Goal: Information Seeking & Learning: Learn about a topic

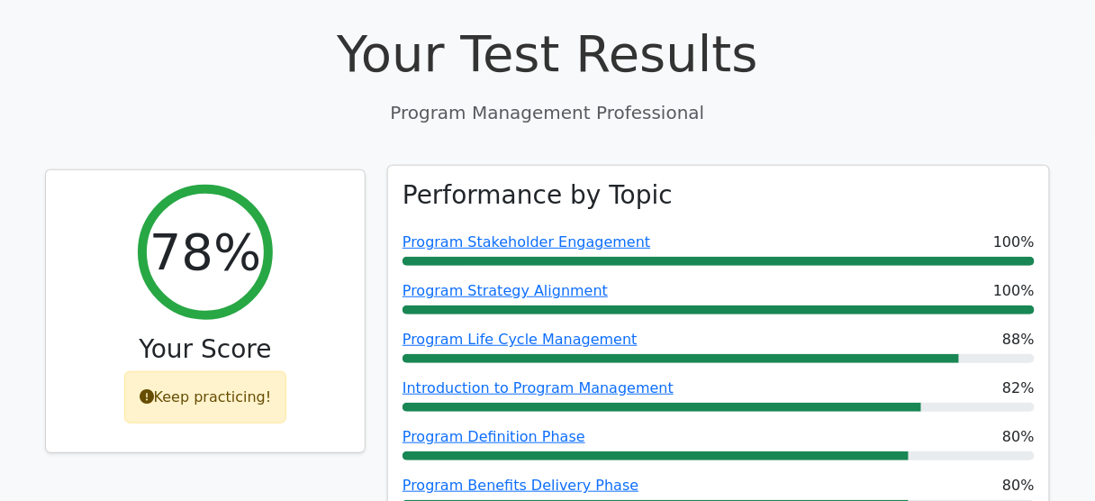
scroll to position [216, 0]
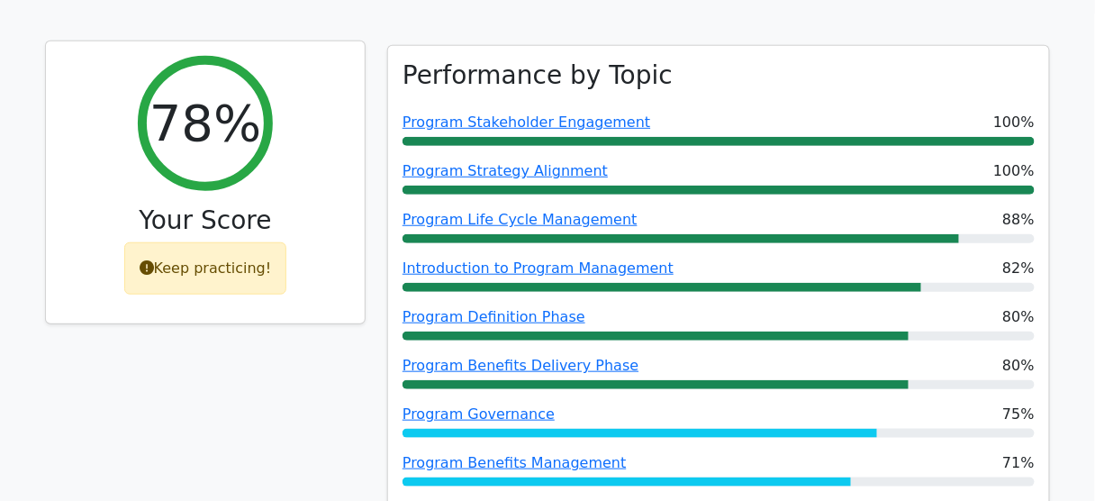
click at [191, 268] on div "Keep practicing!" at bounding box center [205, 268] width 163 height 52
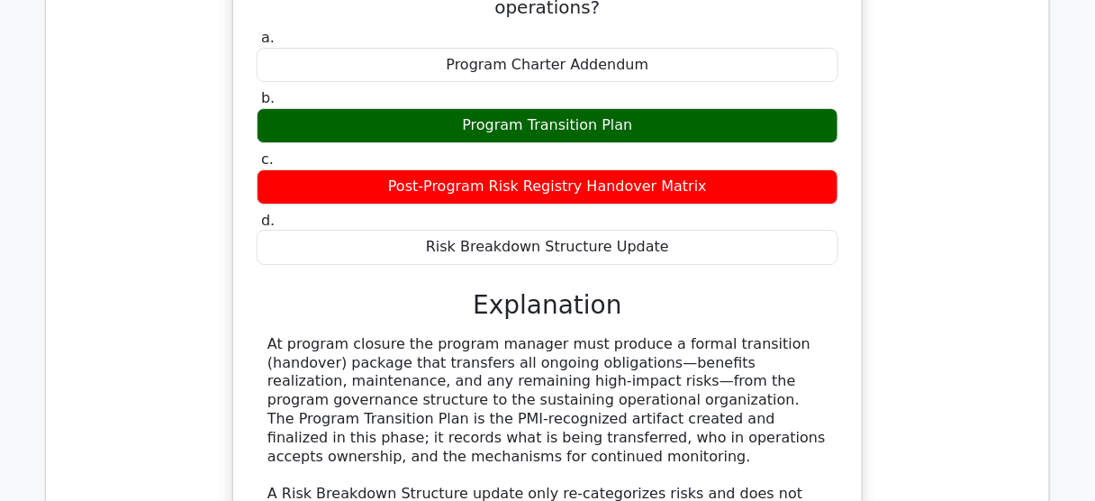
scroll to position [13754, 0]
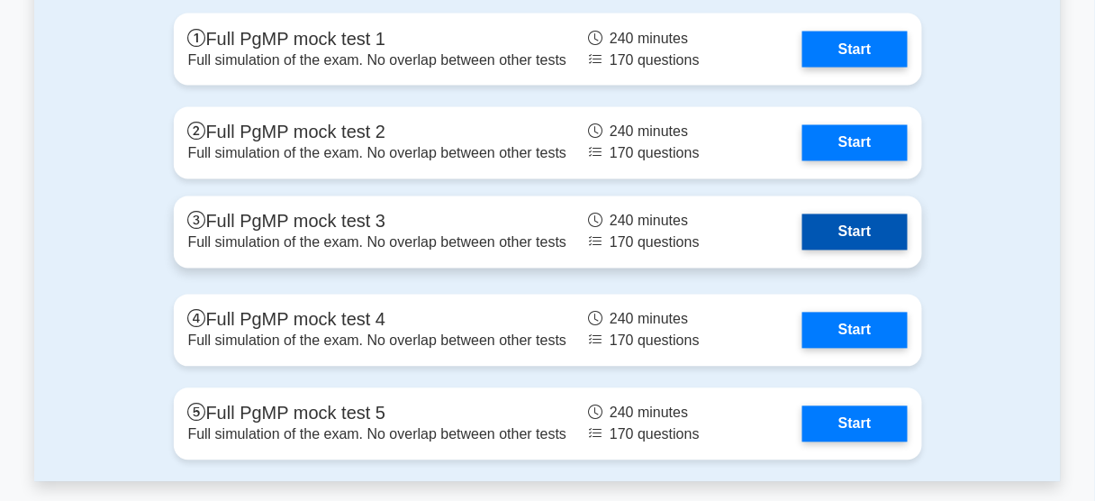
scroll to position [2450, 0]
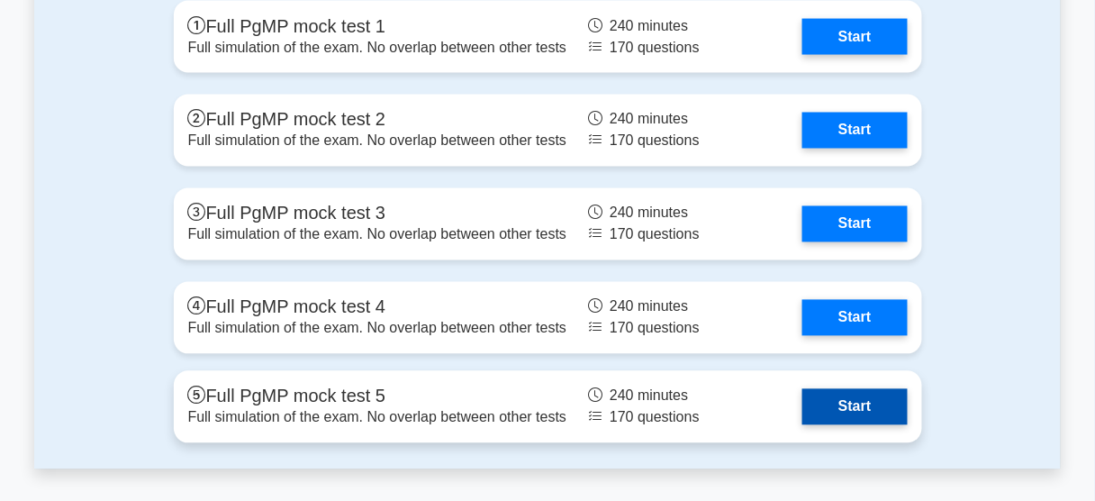
click at [849, 404] on link "Start" at bounding box center [855, 407] width 104 height 36
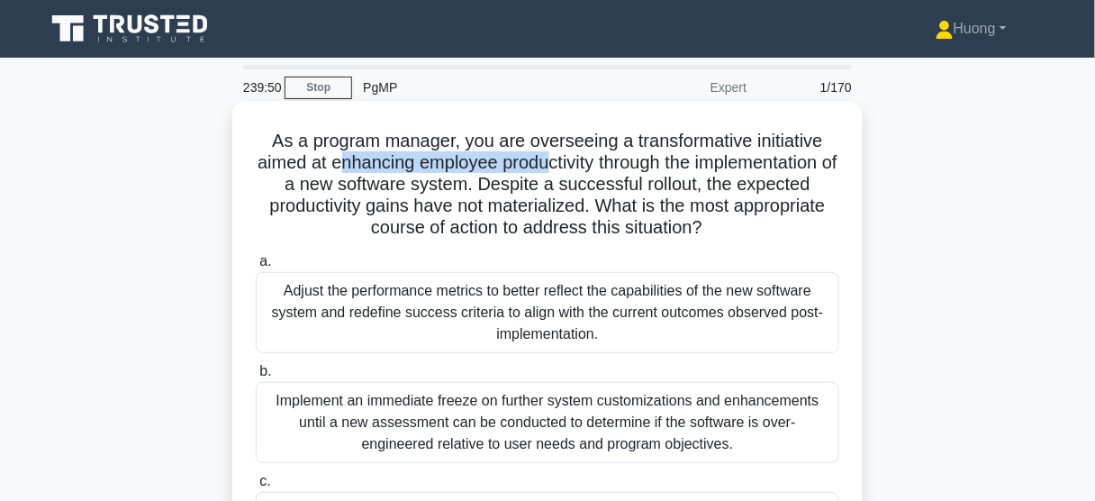
drag, startPoint x: 413, startPoint y: 166, endPoint x: 620, endPoint y: 159, distance: 207.3
click at [620, 159] on h5 "As a program manager, you are overseeing a transformative initiative aimed at e…" at bounding box center [547, 185] width 587 height 110
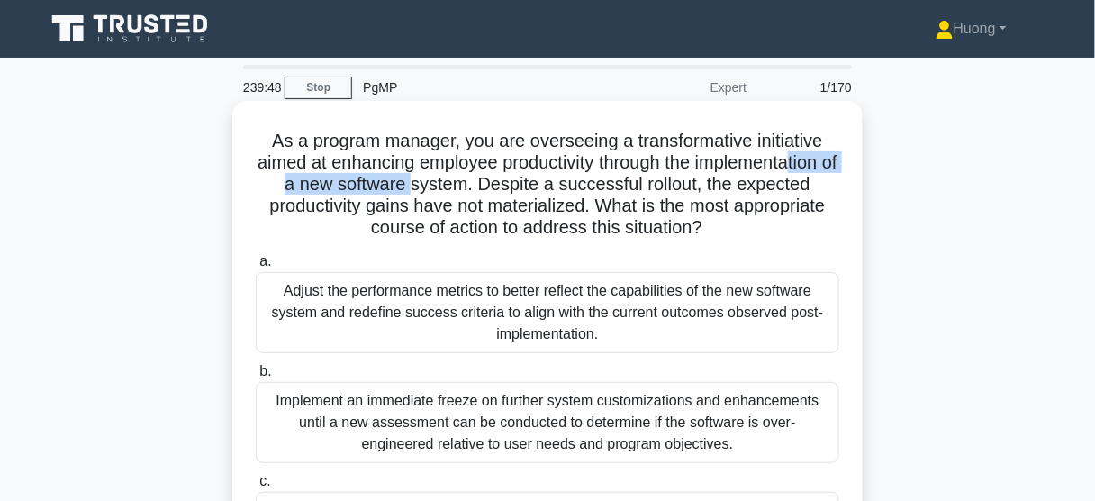
drag, startPoint x: 355, startPoint y: 183, endPoint x: 541, endPoint y: 179, distance: 186.5
click at [541, 179] on h5 "As a program manager, you are overseeing a transformative initiative aimed at e…" at bounding box center [547, 185] width 587 height 110
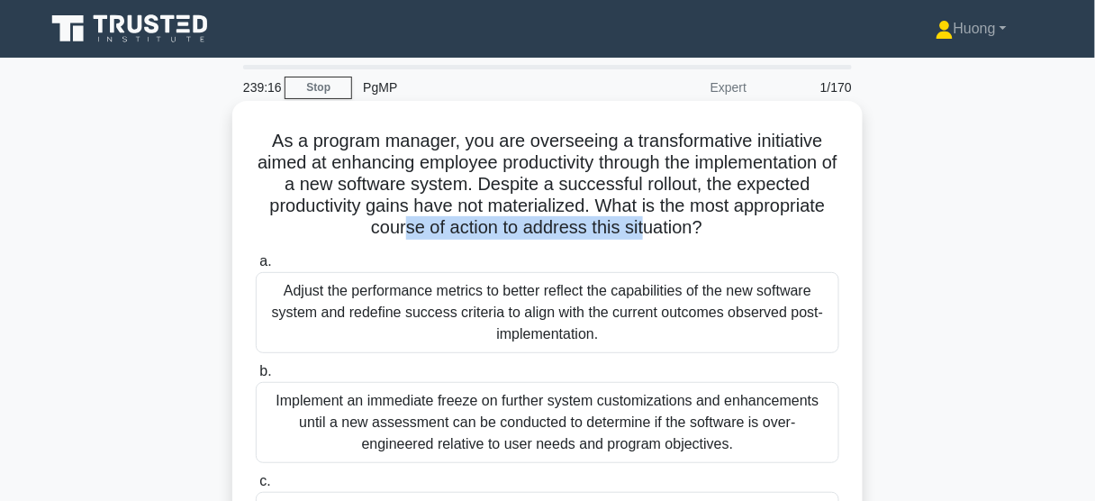
drag, startPoint x: 449, startPoint y: 234, endPoint x: 693, endPoint y: 227, distance: 243.3
click at [693, 227] on h5 "As a program manager, you are overseeing a transformative initiative aimed at e…" at bounding box center [547, 185] width 587 height 110
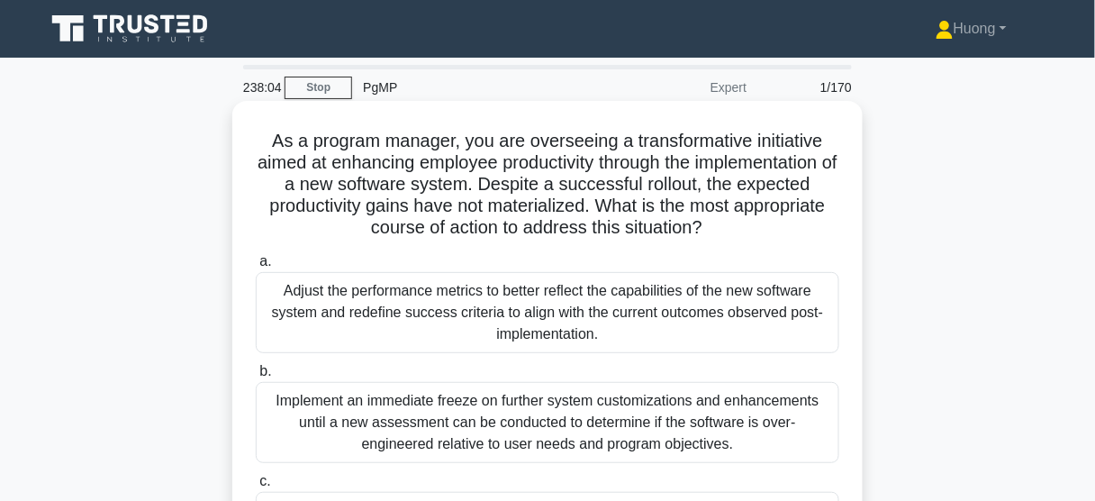
click at [368, 317] on div "Adjust the performance metrics to better reflect the capabilities of the new so…" at bounding box center [548, 312] width 584 height 81
click at [256, 268] on input "a. Adjust the performance metrics to better reflect the capabilities of the new…" at bounding box center [256, 262] width 0 height 12
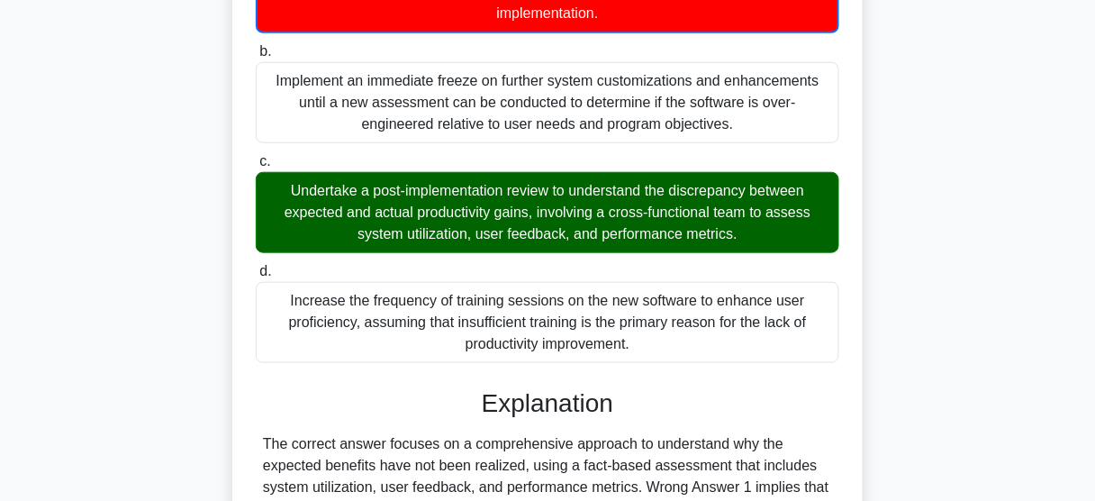
scroll to position [504, 0]
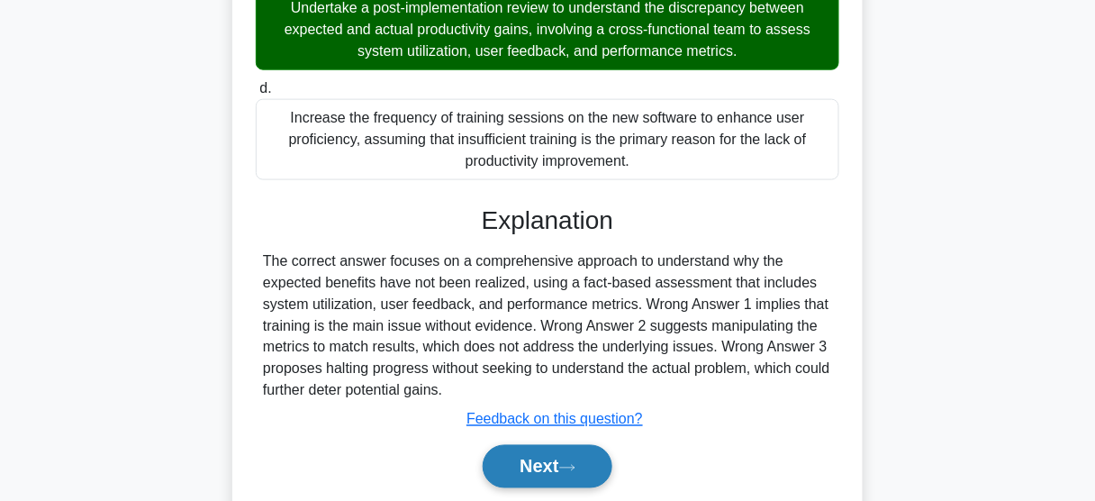
click at [566, 473] on button "Next" at bounding box center [547, 466] width 129 height 43
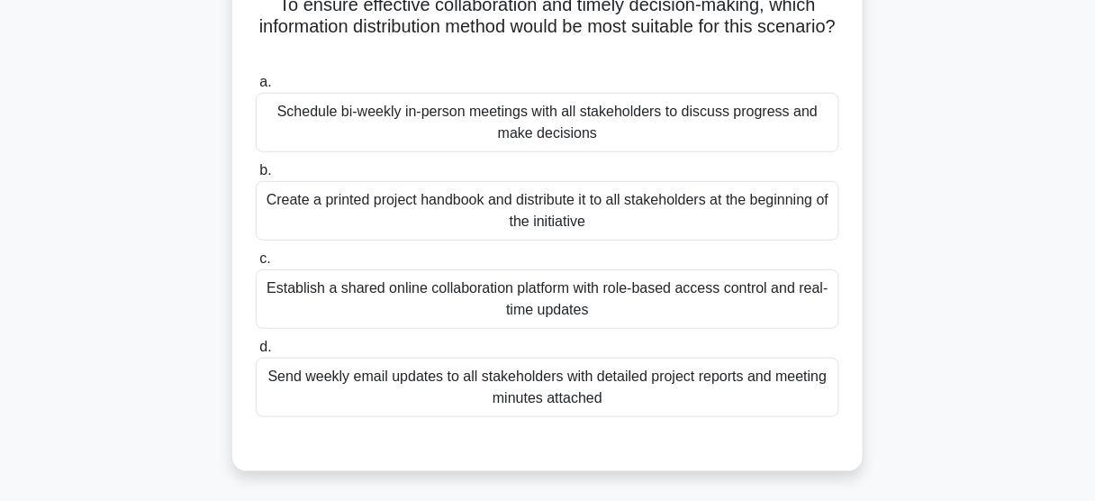
scroll to position [112, 0]
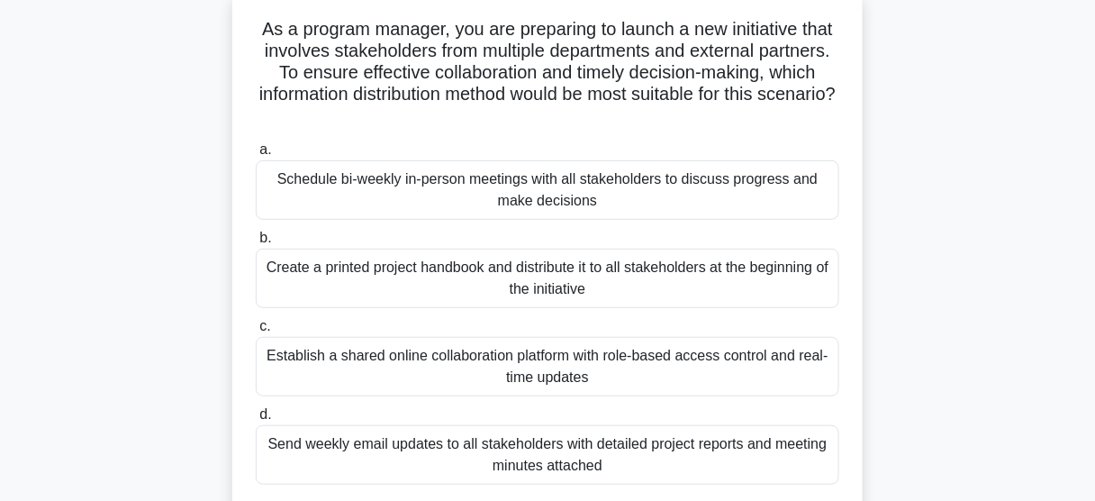
click at [566, 382] on div "Establish a shared online collaboration platform with role-based access control…" at bounding box center [548, 366] width 584 height 59
click at [256, 332] on input "c. Establish a shared online collaboration platform with role-based access cont…" at bounding box center [256, 327] width 0 height 12
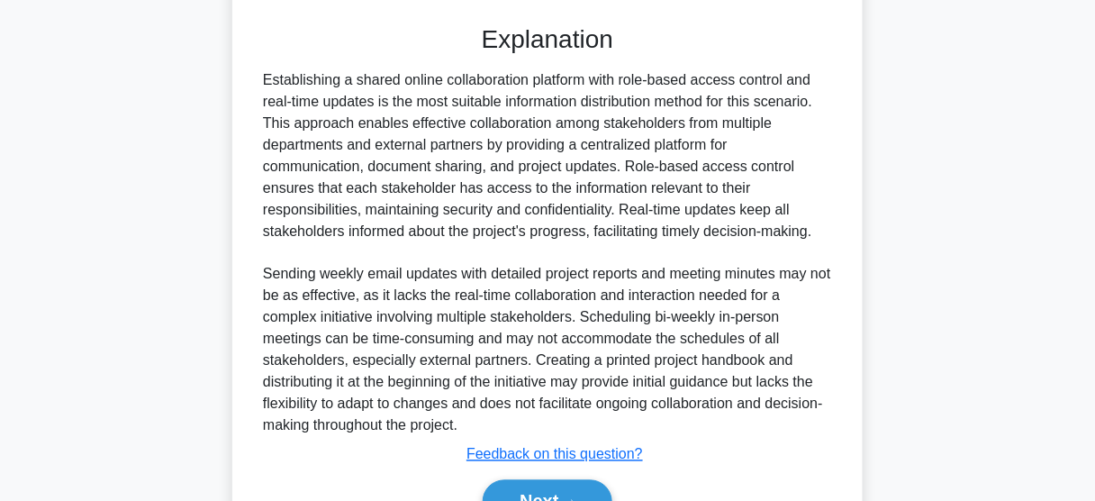
scroll to position [693, 0]
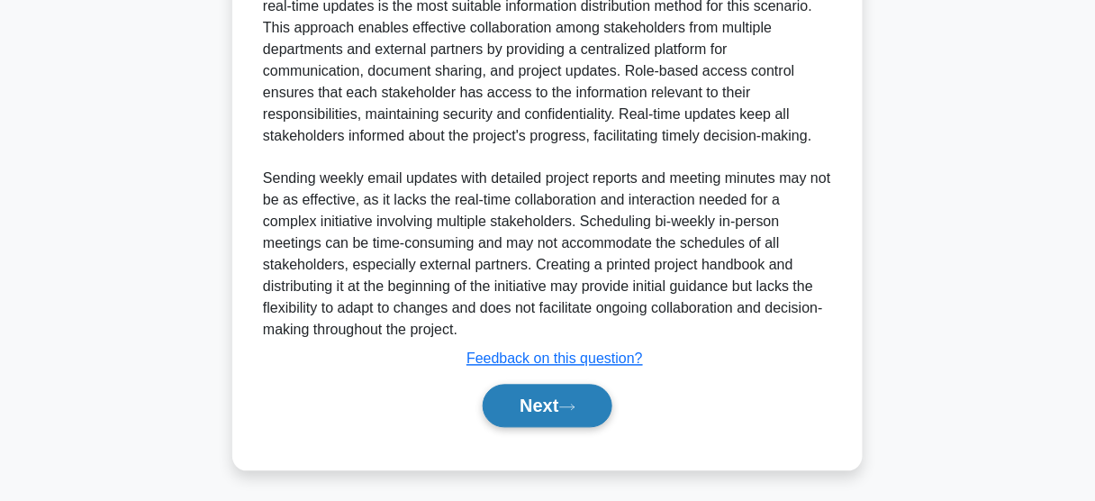
click at [530, 406] on button "Next" at bounding box center [547, 406] width 129 height 43
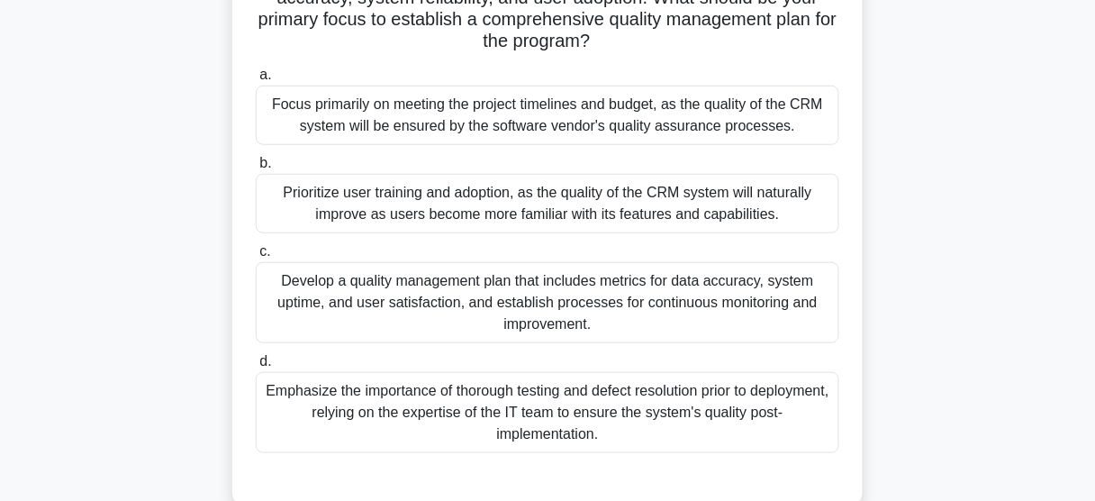
scroll to position [112, 0]
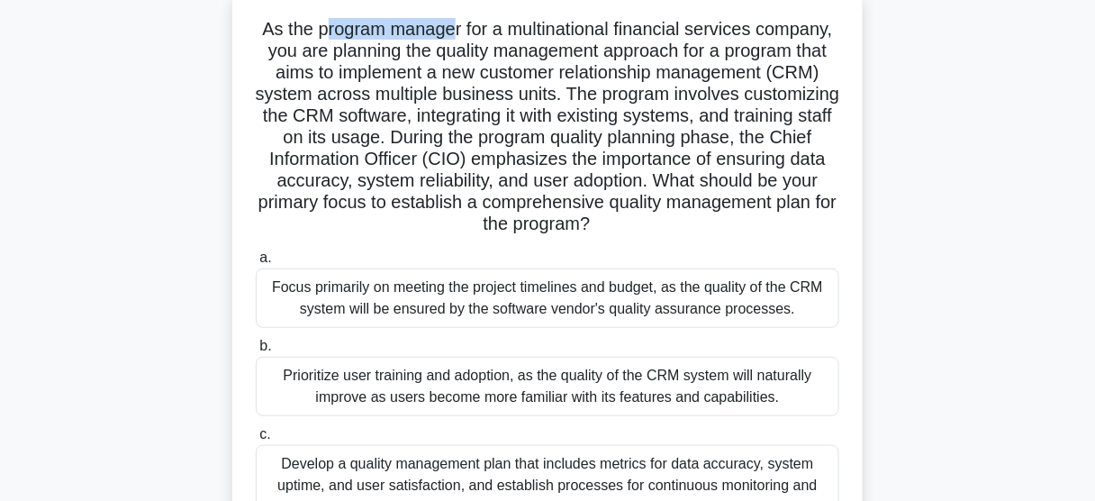
drag, startPoint x: 360, startPoint y: 32, endPoint x: 495, endPoint y: 31, distance: 135.1
click at [495, 31] on h5 "As the program manager for a multinational financial services company, you are …" at bounding box center [547, 127] width 587 height 218
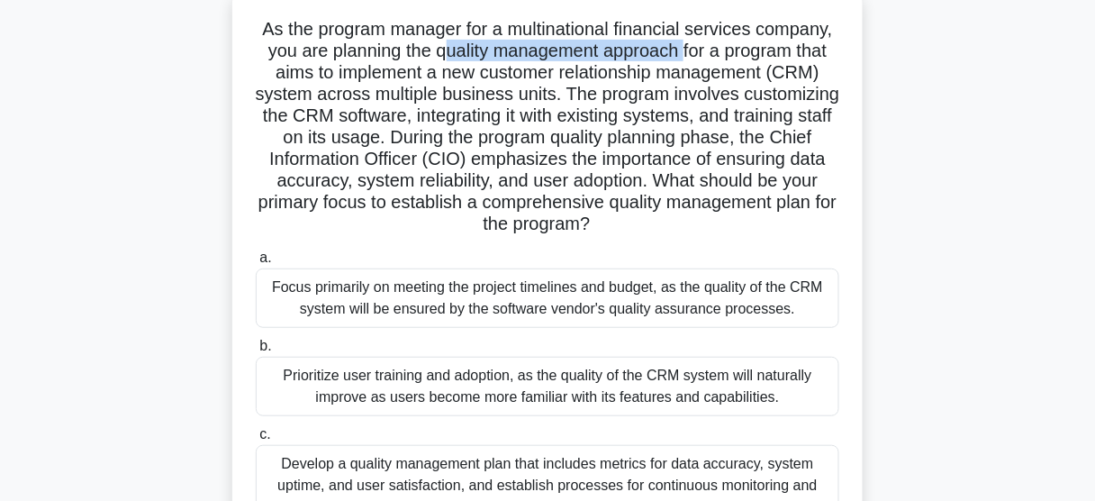
drag, startPoint x: 589, startPoint y: 48, endPoint x: 785, endPoint y: 49, distance: 196.4
click at [785, 49] on h5 "As the program manager for a multinational financial services company, you are …" at bounding box center [547, 127] width 587 height 218
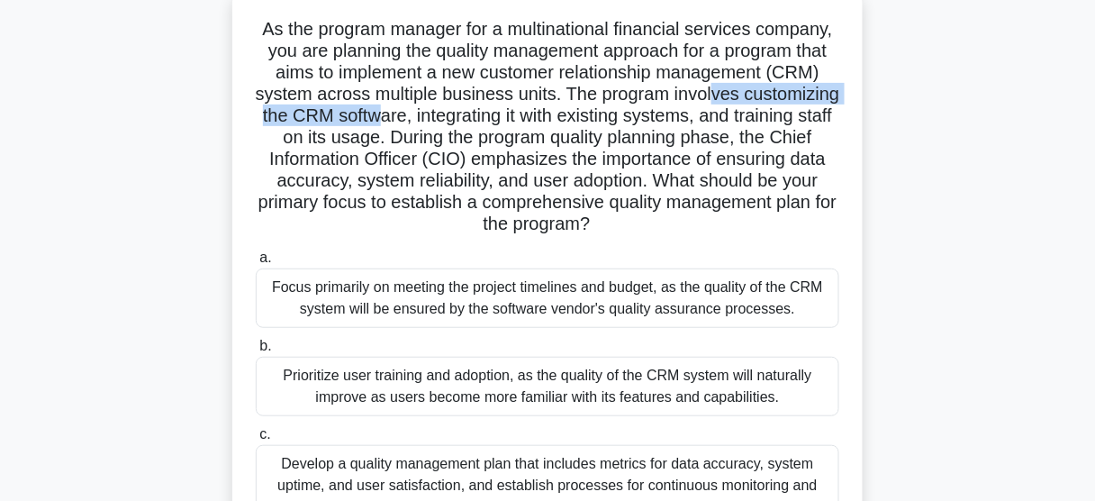
drag, startPoint x: 389, startPoint y: 113, endPoint x: 645, endPoint y: 113, distance: 255.8
click at [645, 113] on h5 "As the program manager for a multinational financial services company, you are …" at bounding box center [547, 127] width 587 height 218
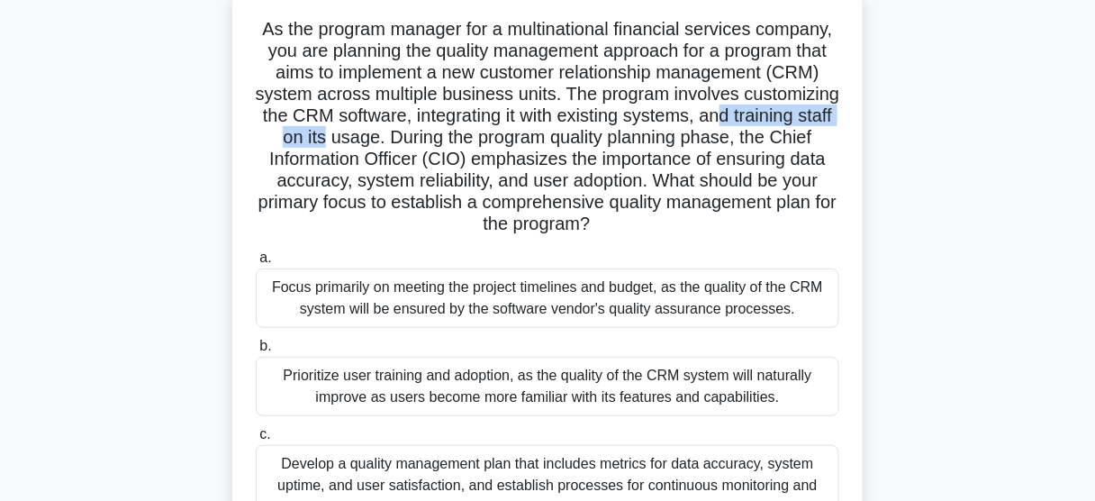
drag, startPoint x: 427, startPoint y: 135, endPoint x: 597, endPoint y: 135, distance: 170.2
click at [597, 135] on h5 "As the program manager for a multinational financial services company, you are …" at bounding box center [547, 127] width 587 height 218
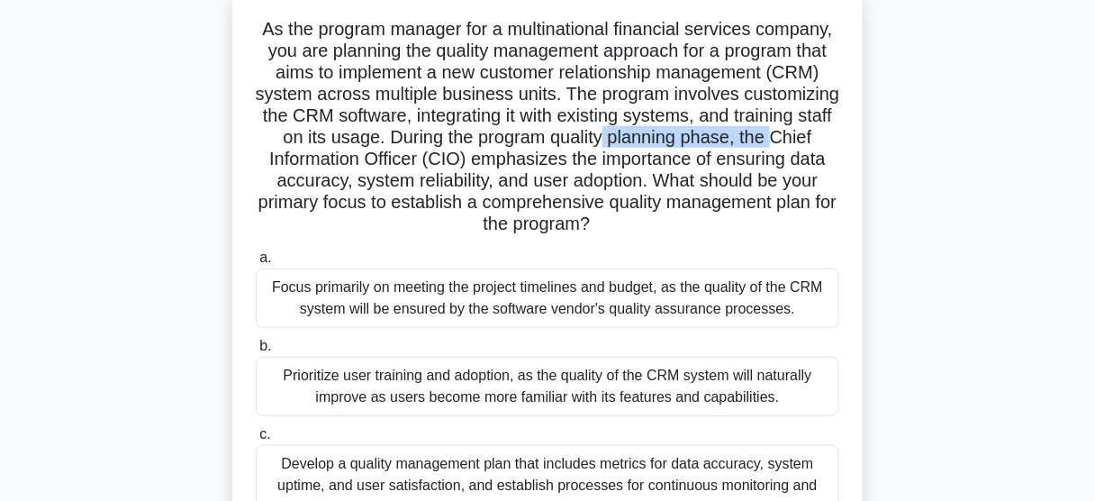
drag, startPoint x: 317, startPoint y: 165, endPoint x: 490, endPoint y: 164, distance: 172.9
click at [490, 164] on h5 "As the program manager for a multinational financial services company, you are …" at bounding box center [547, 127] width 587 height 218
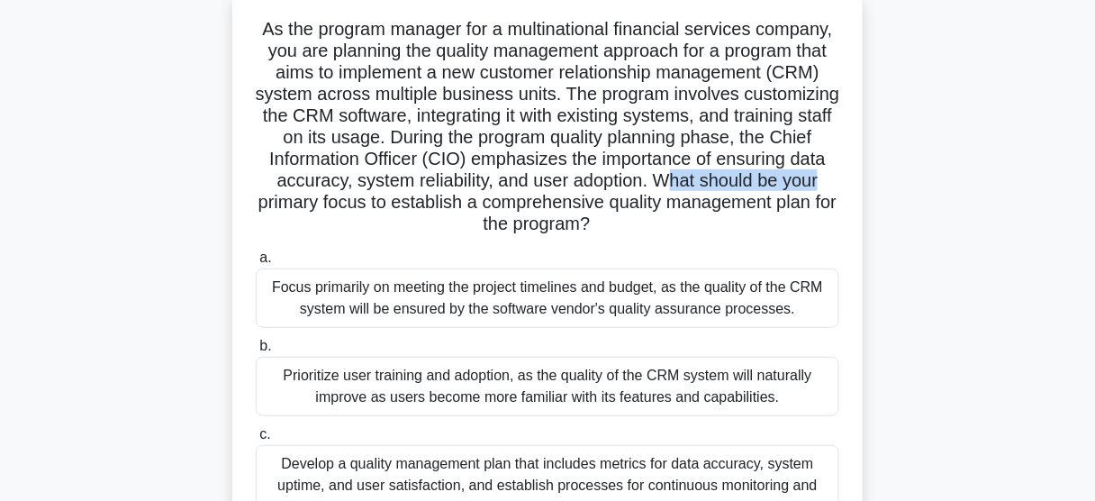
drag, startPoint x: 410, startPoint y: 198, endPoint x: 558, endPoint y: 197, distance: 148.6
click at [558, 197] on h5 "As the program manager for a multinational financial services company, you are …" at bounding box center [547, 127] width 587 height 218
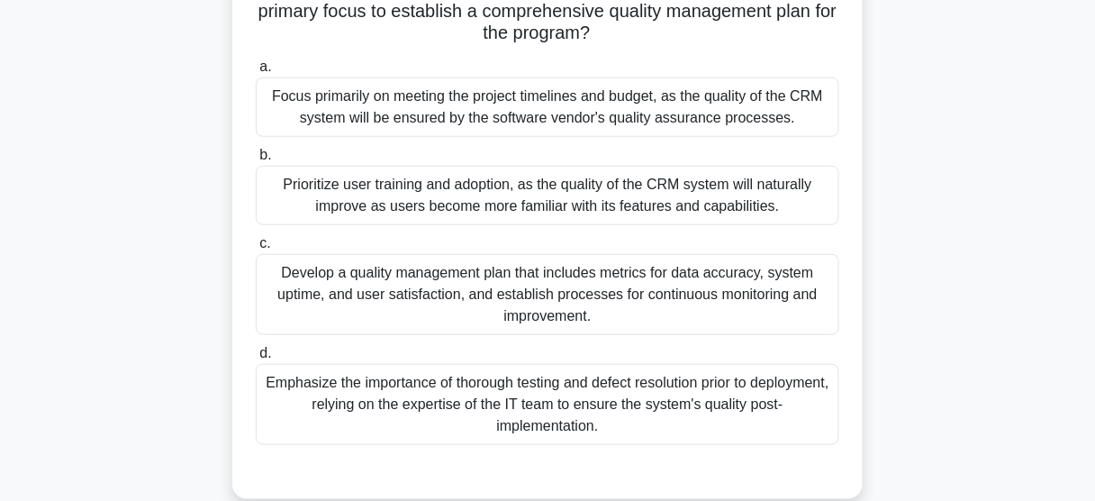
scroll to position [328, 0]
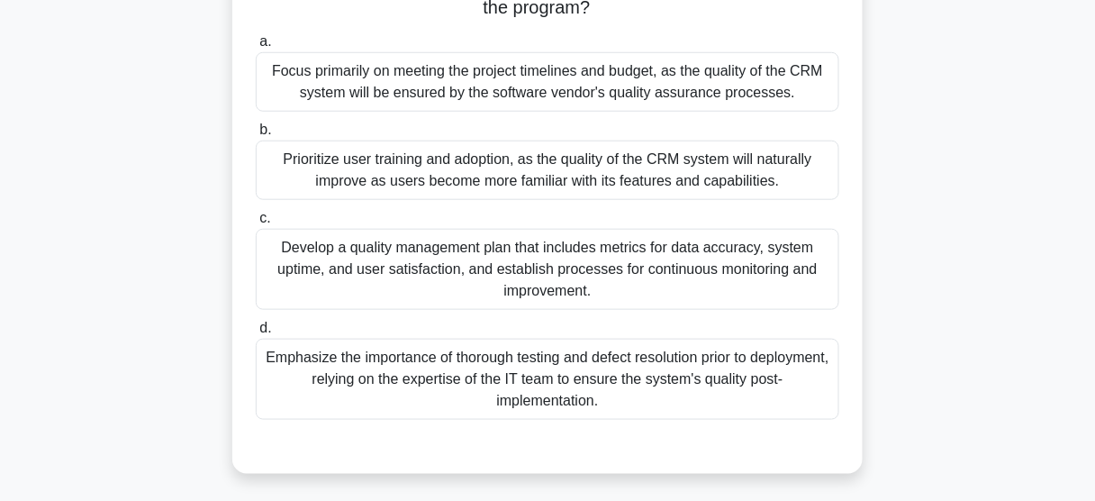
click at [604, 277] on div "Develop a quality management plan that includes metrics for data accuracy, syst…" at bounding box center [548, 269] width 584 height 81
click at [256, 224] on input "c. Develop a quality management plan that includes metrics for data accuracy, s…" at bounding box center [256, 219] width 0 height 12
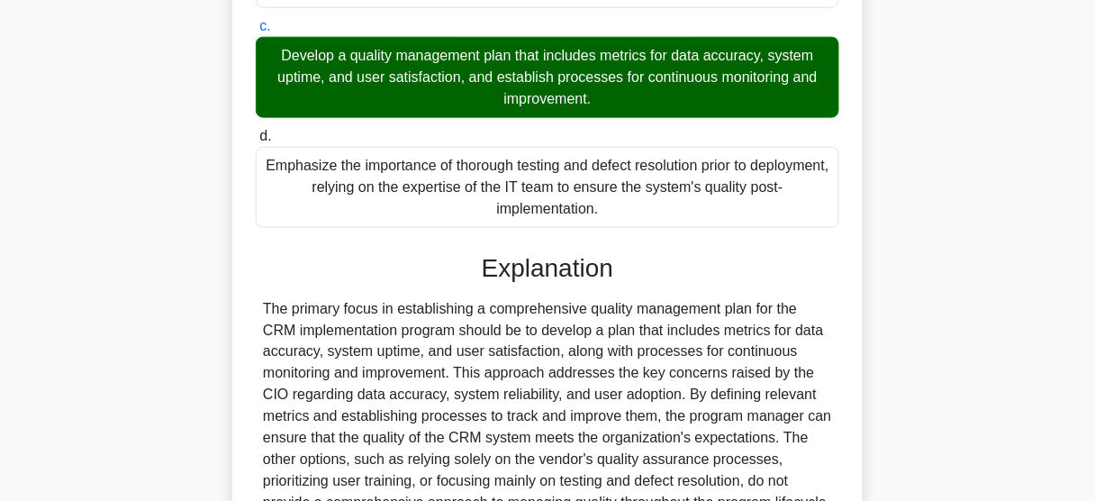
scroll to position [616, 0]
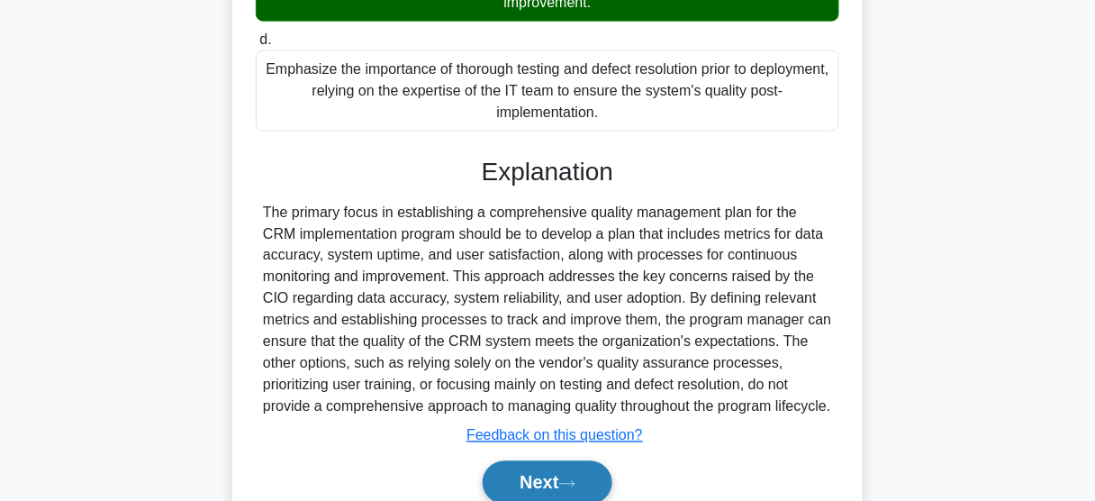
click at [575, 492] on button "Next" at bounding box center [547, 482] width 129 height 43
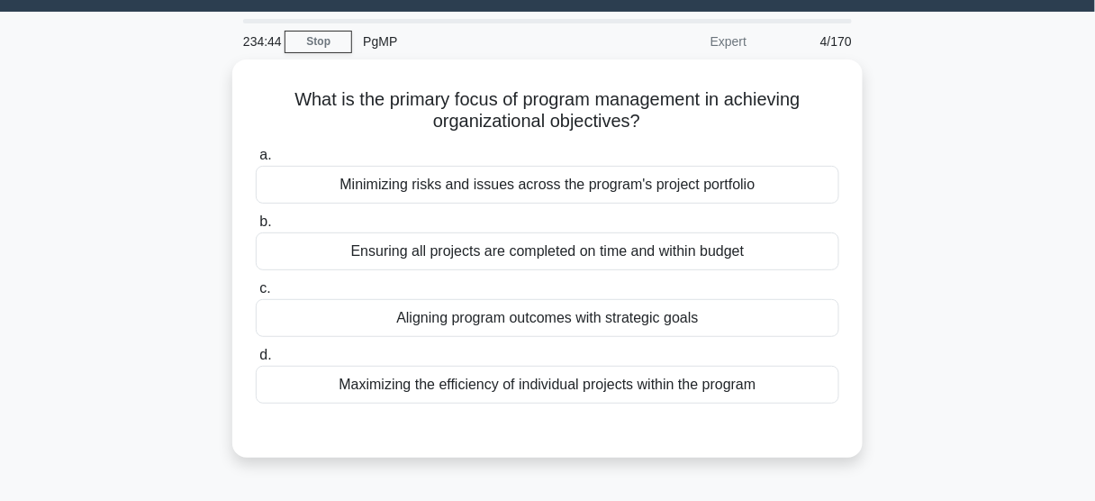
scroll to position [72, 0]
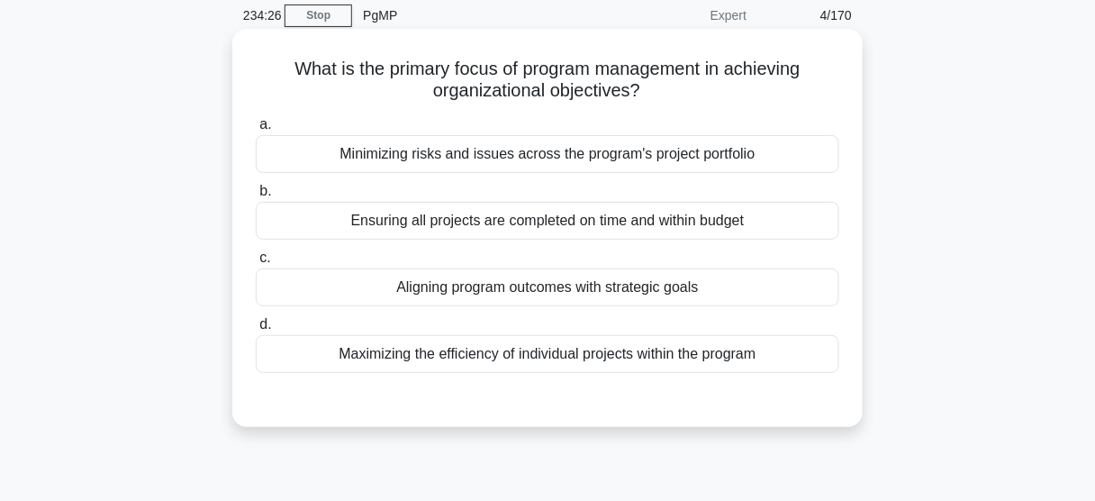
click at [591, 285] on div "Aligning program outcomes with strategic goals" at bounding box center [548, 287] width 584 height 38
click at [256, 264] on input "c. Aligning program outcomes with strategic goals" at bounding box center [256, 258] width 0 height 12
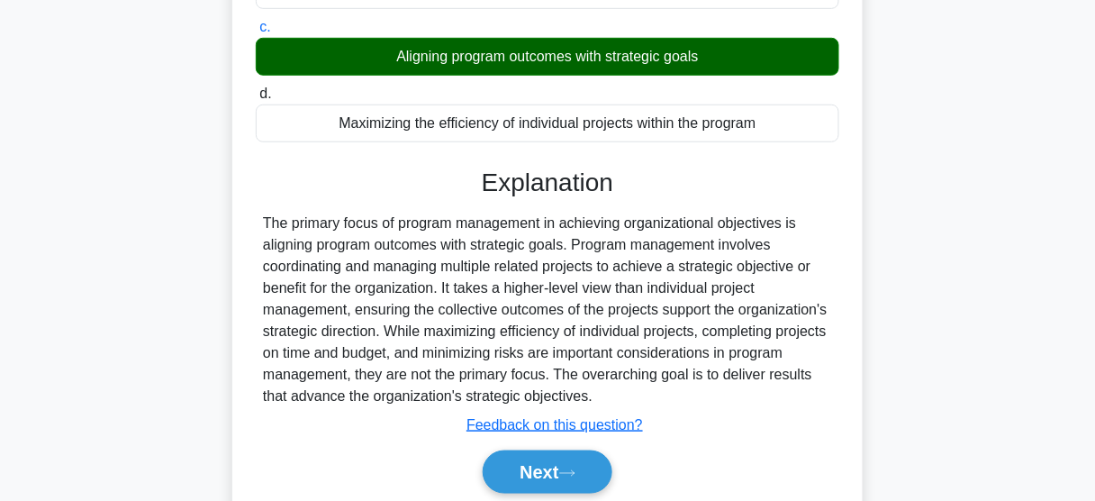
scroll to position [472, 0]
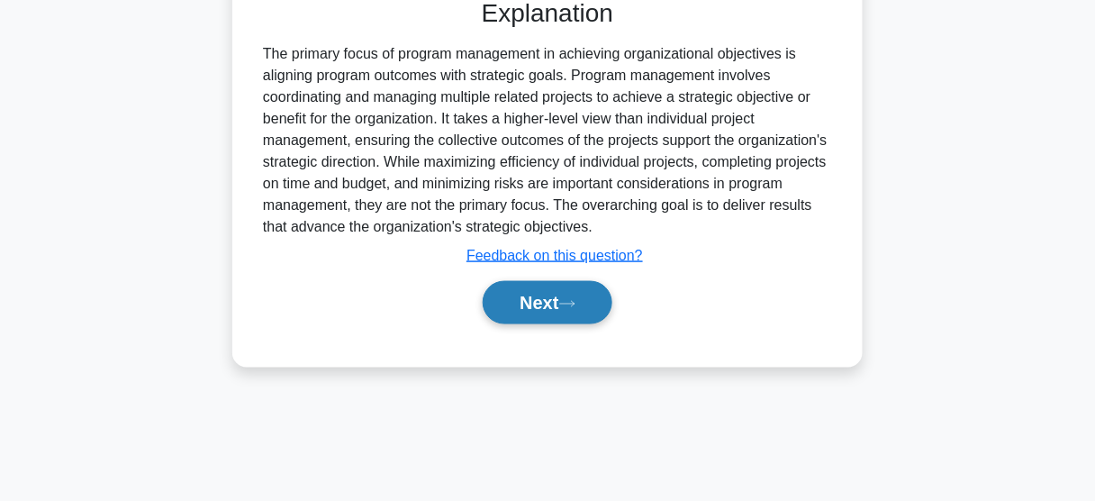
click at [555, 305] on button "Next" at bounding box center [547, 302] width 129 height 43
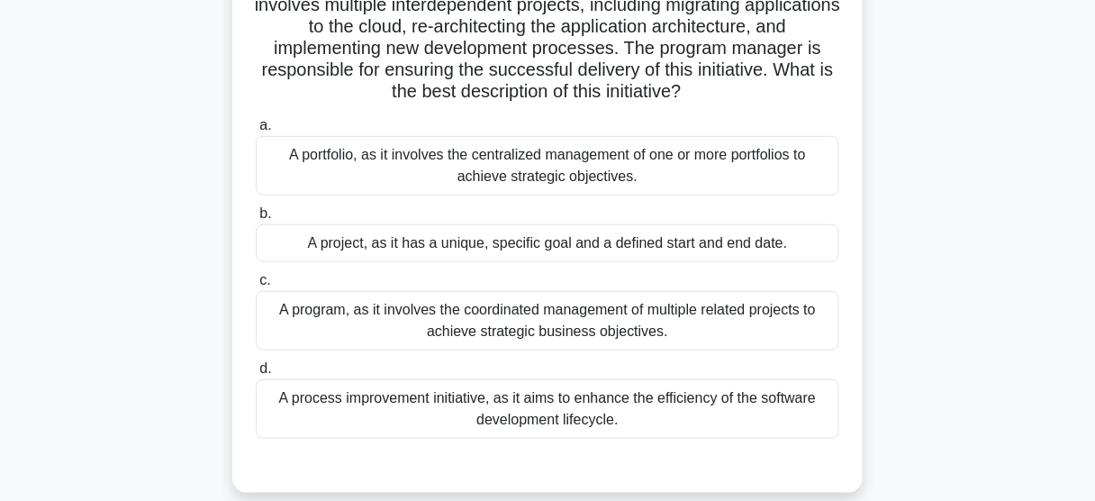
scroll to position [40, 0]
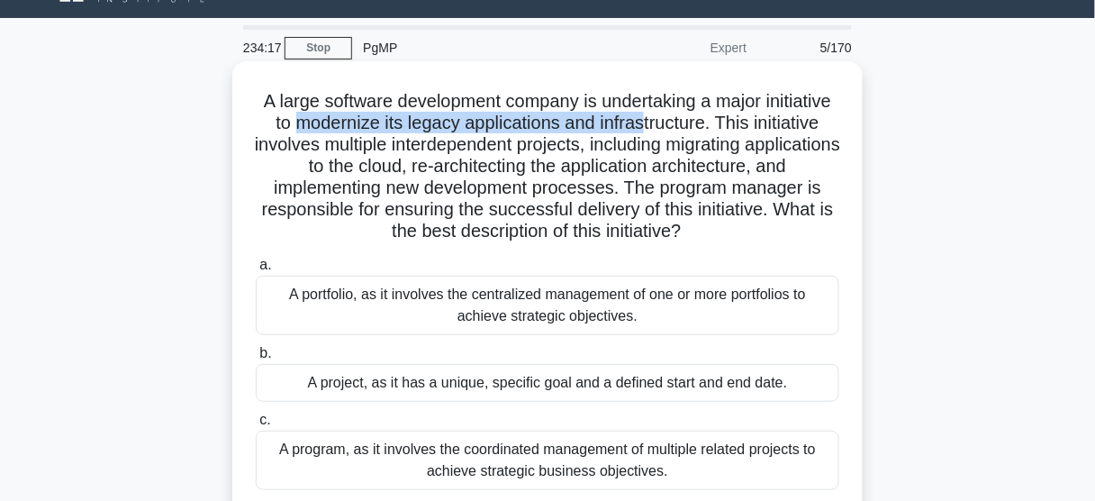
drag, startPoint x: 365, startPoint y: 122, endPoint x: 722, endPoint y: 119, distance: 357.6
click at [722, 119] on h5 "A large software development company is undertaking a major initiative to moder…" at bounding box center [547, 166] width 587 height 153
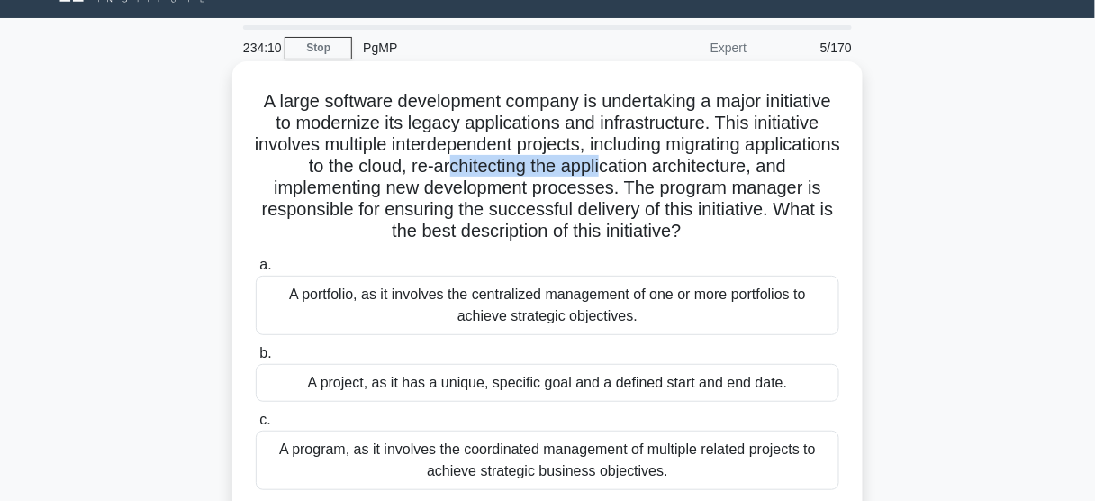
drag, startPoint x: 516, startPoint y: 164, endPoint x: 676, endPoint y: 164, distance: 159.4
click at [676, 164] on h5 "A large software development company is undertaking a major initiative to moder…" at bounding box center [547, 166] width 587 height 153
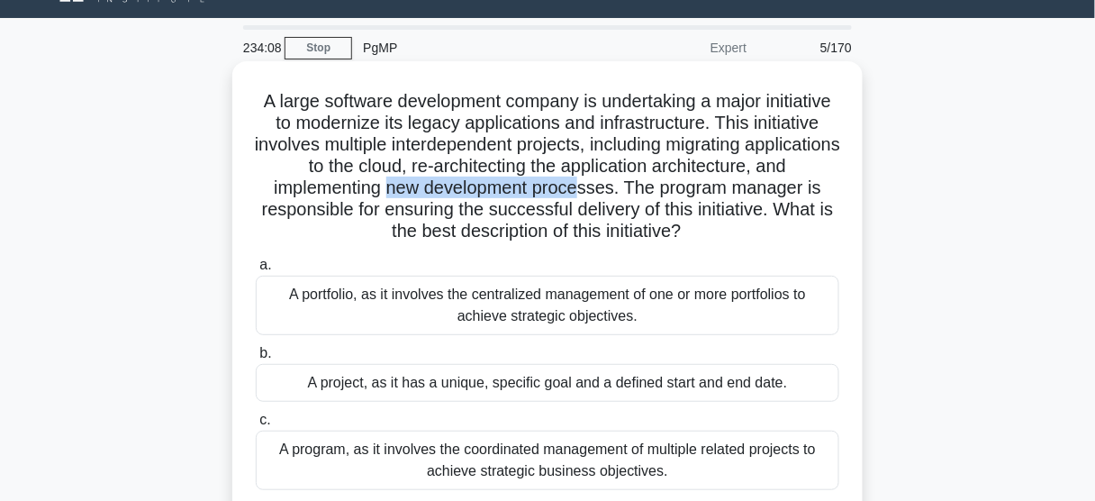
drag, startPoint x: 416, startPoint y: 188, endPoint x: 614, endPoint y: 185, distance: 198.2
click at [614, 185] on h5 "A large software development company is undertaking a major initiative to moder…" at bounding box center [547, 166] width 587 height 153
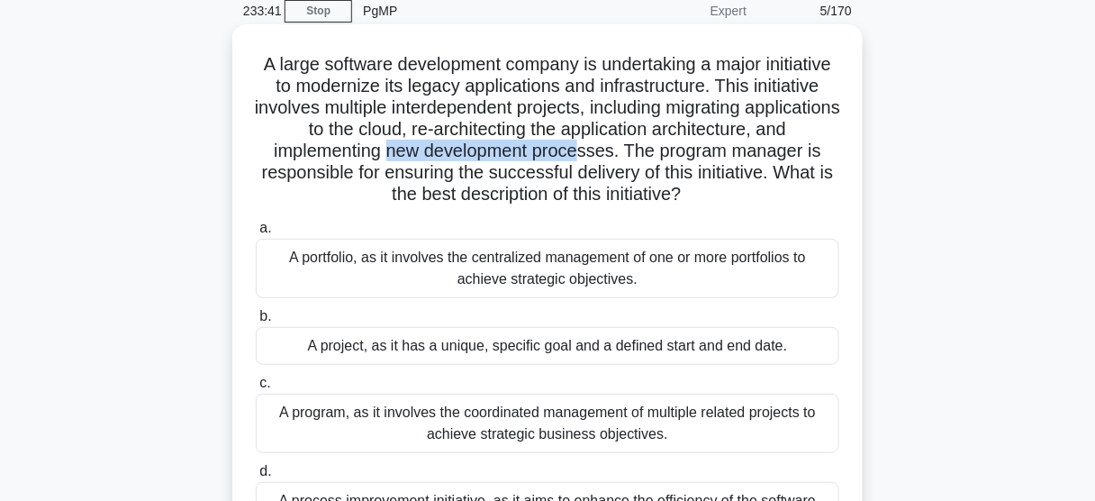
scroll to position [112, 0]
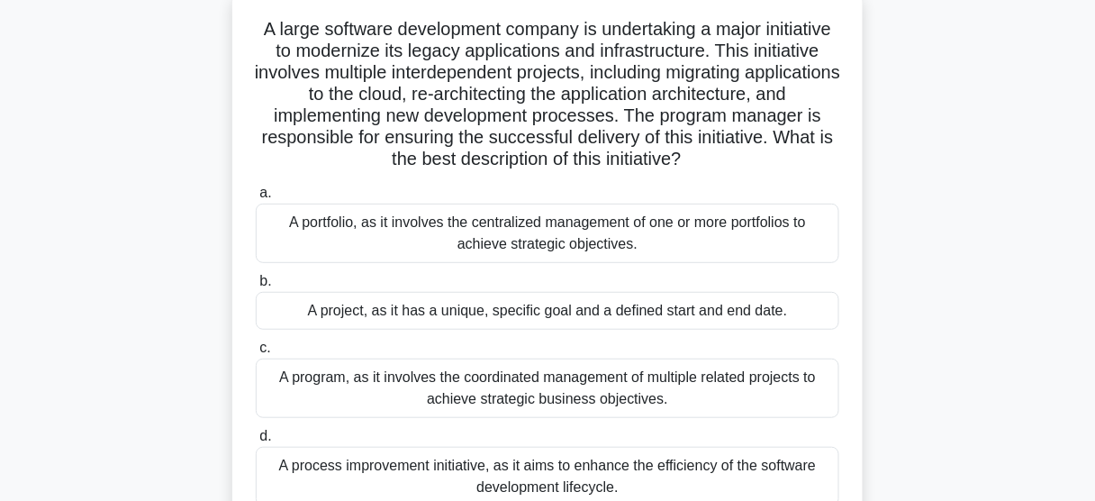
click at [454, 375] on div "A program, as it involves the coordinated management of multiple related projec…" at bounding box center [548, 387] width 584 height 59
click at [256, 354] on input "c. A program, as it involves the coordinated management of multiple related pro…" at bounding box center [256, 348] width 0 height 12
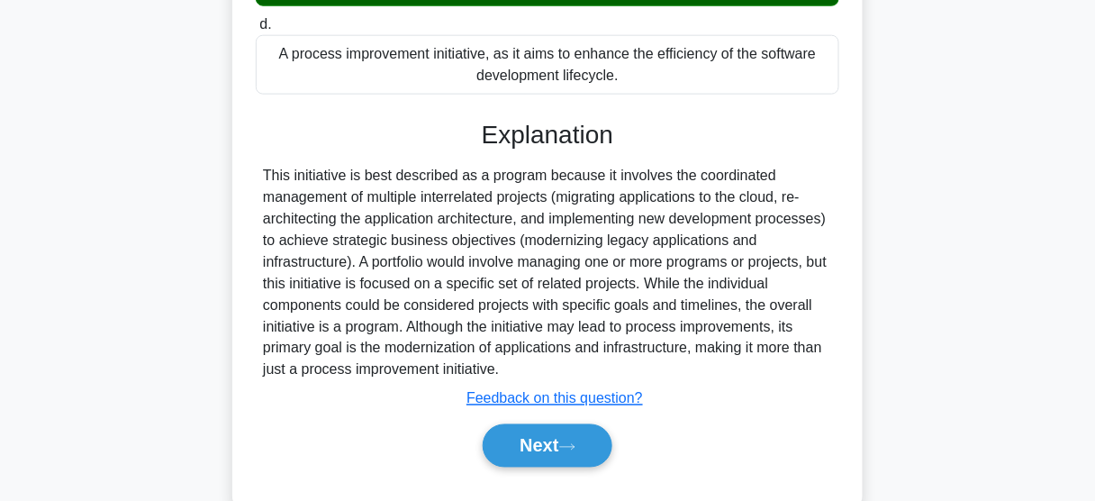
scroll to position [544, 0]
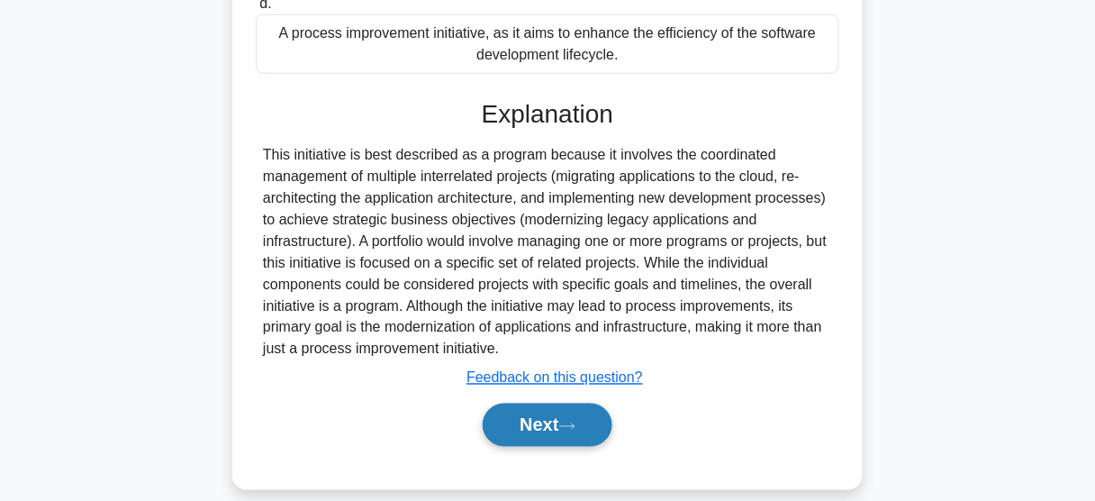
click at [527, 422] on button "Next" at bounding box center [547, 425] width 129 height 43
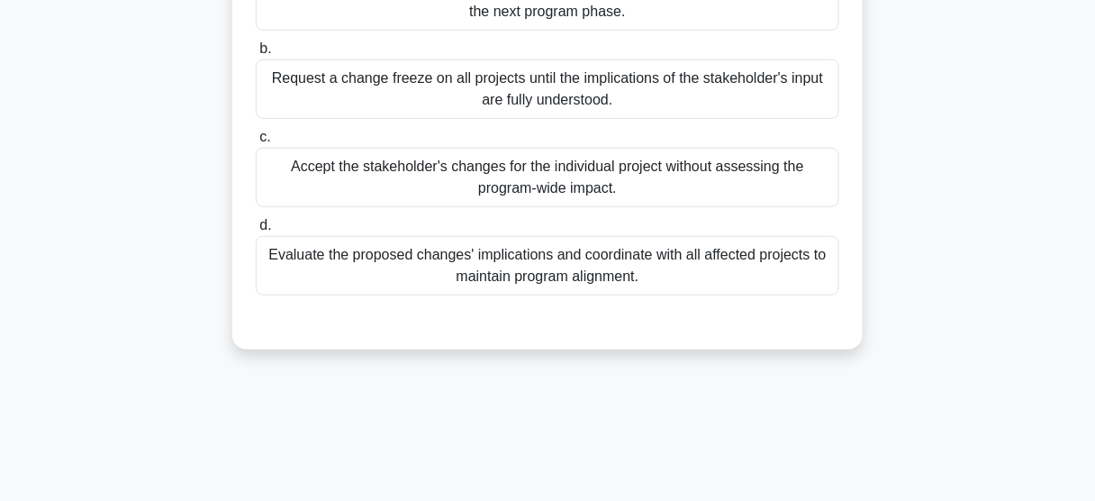
scroll to position [112, 0]
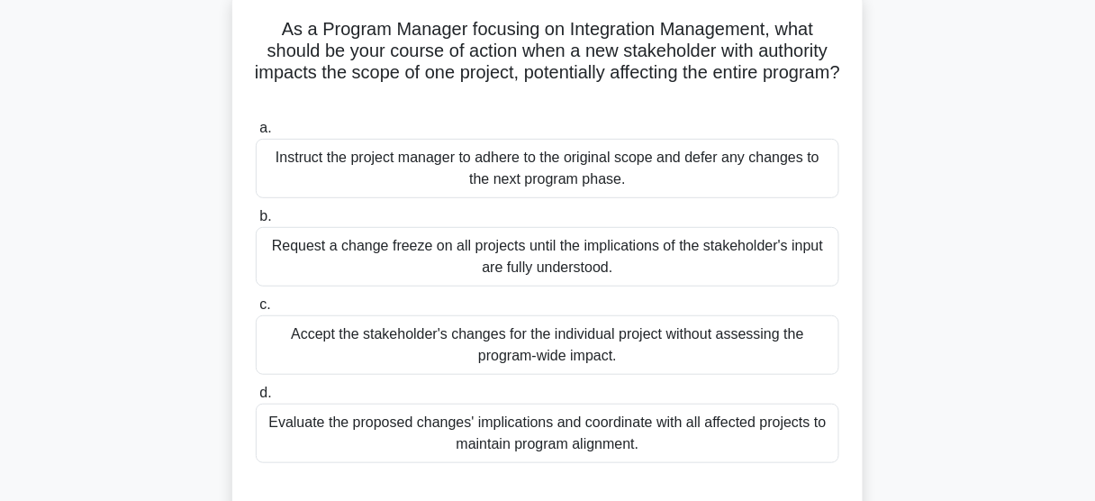
click at [489, 433] on div "Evaluate the proposed changes' implications and coordinate with all affected pr…" at bounding box center [548, 433] width 584 height 59
click at [256, 399] on input "d. Evaluate the proposed changes' implications and coordinate with all affected…" at bounding box center [256, 393] width 0 height 12
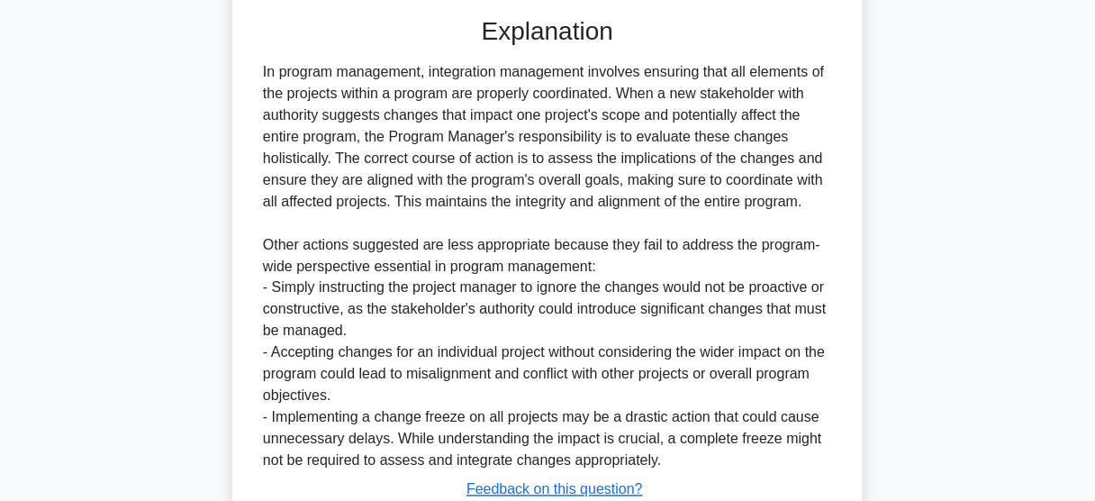
scroll to position [715, 0]
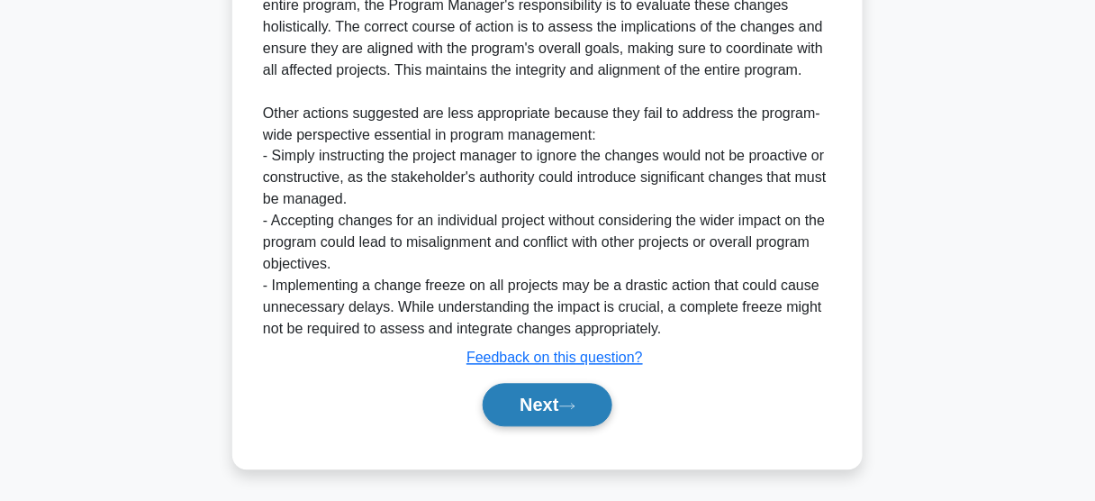
click at [549, 409] on button "Next" at bounding box center [547, 405] width 129 height 43
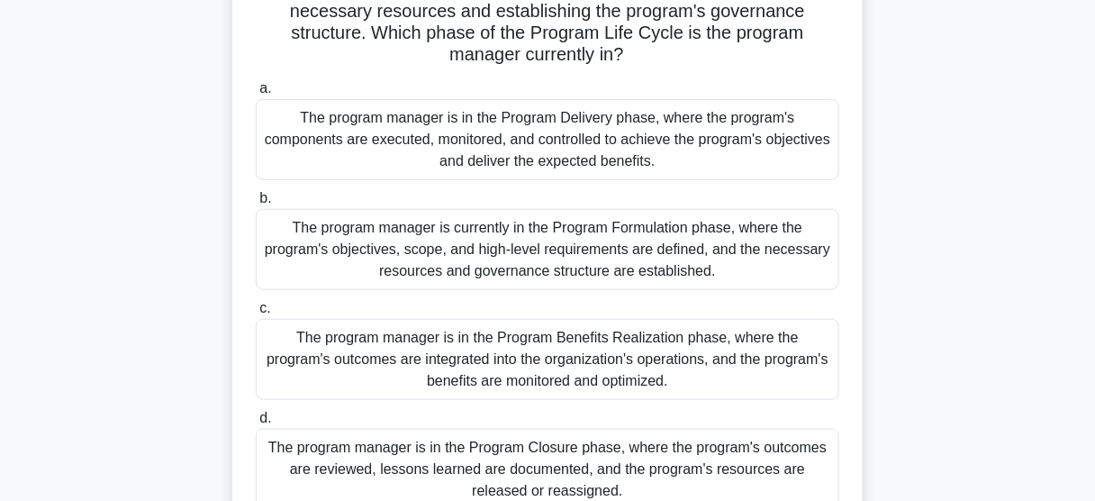
scroll to position [112, 0]
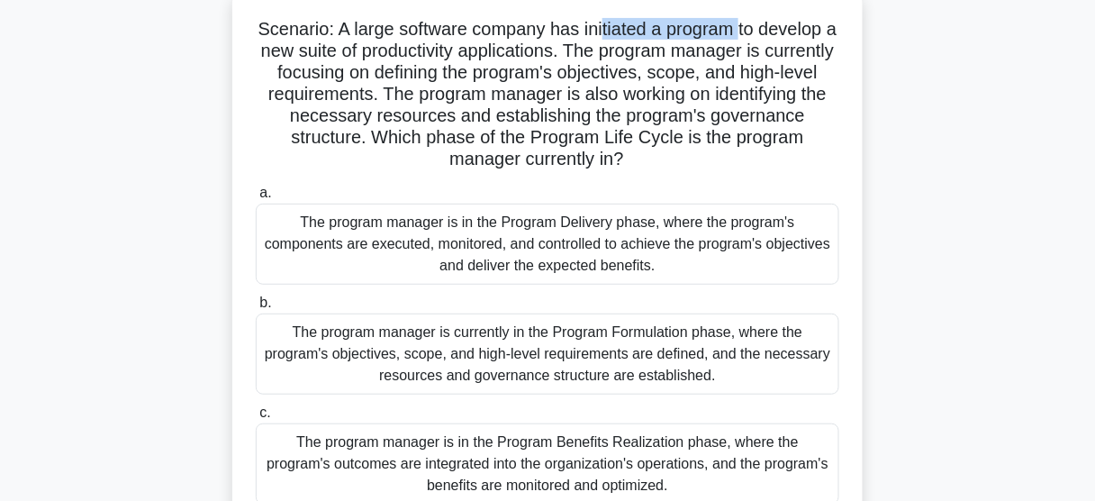
drag, startPoint x: 606, startPoint y: 23, endPoint x: 750, endPoint y: 23, distance: 144.1
click at [750, 23] on h5 "Scenario: A large software company has initiated a program to develop a new sui…" at bounding box center [547, 94] width 587 height 153
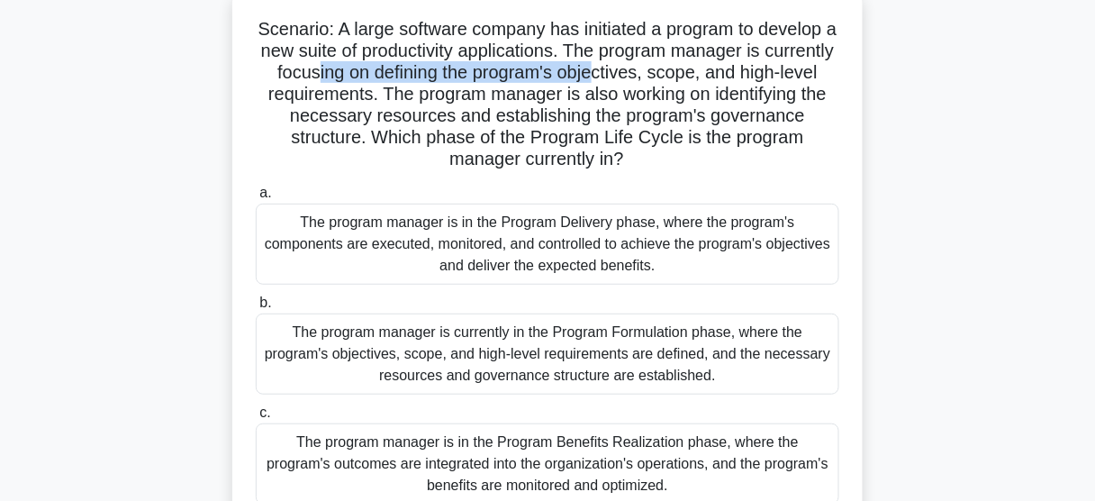
drag, startPoint x: 393, startPoint y: 75, endPoint x: 680, endPoint y: 73, distance: 287.3
click at [680, 73] on h5 "Scenario: A large software company has initiated a program to develop a new sui…" at bounding box center [547, 94] width 587 height 153
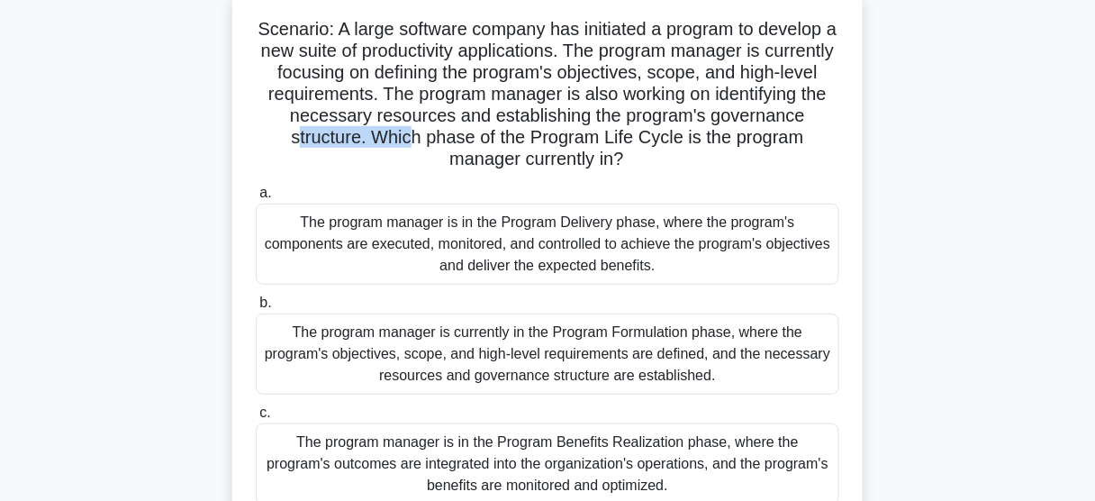
drag, startPoint x: 382, startPoint y: 132, endPoint x: 497, endPoint y: 132, distance: 115.3
click at [497, 132] on h5 "Scenario: A large software company has initiated a program to develop a new sui…" at bounding box center [547, 94] width 587 height 153
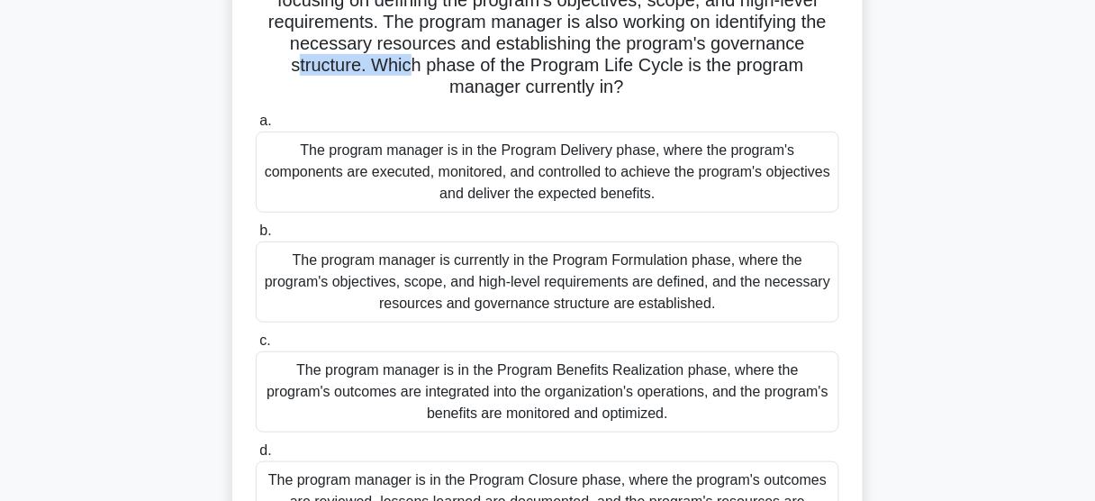
scroll to position [256, 0]
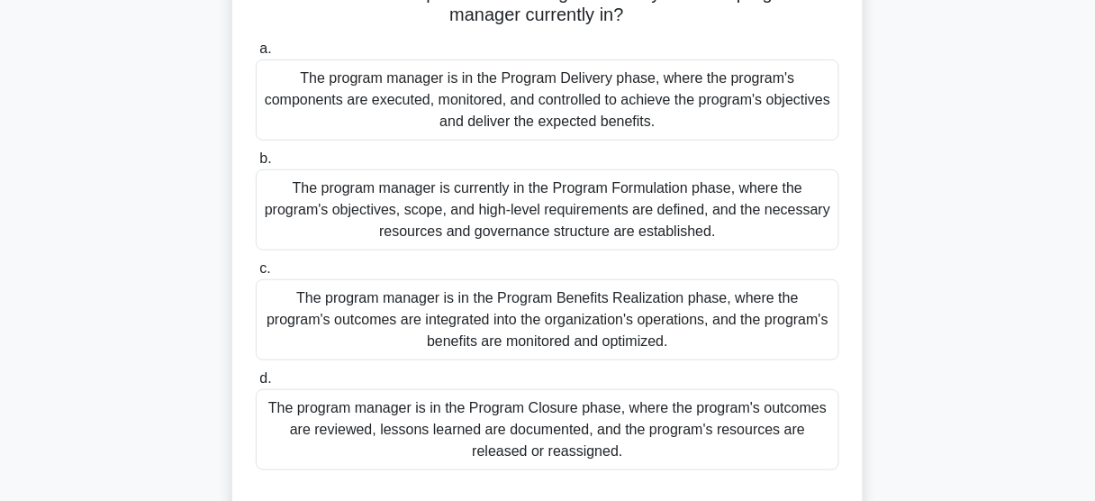
click at [584, 222] on div "The program manager is currently in the Program Formulation phase, where the pr…" at bounding box center [548, 209] width 584 height 81
click at [256, 165] on input "b. The program manager is currently in the Program Formulation phase, where the…" at bounding box center [256, 159] width 0 height 12
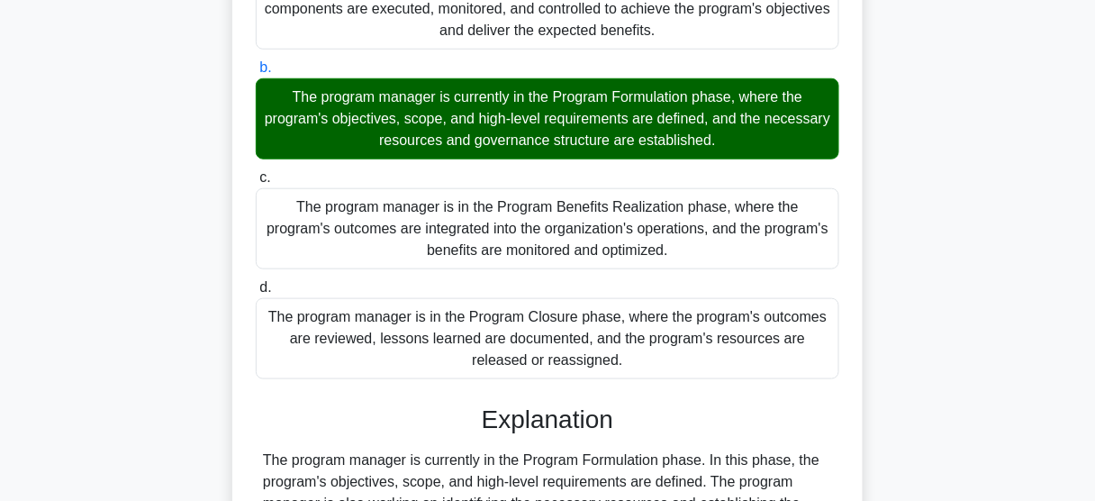
scroll to position [616, 0]
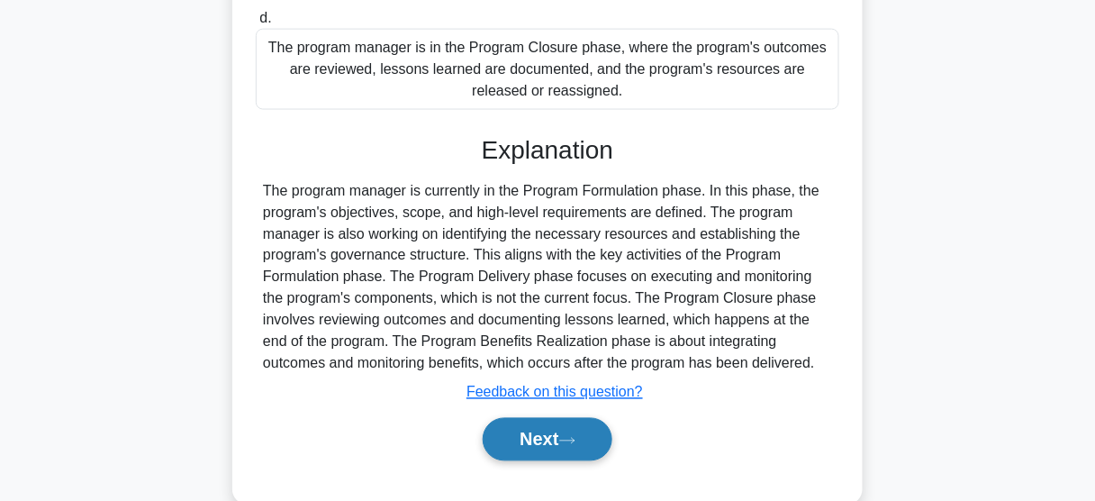
click at [527, 431] on button "Next" at bounding box center [547, 439] width 129 height 43
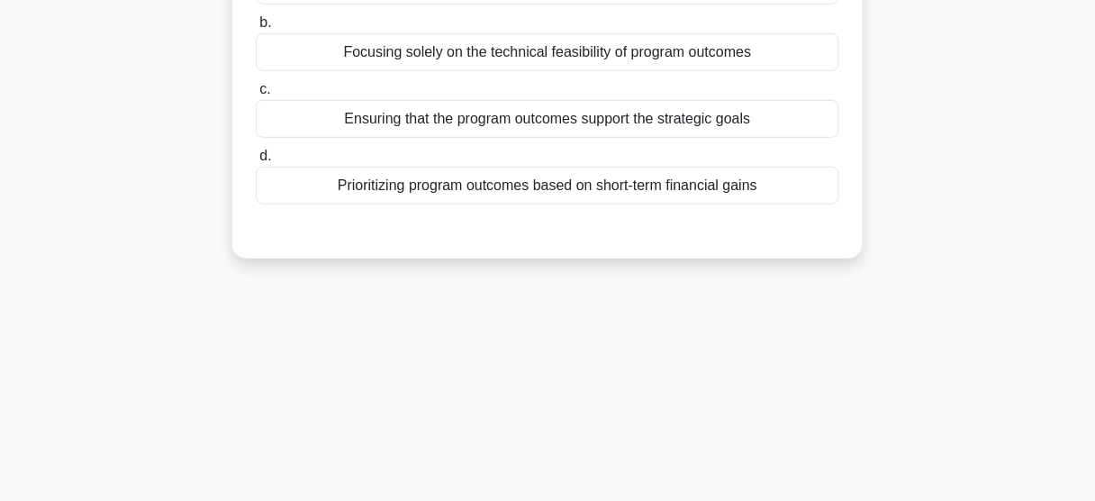
scroll to position [112, 0]
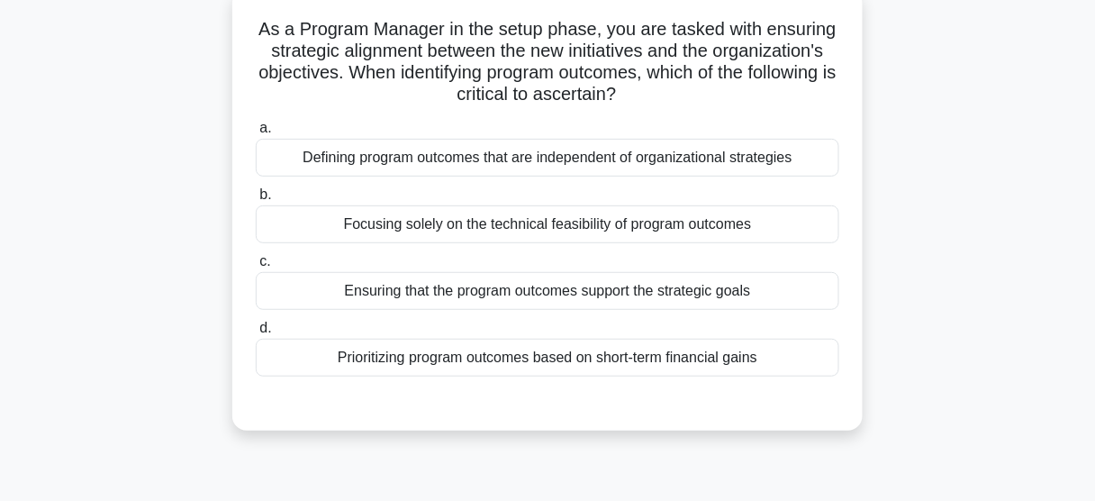
click at [485, 289] on div "Ensuring that the program outcomes support the strategic goals" at bounding box center [548, 291] width 584 height 38
click at [256, 268] on input "c. Ensuring that the program outcomes support the strategic goals" at bounding box center [256, 262] width 0 height 12
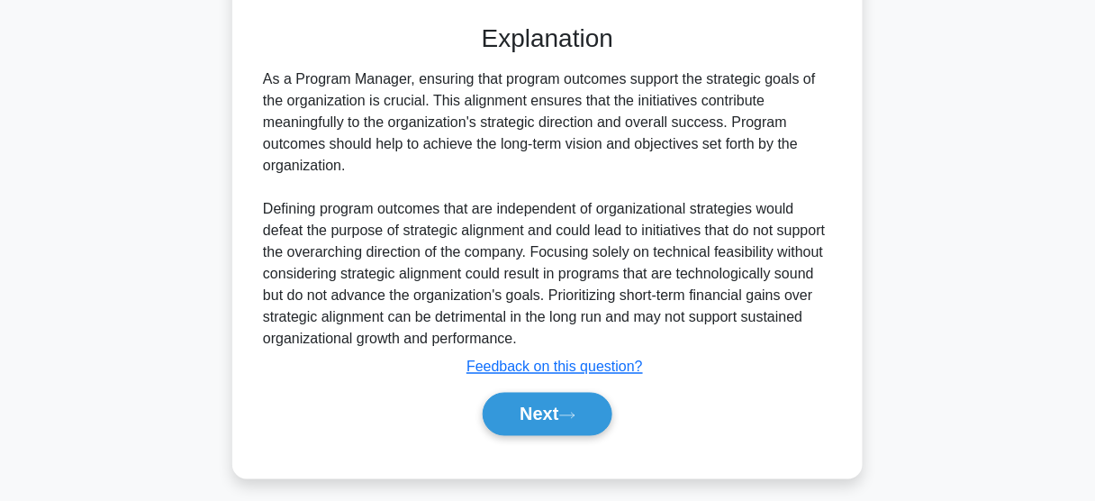
scroll to position [499, 0]
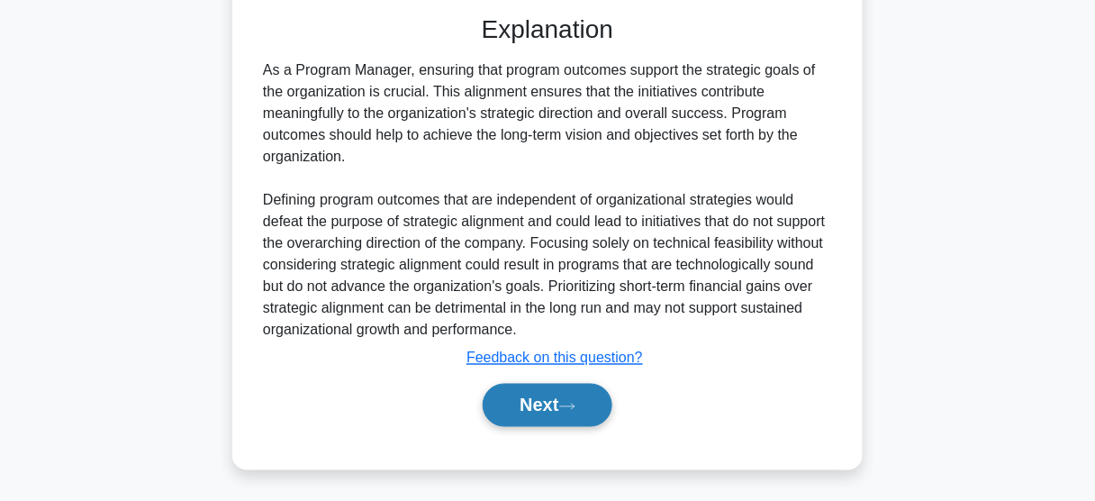
click at [568, 393] on button "Next" at bounding box center [547, 405] width 129 height 43
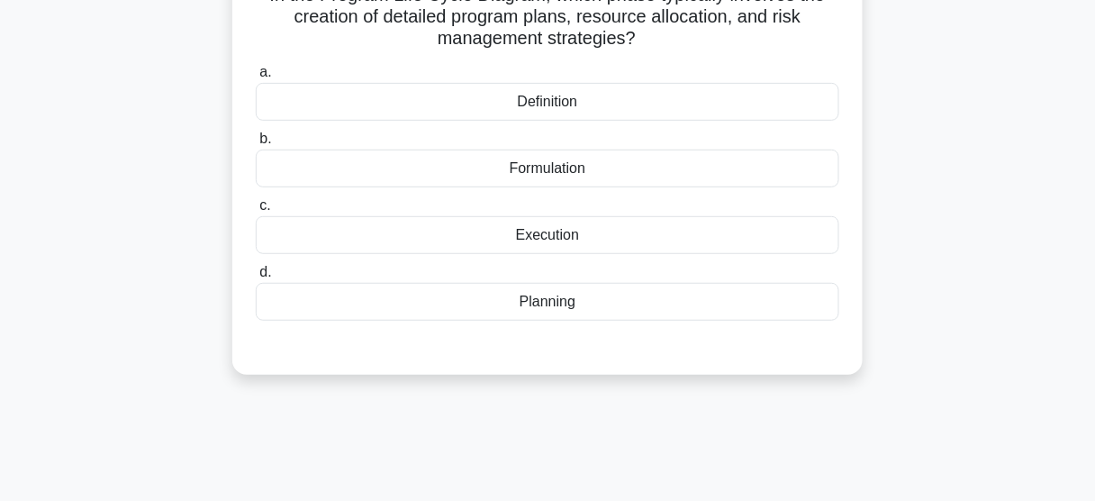
scroll to position [40, 0]
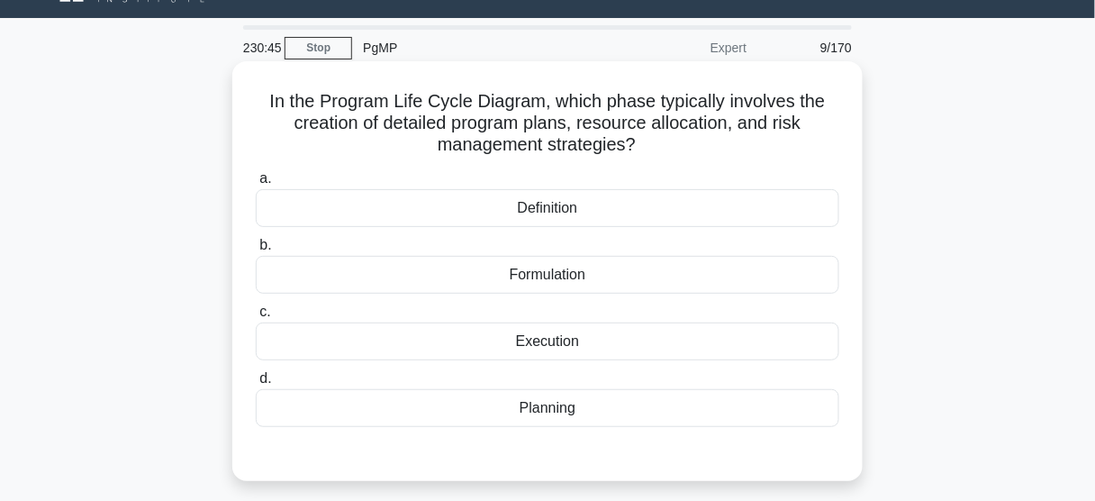
click at [553, 405] on div "Planning" at bounding box center [548, 408] width 584 height 38
click at [256, 385] on input "d. Planning" at bounding box center [256, 379] width 0 height 12
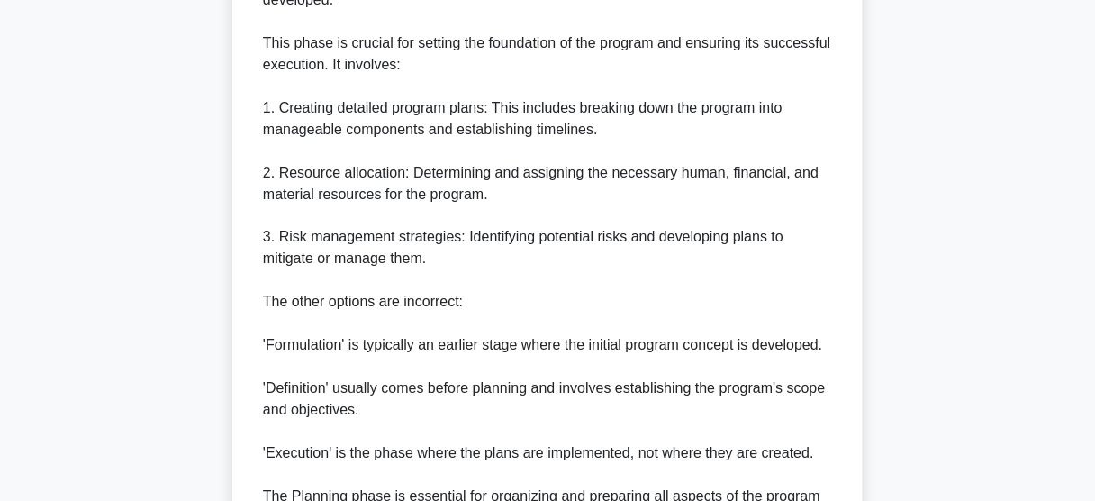
scroll to position [822, 0]
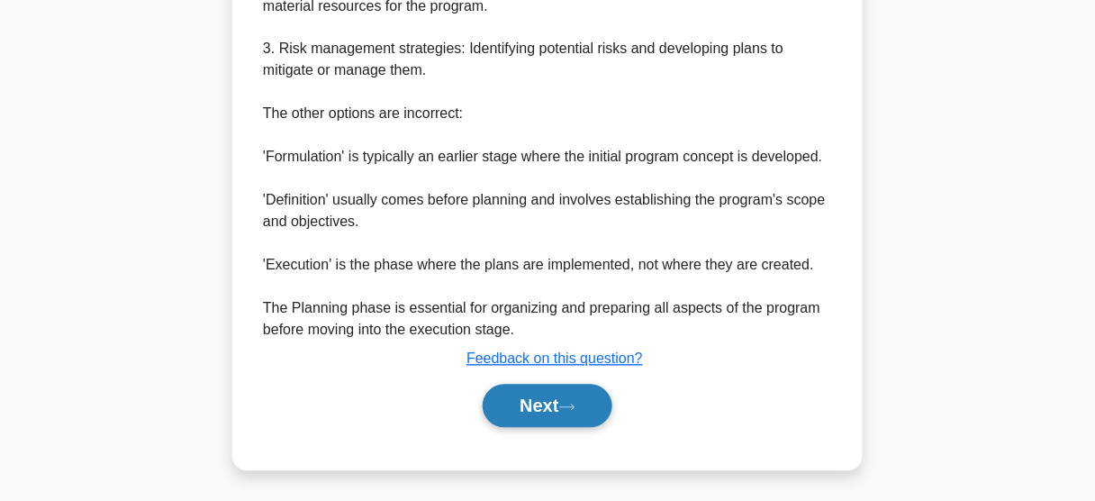
click at [568, 407] on icon at bounding box center [567, 408] width 16 height 10
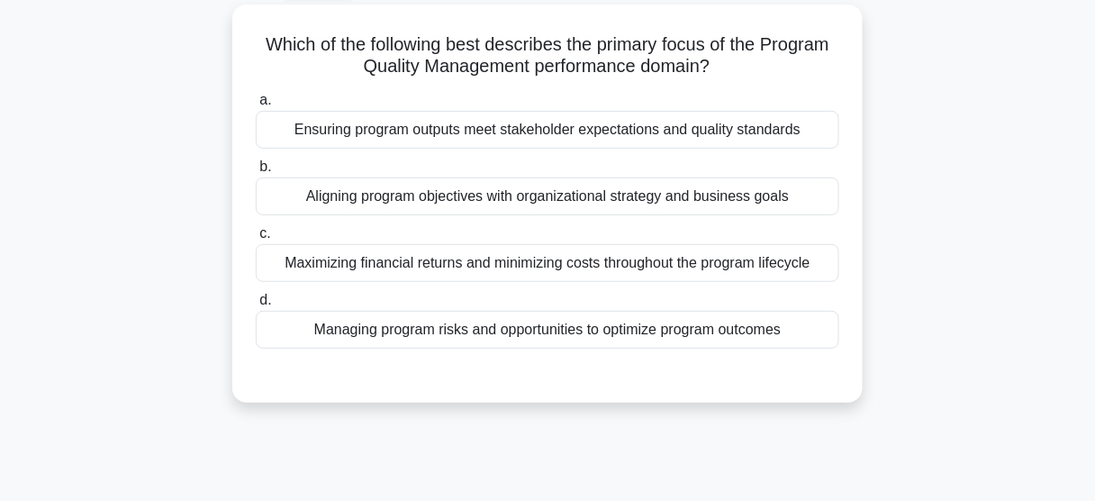
scroll to position [40, 0]
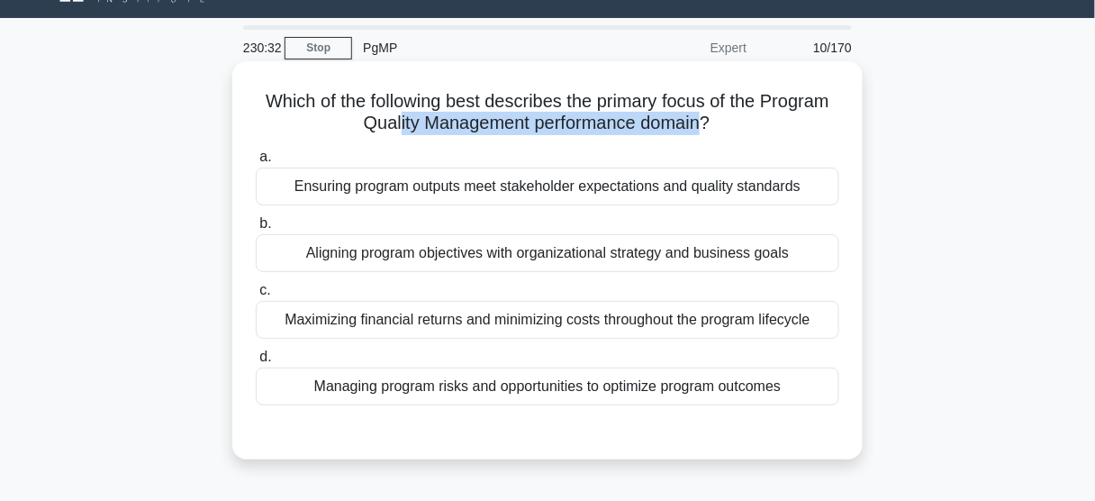
drag, startPoint x: 404, startPoint y: 123, endPoint x: 707, endPoint y: 121, distance: 303.6
click at [707, 121] on h5 "Which of the following best describes the primary focus of the Program Quality …" at bounding box center [547, 112] width 587 height 45
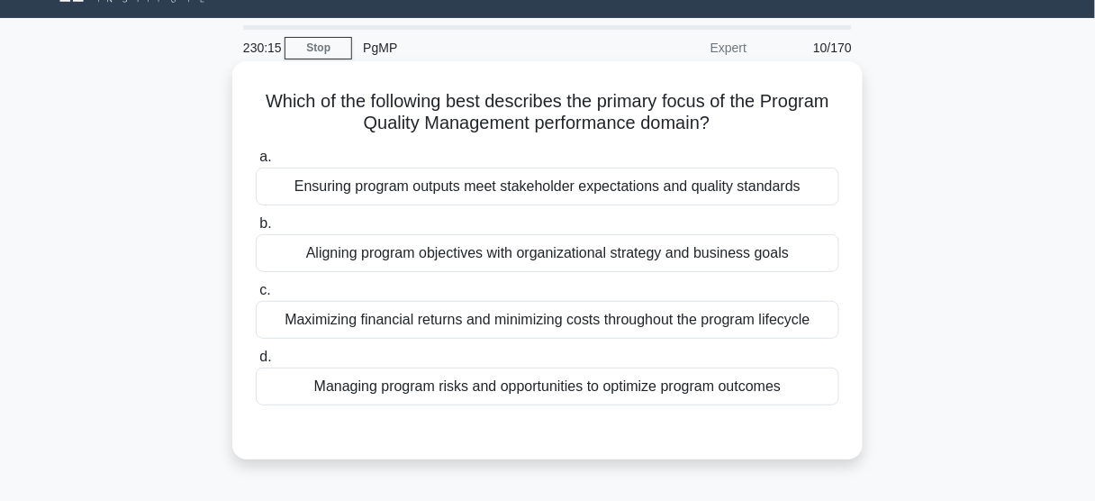
click at [476, 196] on div "Ensuring program outputs meet stakeholder expectations and quality standards" at bounding box center [548, 187] width 584 height 38
click at [256, 163] on input "a. Ensuring program outputs meet stakeholder expectations and quality standards" at bounding box center [256, 157] width 0 height 12
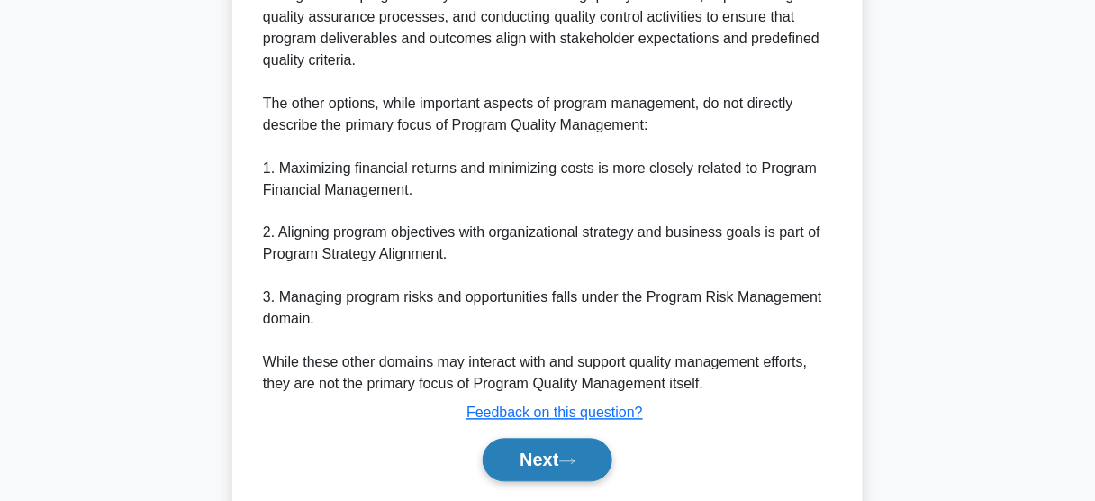
scroll to position [693, 0]
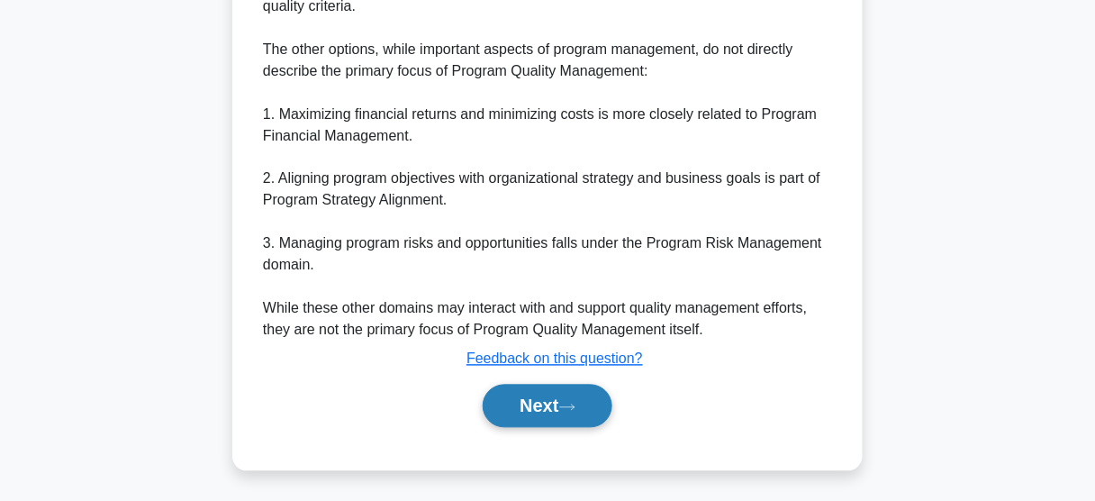
click at [533, 388] on button "Next" at bounding box center [547, 406] width 129 height 43
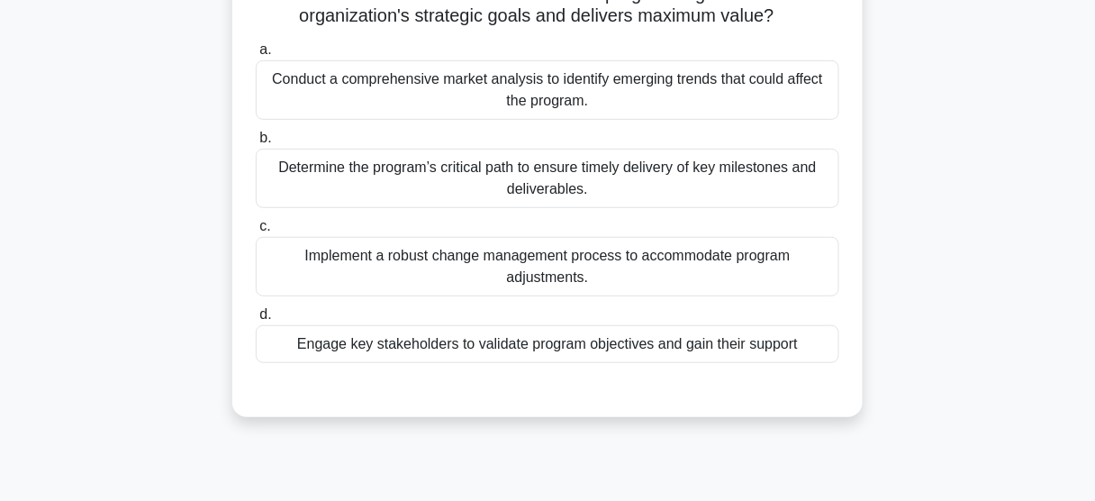
scroll to position [112, 0]
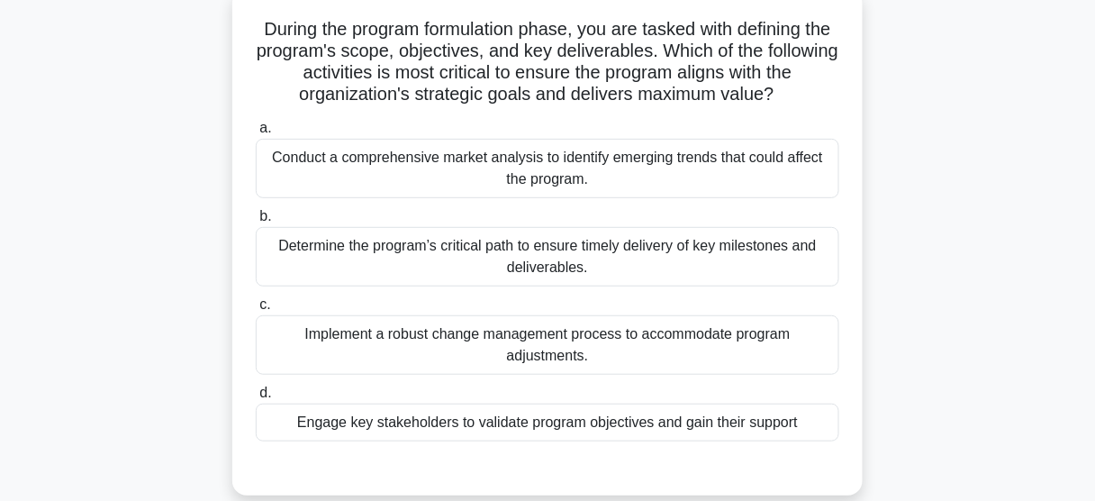
click at [509, 422] on div "Engage key stakeholders to validate program objectives and gain their support" at bounding box center [548, 423] width 584 height 38
click at [256, 399] on input "d. Engage key stakeholders to validate program objectives and gain their support" at bounding box center [256, 393] width 0 height 12
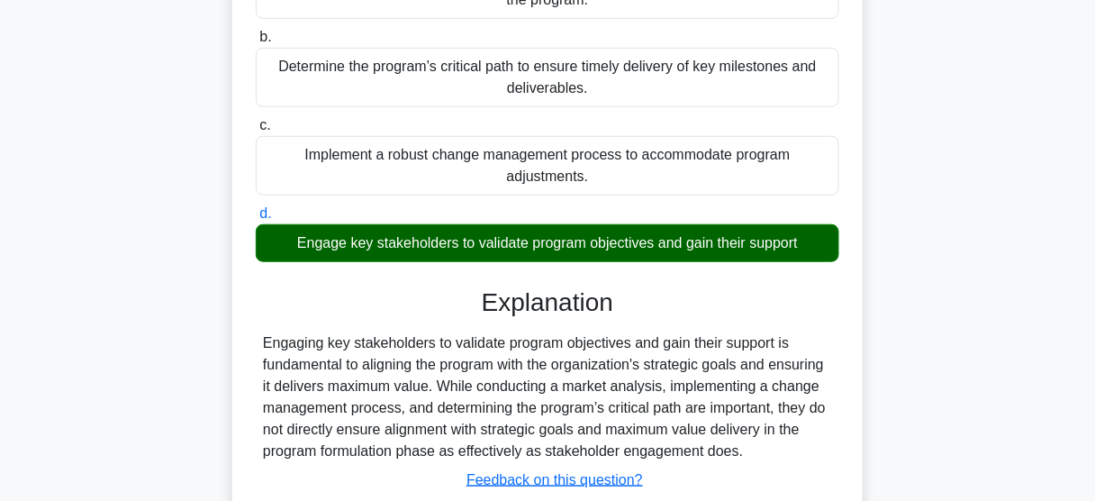
scroll to position [472, 0]
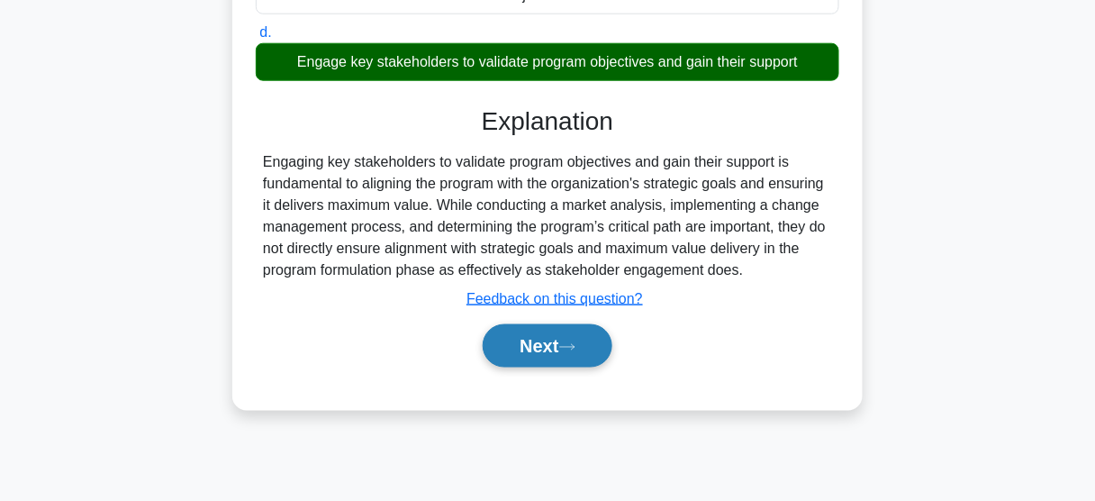
click at [533, 345] on button "Next" at bounding box center [547, 345] width 129 height 43
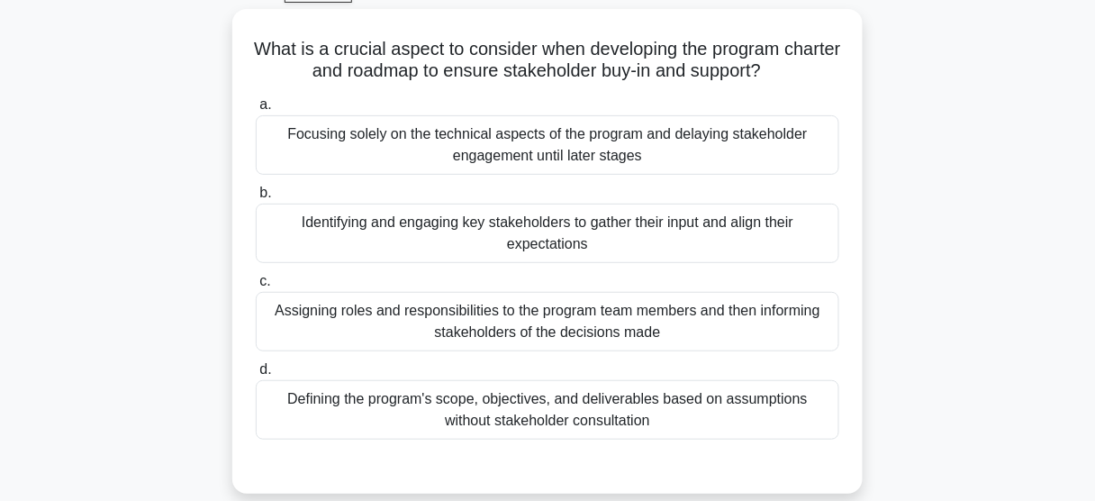
scroll to position [72, 0]
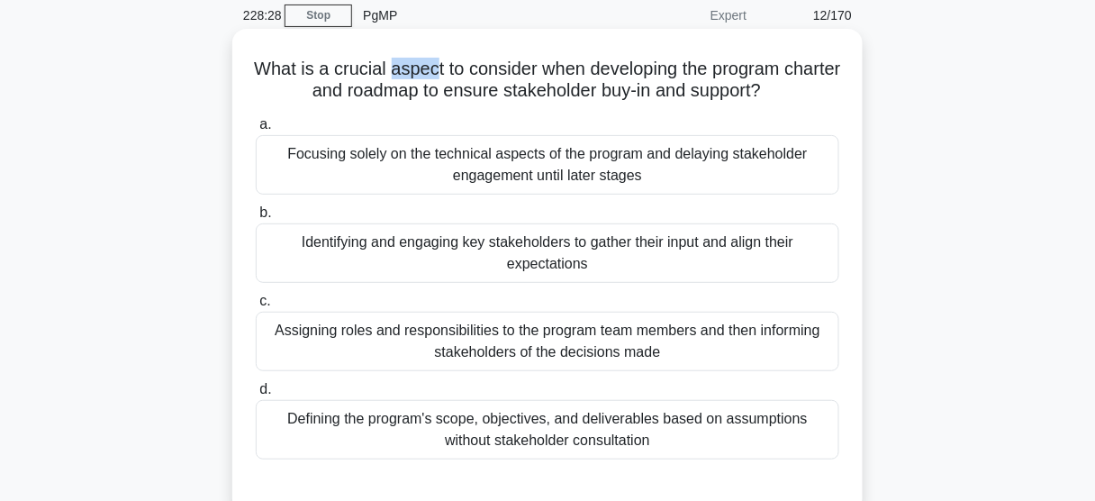
drag, startPoint x: 415, startPoint y: 68, endPoint x: 462, endPoint y: 73, distance: 47.1
click at [462, 73] on h5 "What is a crucial aspect to consider when developing the program charter and ro…" at bounding box center [547, 80] width 587 height 45
drag, startPoint x: 506, startPoint y: 66, endPoint x: 719, endPoint y: 60, distance: 212.6
click at [719, 60] on h5 "What is a crucial aspect to consider when developing the program charter and ro…" at bounding box center [547, 80] width 587 height 45
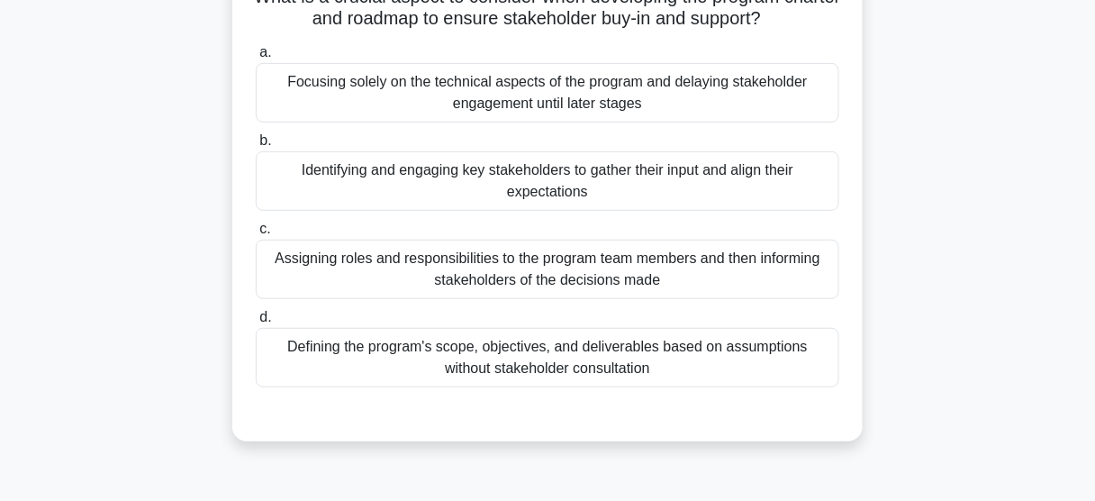
click at [522, 193] on div "Identifying and engaging key stakeholders to gather their input and align their…" at bounding box center [548, 180] width 584 height 59
click at [256, 147] on input "b. Identifying and engaging key stakeholders to gather their input and align th…" at bounding box center [256, 141] width 0 height 12
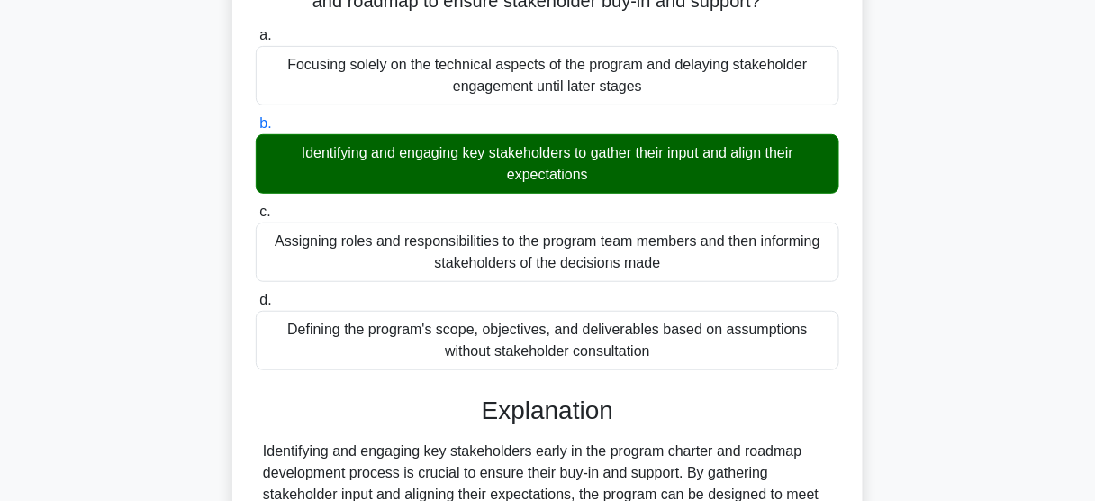
scroll to position [472, 0]
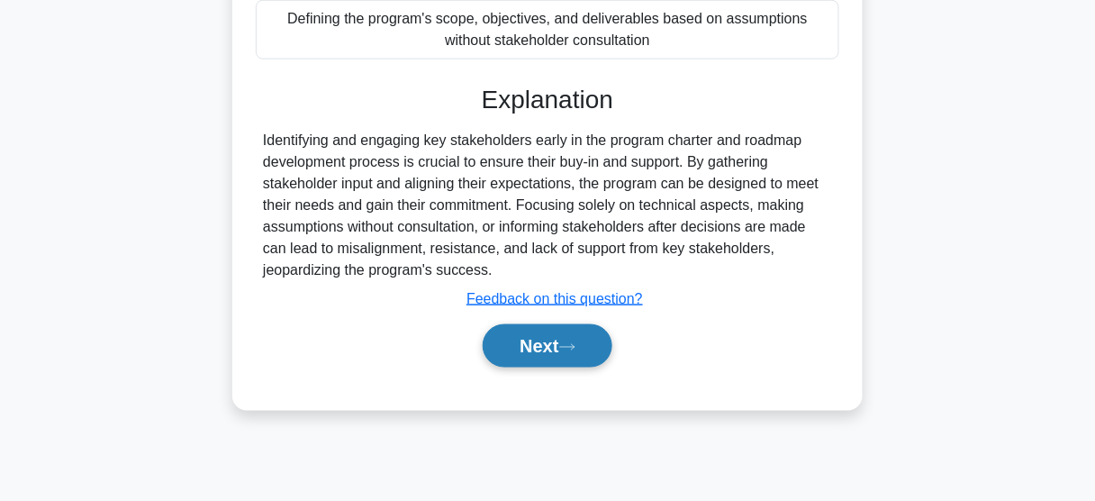
click at [535, 352] on button "Next" at bounding box center [547, 345] width 129 height 43
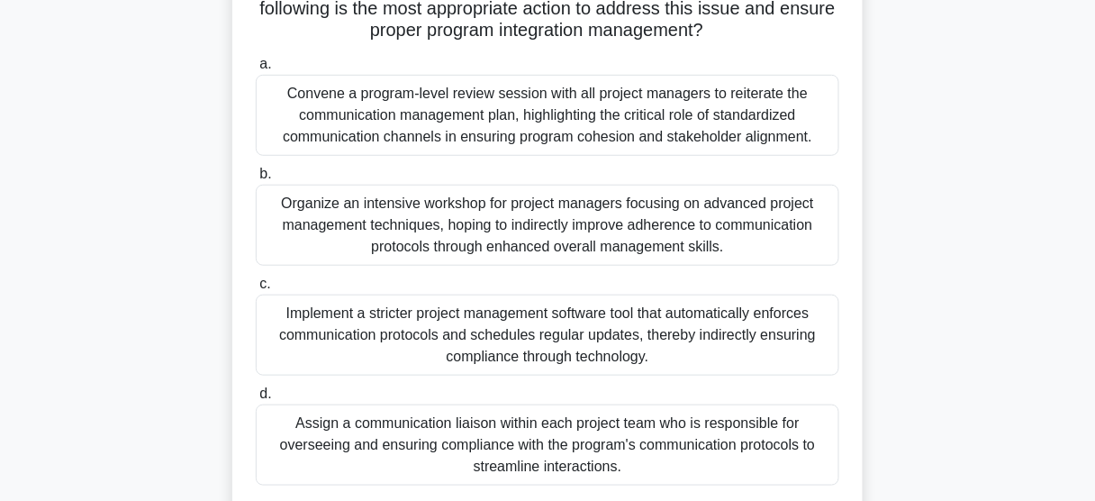
scroll to position [112, 0]
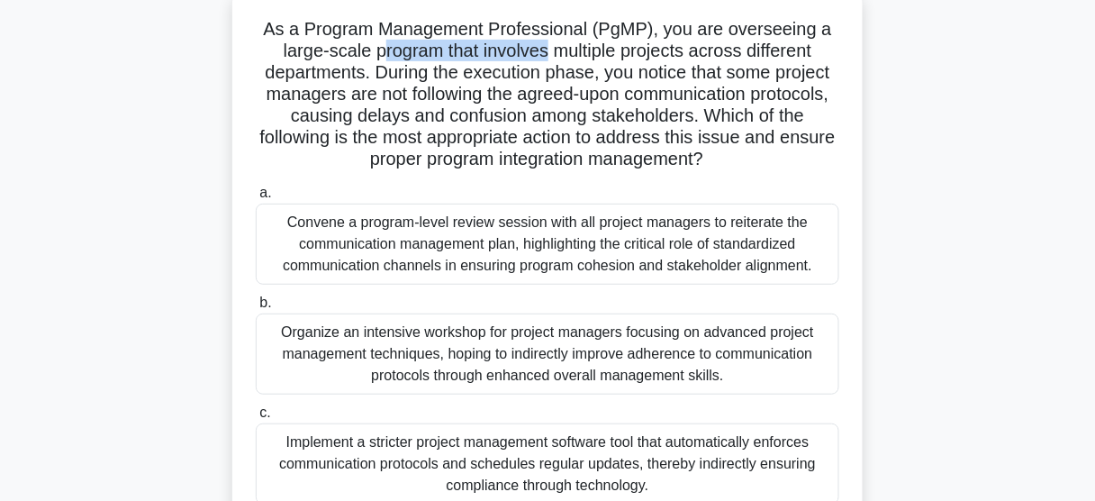
drag, startPoint x: 389, startPoint y: 52, endPoint x: 548, endPoint y: 52, distance: 158.5
click at [548, 52] on h5 "As a Program Management Professional (PgMP), you are overseeing a large-scale p…" at bounding box center [547, 94] width 587 height 153
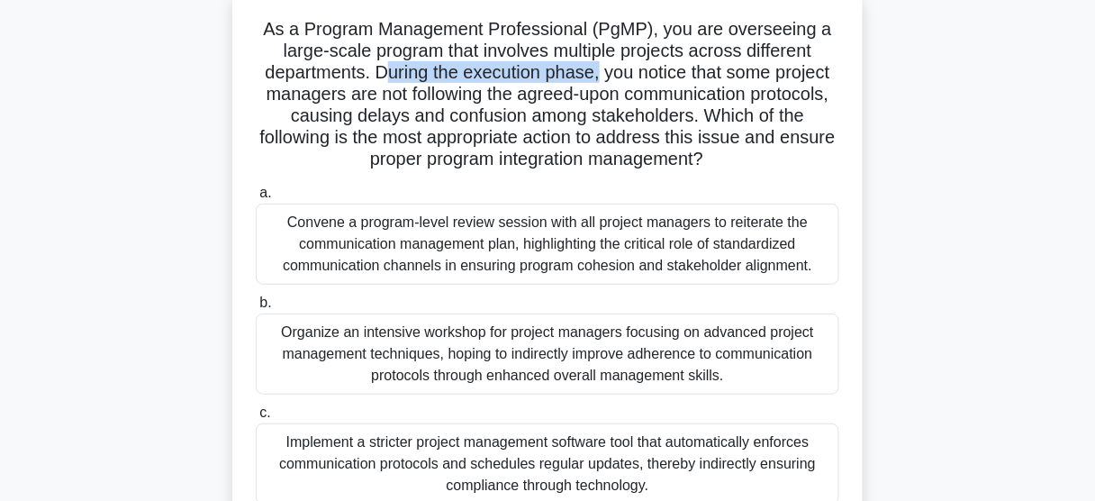
drag, startPoint x: 390, startPoint y: 67, endPoint x: 602, endPoint y: 69, distance: 211.7
click at [602, 69] on h5 "As a Program Management Professional (PgMP), you are overseeing a large-scale p…" at bounding box center [547, 94] width 587 height 153
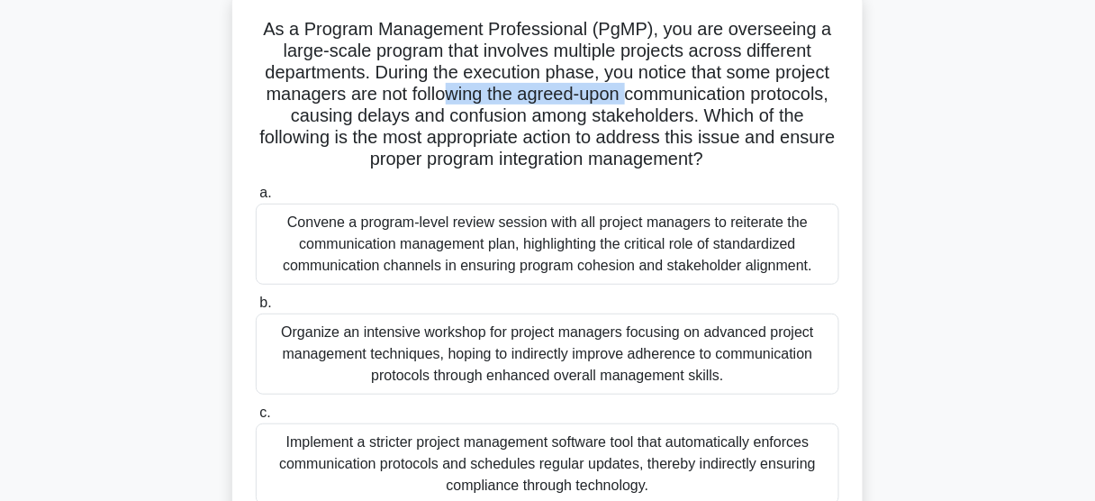
drag, startPoint x: 461, startPoint y: 95, endPoint x: 630, endPoint y: 95, distance: 168.4
click at [630, 95] on h5 "As a Program Management Professional (PgMP), you are overseeing a large-scale p…" at bounding box center [547, 94] width 587 height 153
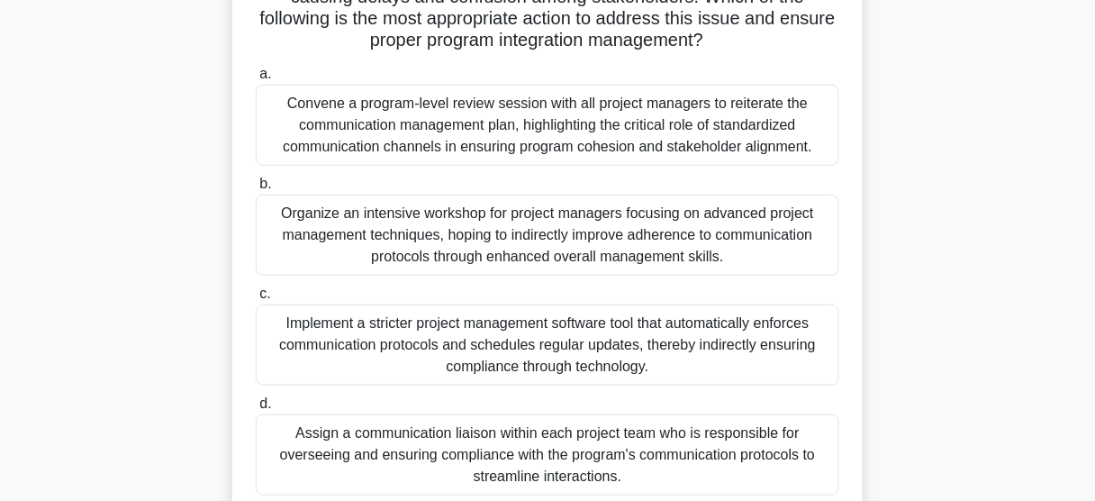
scroll to position [256, 0]
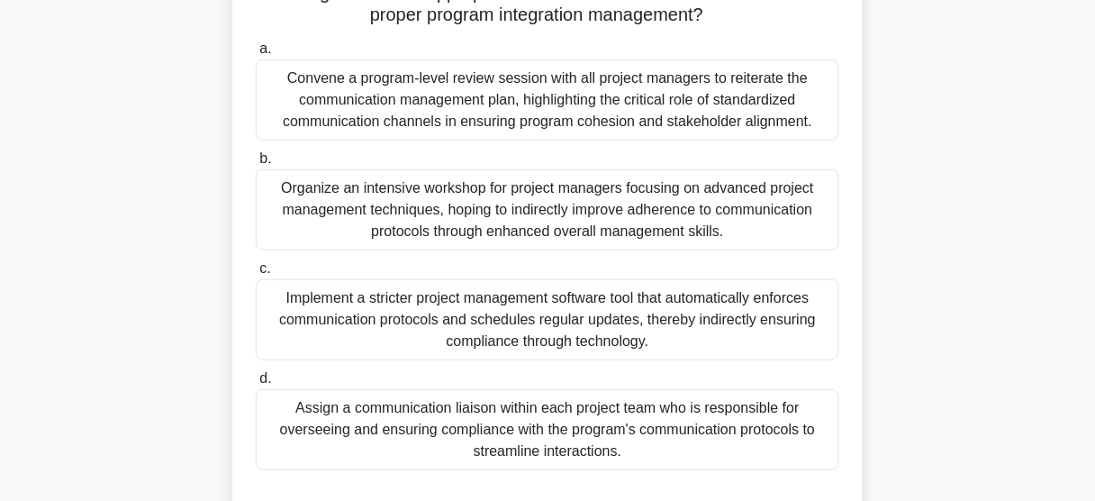
click at [422, 113] on div "Convene a program-level review session with all project managers to reiterate t…" at bounding box center [548, 99] width 584 height 81
click at [256, 55] on input "a. Convene a program-level review session with all project managers to reiterat…" at bounding box center [256, 49] width 0 height 12
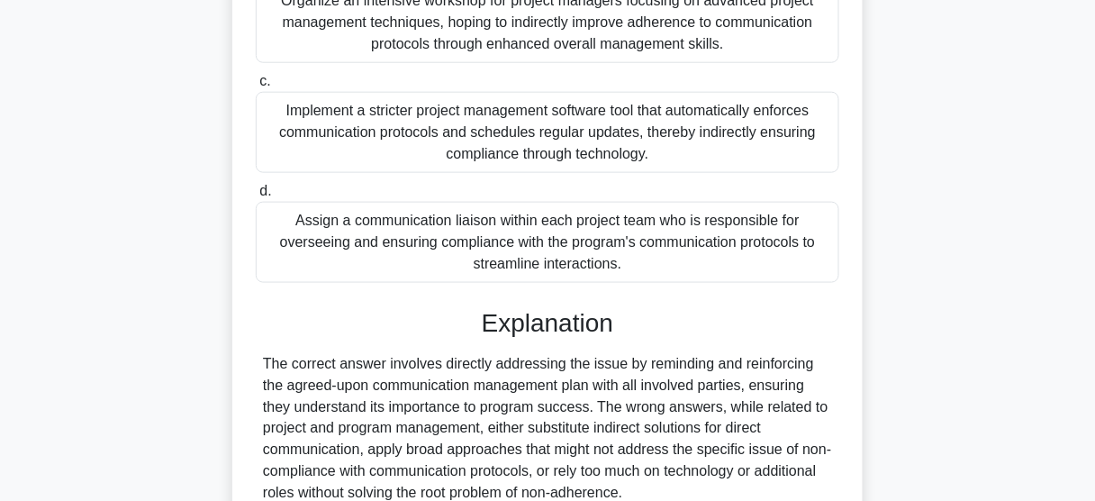
scroll to position [606, 0]
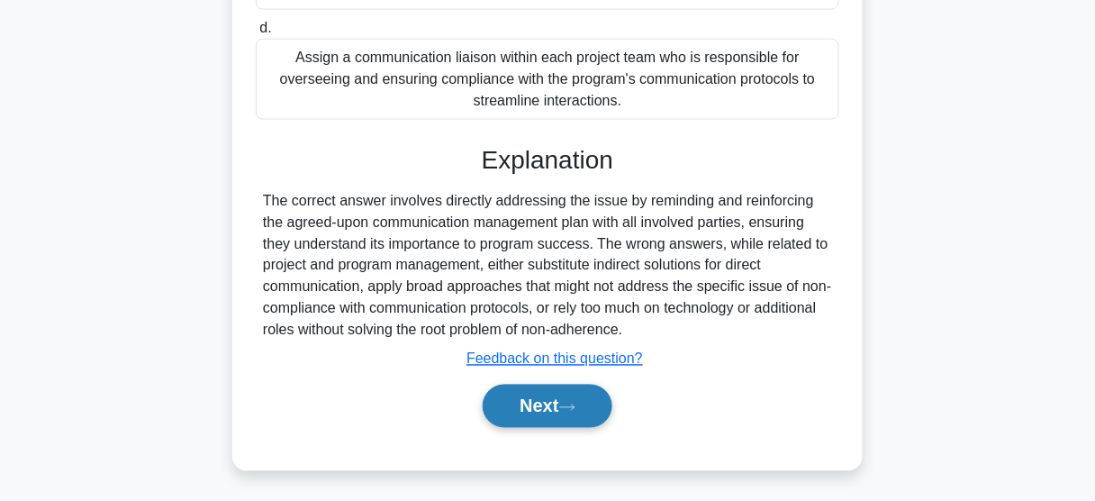
click at [536, 401] on button "Next" at bounding box center [547, 406] width 129 height 43
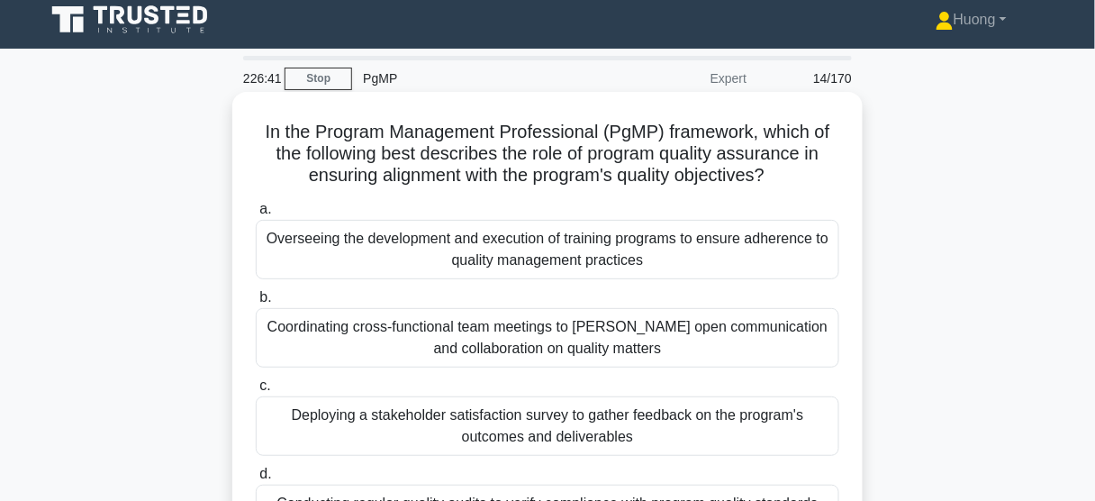
scroll to position [0, 0]
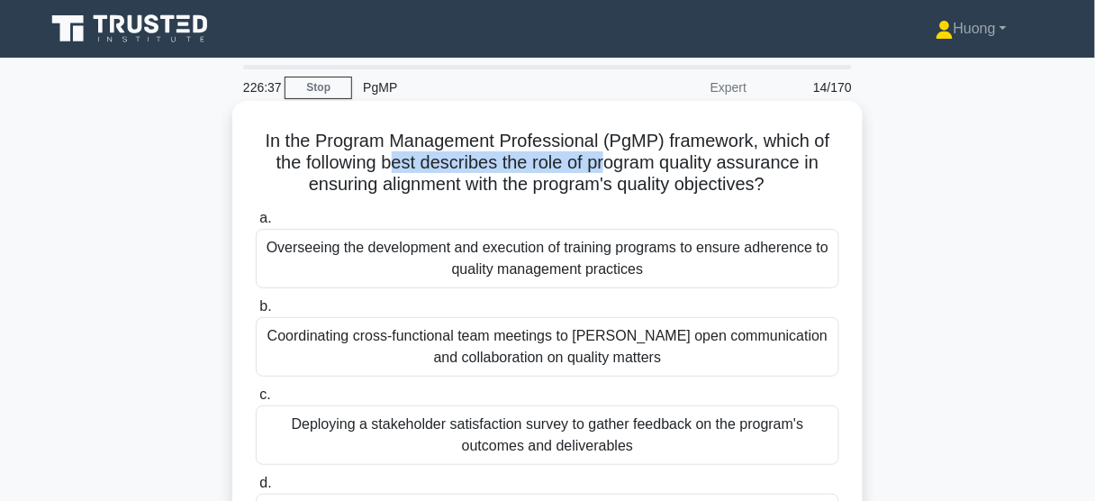
drag, startPoint x: 490, startPoint y: 159, endPoint x: 610, endPoint y: 160, distance: 119.8
click at [610, 160] on h5 "In the Program Management Professional (PgMP) framework, which of the following…" at bounding box center [547, 163] width 587 height 67
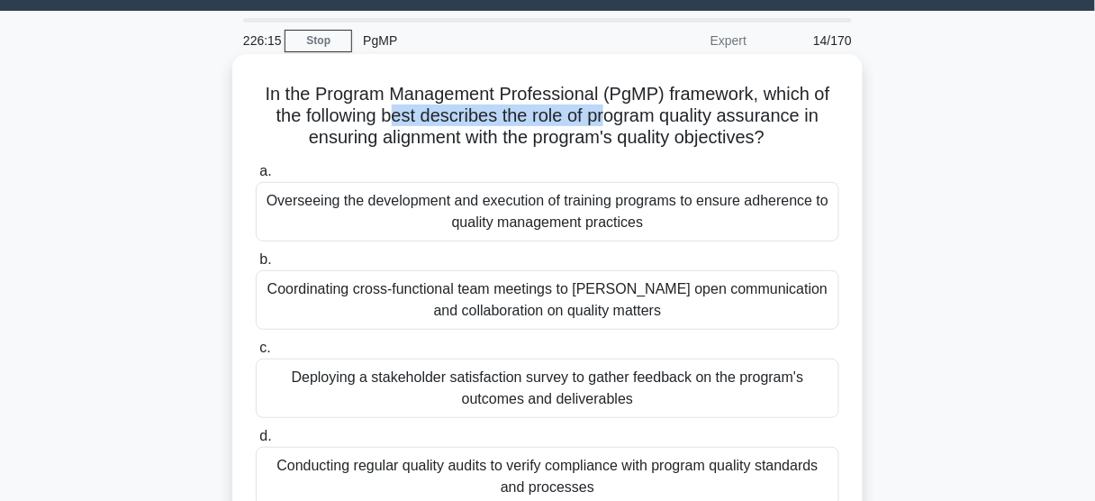
scroll to position [72, 0]
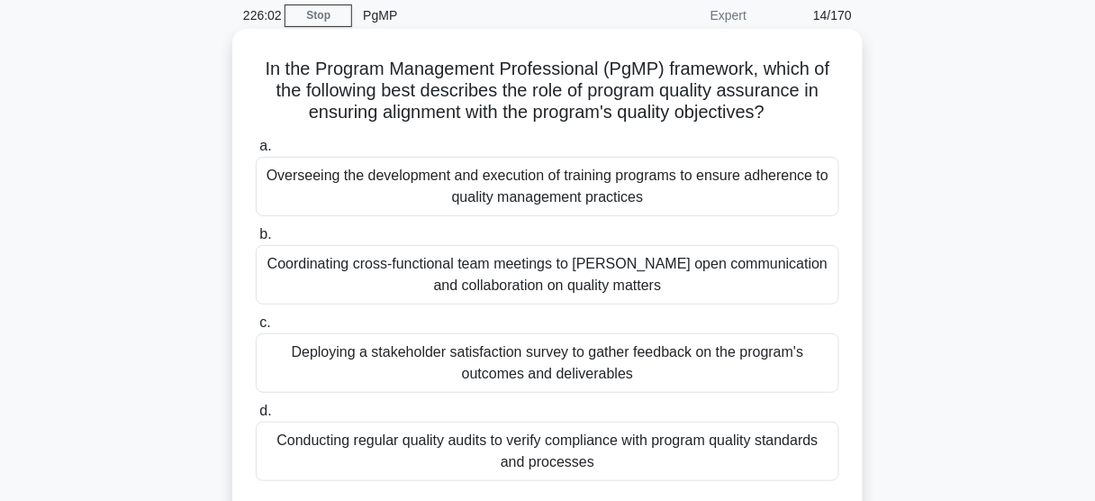
click at [622, 443] on div "Conducting regular quality audits to verify compliance with program quality sta…" at bounding box center [548, 451] width 584 height 59
click at [256, 417] on input "d. Conducting regular quality audits to verify compliance with program quality …" at bounding box center [256, 411] width 0 height 12
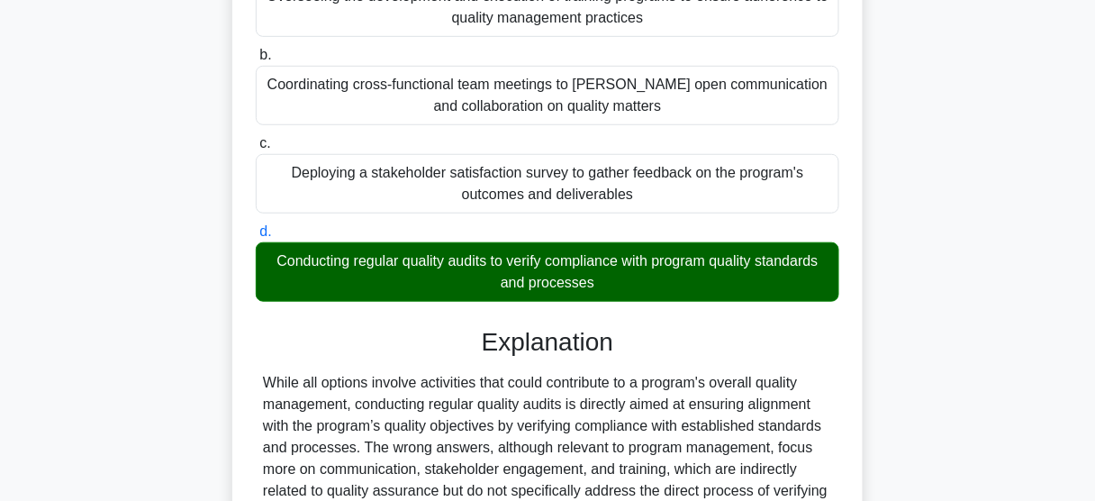
scroll to position [472, 0]
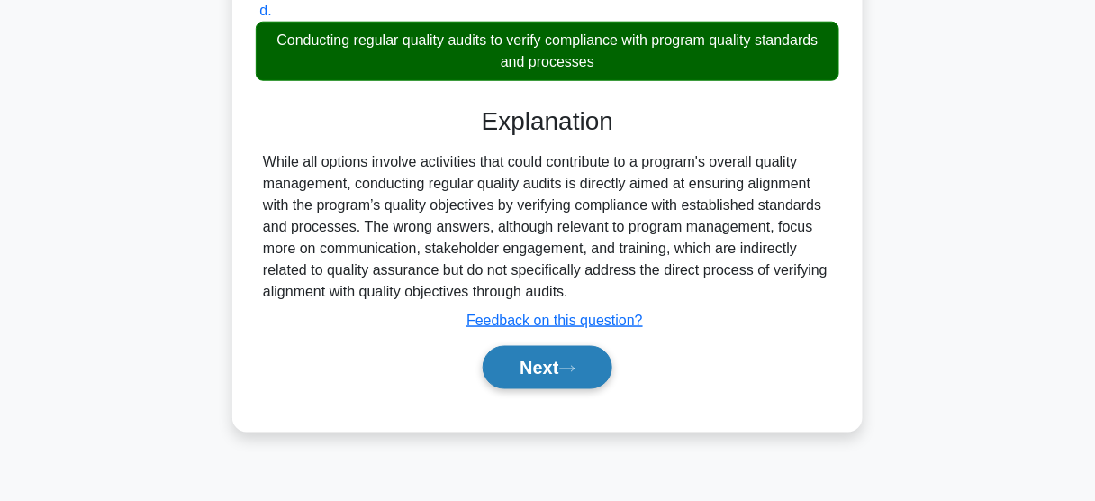
click at [531, 365] on button "Next" at bounding box center [547, 367] width 129 height 43
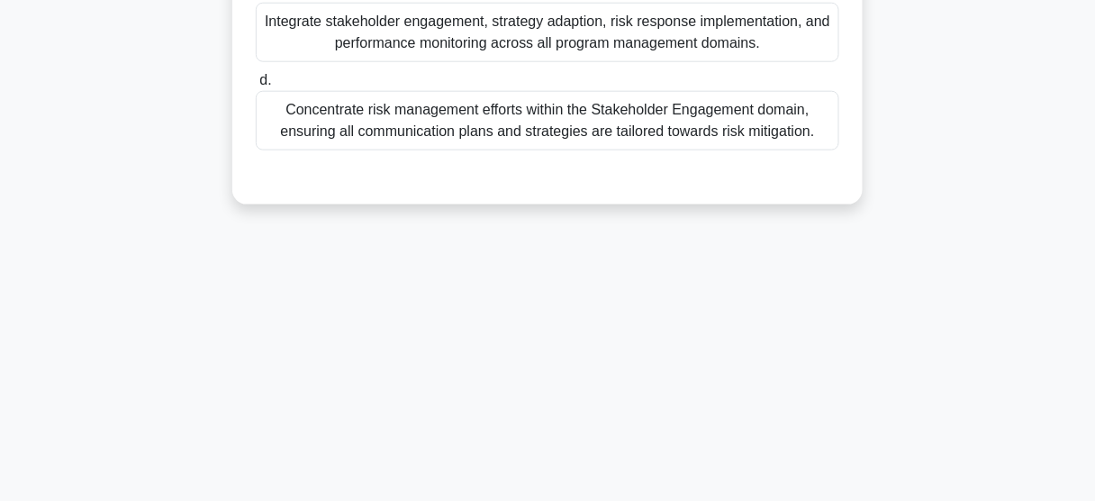
scroll to position [112, 0]
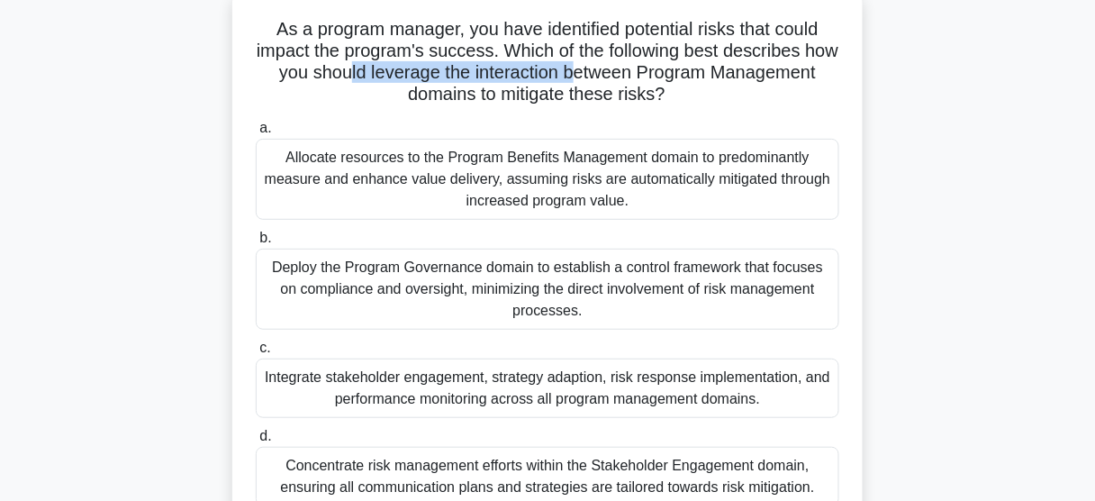
drag, startPoint x: 431, startPoint y: 74, endPoint x: 651, endPoint y: 73, distance: 220.7
click at [651, 73] on h5 "As a program manager, you have identified potential risks that could impact the…" at bounding box center [547, 62] width 587 height 88
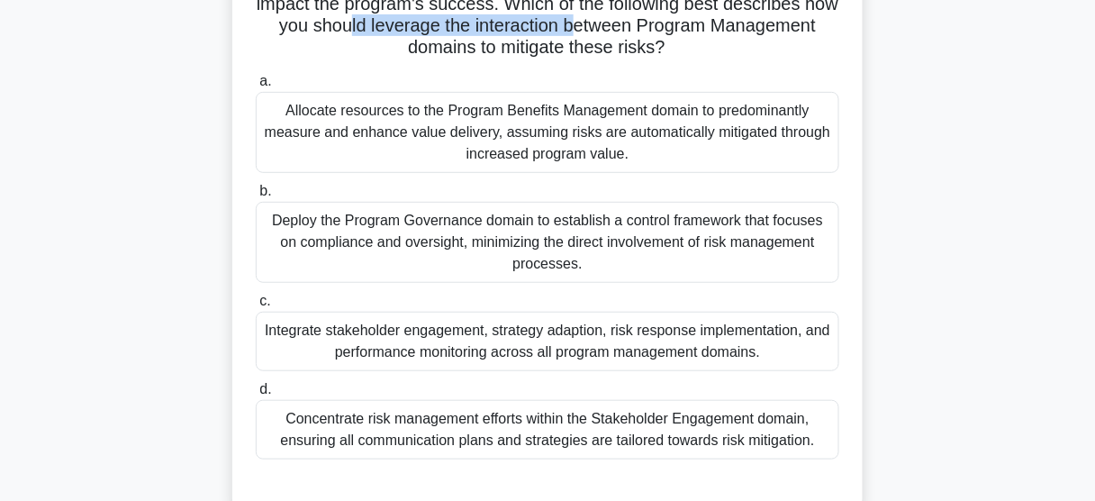
scroll to position [184, 0]
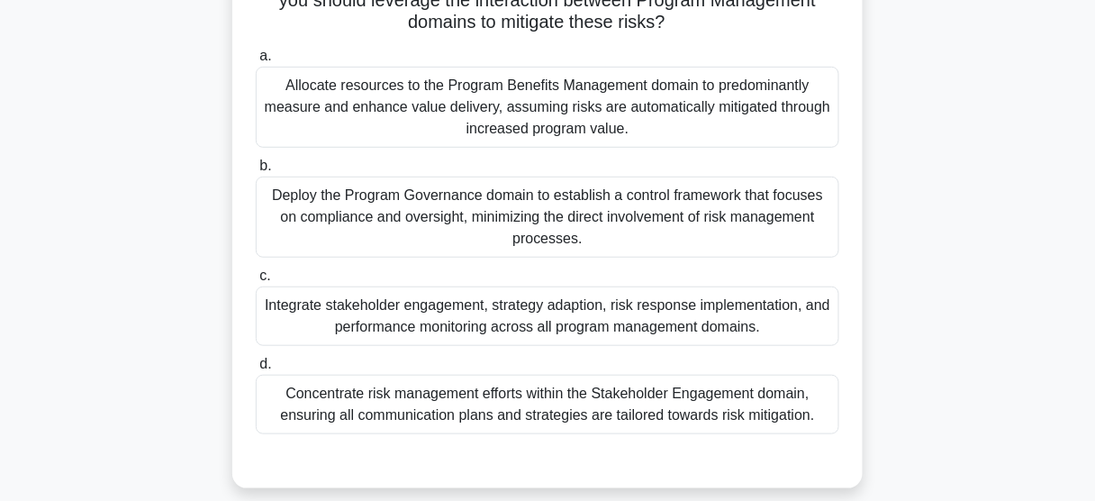
click at [522, 322] on div "Integrate stakeholder engagement, strategy adaption, risk response implementati…" at bounding box center [548, 315] width 584 height 59
click at [256, 282] on input "c. Integrate stakeholder engagement, strategy adaption, risk response implement…" at bounding box center [256, 276] width 0 height 12
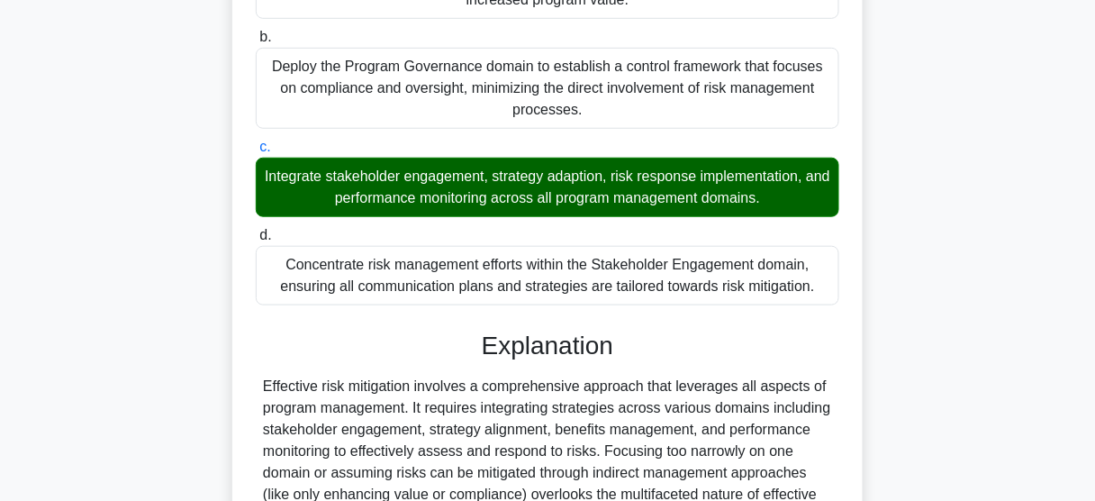
scroll to position [499, 0]
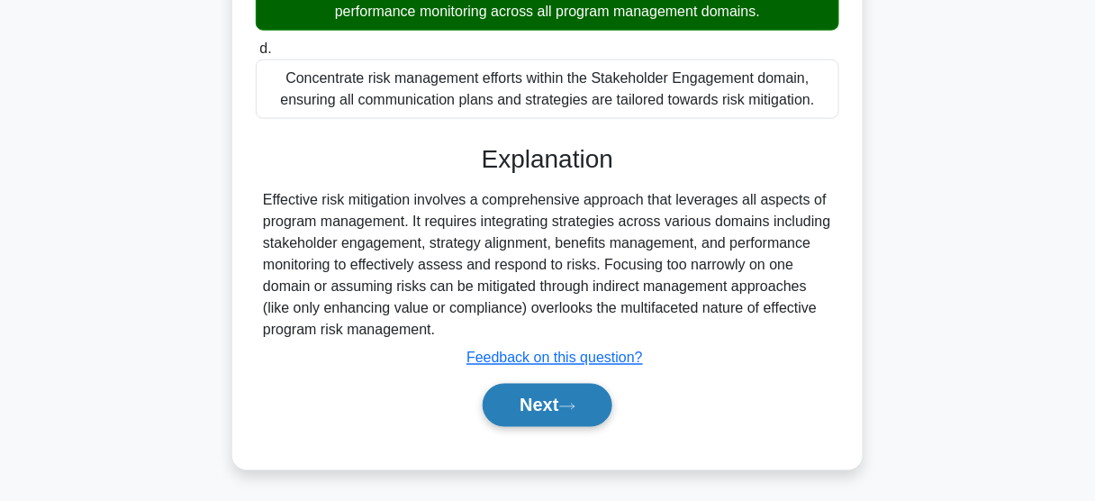
click at [531, 412] on button "Next" at bounding box center [547, 405] width 129 height 43
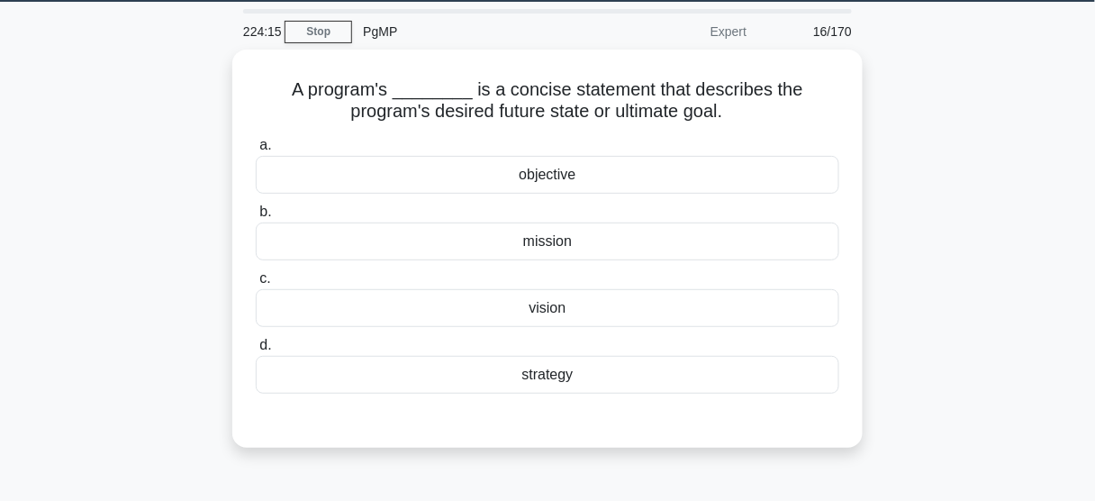
scroll to position [72, 0]
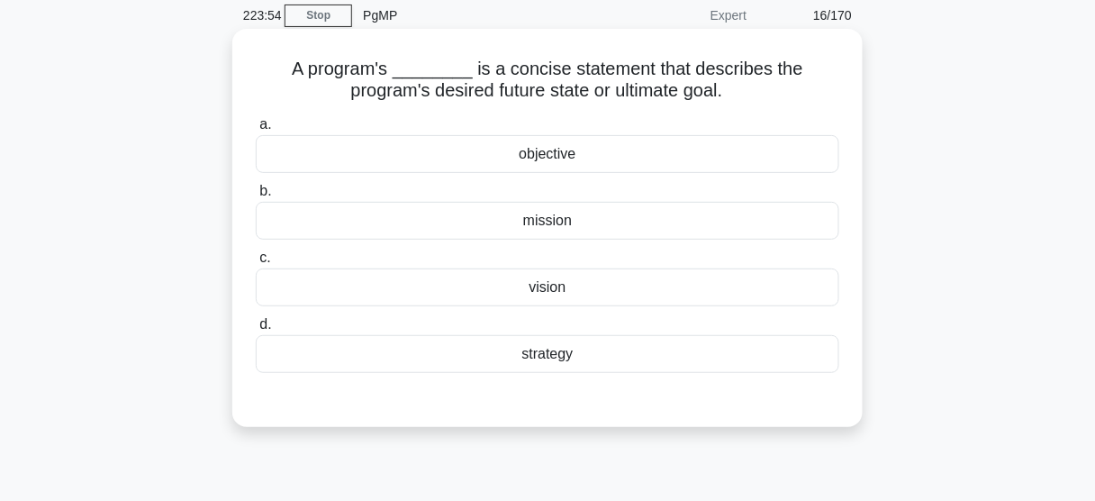
click at [536, 222] on div "mission" at bounding box center [548, 221] width 584 height 38
click at [256, 197] on input "b. mission" at bounding box center [256, 192] width 0 height 12
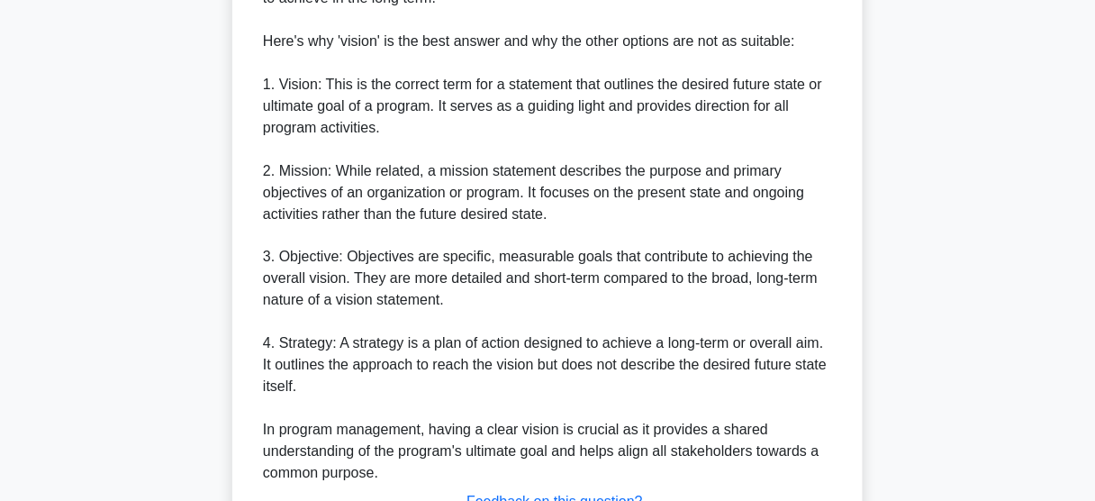
scroll to position [760, 0]
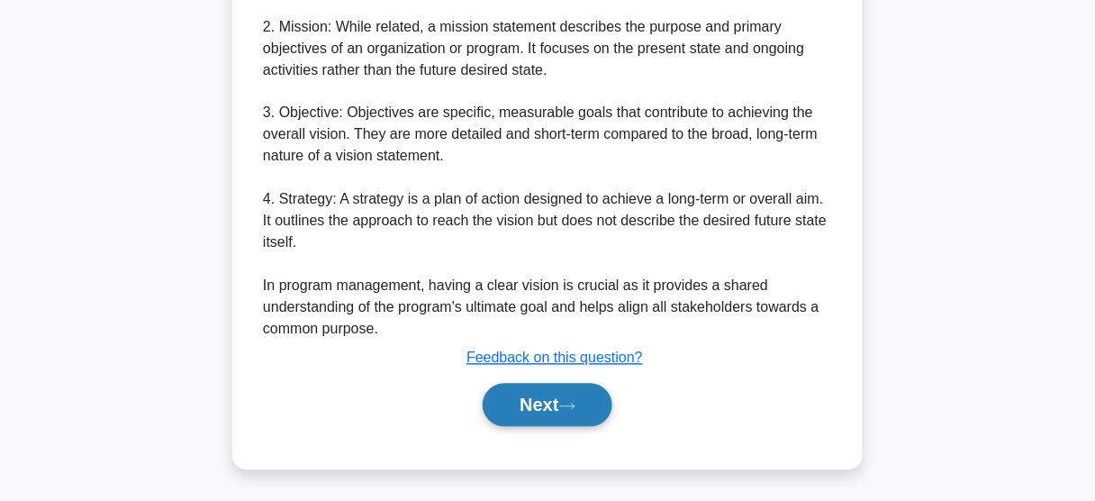
click at [563, 410] on button "Next" at bounding box center [547, 405] width 129 height 43
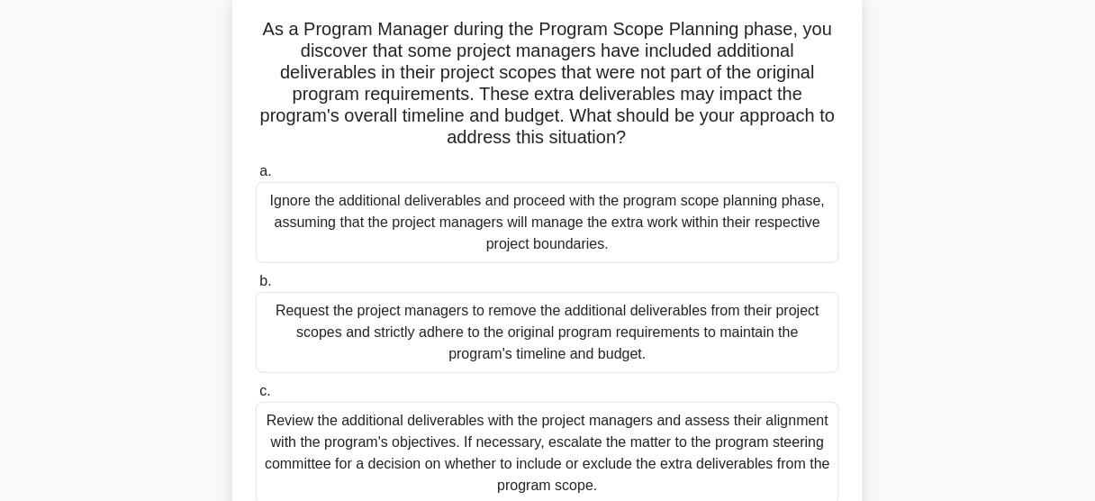
scroll to position [40, 0]
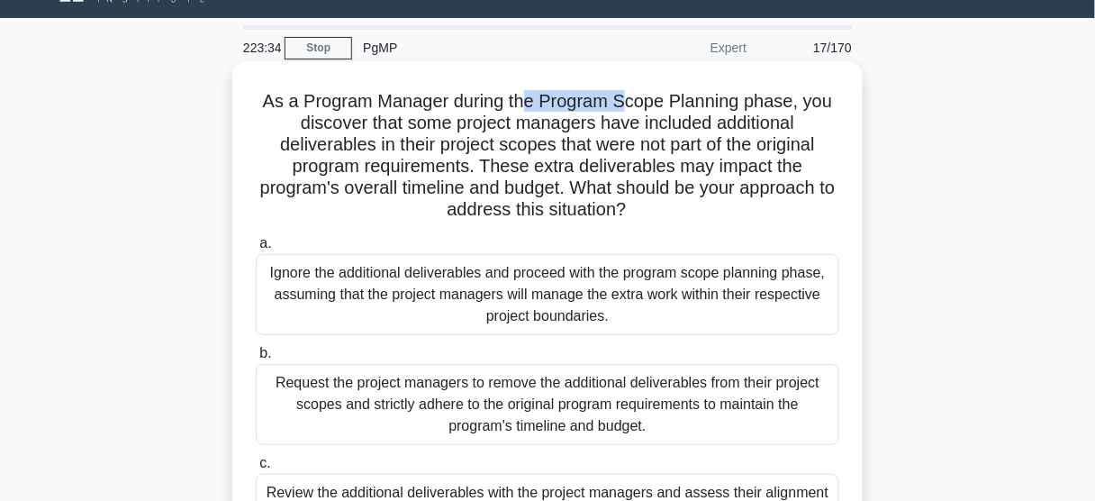
drag, startPoint x: 531, startPoint y: 97, endPoint x: 627, endPoint y: 97, distance: 96.4
click at [627, 97] on h5 "As a Program Manager during the Program Scope Planning phase, you discover that…" at bounding box center [547, 156] width 587 height 132
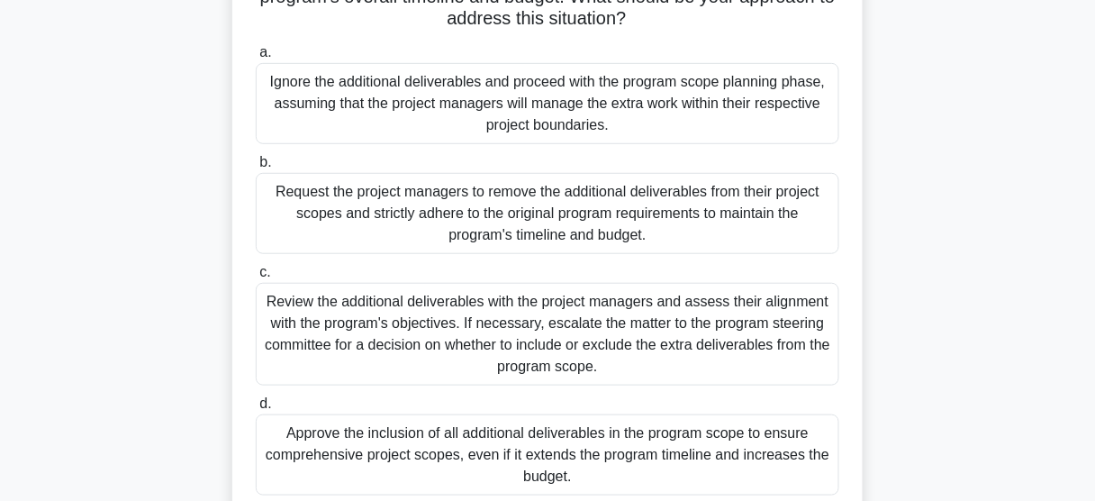
scroll to position [256, 0]
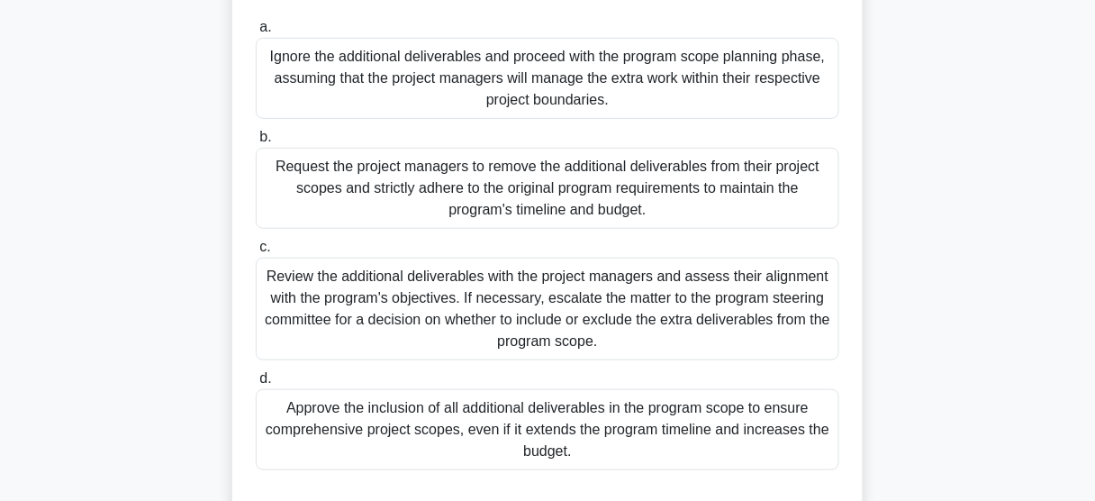
click at [501, 329] on div "Review the additional deliverables with the project managers and assess their a…" at bounding box center [548, 309] width 584 height 103
click at [256, 253] on input "c. Review the additional deliverables with the project managers and assess thei…" at bounding box center [256, 247] width 0 height 12
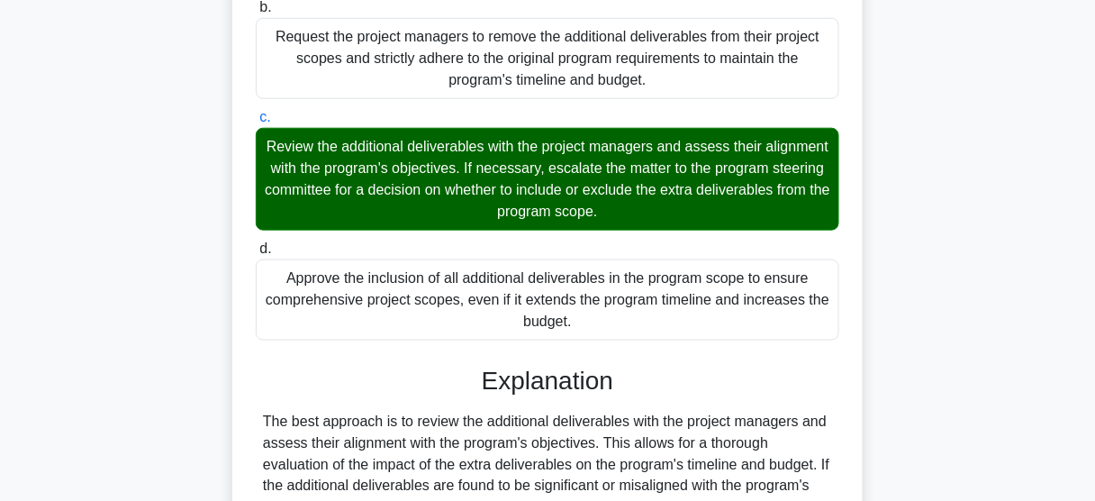
scroll to position [688, 0]
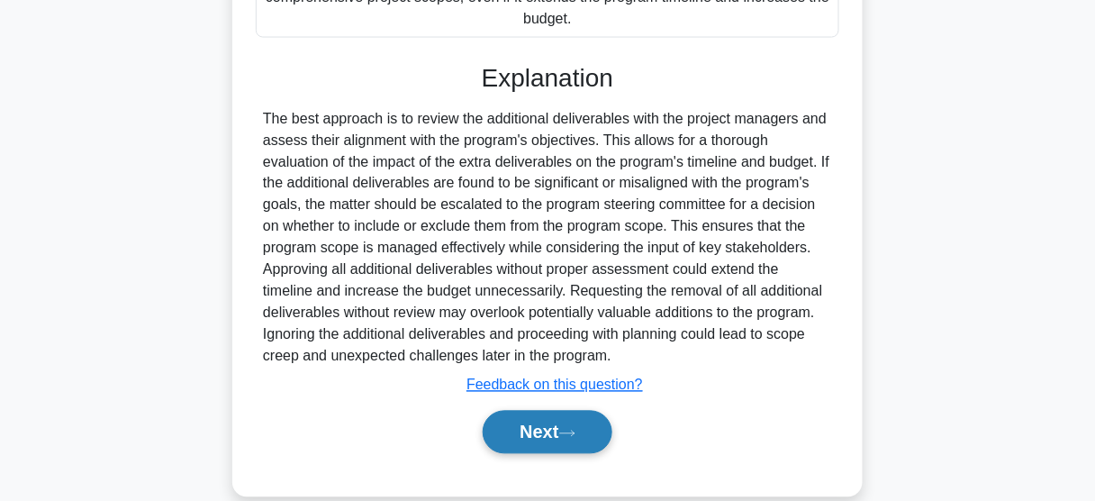
click at [520, 441] on button "Next" at bounding box center [547, 432] width 129 height 43
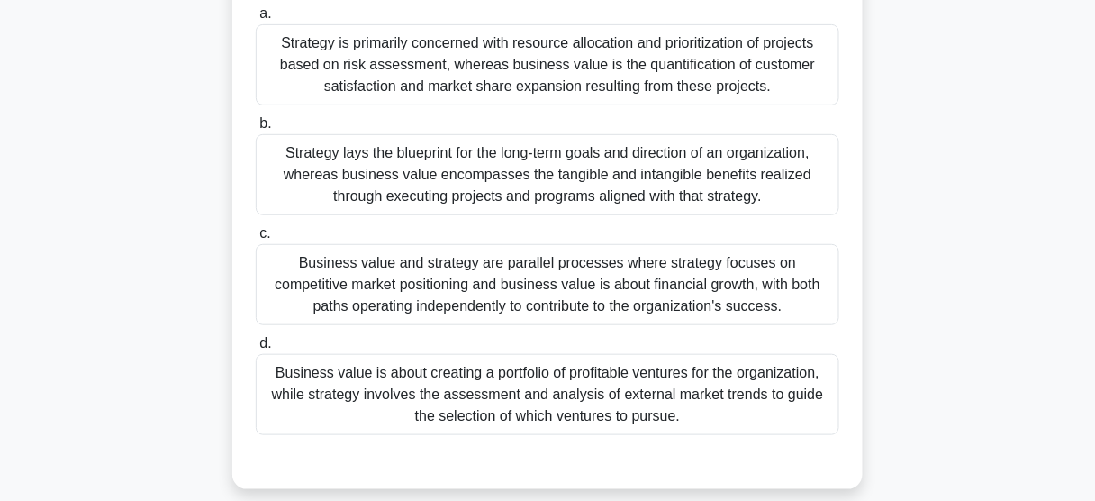
scroll to position [184, 0]
click at [442, 183] on div "Strategy lays the blueprint for the long-term goals and direction of an organiz…" at bounding box center [548, 173] width 584 height 81
click at [256, 129] on input "b. Strategy lays the blueprint for the long-term goals and direction of an orga…" at bounding box center [256, 123] width 0 height 12
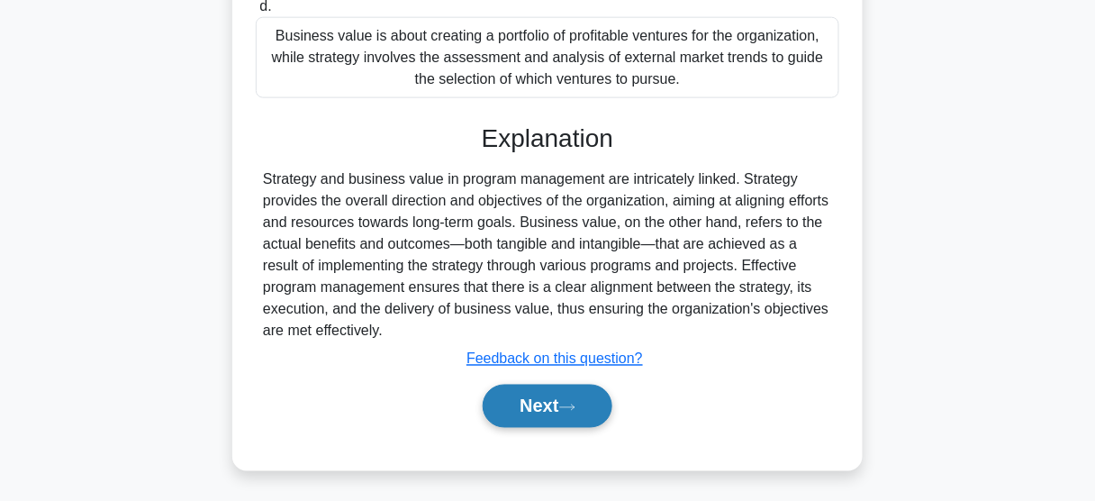
click at [558, 396] on button "Next" at bounding box center [547, 406] width 129 height 43
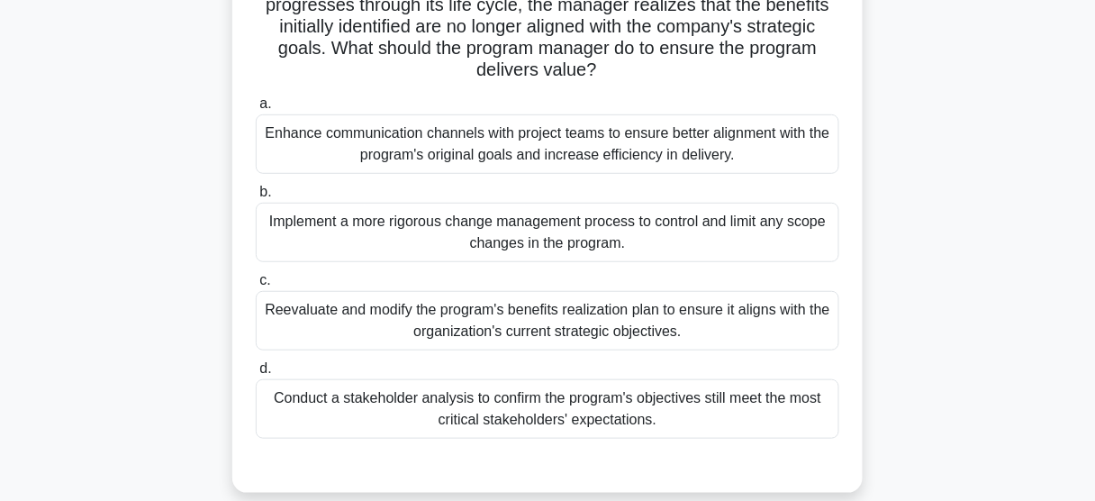
scroll to position [40, 0]
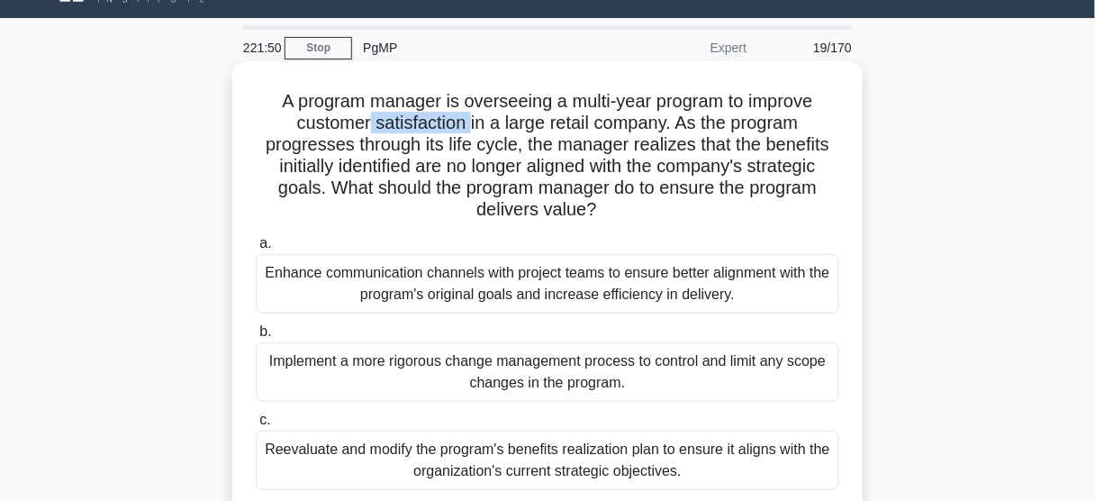
drag, startPoint x: 367, startPoint y: 121, endPoint x: 469, endPoint y: 126, distance: 102.8
click at [467, 127] on h5 "A program manager is overseeing a multi-year program to improve customer satisf…" at bounding box center [547, 156] width 587 height 132
drag, startPoint x: 334, startPoint y: 159, endPoint x: 447, endPoint y: 162, distance: 112.6
click at [447, 162] on h5 "A program manager is overseeing a multi-year program to improve customer satisf…" at bounding box center [547, 156] width 587 height 132
click at [558, 164] on h5 "A program manager is overseeing a multi-year program to improve customer satisf…" at bounding box center [547, 156] width 587 height 132
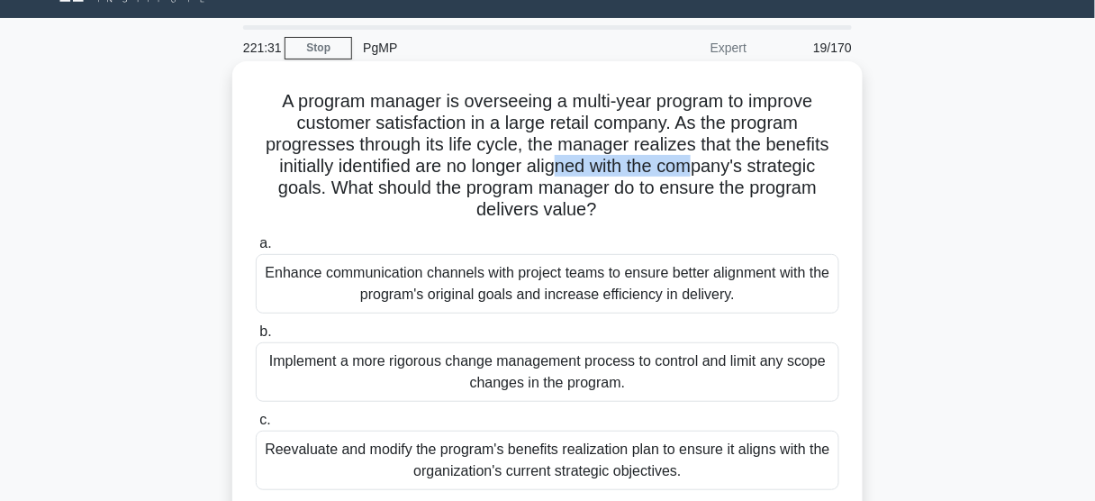
drag, startPoint x: 554, startPoint y: 164, endPoint x: 694, endPoint y: 163, distance: 139.6
click at [694, 163] on h5 "A program manager is overseeing a multi-year program to improve customer satisf…" at bounding box center [547, 156] width 587 height 132
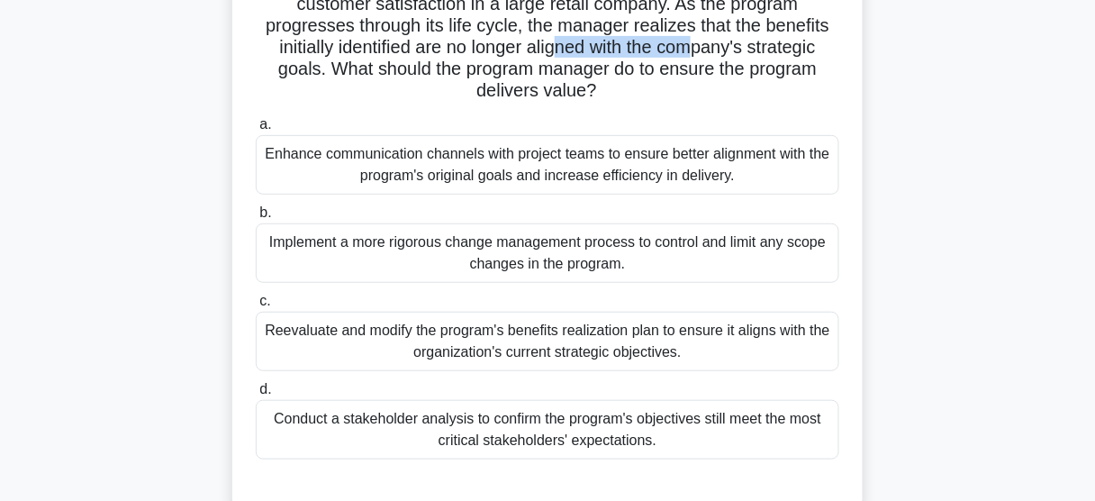
scroll to position [184, 0]
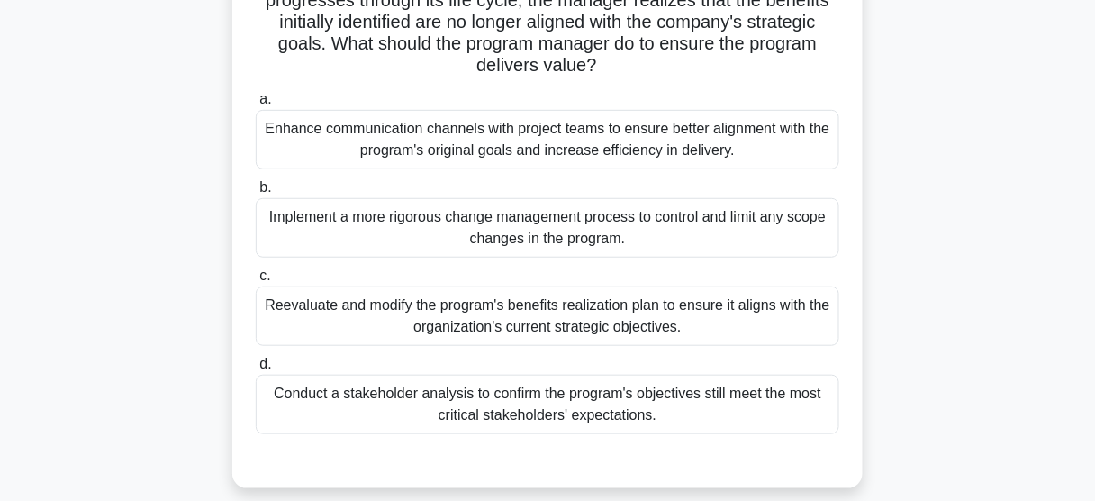
click at [445, 318] on div "Reevaluate and modify the program's benefits realization plan to ensure it alig…" at bounding box center [548, 315] width 584 height 59
click at [256, 282] on input "c. Reevaluate and modify the program's benefits realization plan to ensure it a…" at bounding box center [256, 276] width 0 height 12
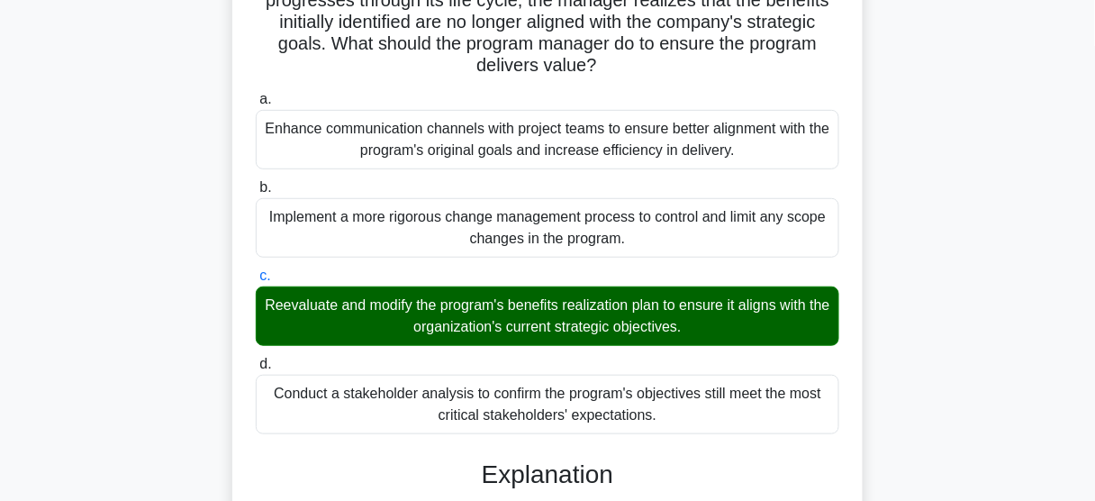
scroll to position [563, 0]
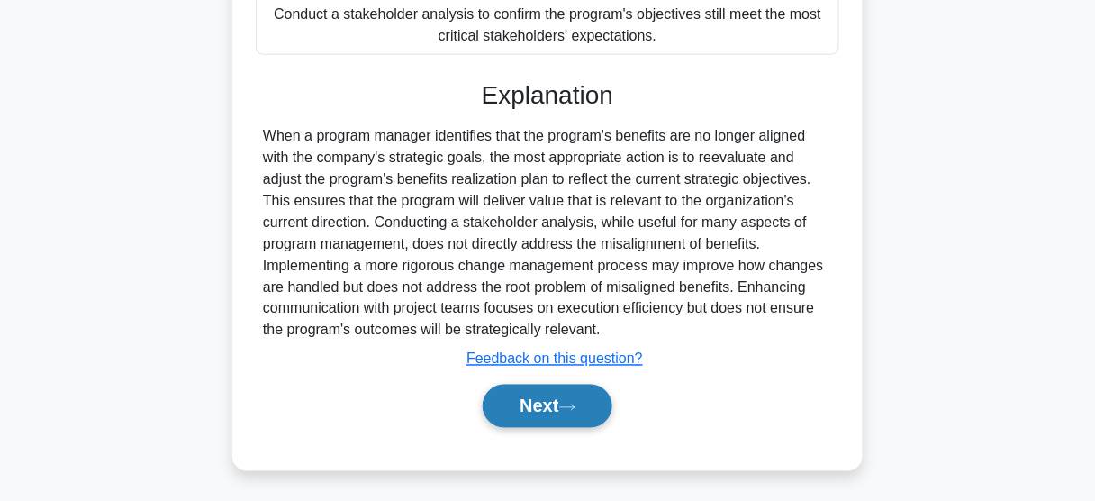
click at [522, 396] on button "Next" at bounding box center [547, 406] width 129 height 43
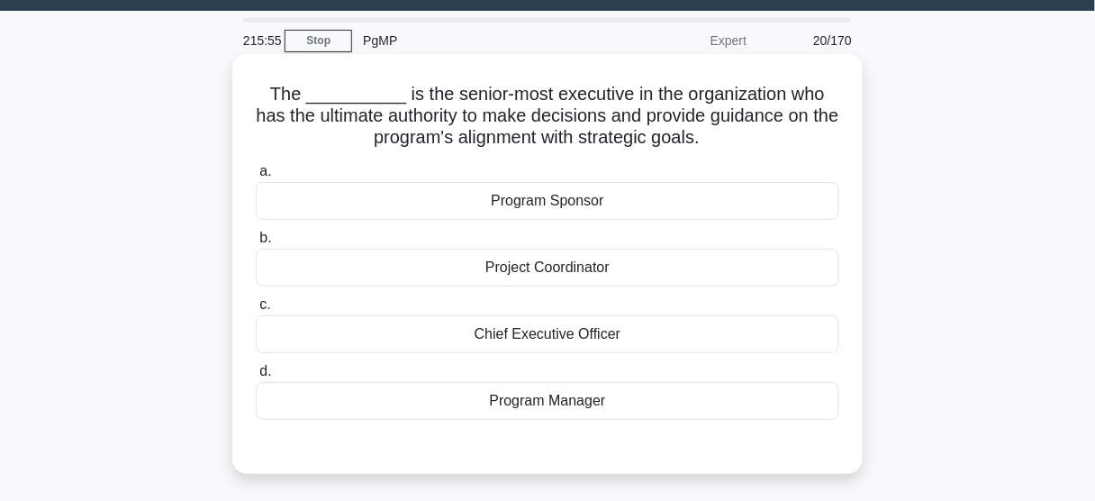
scroll to position [72, 0]
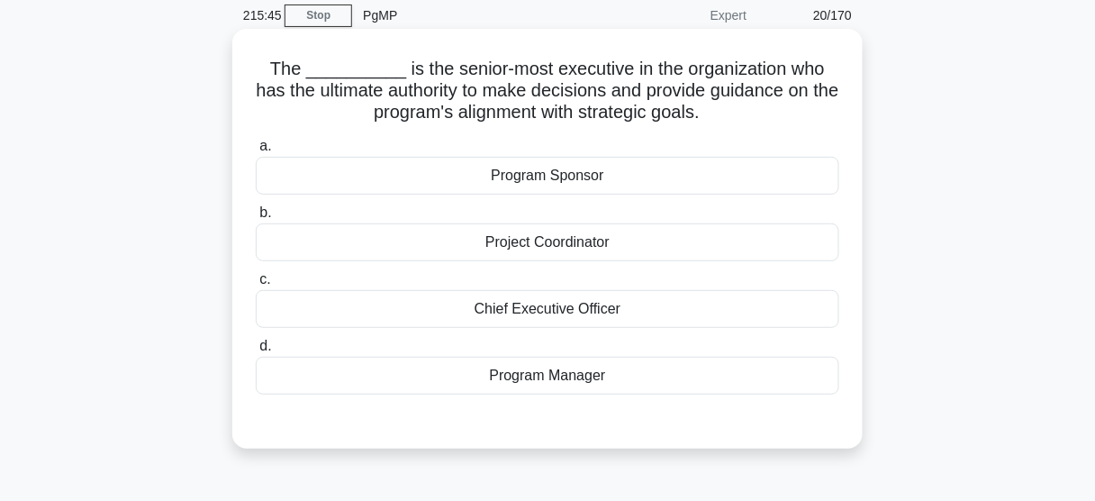
click at [591, 314] on div "Chief Executive Officer" at bounding box center [548, 309] width 584 height 38
click at [256, 286] on input "c. Chief Executive Officer" at bounding box center [256, 280] width 0 height 12
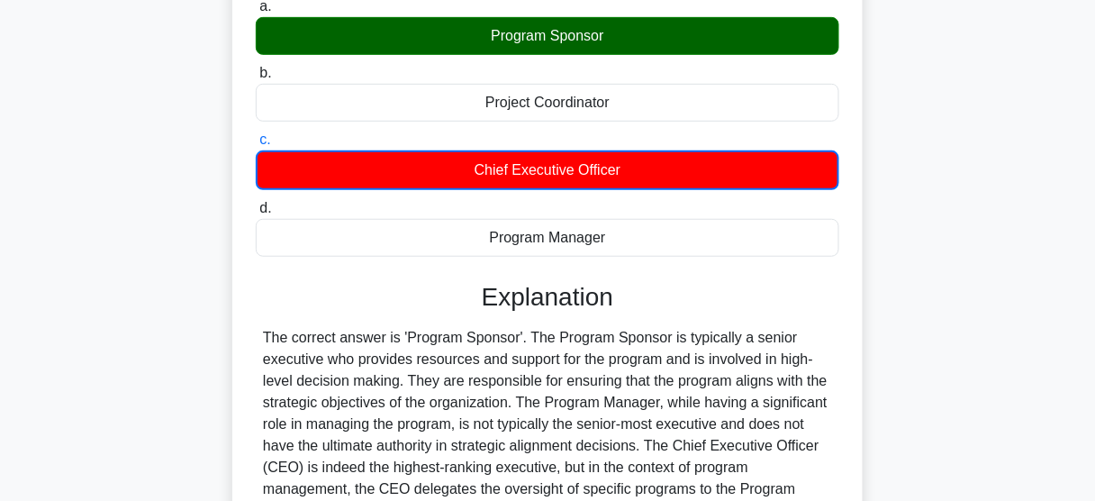
scroll to position [472, 0]
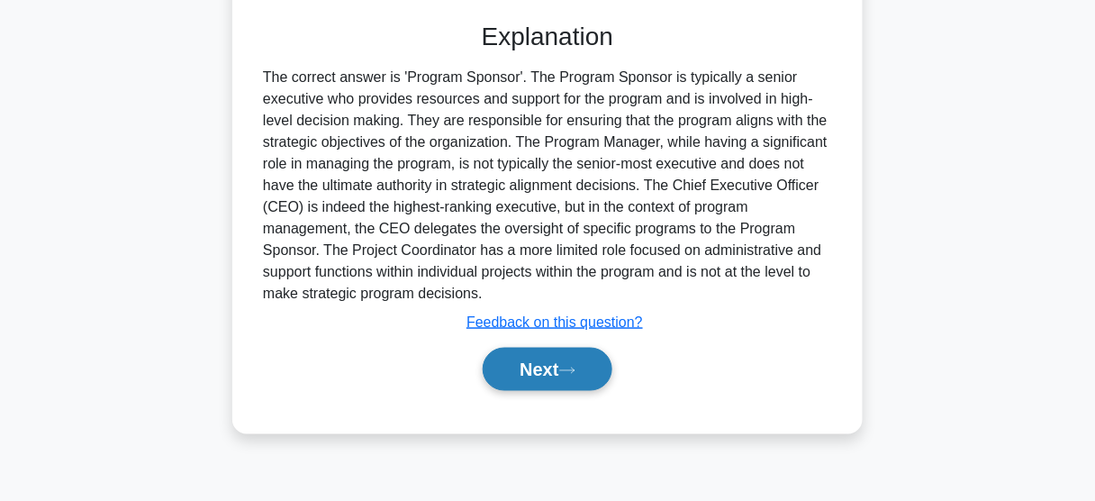
click at [538, 377] on button "Next" at bounding box center [547, 369] width 129 height 43
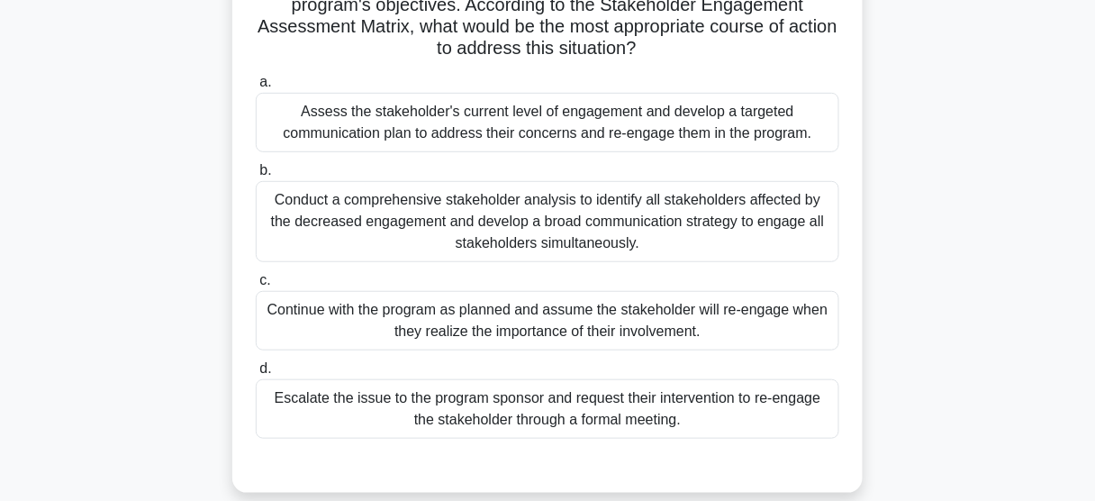
scroll to position [112, 0]
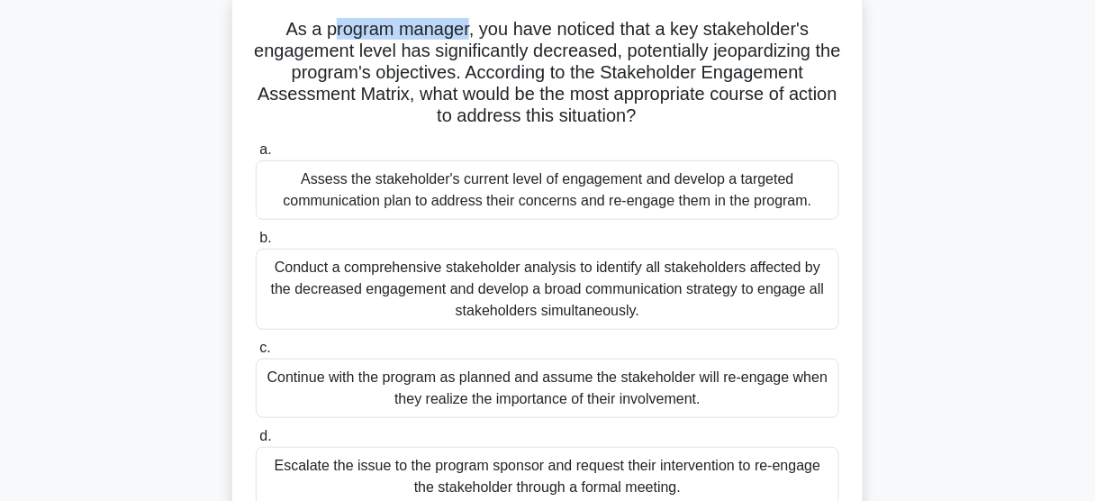
drag, startPoint x: 329, startPoint y: 26, endPoint x: 468, endPoint y: 33, distance: 139.8
click at [468, 33] on h5 "As a program manager, you have noticed that a key stakeholder's engagement leve…" at bounding box center [547, 73] width 587 height 110
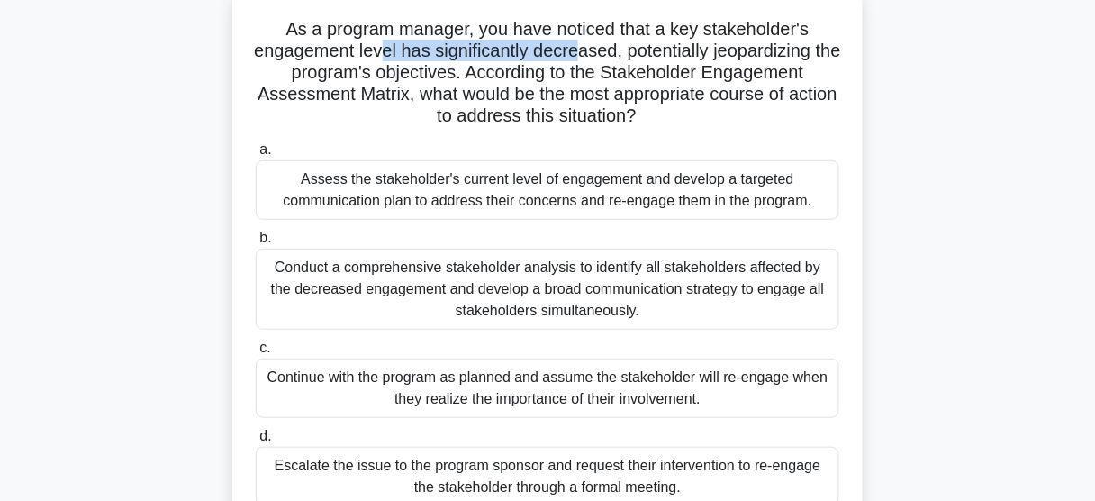
drag, startPoint x: 485, startPoint y: 59, endPoint x: 593, endPoint y: 59, distance: 108.1
click at [593, 59] on h5 "As a program manager, you have noticed that a key stakeholder's engagement leve…" at bounding box center [547, 73] width 587 height 110
click at [437, 193] on div "Assess the stakeholder's current level of engagement and develop a targeted com…" at bounding box center [548, 189] width 584 height 59
click at [256, 156] on input "a. Assess the stakeholder's current level of engagement and develop a targeted …" at bounding box center [256, 150] width 0 height 12
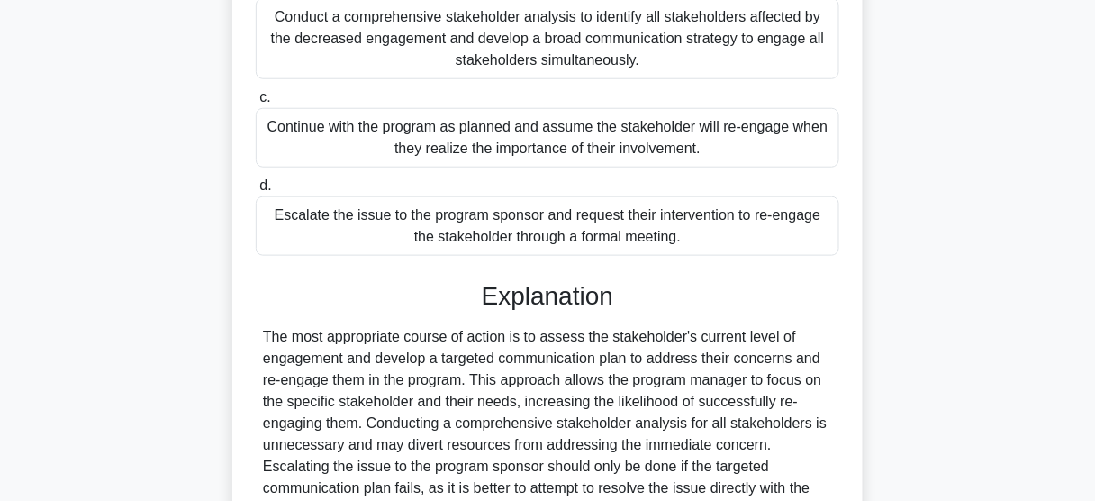
scroll to position [544, 0]
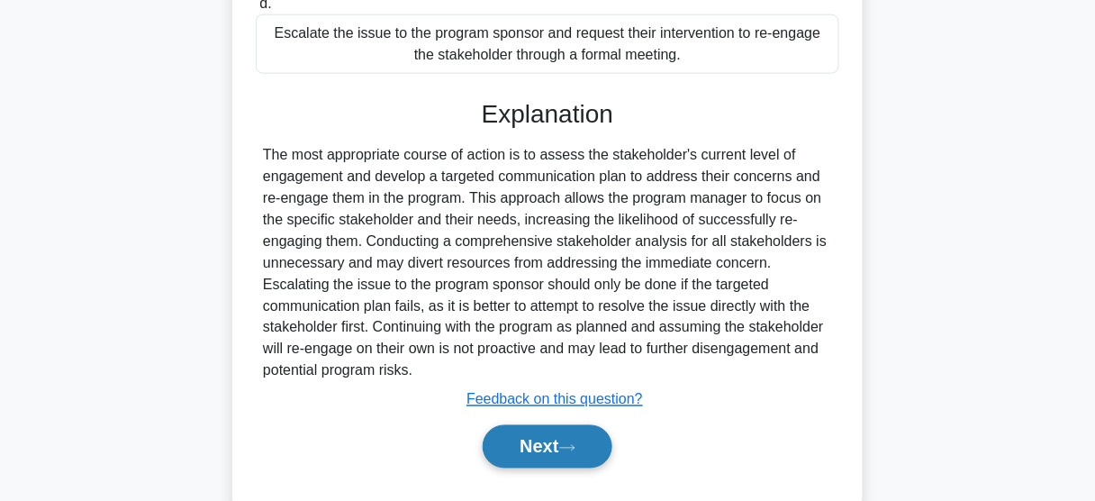
click at [536, 453] on button "Next" at bounding box center [547, 446] width 129 height 43
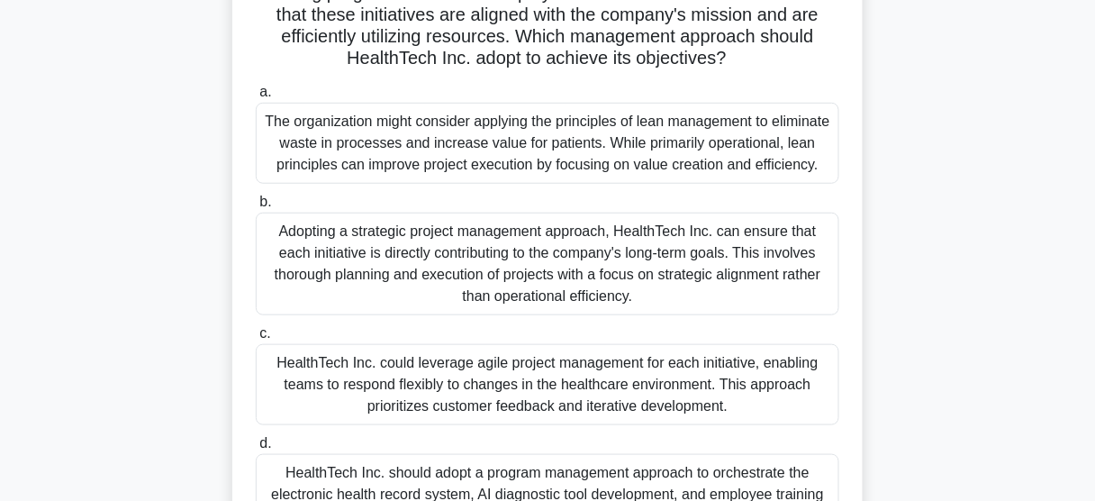
scroll to position [112, 0]
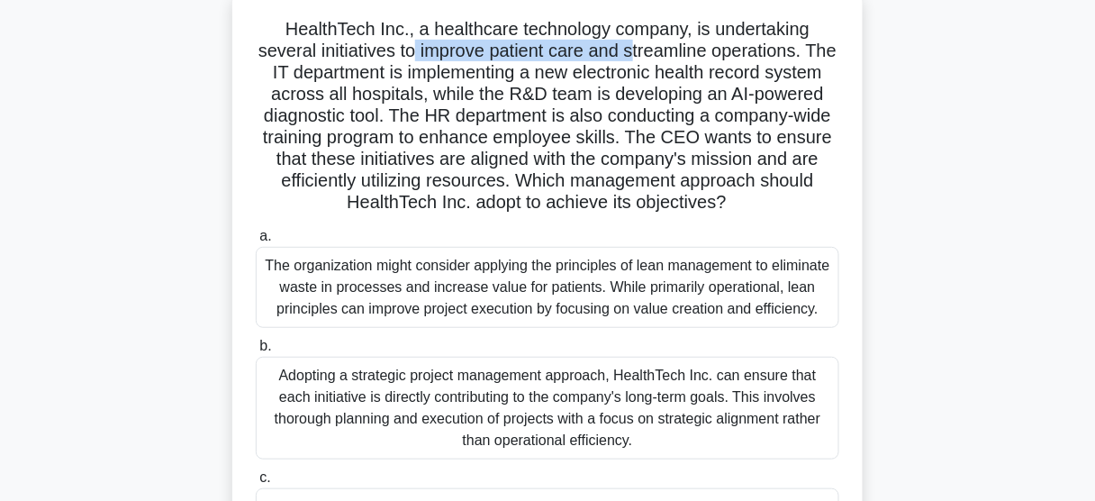
drag, startPoint x: 432, startPoint y: 54, endPoint x: 656, endPoint y: 54, distance: 223.4
click at [656, 54] on h5 "HealthTech Inc., a healthcare technology company, is undertaking several initia…" at bounding box center [547, 116] width 587 height 196
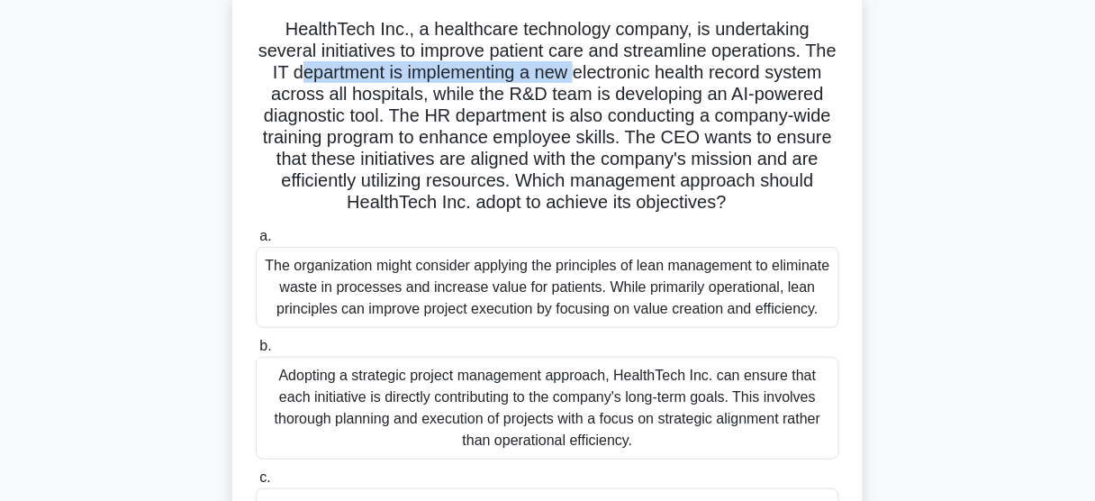
drag, startPoint x: 347, startPoint y: 76, endPoint x: 627, endPoint y: 73, distance: 280.1
click at [627, 73] on h5 "HealthTech Inc., a healthcare technology company, is undertaking several initia…" at bounding box center [547, 116] width 587 height 196
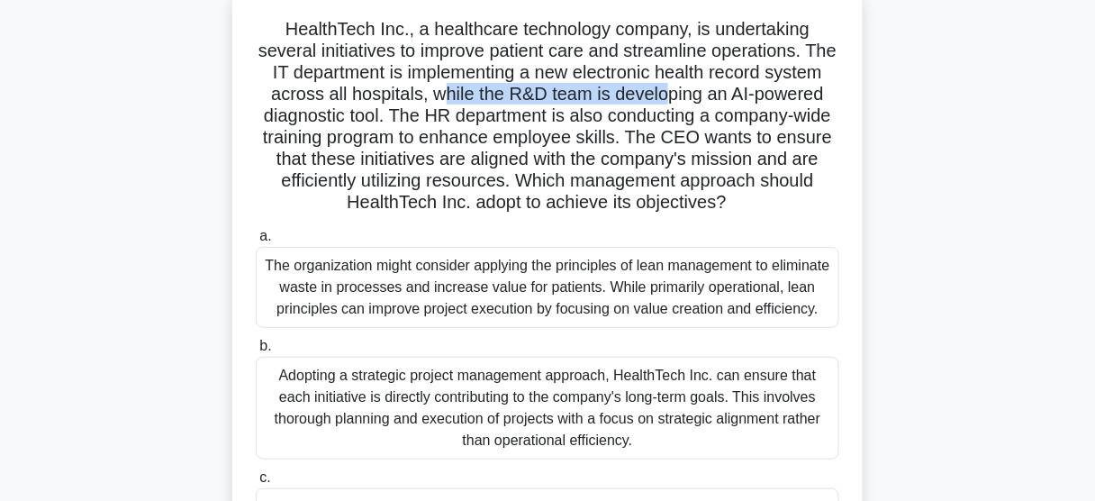
drag, startPoint x: 501, startPoint y: 94, endPoint x: 737, endPoint y: 94, distance: 236.0
click at [737, 94] on h5 "HealthTech Inc., a healthcare technology company, is undertaking several initia…" at bounding box center [547, 116] width 587 height 196
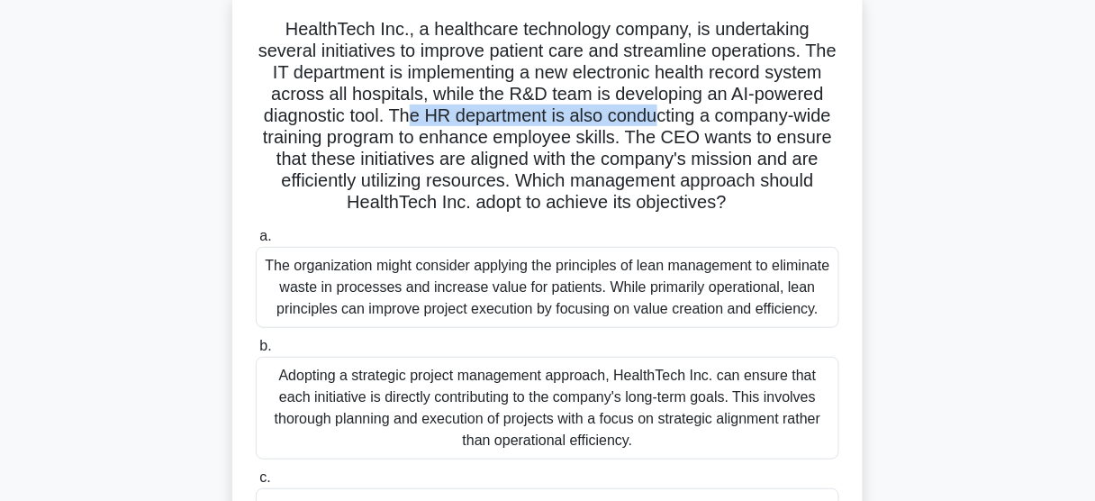
drag, startPoint x: 505, startPoint y: 121, endPoint x: 758, endPoint y: 121, distance: 253.1
click at [758, 121] on h5 "HealthTech Inc., a healthcare technology company, is undertaking several initia…" at bounding box center [547, 116] width 587 height 196
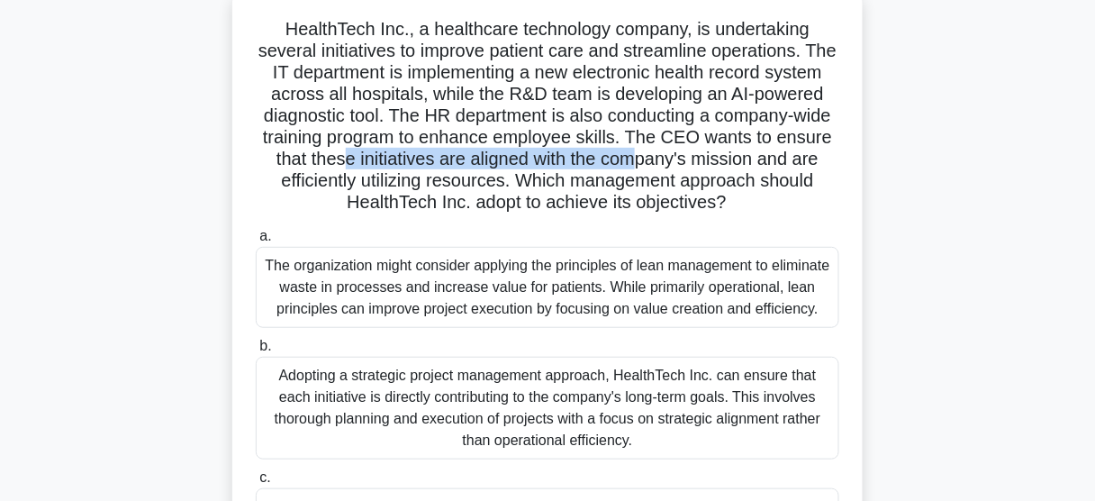
drag, startPoint x: 475, startPoint y: 155, endPoint x: 778, endPoint y: 158, distance: 303.6
click at [778, 158] on h5 "HealthTech Inc., a healthcare technology company, is undertaking several initia…" at bounding box center [547, 116] width 587 height 196
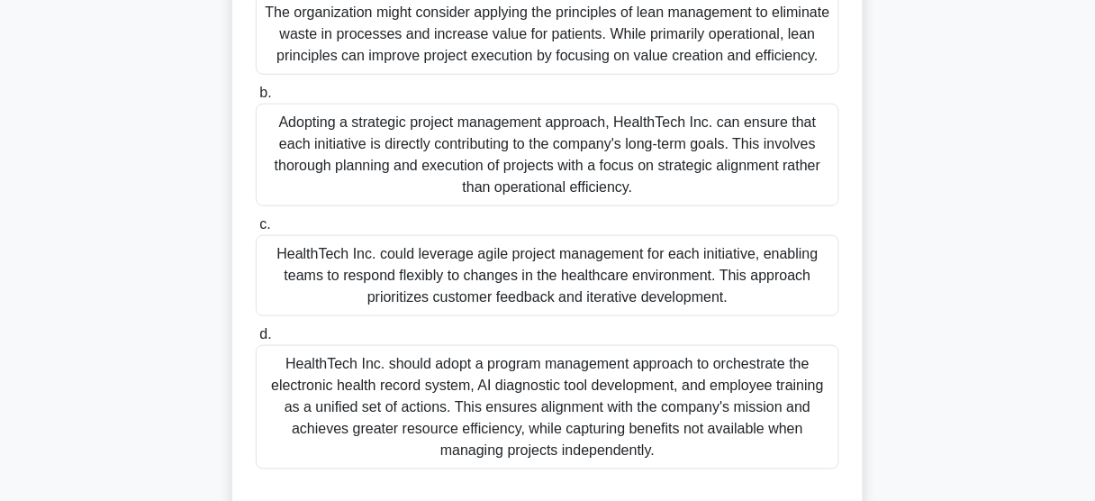
scroll to position [400, 0]
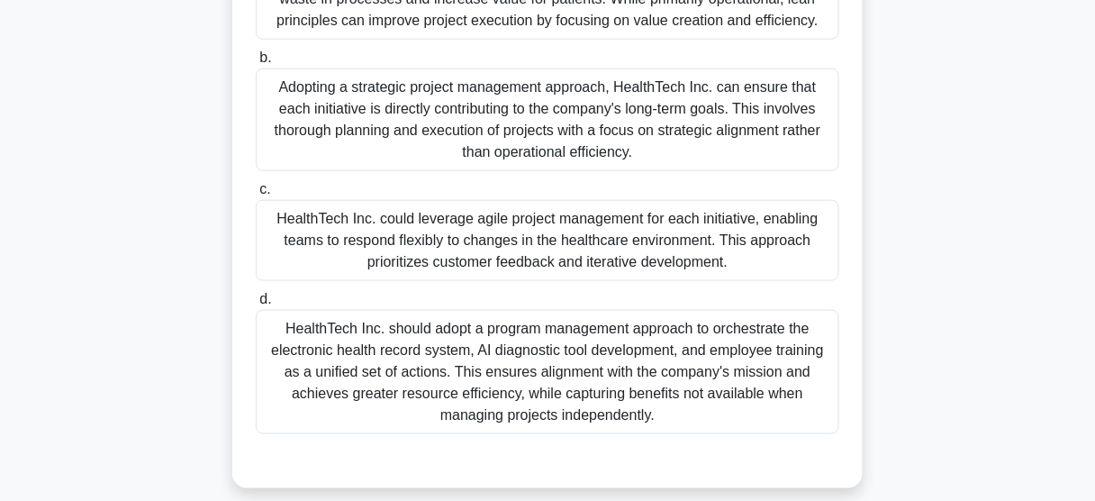
click at [680, 387] on div "HealthTech Inc. should adopt a program management approach to orchestrate the e…" at bounding box center [548, 372] width 584 height 124
click at [256, 305] on input "d. HealthTech Inc. should adopt a program management approach to orchestrate th…" at bounding box center [256, 300] width 0 height 12
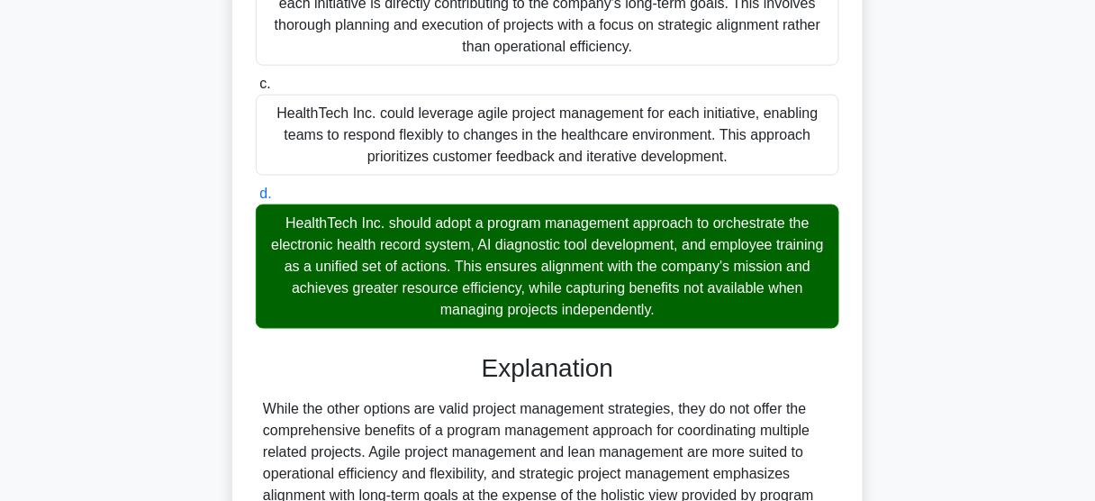
scroll to position [688, 0]
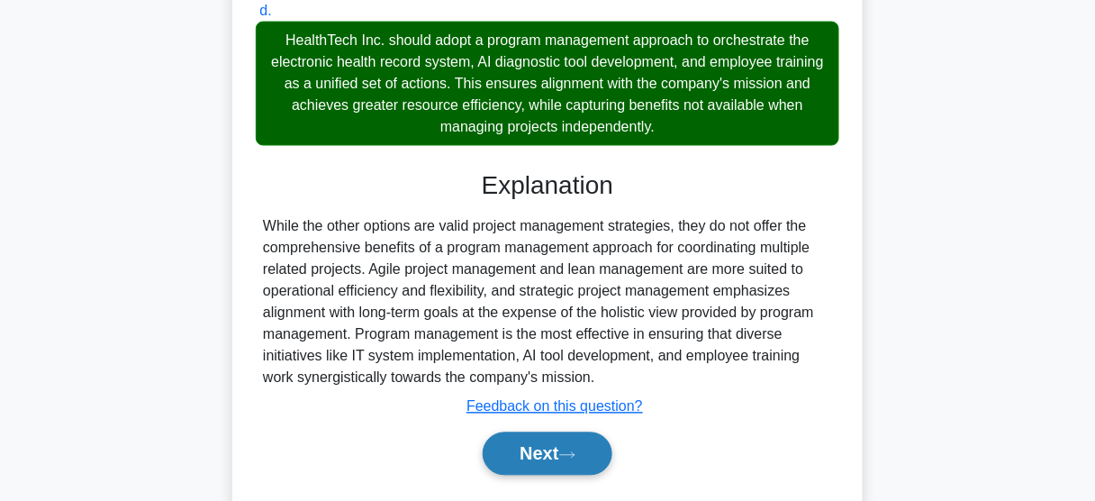
click at [565, 470] on button "Next" at bounding box center [547, 453] width 129 height 43
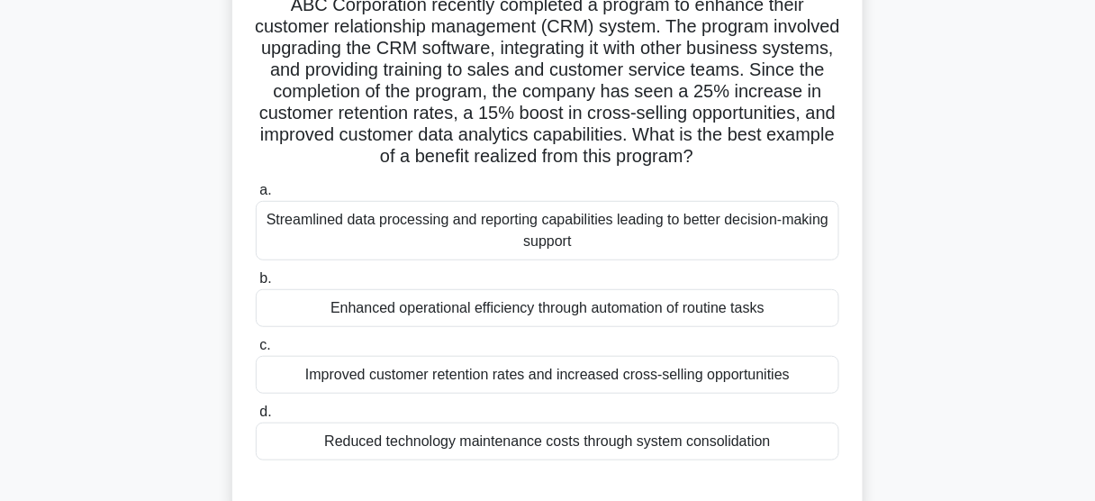
scroll to position [112, 0]
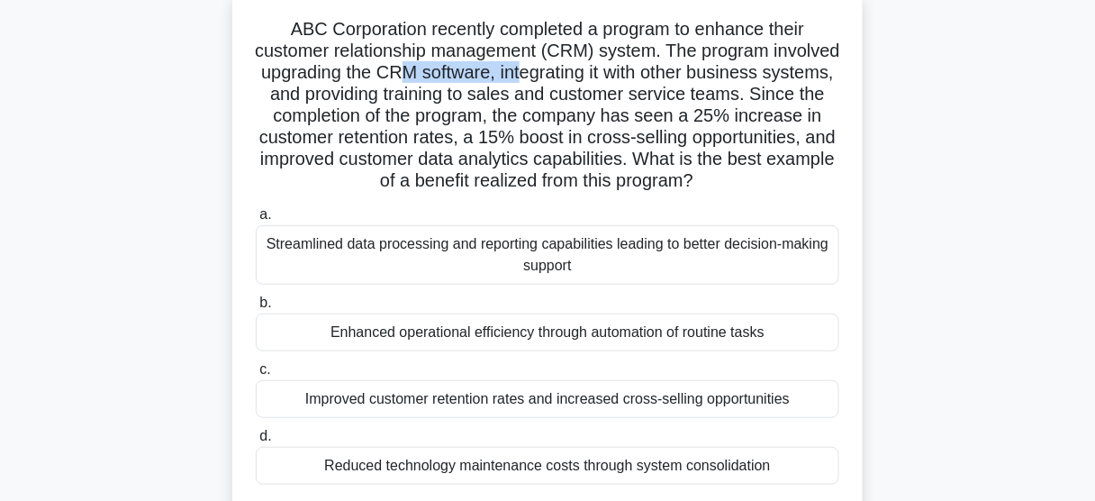
drag, startPoint x: 516, startPoint y: 76, endPoint x: 630, endPoint y: 84, distance: 113.8
click at [630, 84] on h5 "ABC Corporation recently completed a program to enhance their customer relation…" at bounding box center [547, 105] width 587 height 175
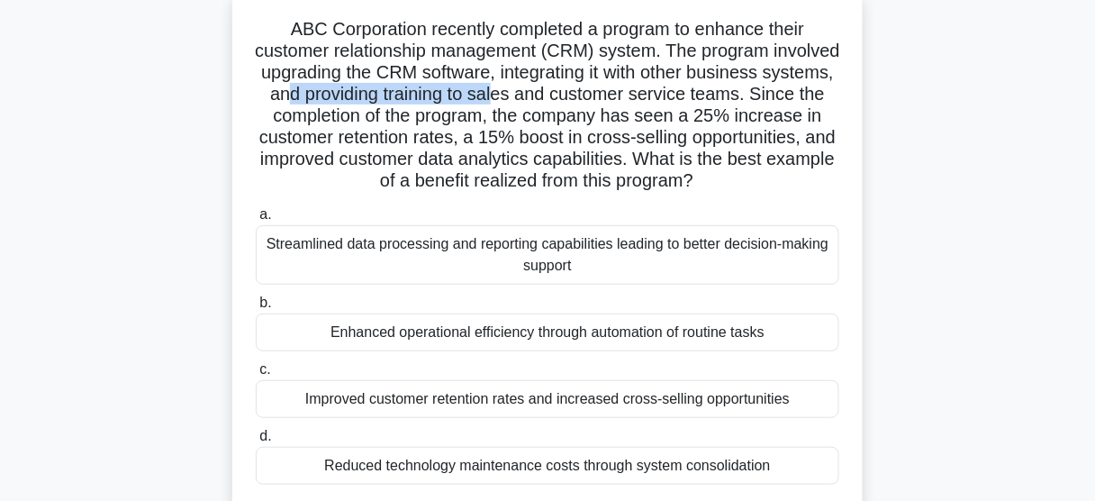
drag, startPoint x: 424, startPoint y: 100, endPoint x: 639, endPoint y: 100, distance: 214.4
click at [639, 100] on h5 "ABC Corporation recently completed a program to enhance their customer relation…" at bounding box center [547, 105] width 587 height 175
click at [611, 393] on div "Improved customer retention rates and increased cross-selling opportunities" at bounding box center [548, 399] width 584 height 38
click at [256, 376] on input "c. Improved customer retention rates and increased cross-selling opportunities" at bounding box center [256, 370] width 0 height 12
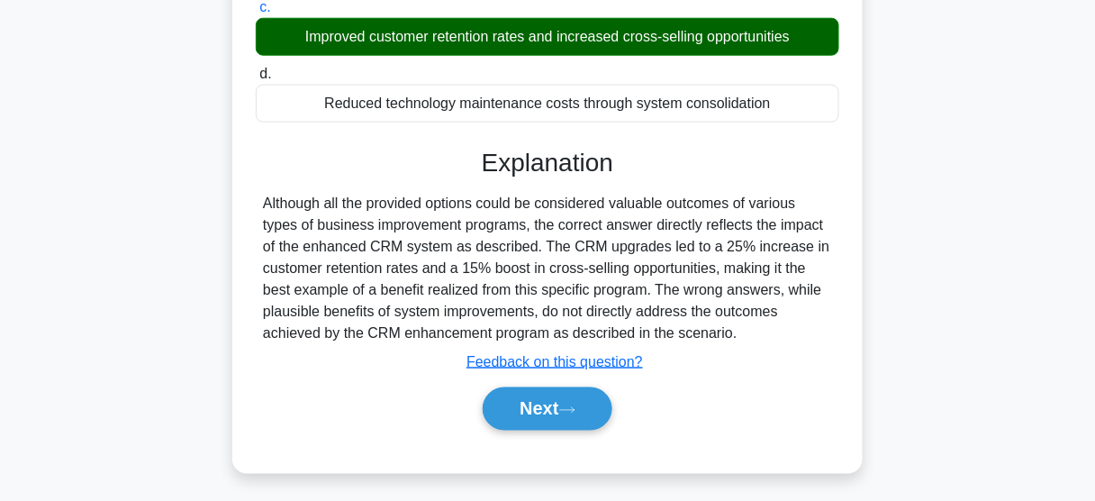
scroll to position [476, 0]
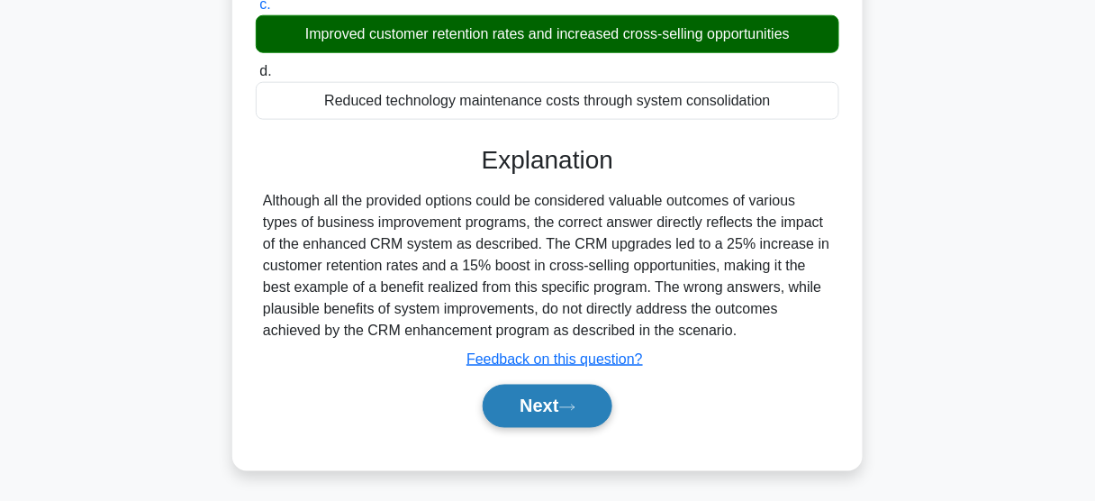
click at [545, 397] on button "Next" at bounding box center [547, 406] width 129 height 43
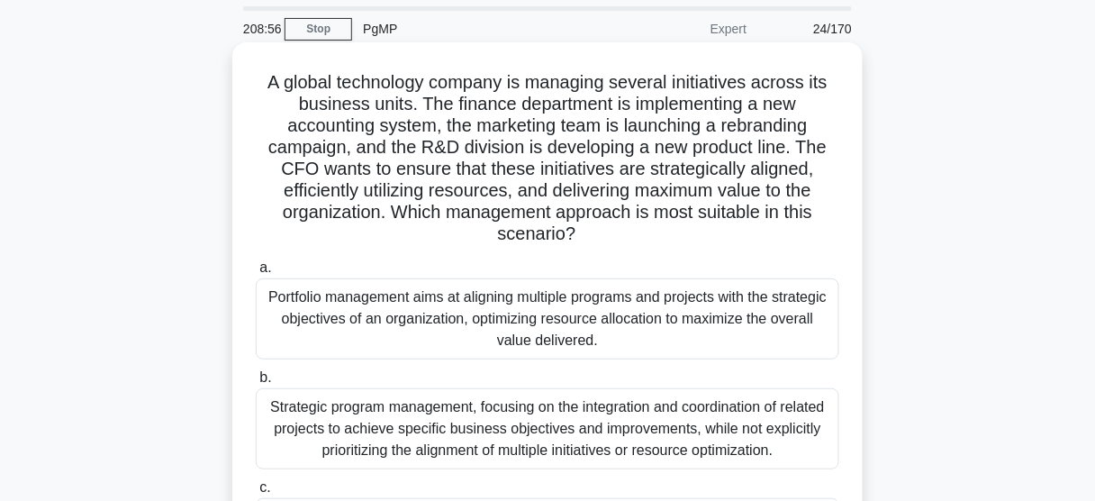
scroll to position [0, 0]
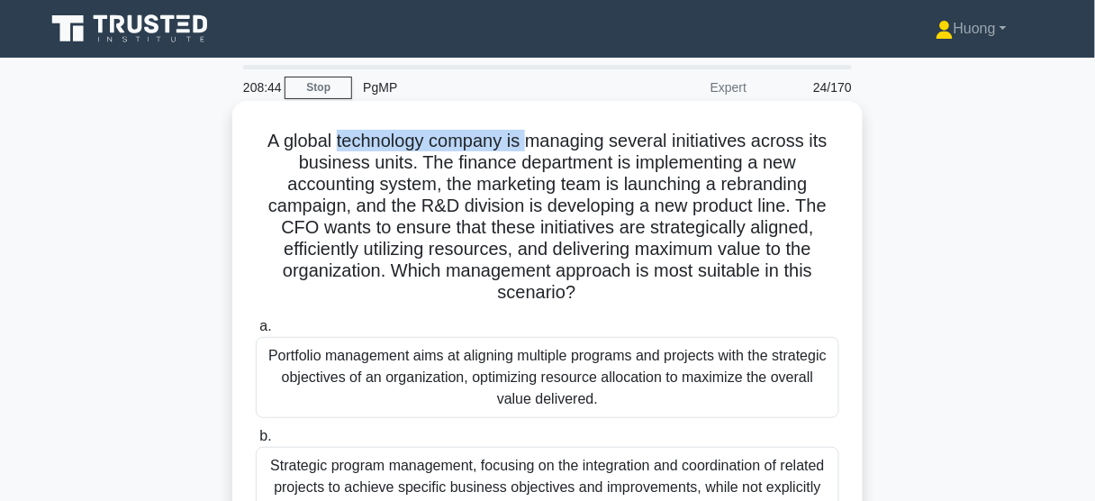
drag, startPoint x: 334, startPoint y: 139, endPoint x: 526, endPoint y: 140, distance: 191.9
click at [526, 140] on h5 "A global technology company is managing several initiatives across its business…" at bounding box center [547, 217] width 587 height 175
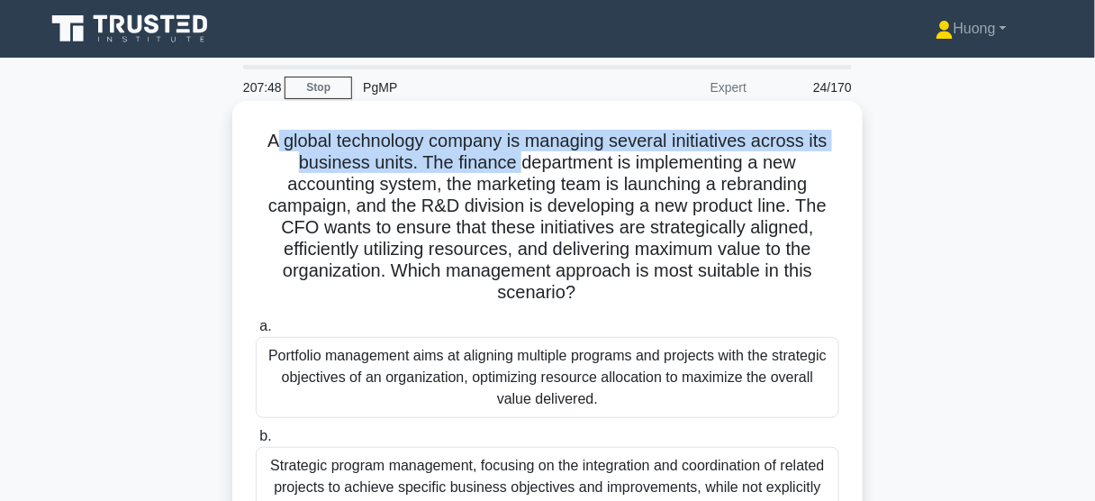
drag, startPoint x: 270, startPoint y: 141, endPoint x: 517, endPoint y: 162, distance: 247.7
click at [517, 162] on h5 "A global technology company is managing several initiatives across its business…" at bounding box center [547, 217] width 587 height 175
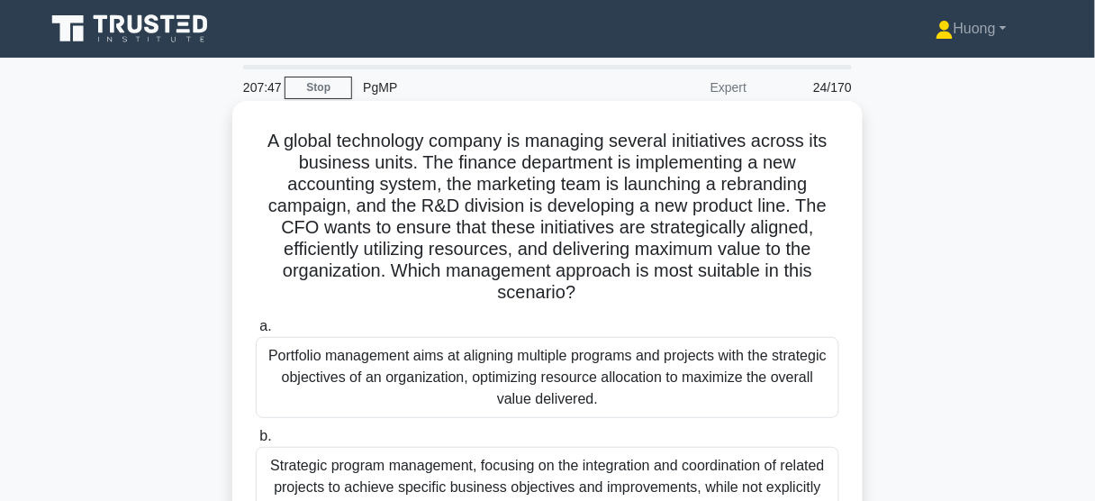
click at [248, 151] on div "A global technology company is managing several initiatives across its business…" at bounding box center [548, 451] width 616 height 686
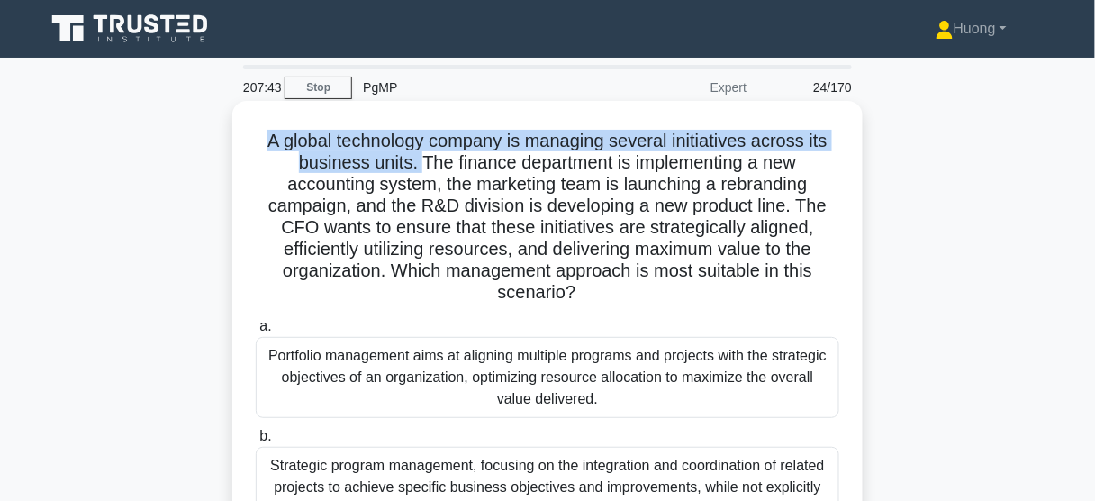
drag, startPoint x: 264, startPoint y: 145, endPoint x: 414, endPoint y: 162, distance: 151.4
click at [414, 162] on h5 "A global technology company is managing several initiatives across its business…" at bounding box center [547, 217] width 587 height 175
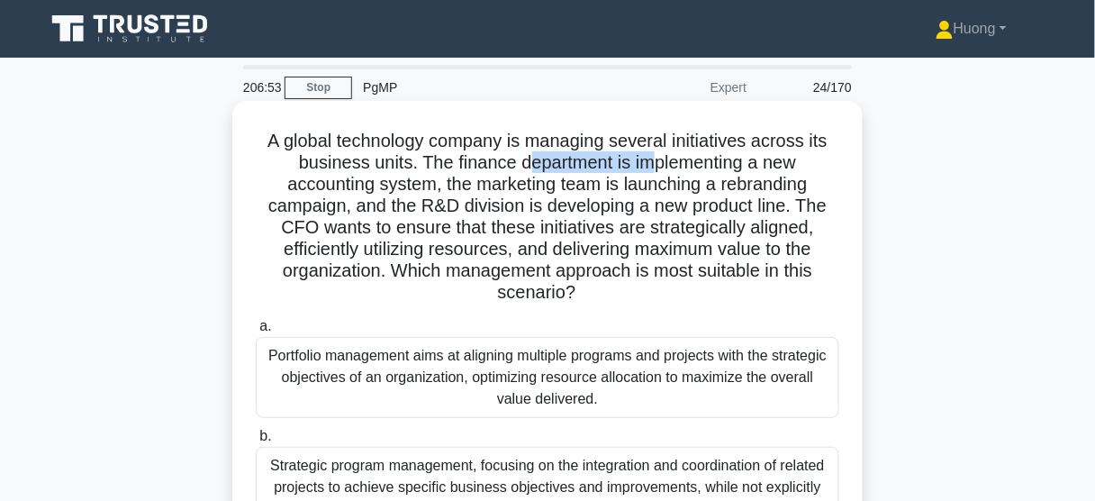
drag, startPoint x: 531, startPoint y: 164, endPoint x: 651, endPoint y: 164, distance: 120.7
click at [651, 164] on h5 "A global technology company is managing several initiatives across its business…" at bounding box center [547, 217] width 587 height 175
drag, startPoint x: 550, startPoint y: 187, endPoint x: 638, endPoint y: 193, distance: 87.5
click at [638, 193] on h5 "A global technology company is managing several initiatives across its business…" at bounding box center [547, 217] width 587 height 175
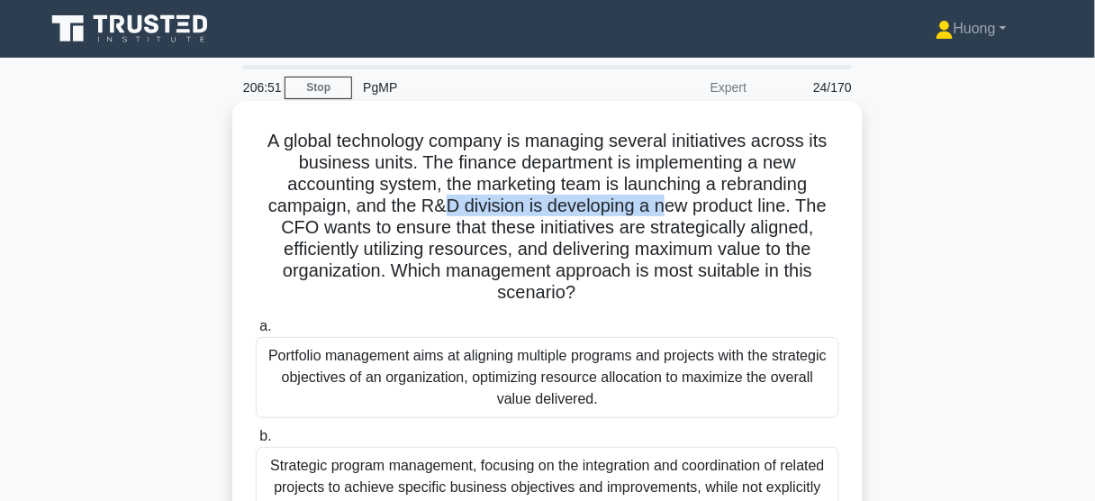
drag, startPoint x: 446, startPoint y: 199, endPoint x: 670, endPoint y: 201, distance: 224.3
click at [670, 201] on h5 "A global technology company is managing several initiatives across its business…" at bounding box center [547, 217] width 587 height 175
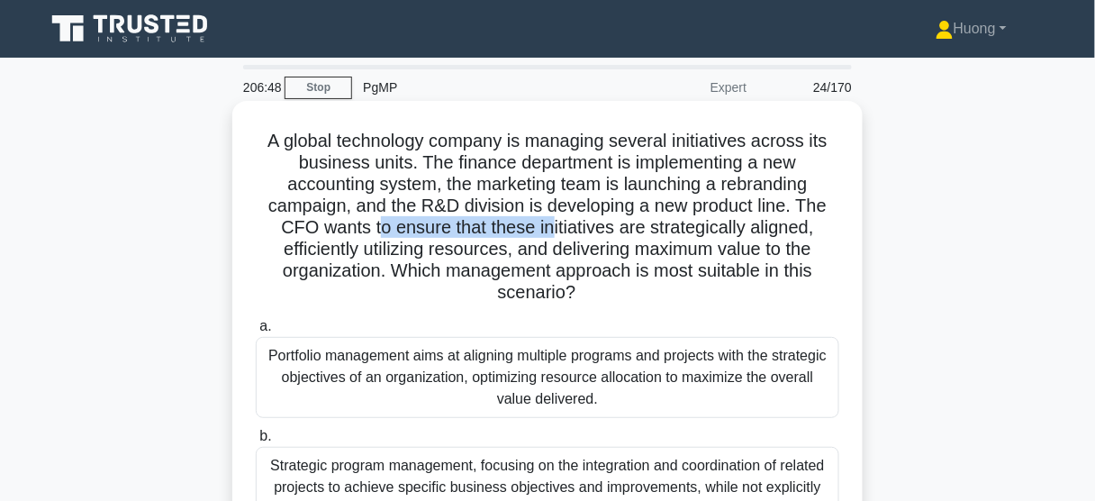
drag, startPoint x: 377, startPoint y: 233, endPoint x: 552, endPoint y: 229, distance: 175.7
click at [552, 229] on h5 "A global technology company is managing several initiatives across its business…" at bounding box center [547, 217] width 587 height 175
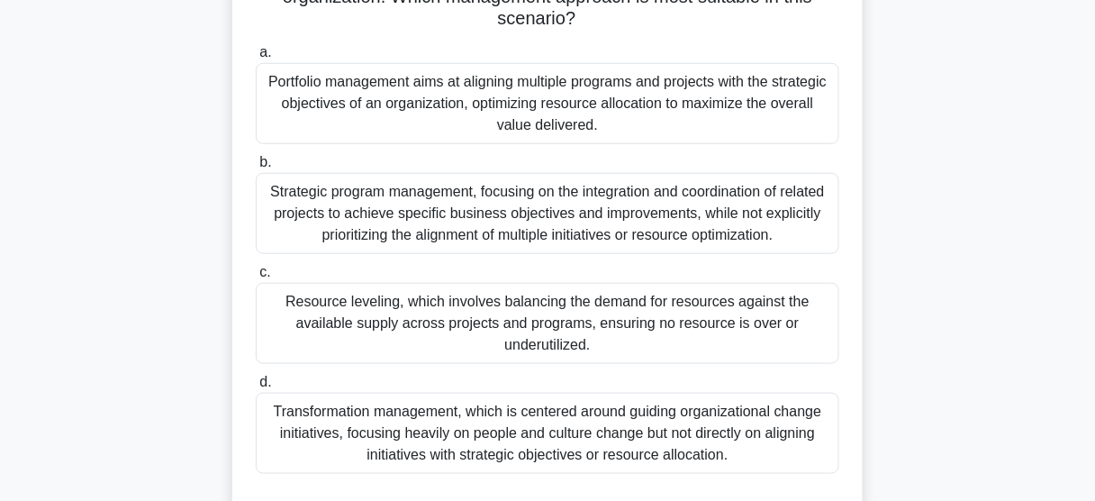
scroll to position [288, 0]
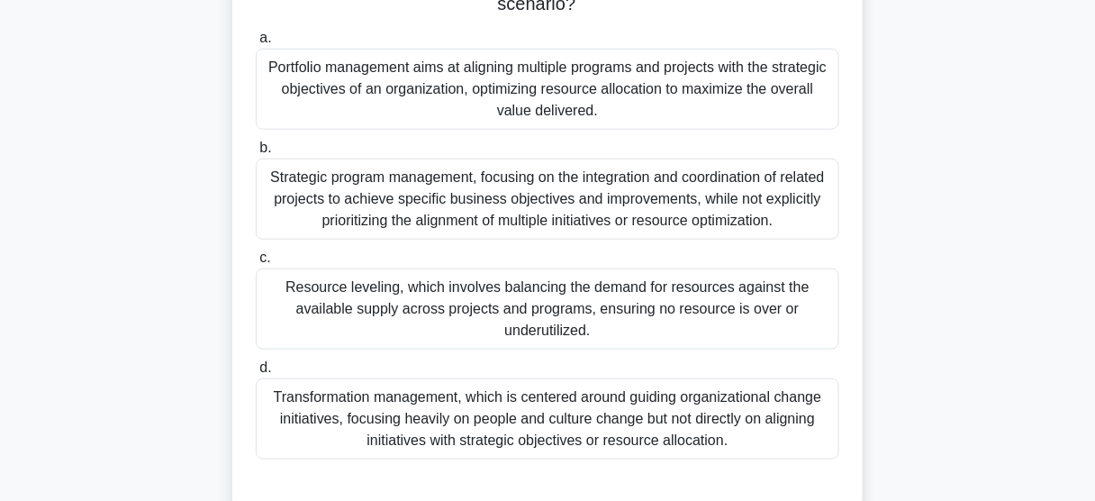
click at [459, 186] on div "Strategic program management, focusing on the integration and coordination of r…" at bounding box center [548, 199] width 584 height 81
click at [256, 154] on input "b. Strategic program management, focusing on the integration and coordination o…" at bounding box center [256, 148] width 0 height 12
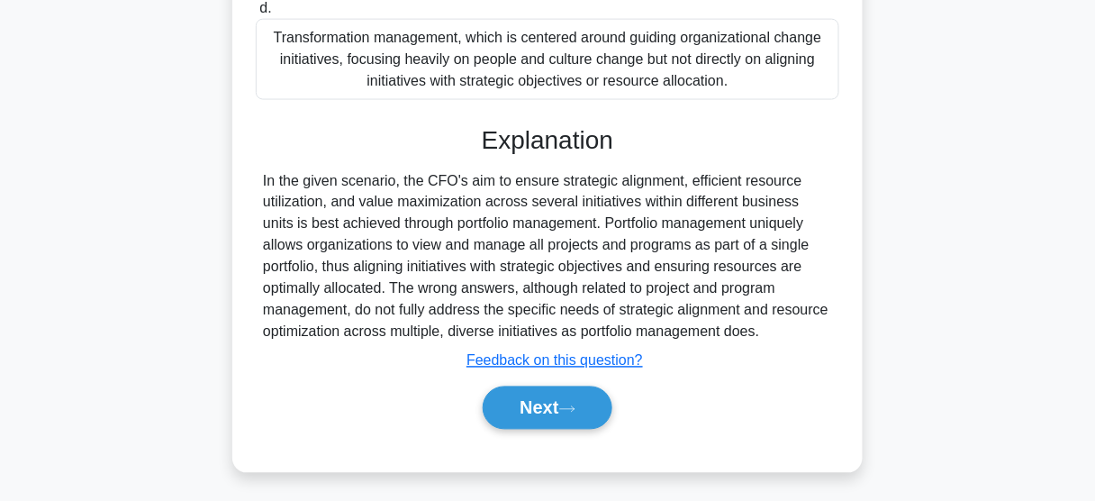
scroll to position [652, 0]
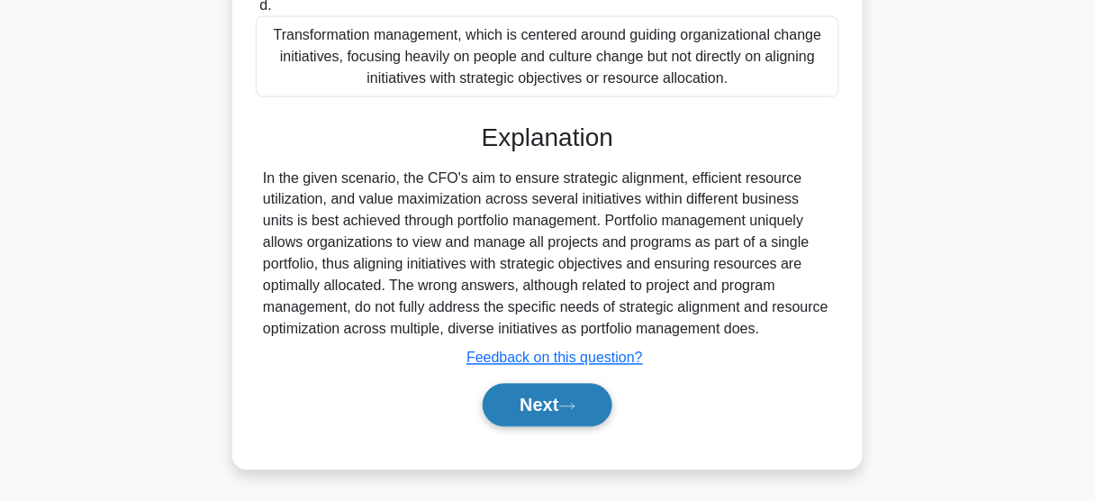
click at [536, 406] on button "Next" at bounding box center [547, 405] width 129 height 43
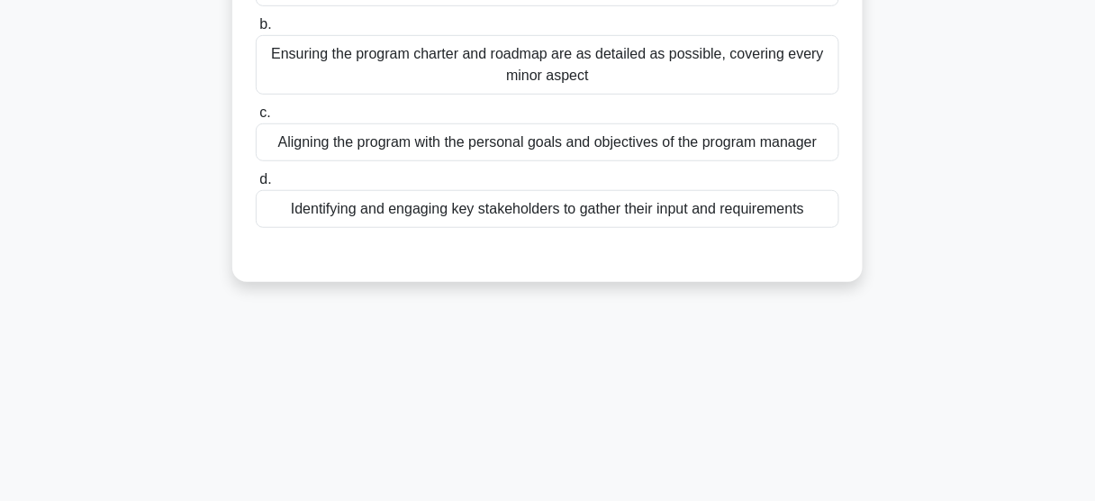
scroll to position [112, 0]
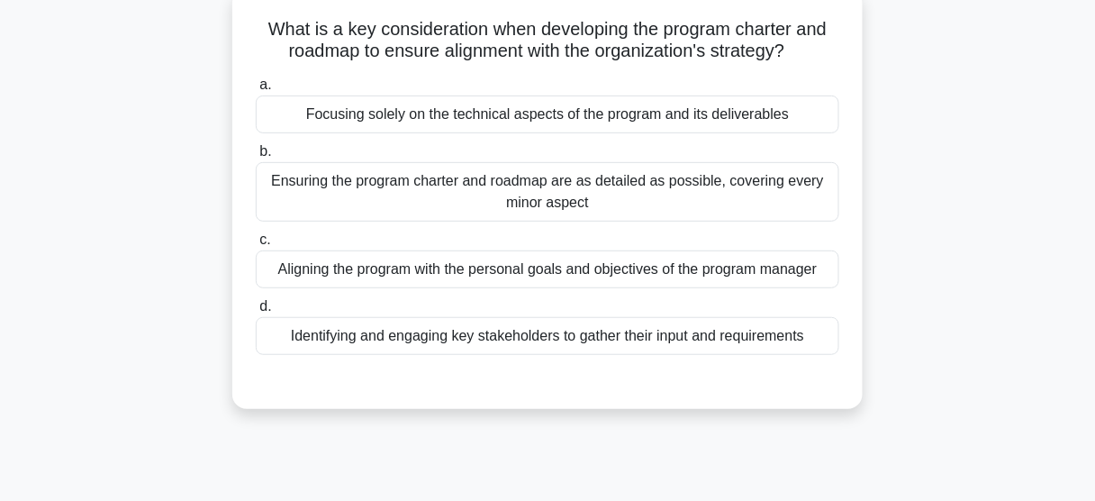
click at [591, 335] on div "Identifying and engaging key stakeholders to gather their input and requirements" at bounding box center [548, 336] width 584 height 38
click at [256, 313] on input "d. Identifying and engaging key stakeholders to gather their input and requirem…" at bounding box center [256, 307] width 0 height 12
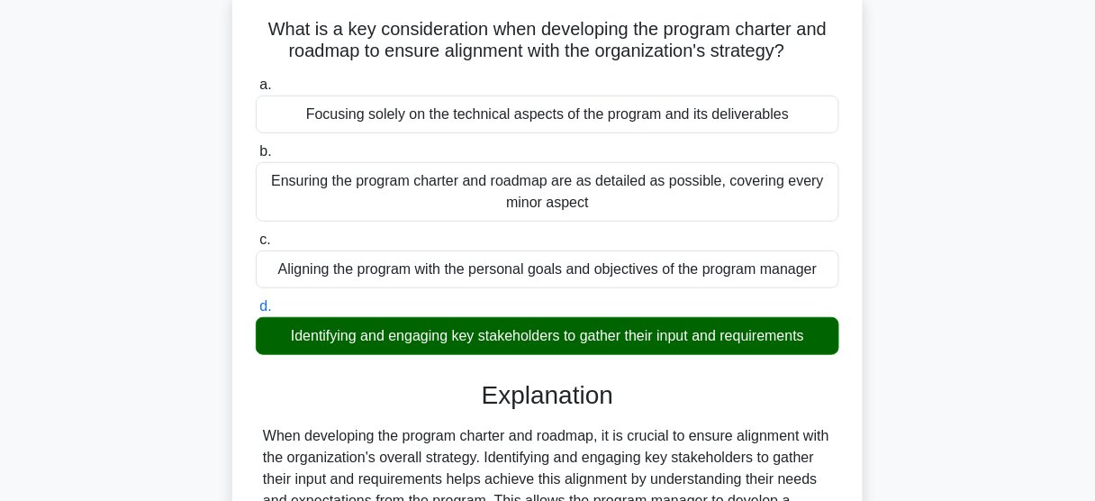
scroll to position [472, 0]
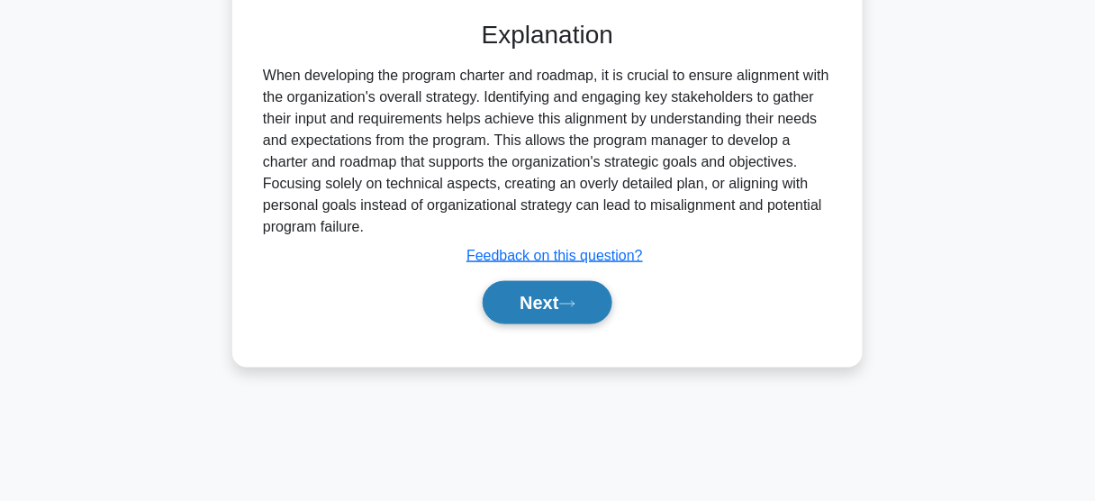
click at [540, 308] on button "Next" at bounding box center [547, 302] width 129 height 43
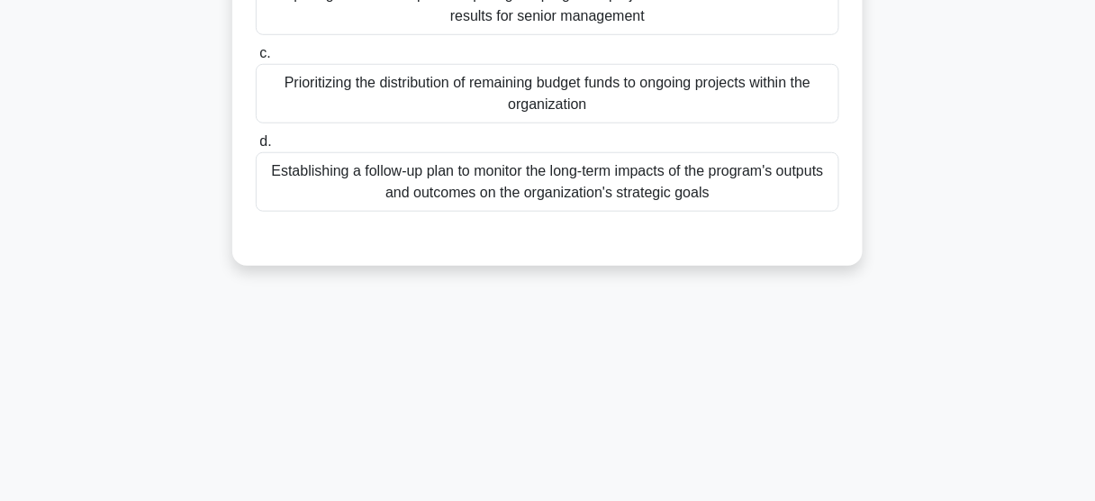
scroll to position [40, 0]
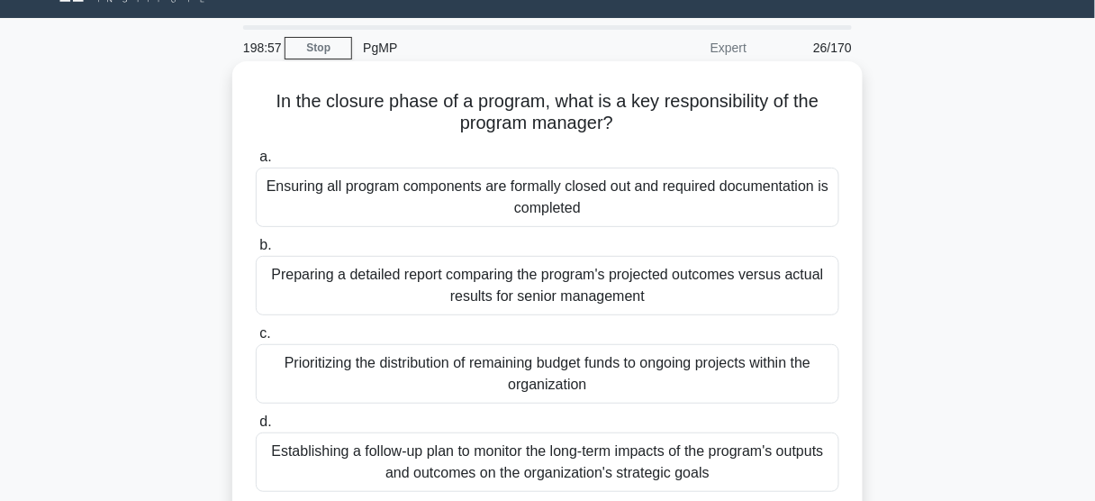
click at [598, 198] on div "Ensuring all program components are formally closed out and required documentat…" at bounding box center [548, 197] width 584 height 59
click at [256, 163] on input "a. Ensuring all program components are formally closed out and required documen…" at bounding box center [256, 157] width 0 height 12
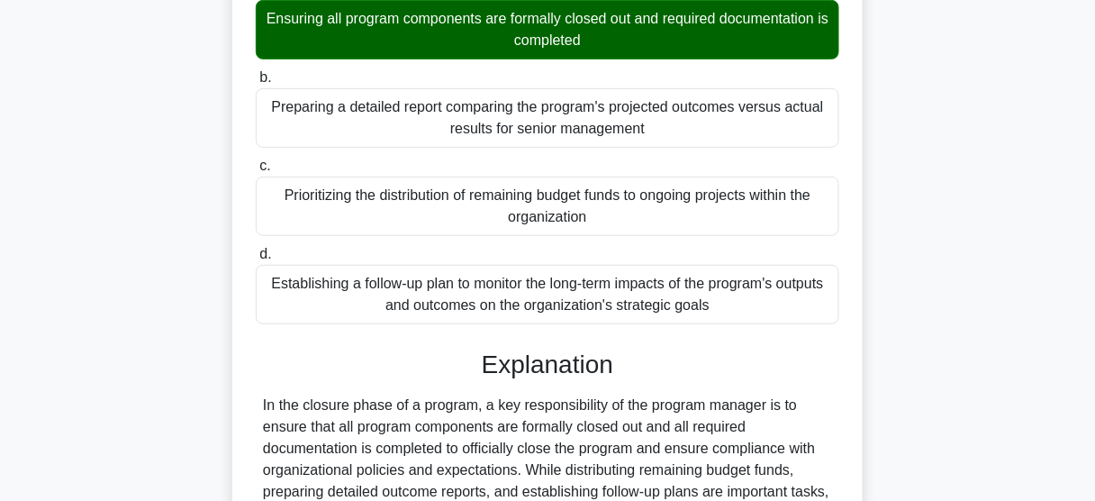
scroll to position [400, 0]
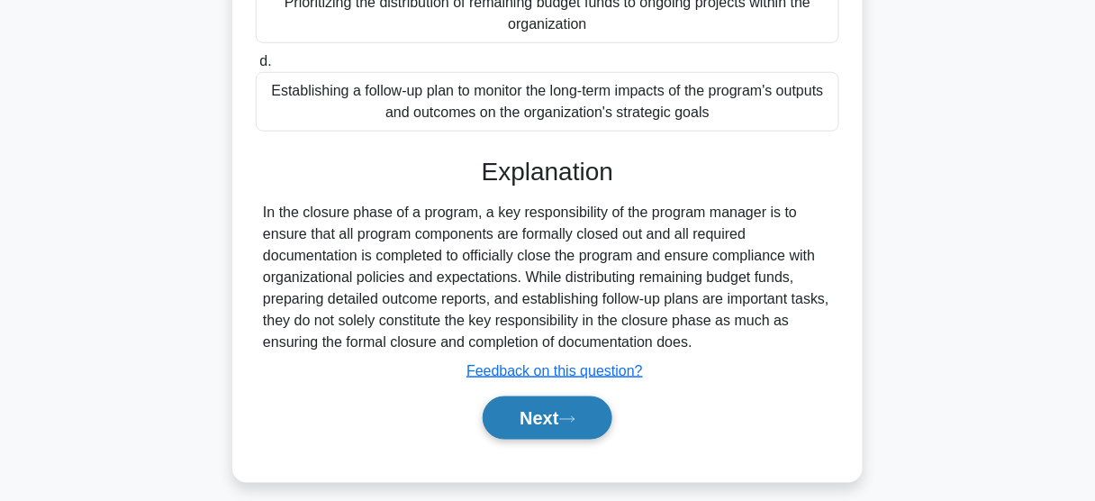
click at [546, 415] on button "Next" at bounding box center [547, 417] width 129 height 43
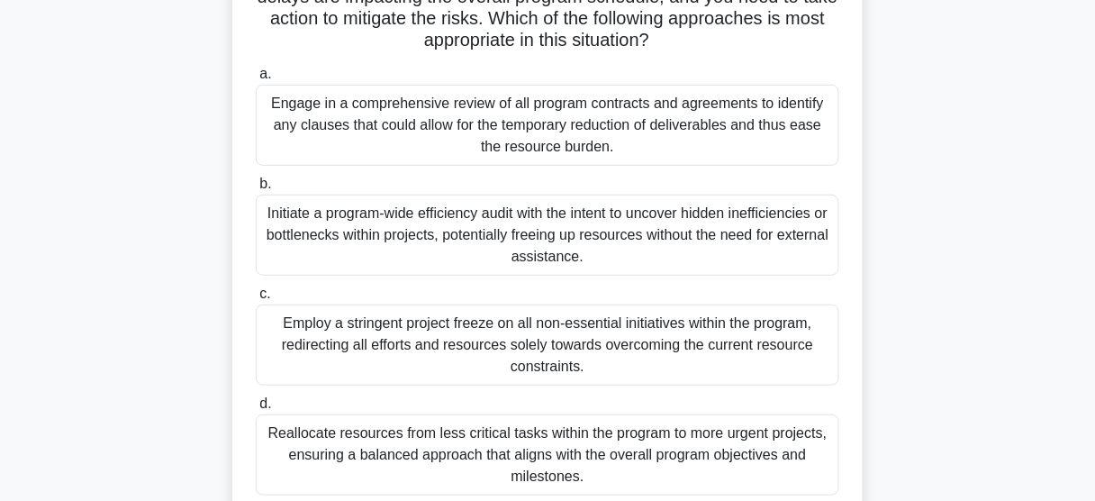
scroll to position [112, 0]
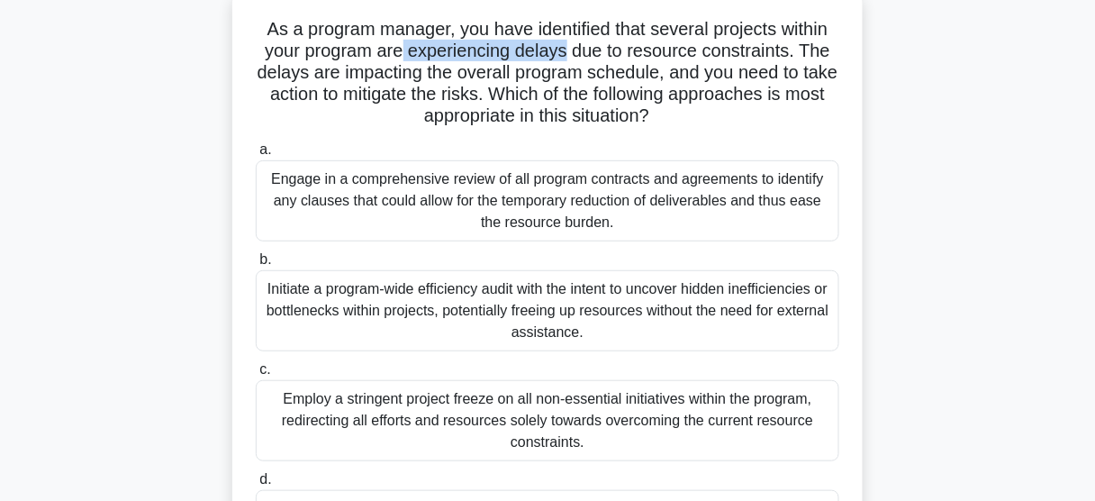
drag, startPoint x: 404, startPoint y: 54, endPoint x: 567, endPoint y: 54, distance: 163.0
click at [567, 54] on h5 "As a program manager, you have identified that several projects within your pro…" at bounding box center [547, 73] width 587 height 110
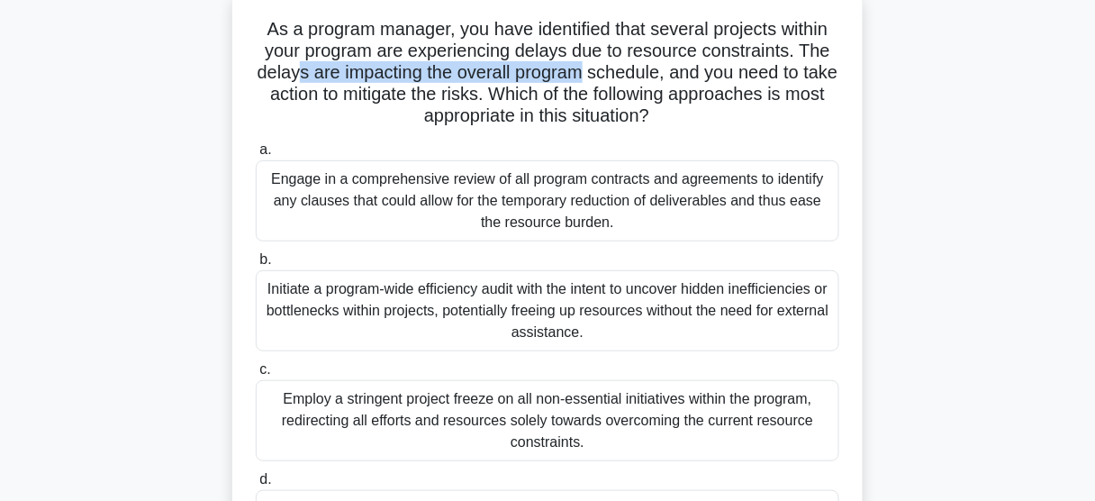
drag, startPoint x: 317, startPoint y: 78, endPoint x: 605, endPoint y: 82, distance: 288.3
click at [605, 82] on h5 "As a program manager, you have identified that several projects within your pro…" at bounding box center [547, 73] width 587 height 110
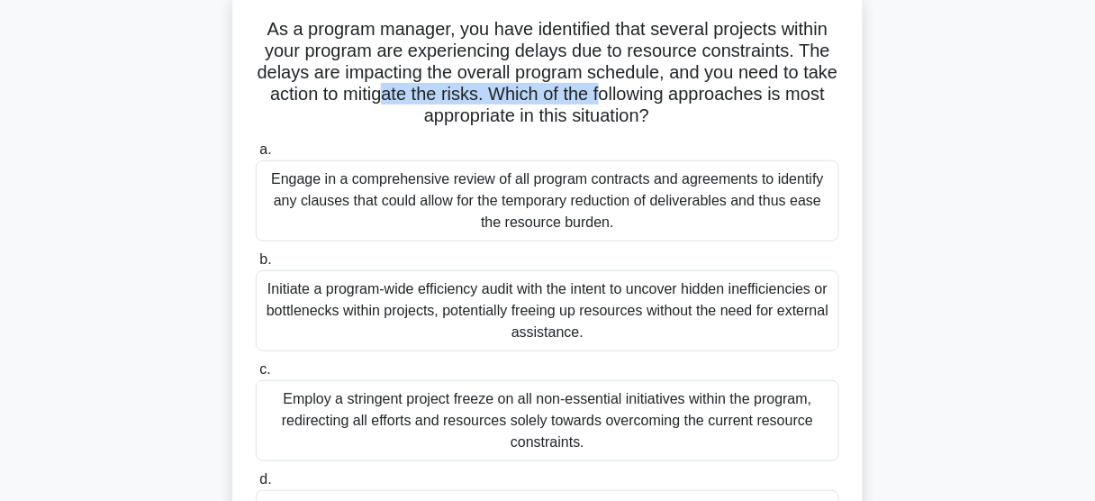
drag, startPoint x: 422, startPoint y: 86, endPoint x: 652, endPoint y: 90, distance: 229.7
click at [652, 90] on h5 "As a program manager, you have identified that several projects within your pro…" at bounding box center [547, 73] width 587 height 110
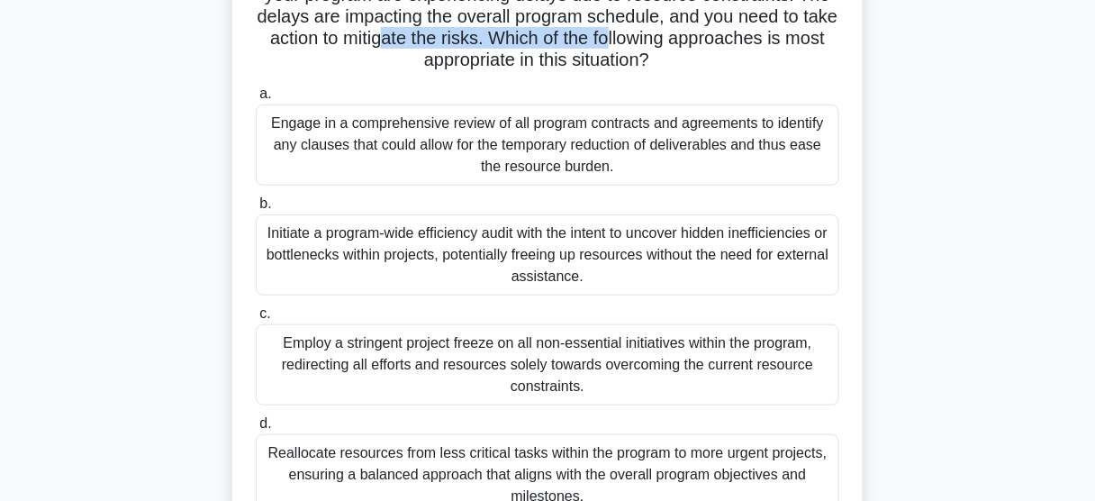
scroll to position [256, 0]
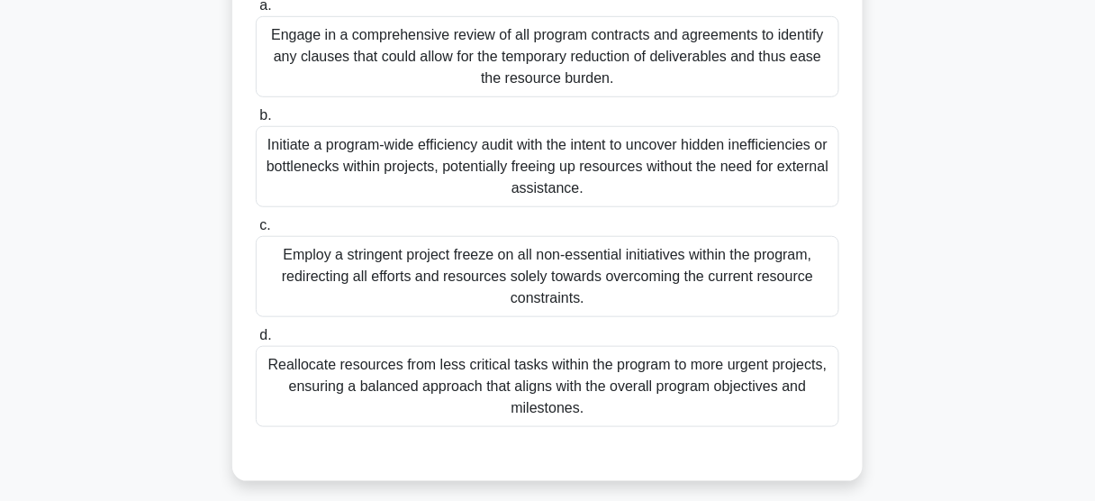
click at [517, 155] on div "Initiate a program-wide efficiency audit with the intent to uncover hidden inef…" at bounding box center [548, 166] width 584 height 81
click at [256, 122] on input "b. Initiate a program-wide efficiency audit with the intent to uncover hidden i…" at bounding box center [256, 116] width 0 height 12
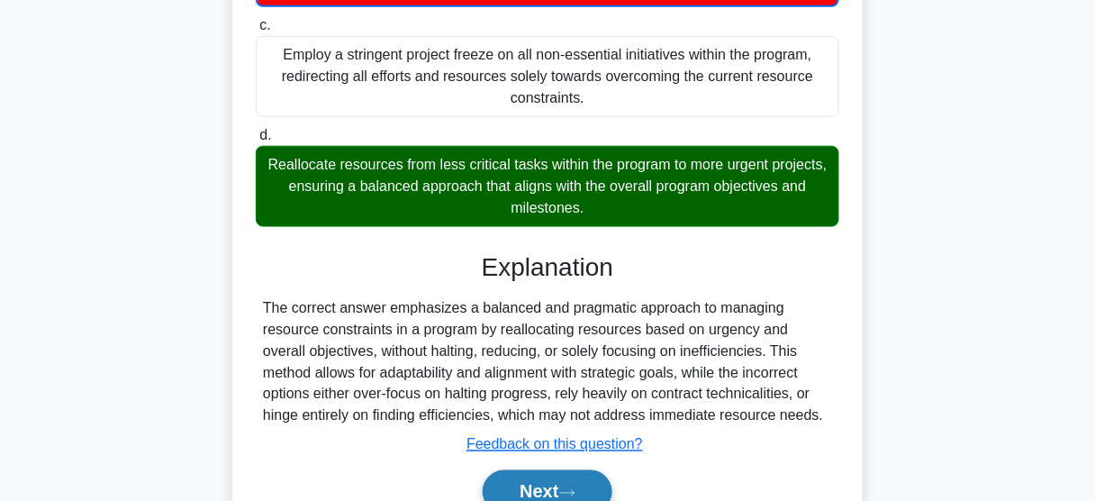
scroll to position [544, 0]
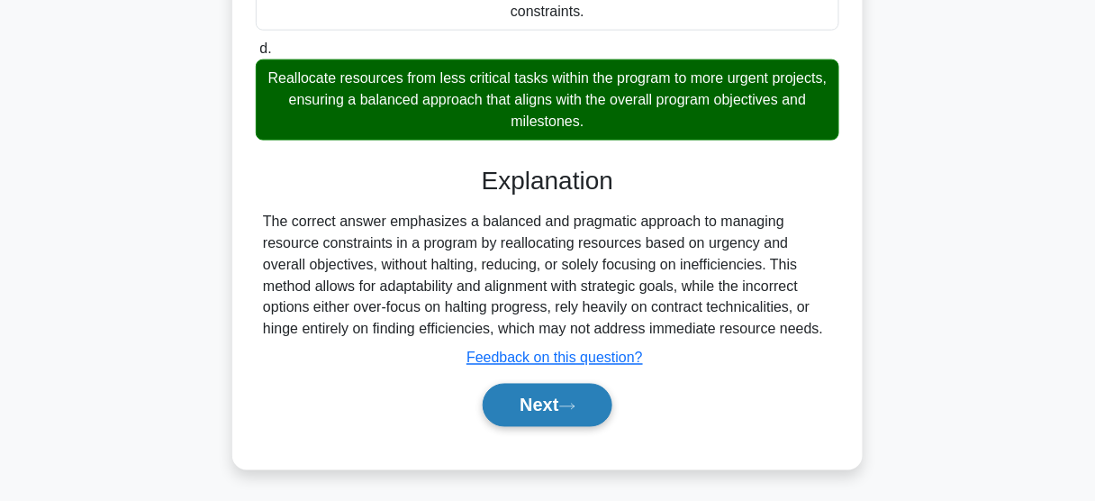
click at [555, 403] on button "Next" at bounding box center [547, 405] width 129 height 43
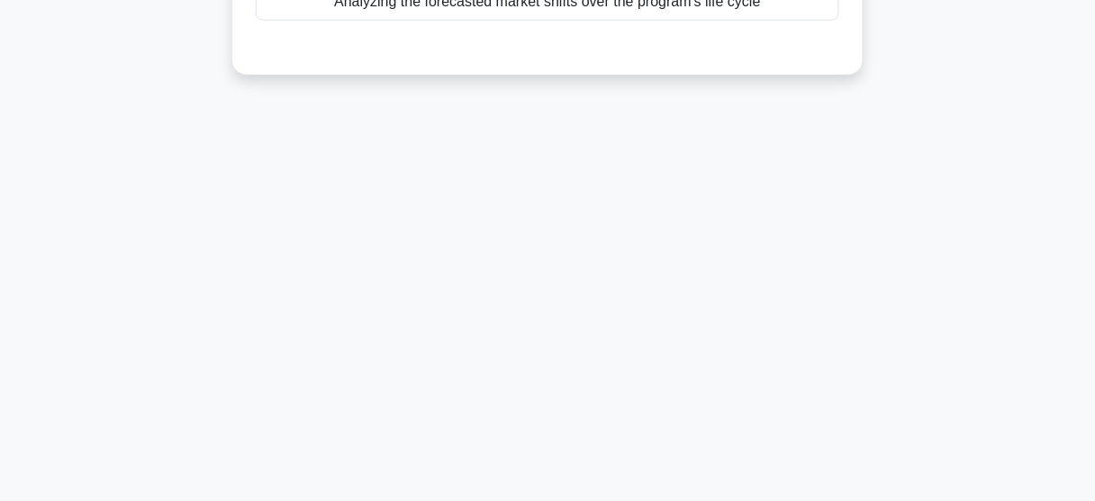
scroll to position [112, 0]
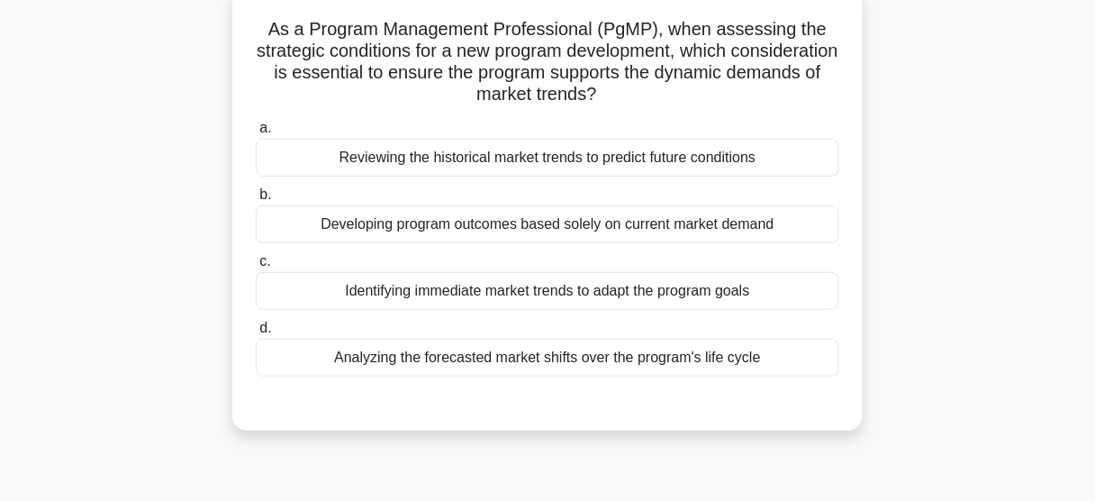
click at [643, 158] on div "Reviewing the historical market trends to predict future conditions" at bounding box center [548, 158] width 584 height 38
click at [256, 134] on input "a. Reviewing the historical market trends to predict future conditions" at bounding box center [256, 129] width 0 height 12
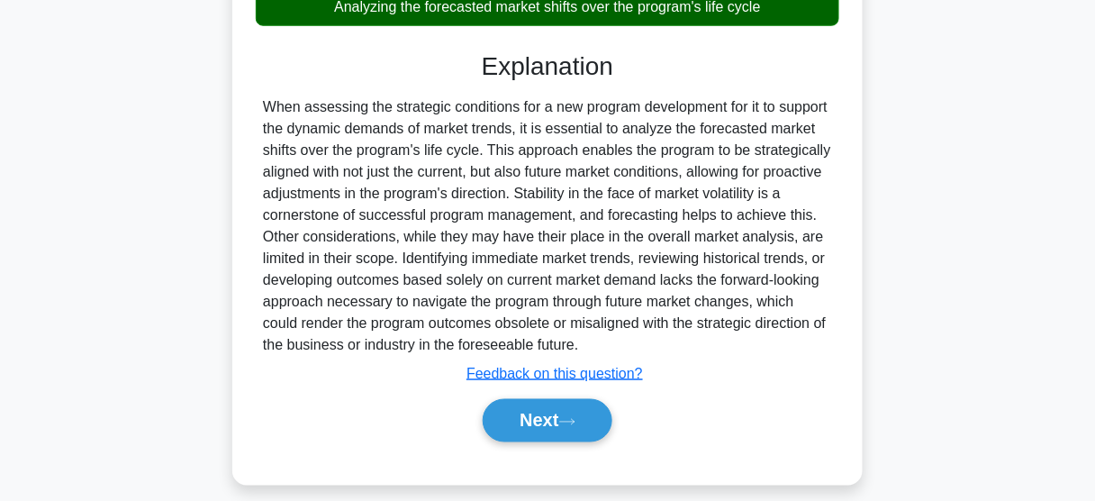
scroll to position [472, 0]
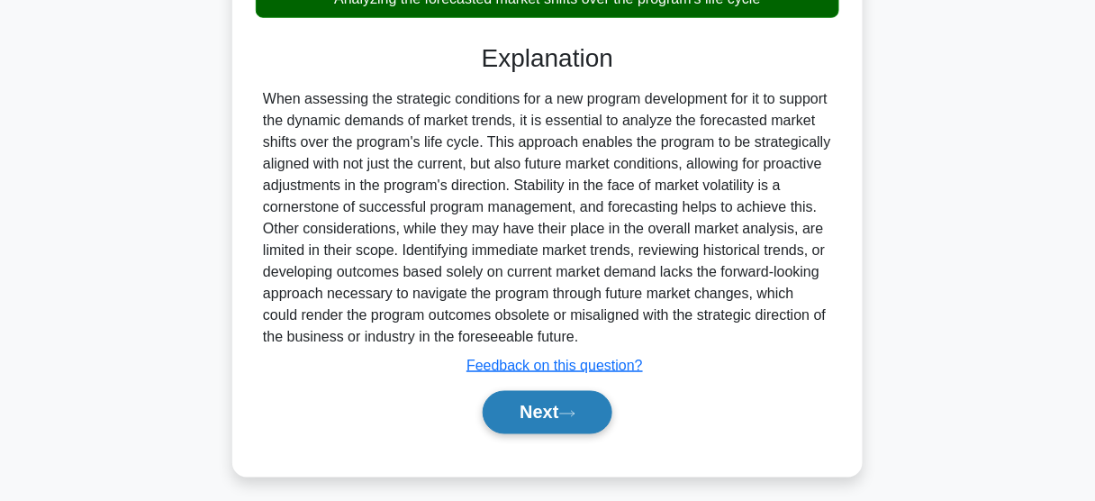
click at [540, 411] on button "Next" at bounding box center [547, 412] width 129 height 43
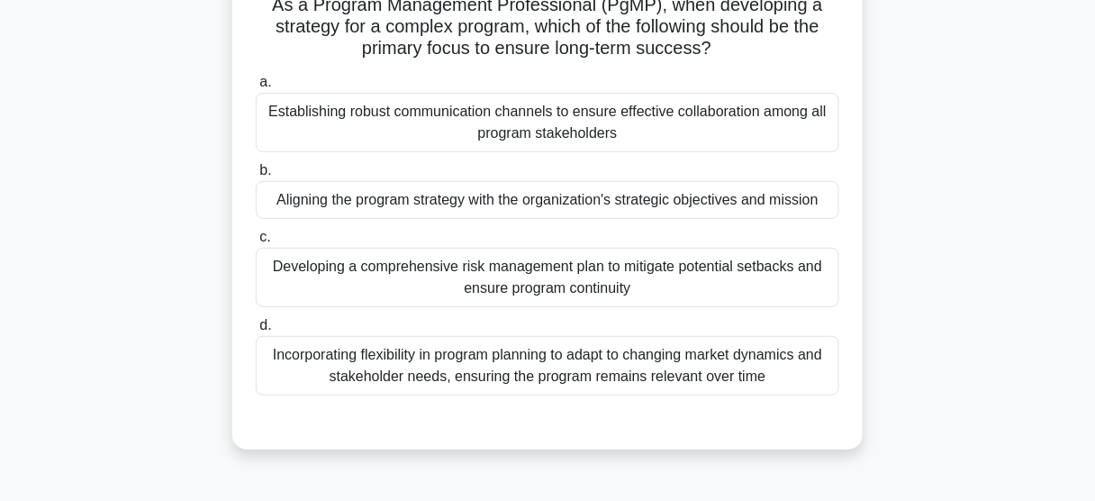
scroll to position [112, 0]
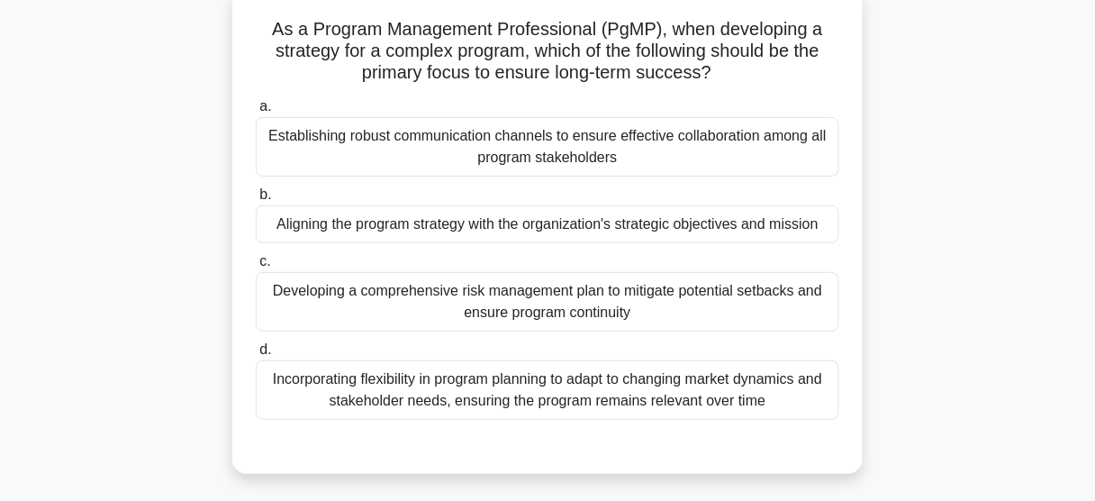
click at [501, 392] on div "Incorporating flexibility in program planning to adapt to changing market dynam…" at bounding box center [548, 389] width 584 height 59
click at [256, 356] on input "d. Incorporating flexibility in program planning to adapt to changing market dy…" at bounding box center [256, 350] width 0 height 12
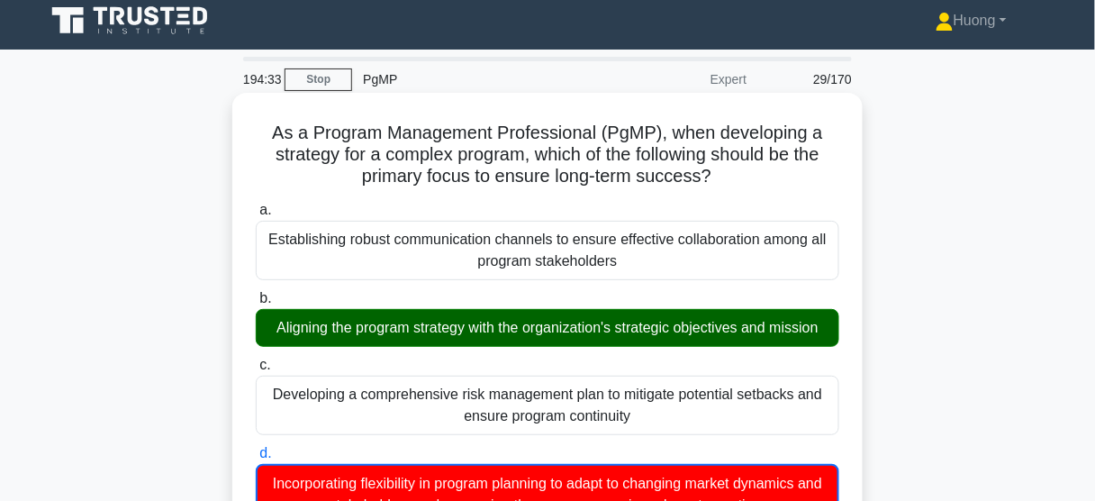
scroll to position [0, 0]
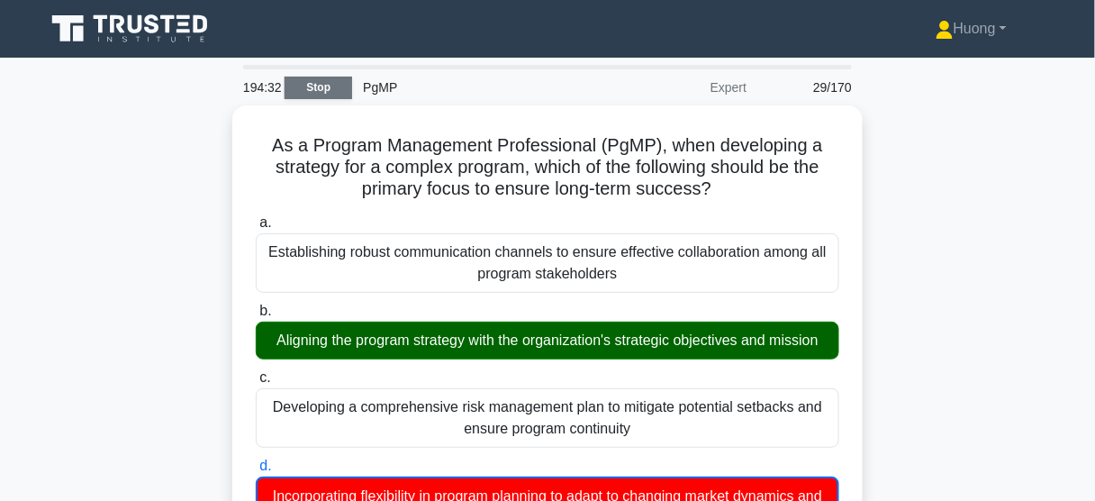
click at [318, 77] on link "Stop" at bounding box center [319, 88] width 68 height 23
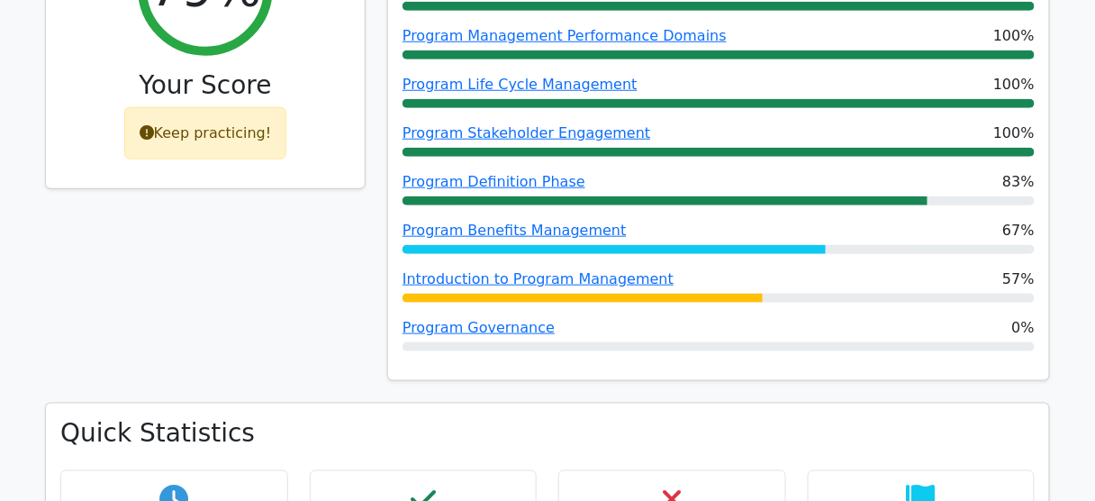
scroll to position [360, 0]
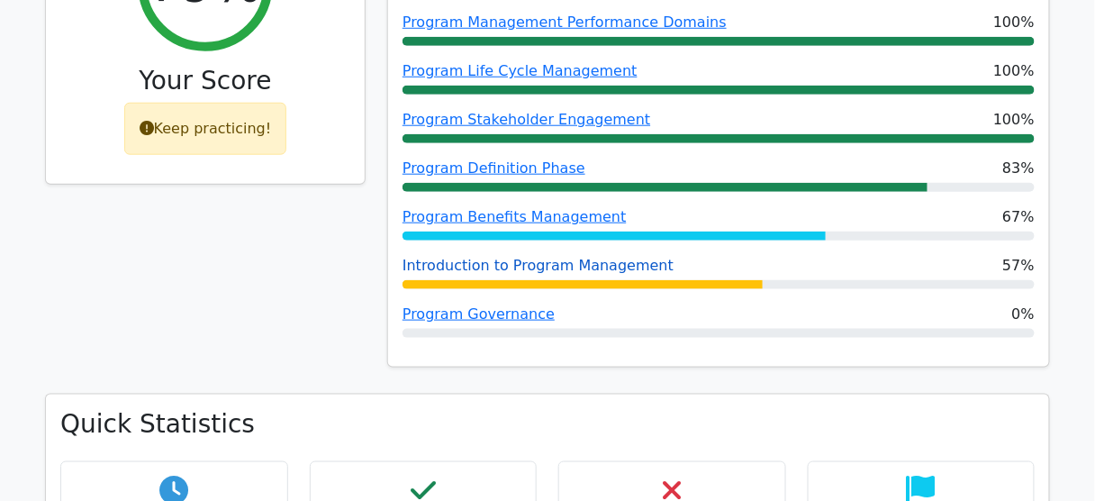
click at [592, 265] on link "Introduction to Program Management" at bounding box center [538, 265] width 271 height 17
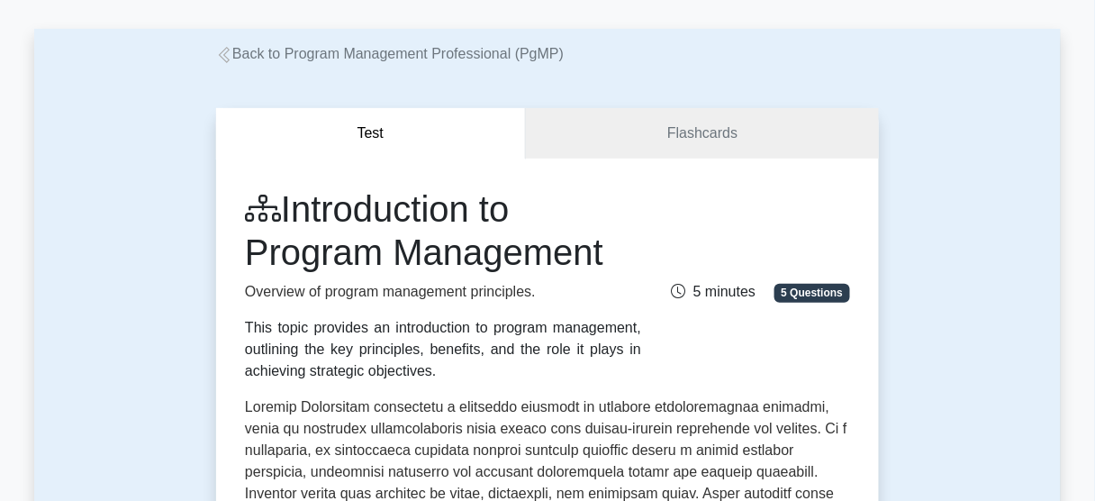
scroll to position [216, 0]
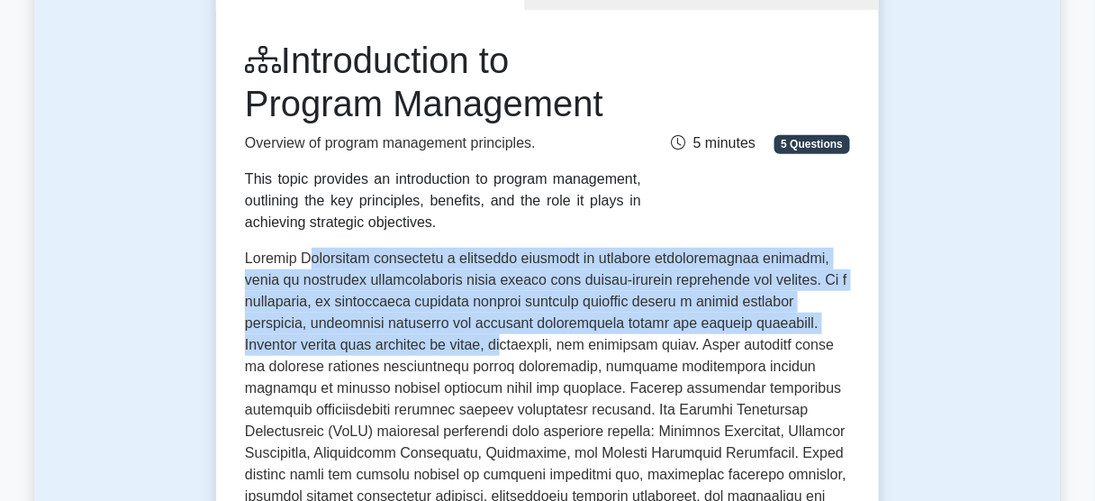
drag, startPoint x: 320, startPoint y: 259, endPoint x: 509, endPoint y: 349, distance: 209.5
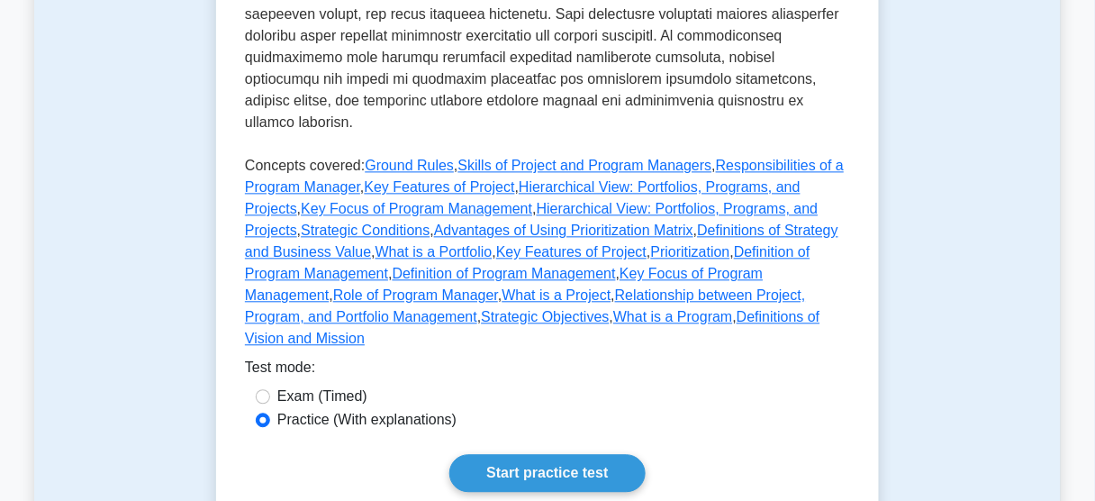
scroll to position [1081, 0]
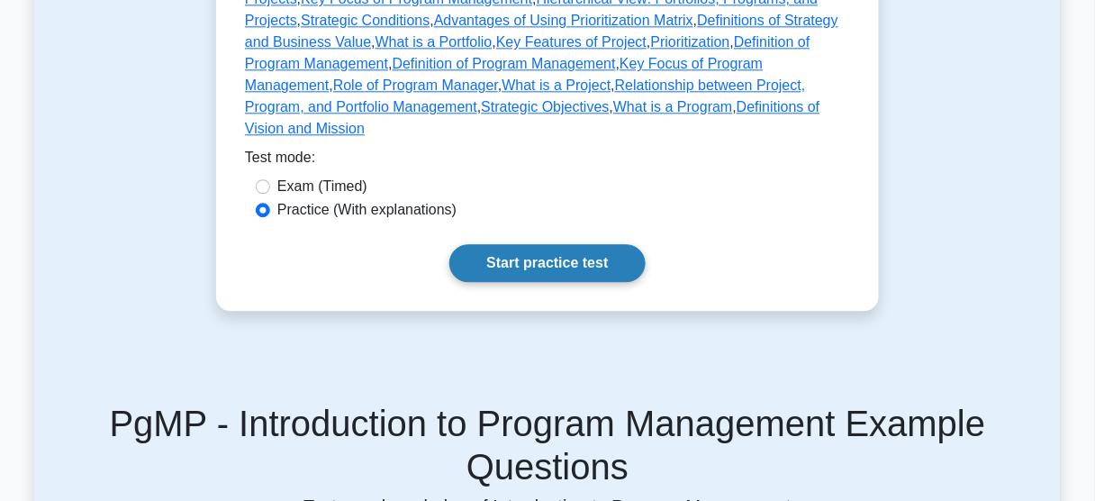
click at [519, 244] on link "Start practice test" at bounding box center [546, 263] width 195 height 38
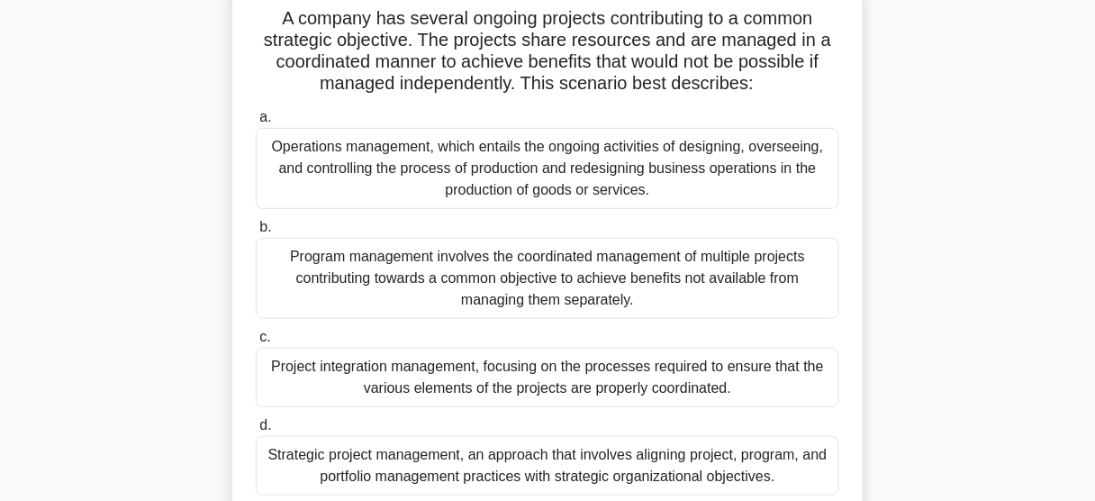
scroll to position [216, 0]
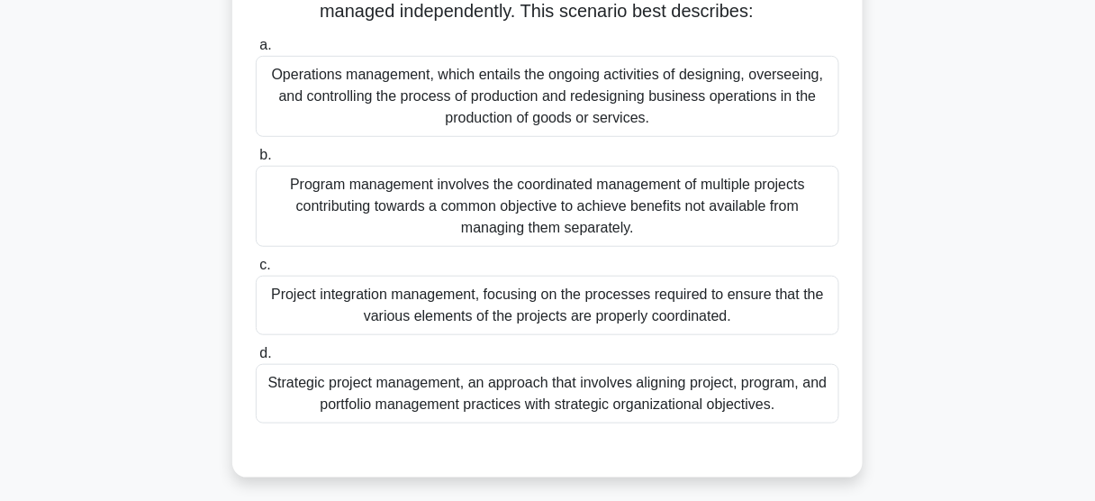
click at [428, 210] on div "Program management involves the coordinated management of multiple projects con…" at bounding box center [548, 206] width 584 height 81
click at [256, 161] on input "b. Program management involves the coordinated management of multiple projects …" at bounding box center [256, 156] width 0 height 12
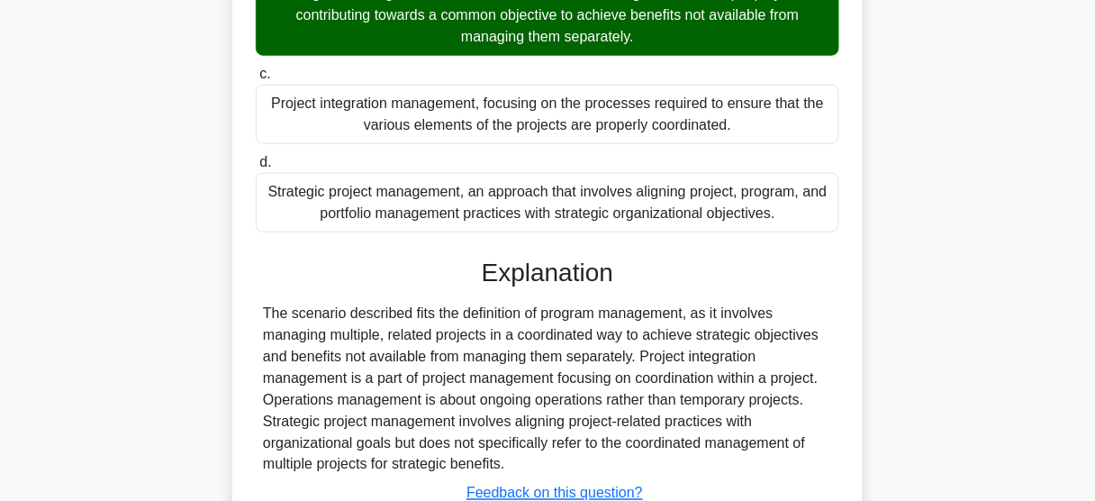
scroll to position [542, 0]
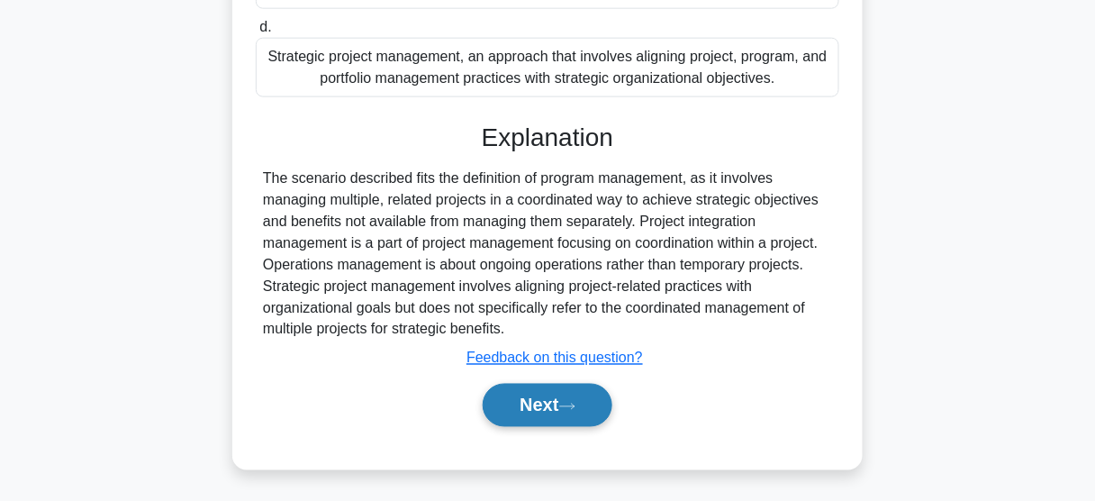
click at [550, 405] on button "Next" at bounding box center [547, 405] width 129 height 43
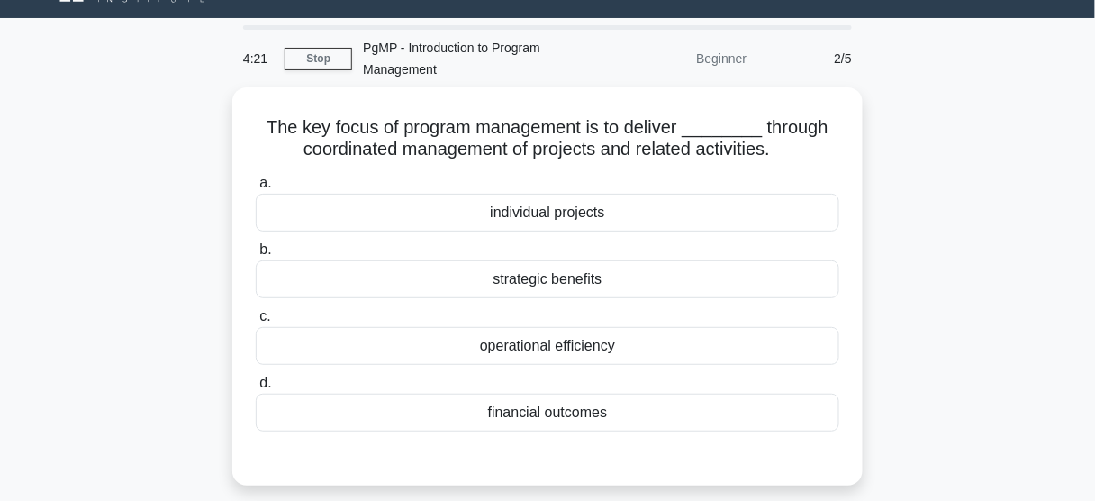
scroll to position [112, 0]
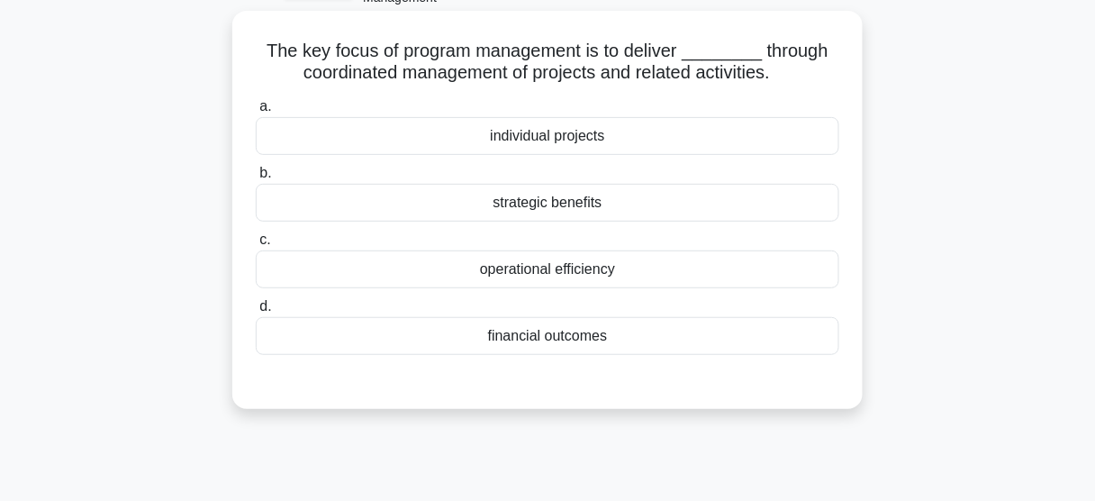
click at [538, 201] on div "strategic benefits" at bounding box center [548, 203] width 584 height 38
click at [256, 179] on input "b. strategic benefits" at bounding box center [256, 174] width 0 height 12
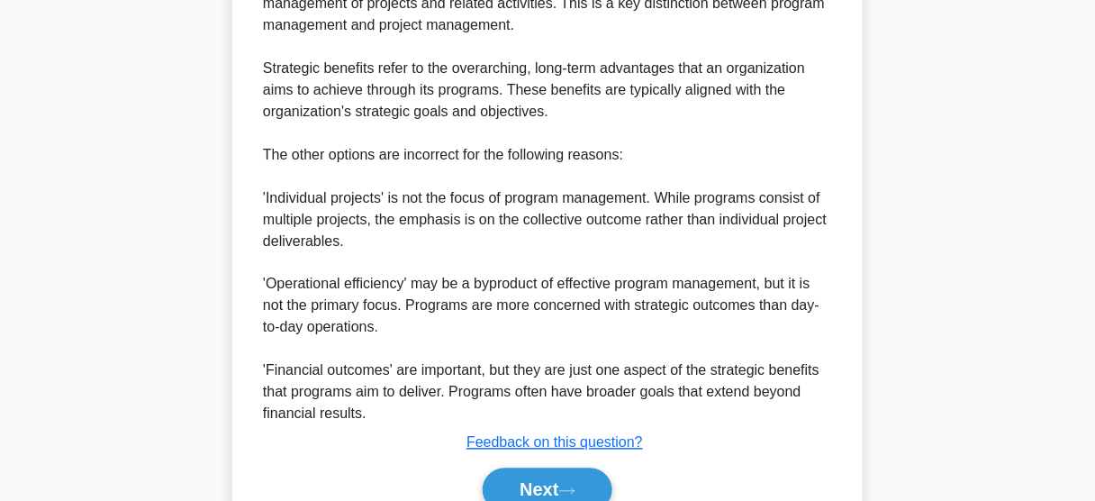
scroll to position [693, 0]
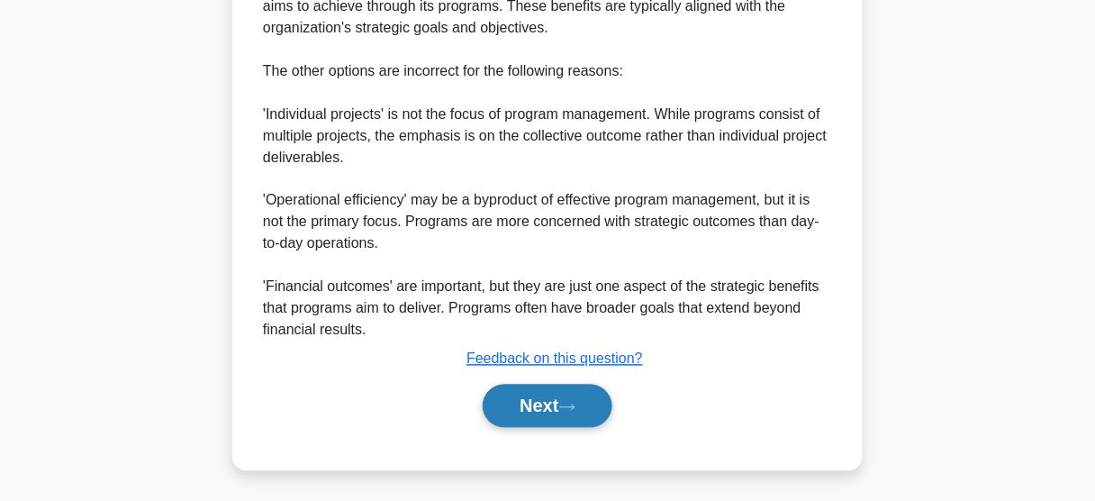
click at [549, 403] on button "Next" at bounding box center [547, 406] width 129 height 43
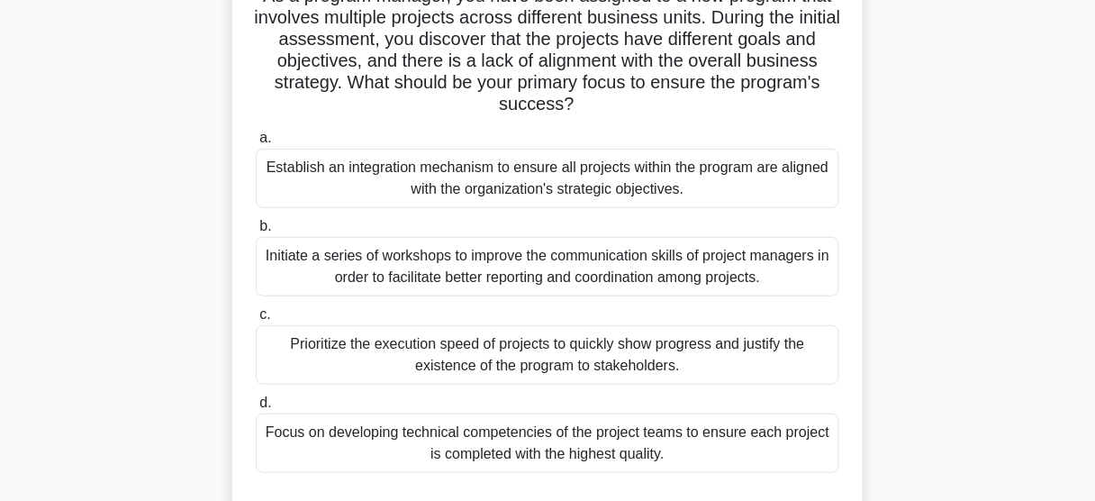
scroll to position [256, 0]
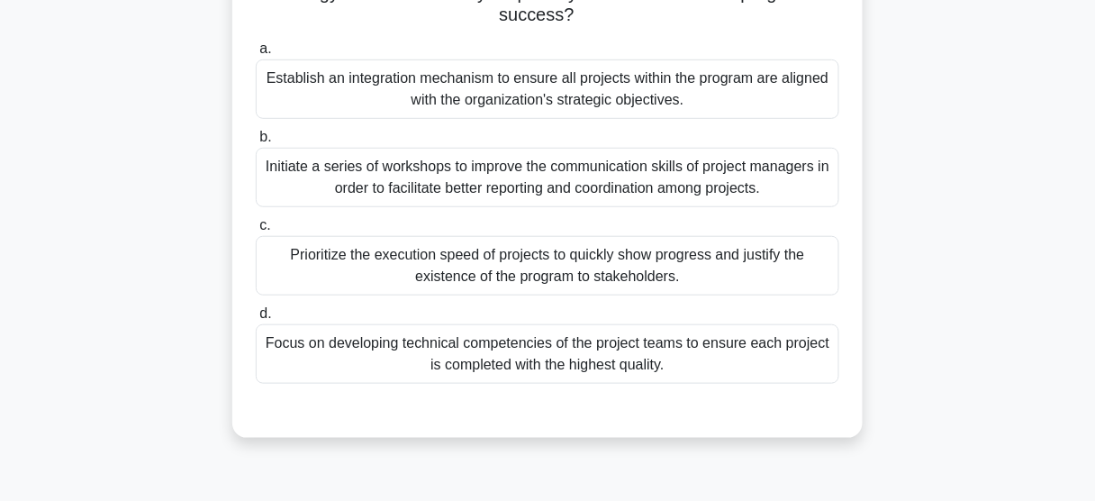
click at [455, 110] on div "Establish an integration mechanism to ensure all projects within the program ar…" at bounding box center [548, 88] width 584 height 59
click at [256, 55] on input "a. Establish an integration mechanism to ensure all projects within the program…" at bounding box center [256, 49] width 0 height 12
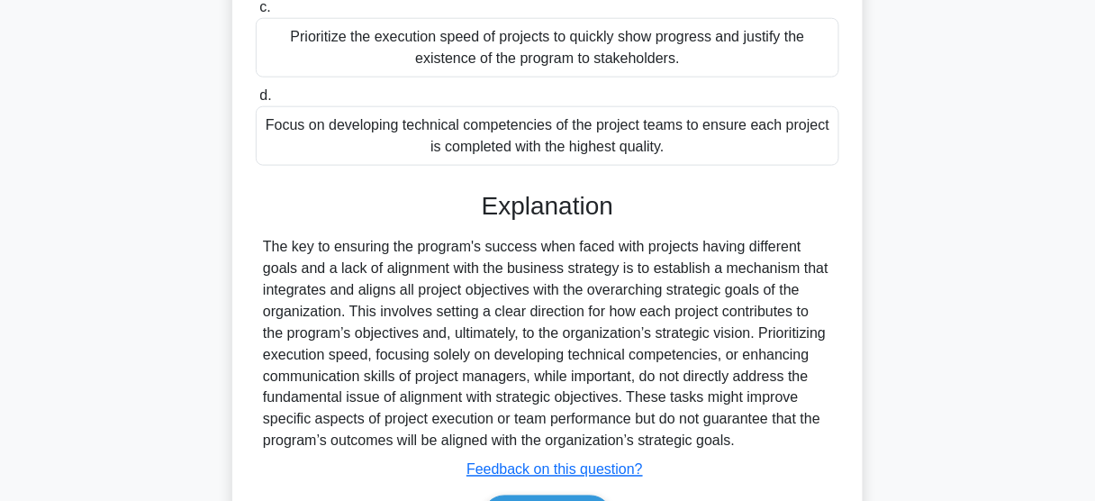
scroll to position [585, 0]
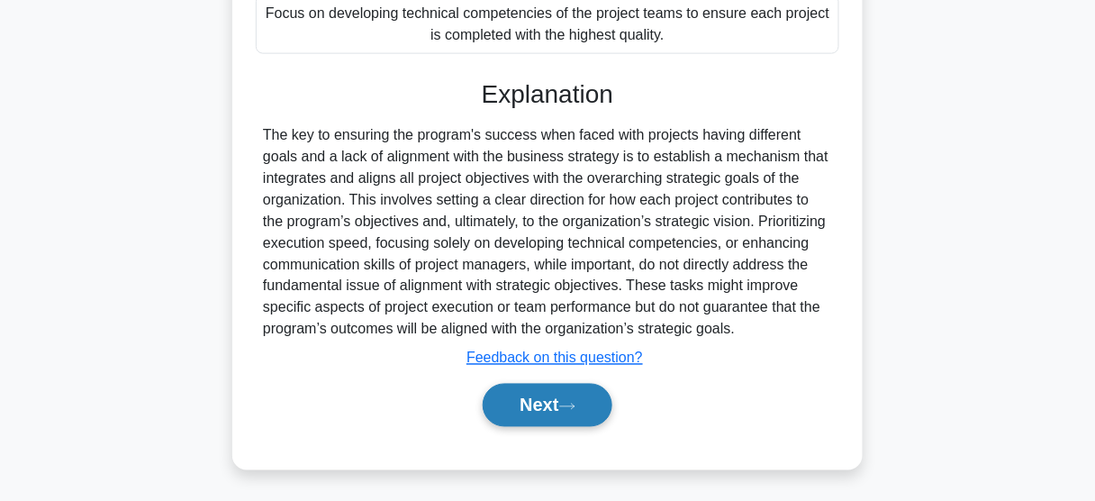
click at [529, 398] on button "Next" at bounding box center [547, 405] width 129 height 43
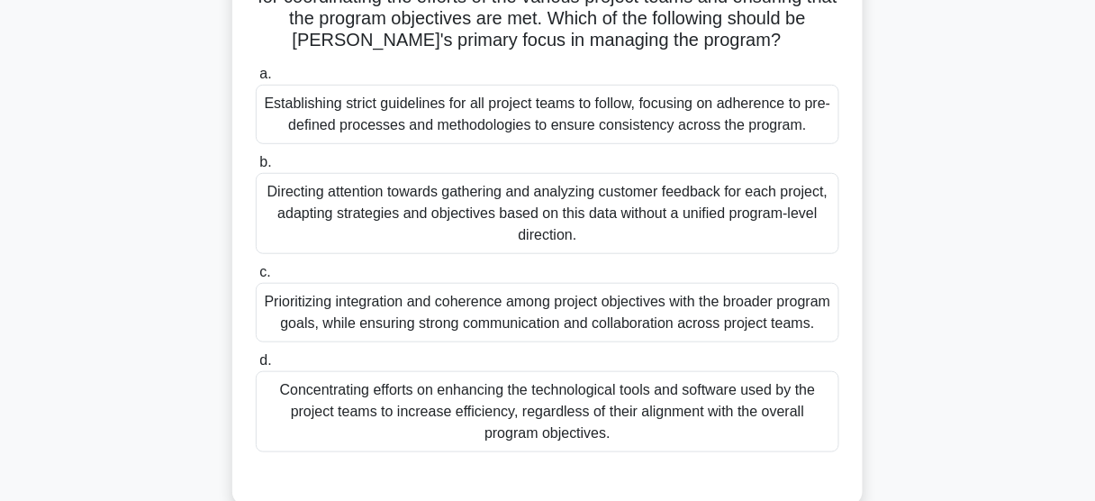
scroll to position [256, 0]
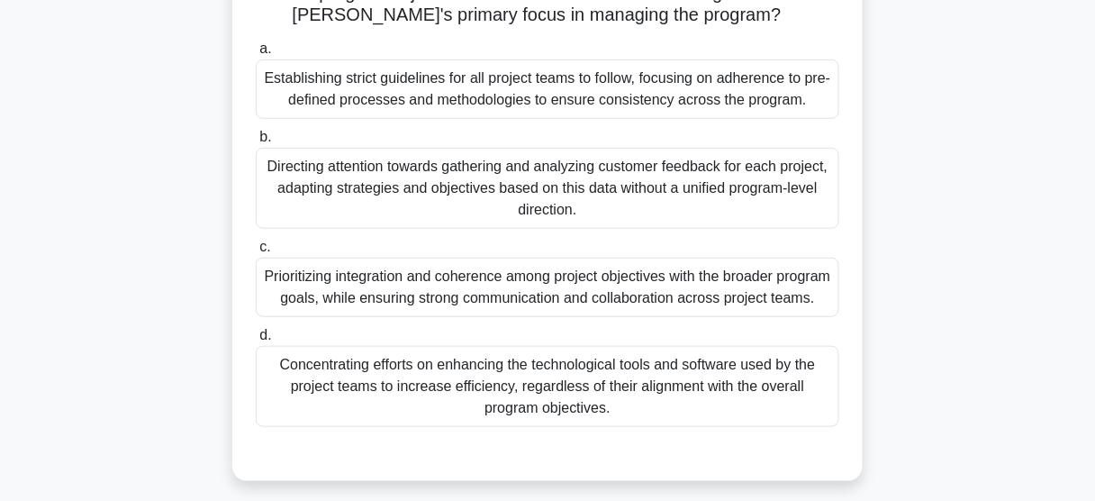
click at [540, 285] on div "Prioritizing integration and coherence among project objectives with the broade…" at bounding box center [548, 287] width 584 height 59
click at [256, 253] on input "c. Prioritizing integration and coherence among project objectives with the bro…" at bounding box center [256, 247] width 0 height 12
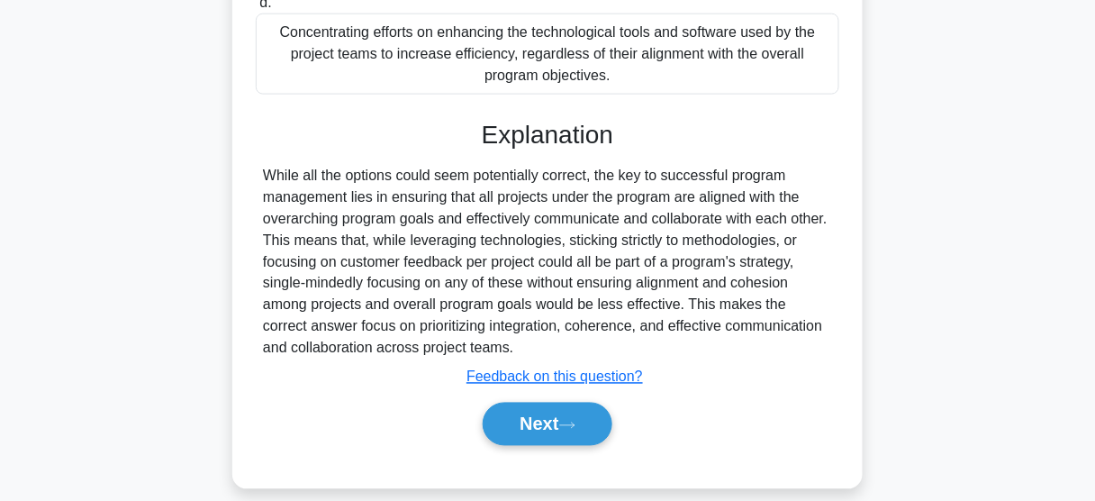
scroll to position [629, 0]
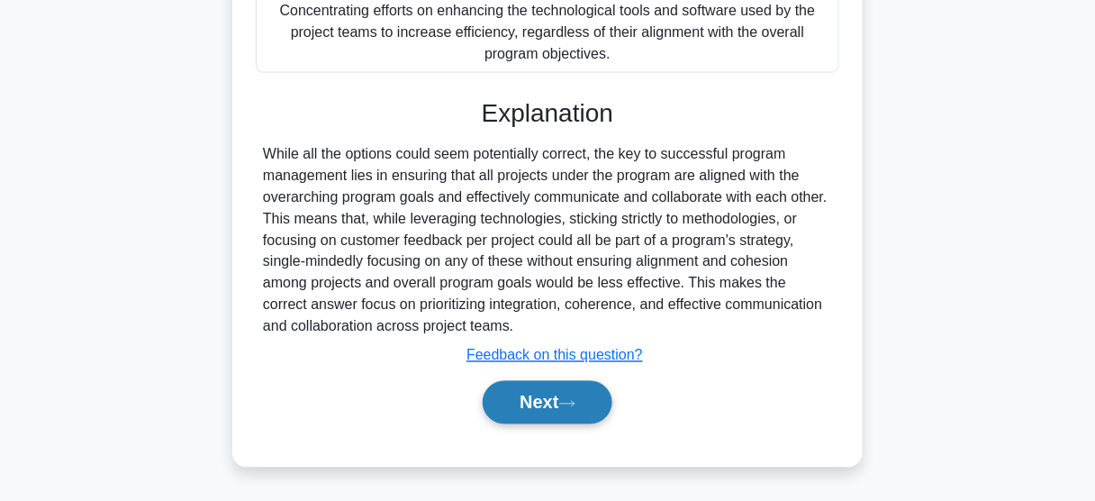
click at [536, 399] on button "Next" at bounding box center [547, 402] width 129 height 43
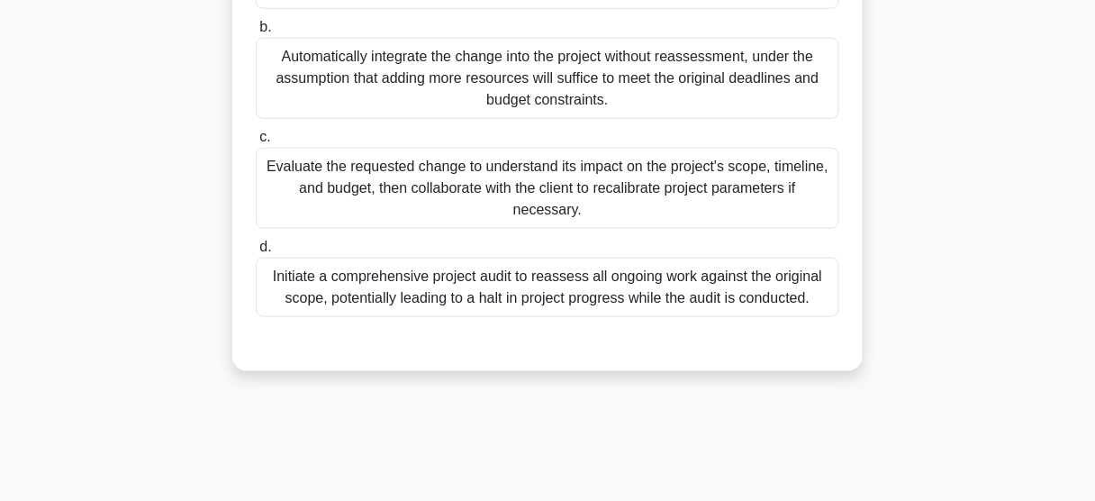
scroll to position [112, 0]
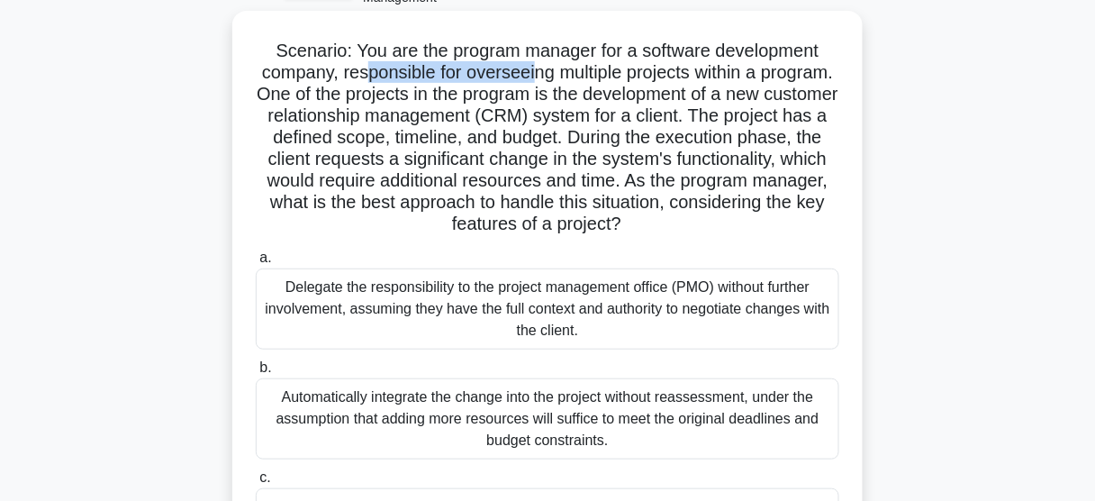
drag, startPoint x: 396, startPoint y: 71, endPoint x: 568, endPoint y: 73, distance: 172.1
click at [568, 73] on h5 "Scenario: You are the program manager for a software development company, respo…" at bounding box center [547, 138] width 587 height 196
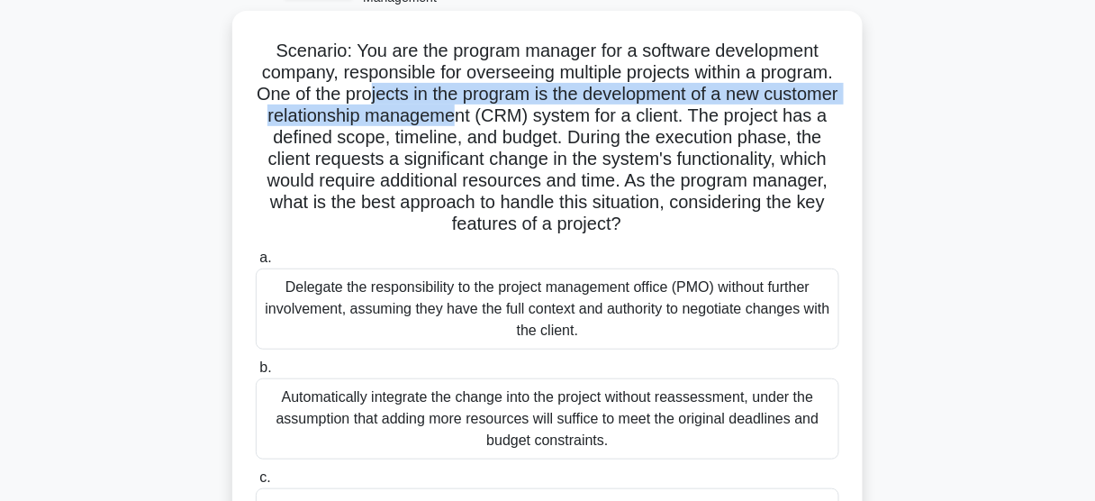
drag, startPoint x: 466, startPoint y: 94, endPoint x: 573, endPoint y: 119, distance: 110.1
click at [573, 119] on h5 "Scenario: You are the program manager for a software development company, respo…" at bounding box center [547, 138] width 587 height 196
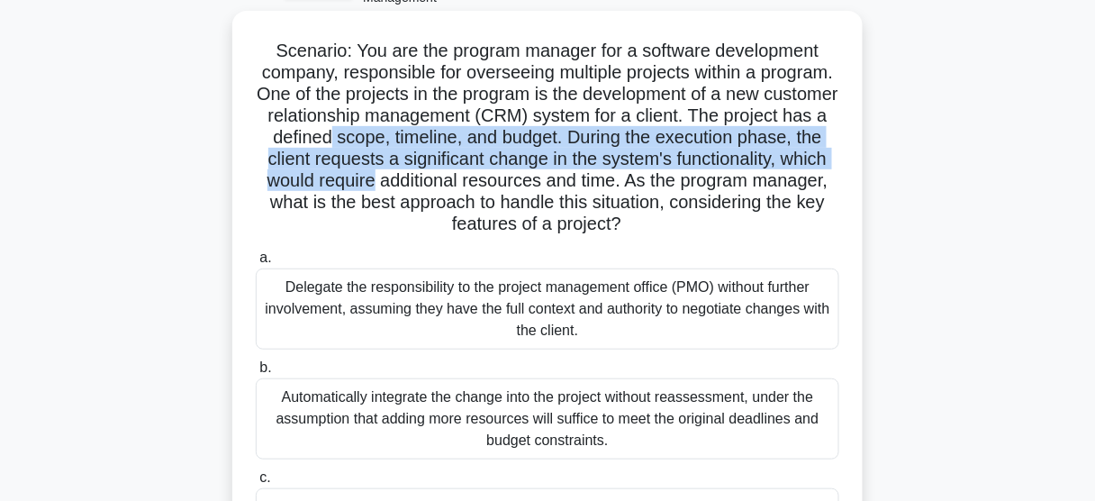
drag, startPoint x: 461, startPoint y: 148, endPoint x: 531, endPoint y: 184, distance: 79.0
click at [531, 184] on h5 "Scenario: You are the program manager for a software development company, respo…" at bounding box center [547, 138] width 587 height 196
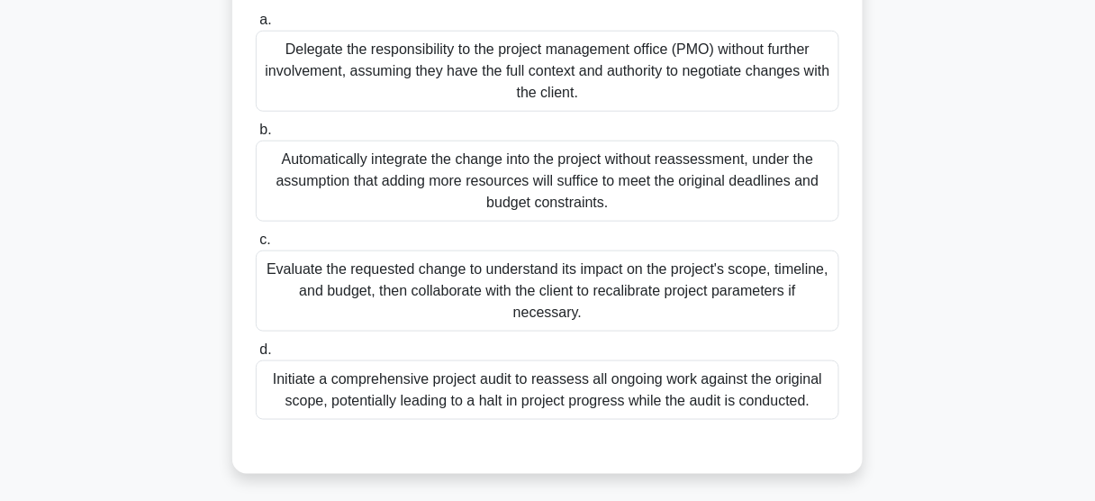
scroll to position [400, 0]
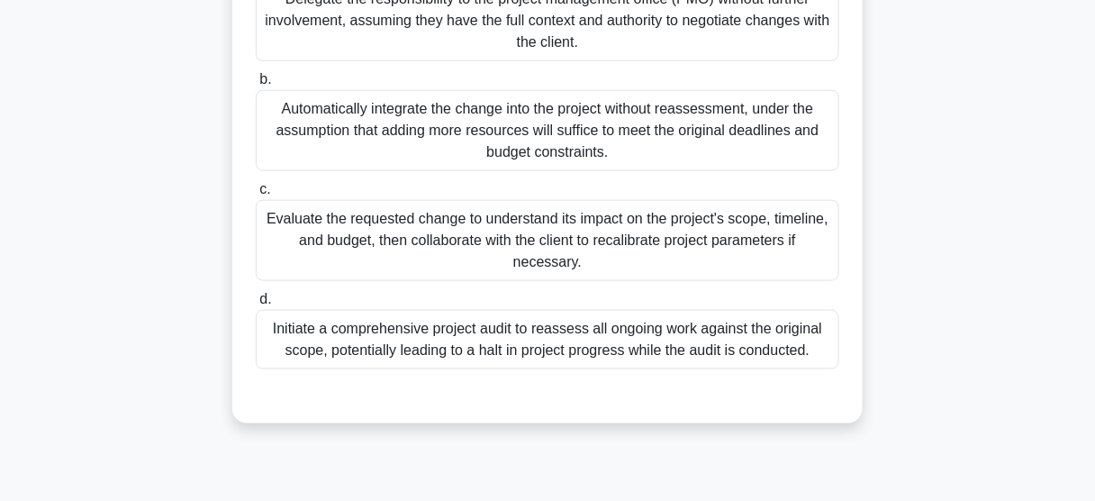
click at [594, 257] on div "Evaluate the requested change to understand its impact on the project's scope, …" at bounding box center [548, 240] width 584 height 81
click at [256, 195] on input "c. Evaluate the requested change to understand its impact on the project's scop…" at bounding box center [256, 190] width 0 height 12
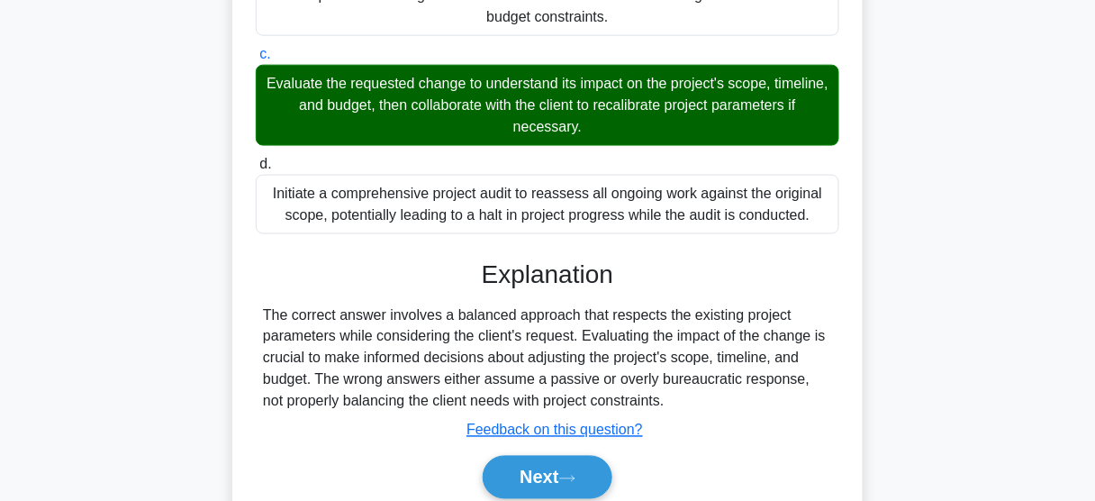
scroll to position [606, 0]
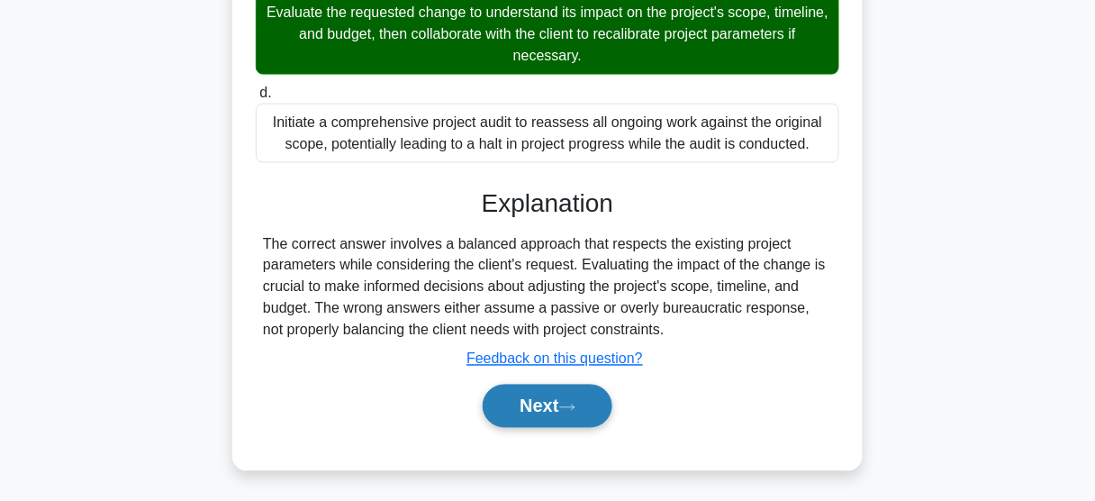
click at [536, 413] on button "Next" at bounding box center [547, 406] width 129 height 43
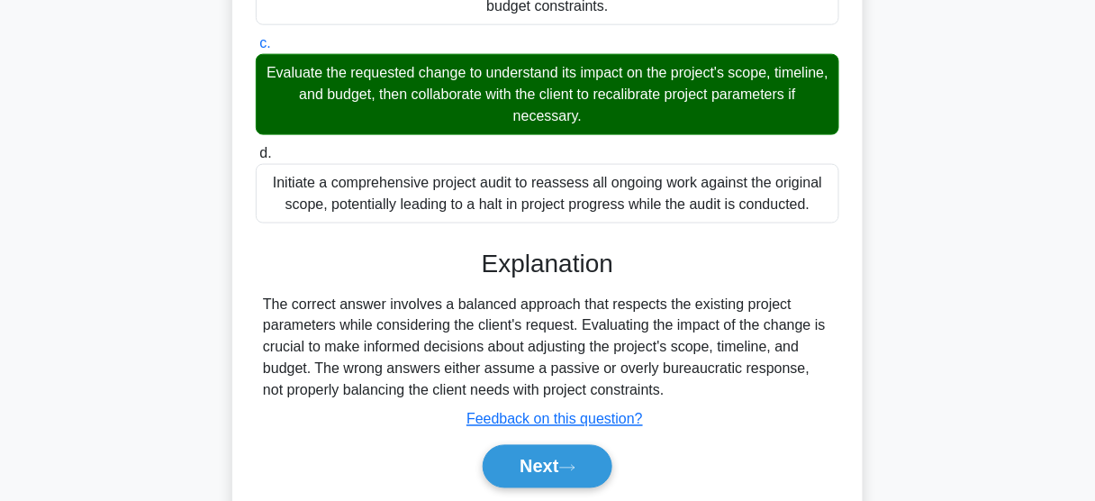
scroll to position [318, 0]
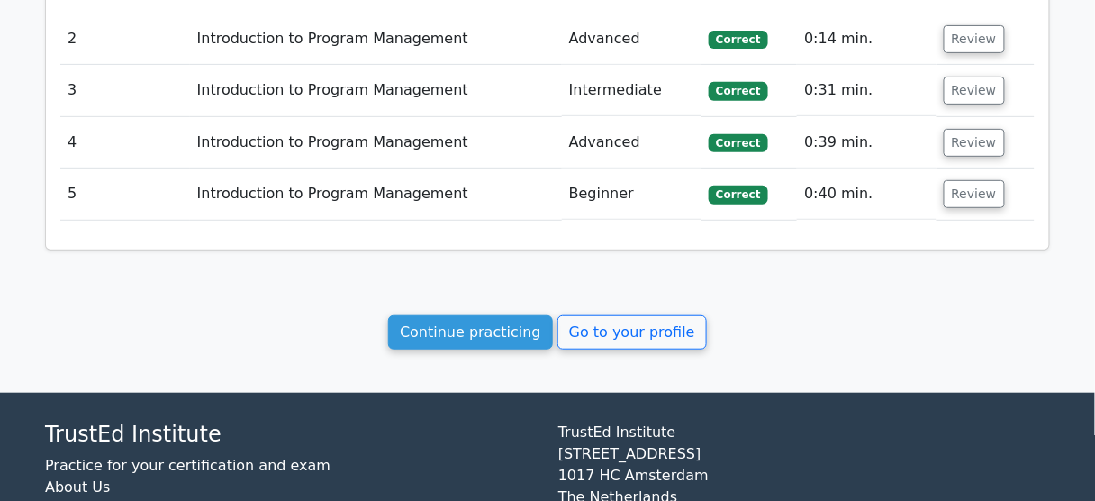
scroll to position [1901, 0]
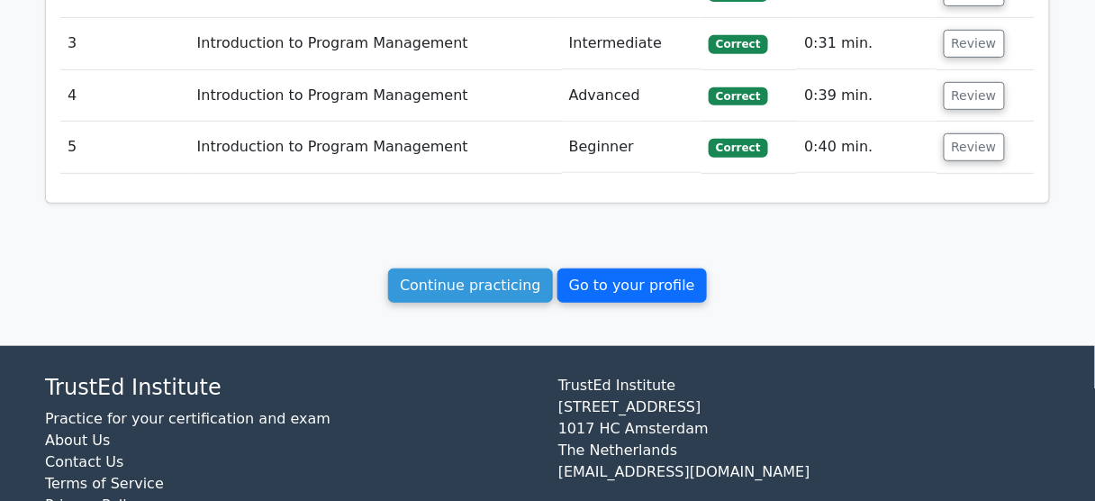
click at [598, 268] on link "Go to your profile" at bounding box center [633, 285] width 150 height 34
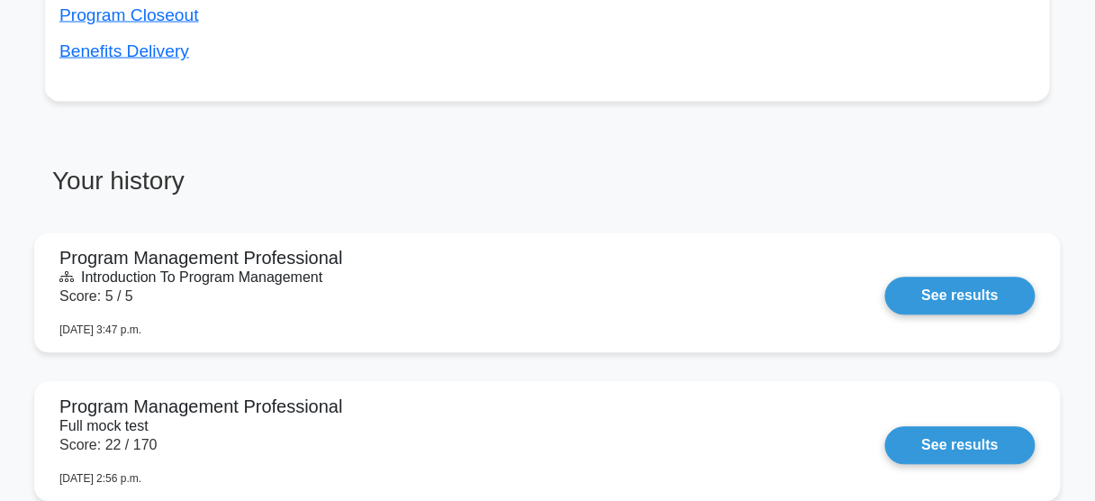
scroll to position [937, 0]
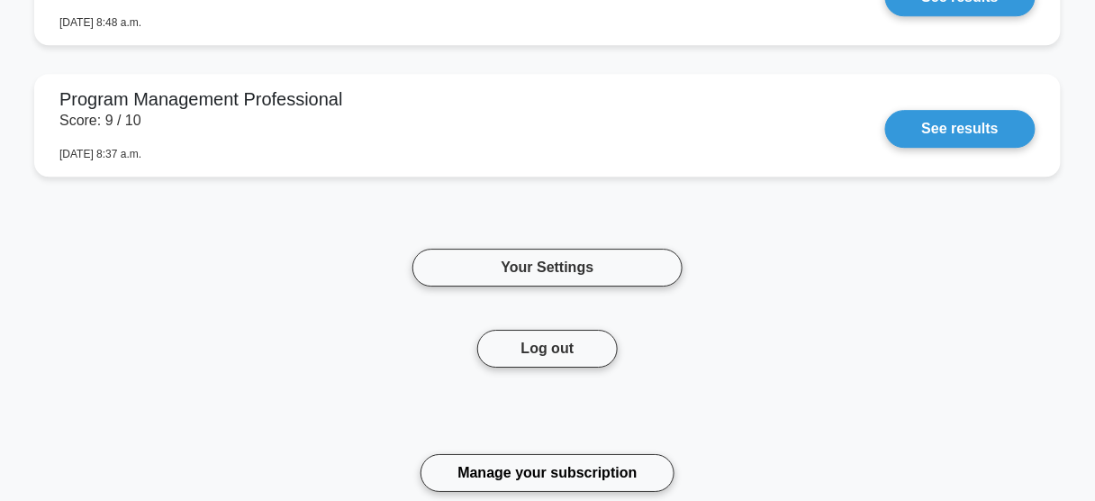
scroll to position [3171, 0]
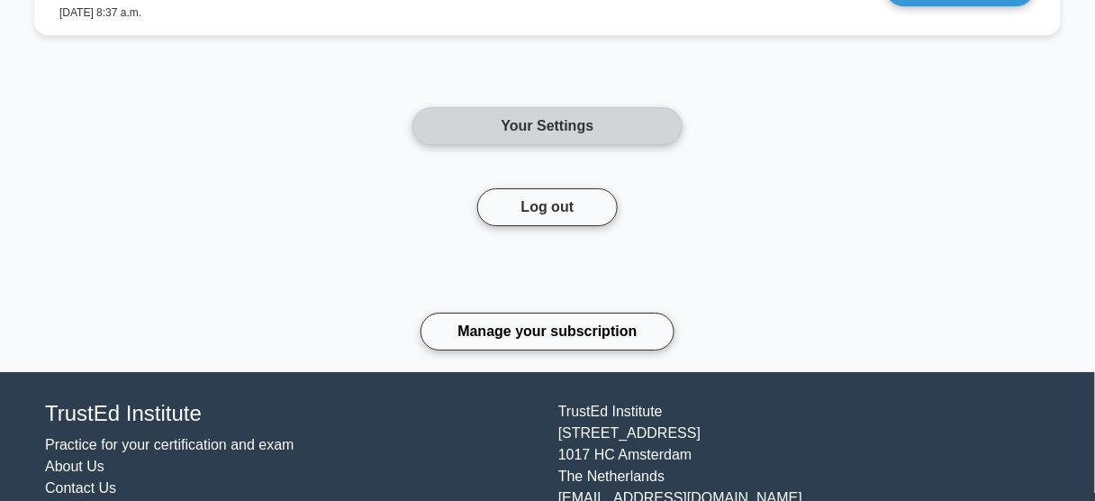
click at [540, 131] on link "Your Settings" at bounding box center [548, 126] width 270 height 38
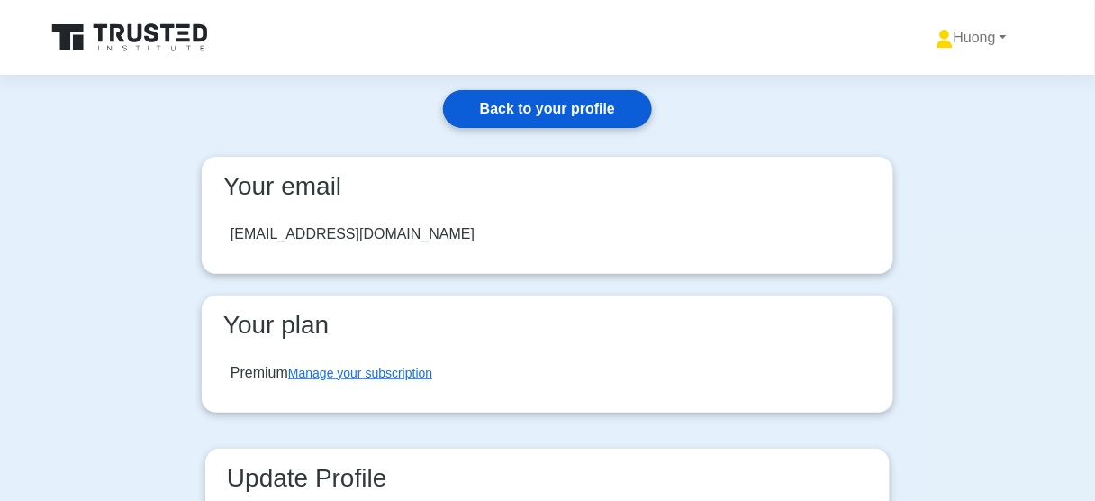
click at [568, 106] on link "Back to your profile" at bounding box center [547, 109] width 209 height 38
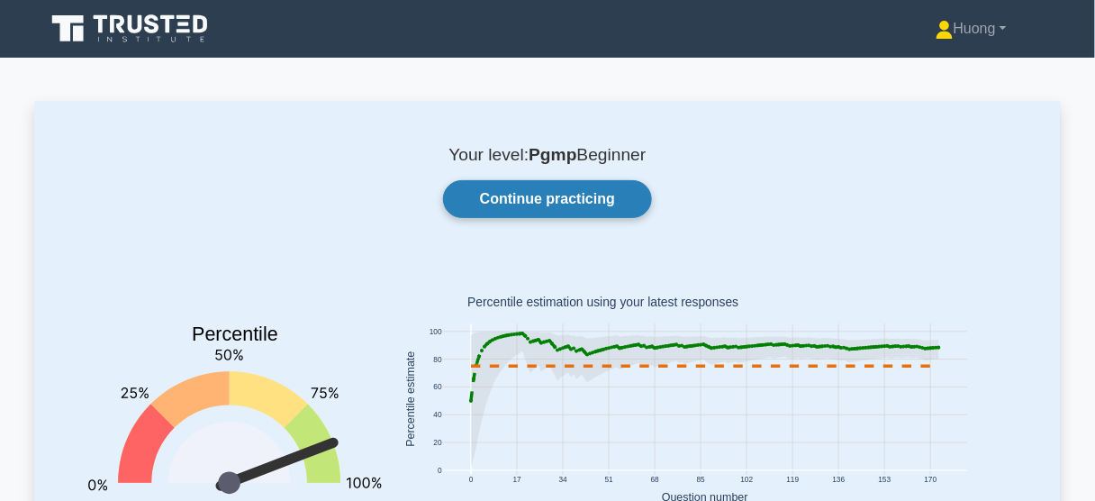
click at [536, 204] on link "Continue practicing" at bounding box center [547, 199] width 209 height 38
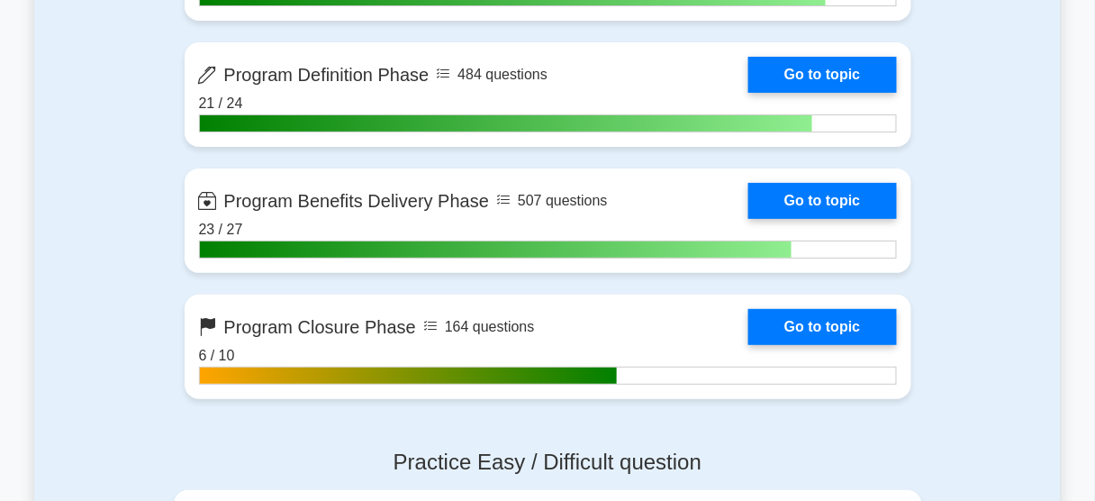
scroll to position [1874, 0]
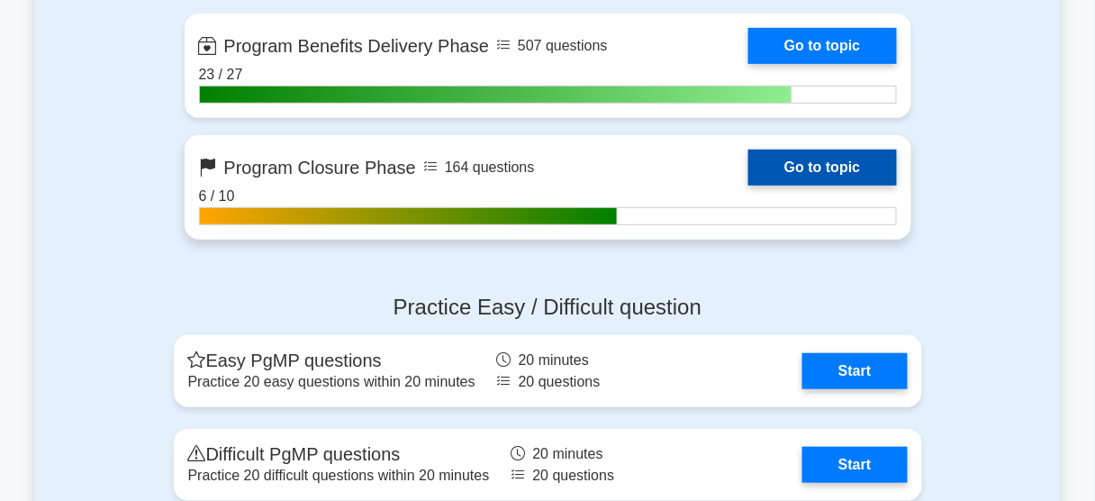
click at [803, 168] on link "Go to topic" at bounding box center [823, 168] width 148 height 36
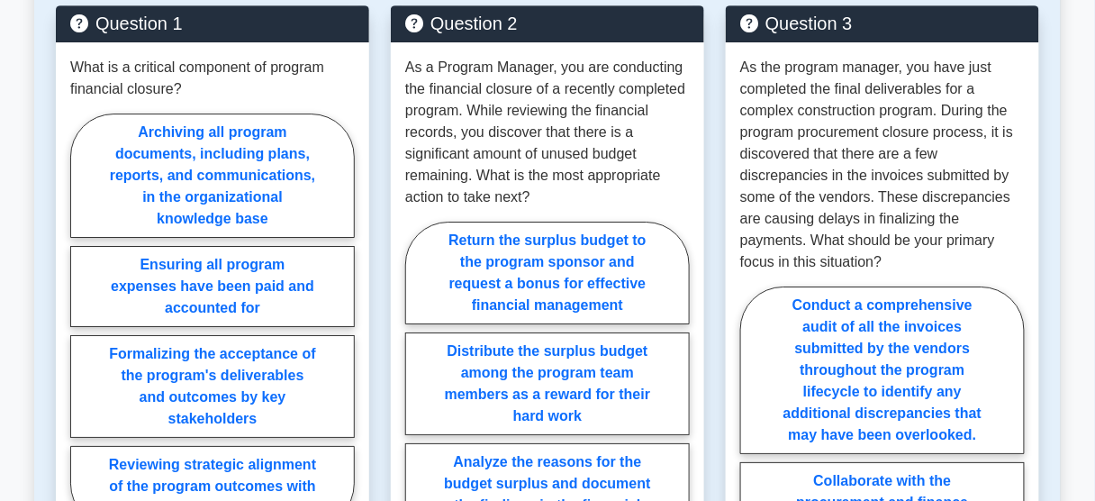
scroll to position [1513, 0]
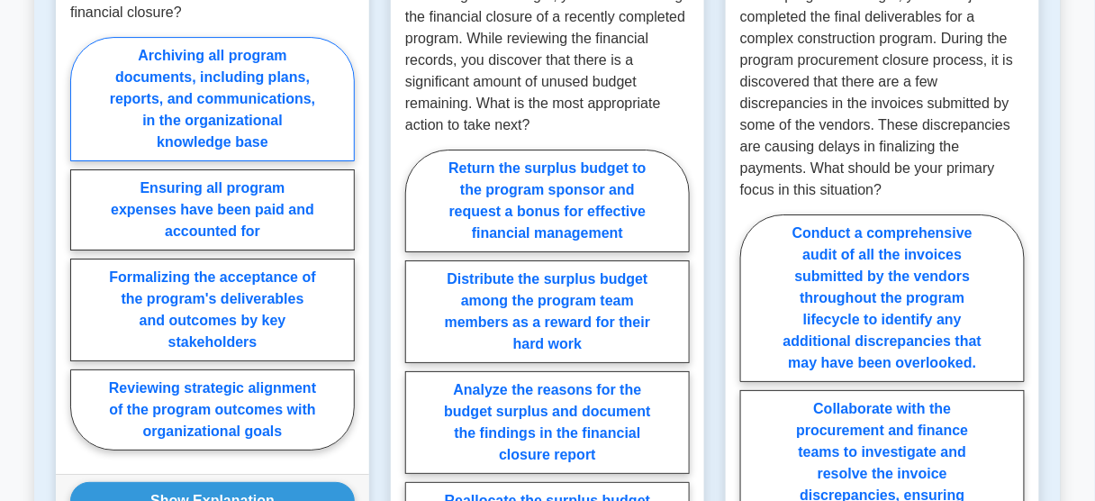
click at [280, 106] on label "Archiving all program documents, including plans, reports, and communications, …" at bounding box center [212, 99] width 285 height 124
click at [82, 243] on input "Archiving all program documents, including plans, reports, and communications, …" at bounding box center [76, 249] width 12 height 12
radio input "true"
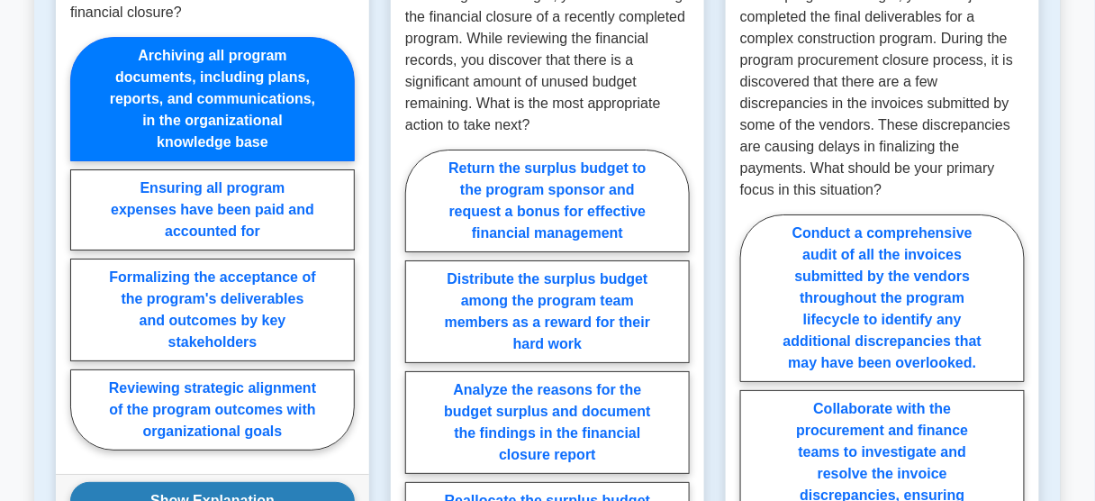
scroll to position [1585, 0]
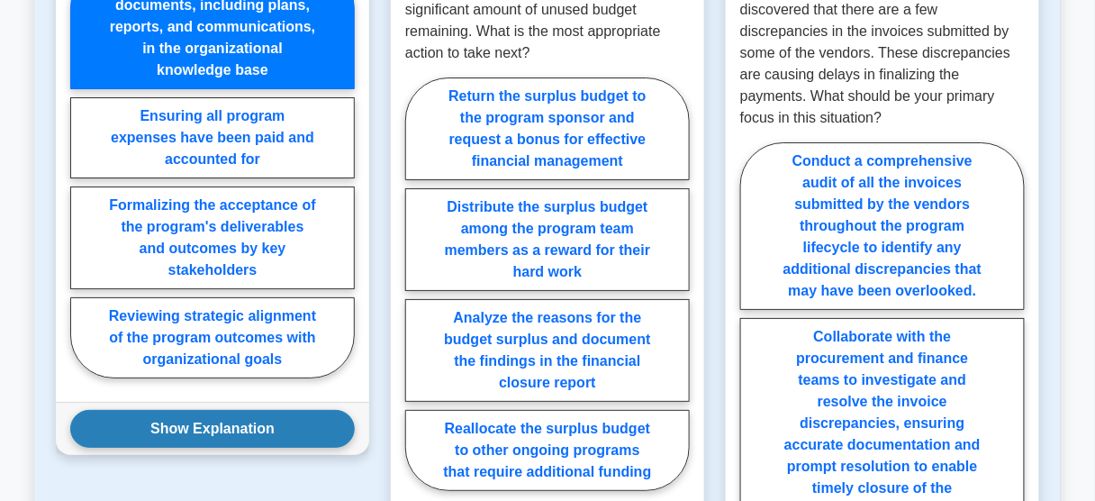
click at [310, 410] on button "Show Explanation" at bounding box center [212, 429] width 285 height 38
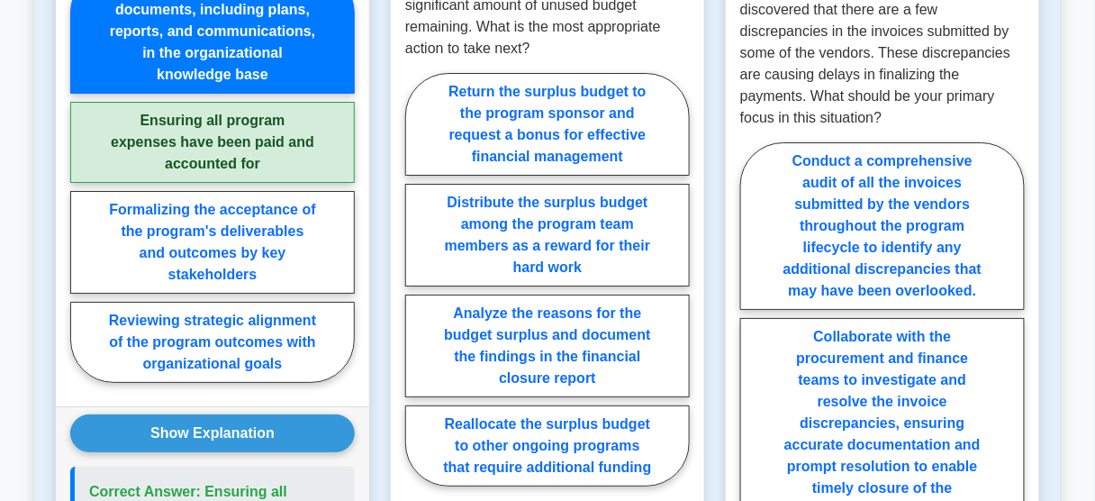
scroll to position [1657, 0]
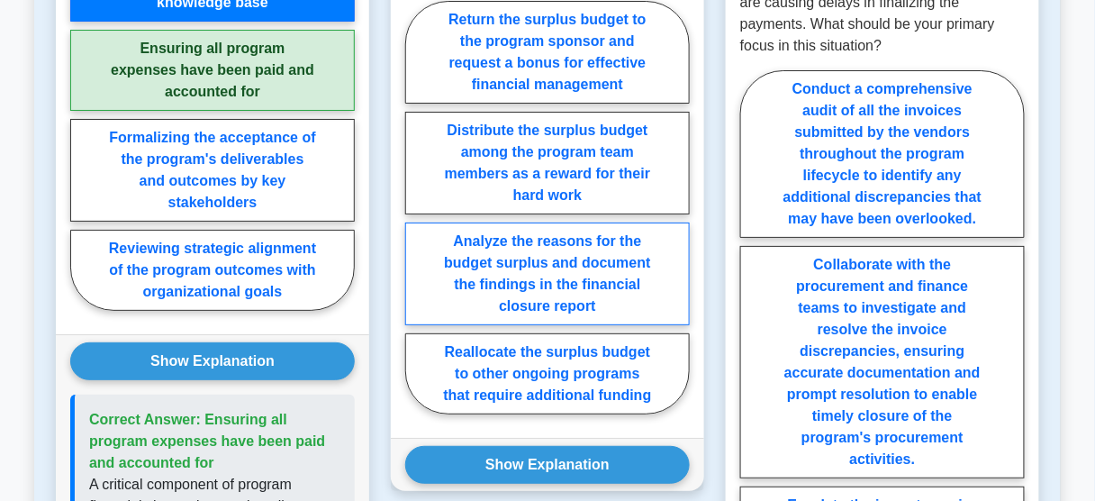
click at [531, 254] on label "Analyze the reasons for the budget surplus and document the findings in the fin…" at bounding box center [547, 273] width 285 height 103
click at [417, 219] on input "Analyze the reasons for the budget surplus and document the findings in the fin…" at bounding box center [411, 213] width 12 height 12
radio input "true"
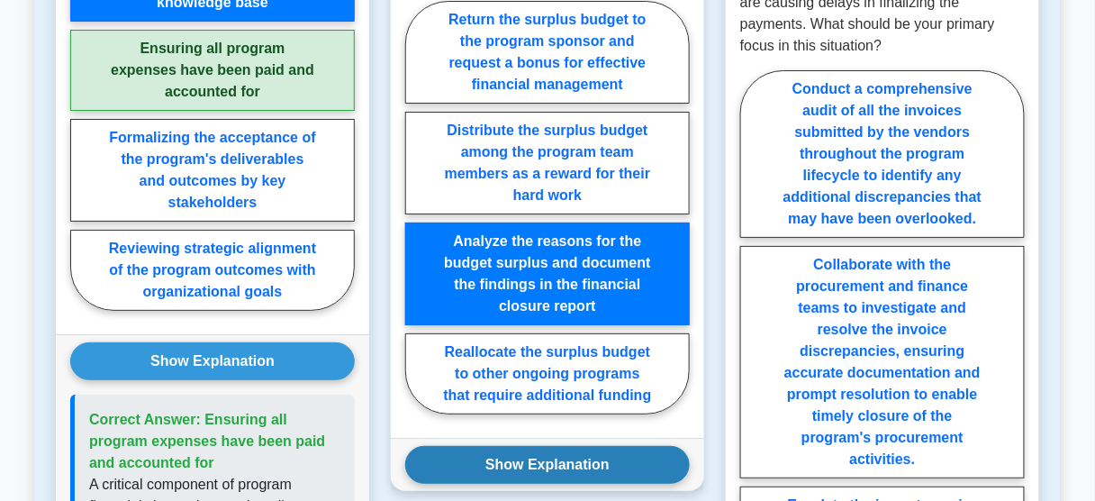
click at [515, 446] on button "Show Explanation" at bounding box center [547, 465] width 285 height 38
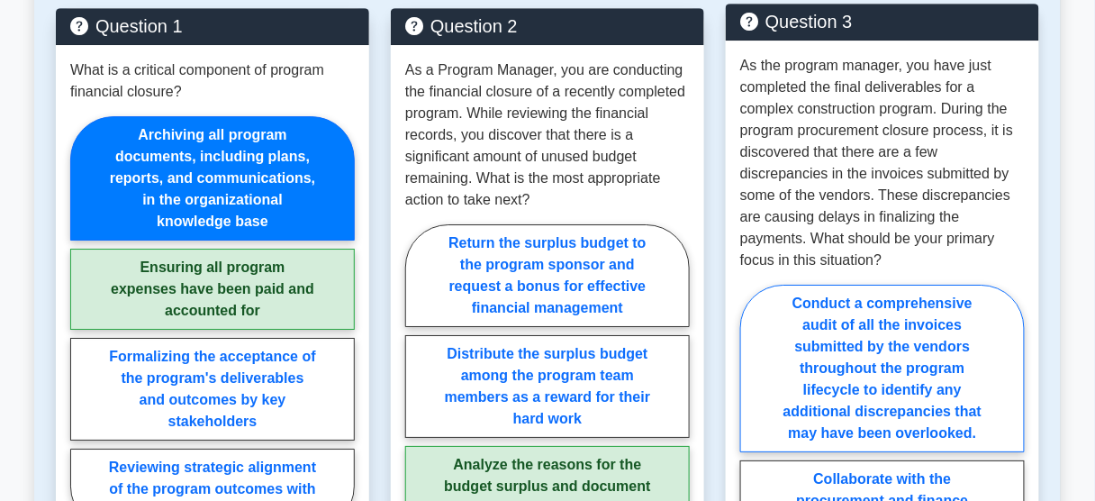
scroll to position [1441, 0]
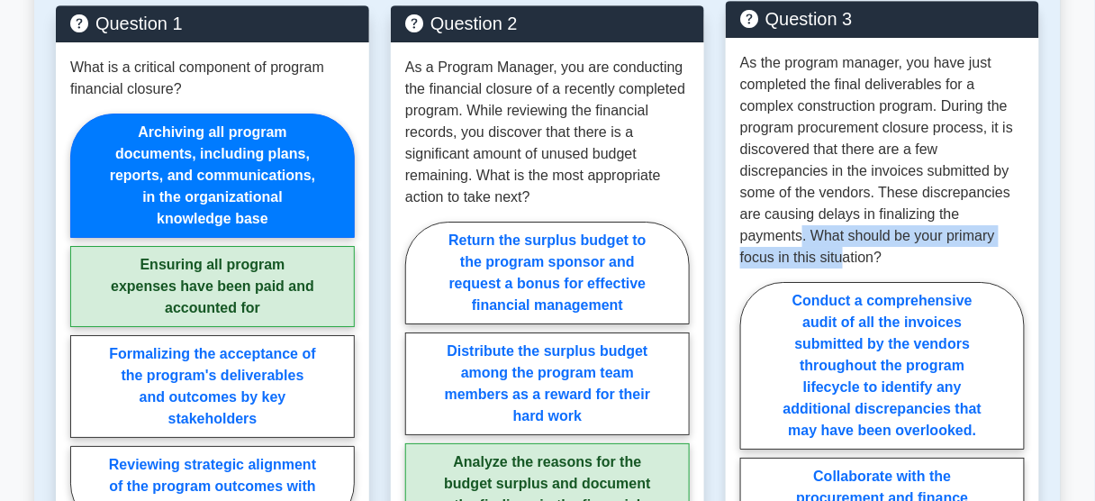
drag, startPoint x: 802, startPoint y: 216, endPoint x: 845, endPoint y: 228, distance: 44.8
click at [845, 228] on p "As the program manager, you have just completed the final deliverables for a co…" at bounding box center [882, 160] width 285 height 216
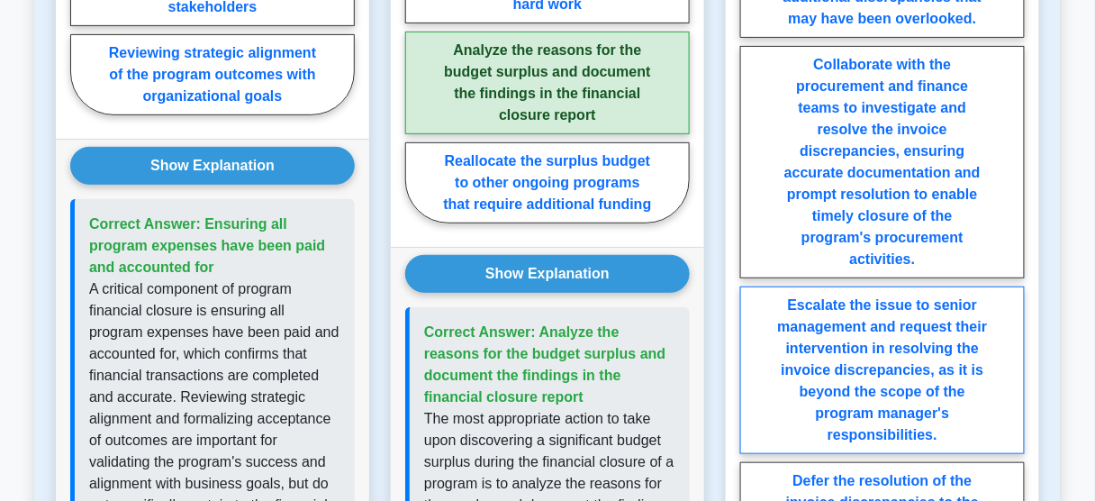
scroll to position [1657, 0]
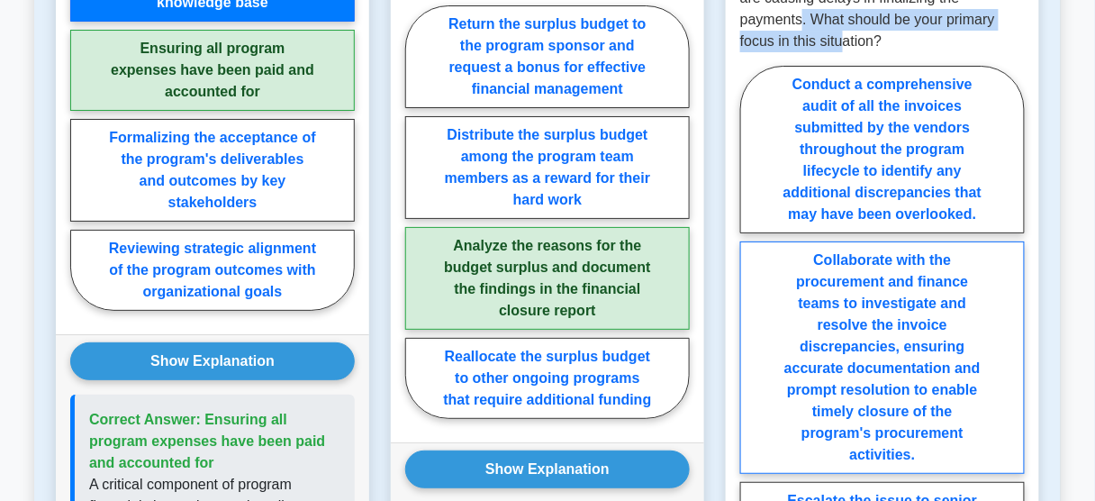
click at [853, 322] on label "Collaborate with the procurement and finance teams to investigate and resolve t…" at bounding box center [882, 357] width 285 height 232
click at [752, 445] on input "Collaborate with the procurement and finance teams to investigate and resolve t…" at bounding box center [746, 451] width 12 height 12
radio input "true"
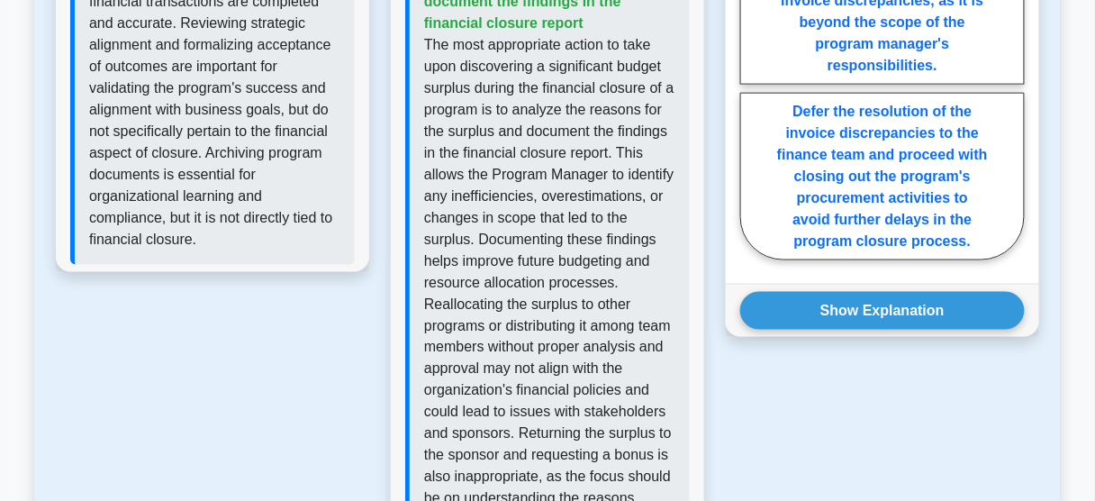
scroll to position [2306, 0]
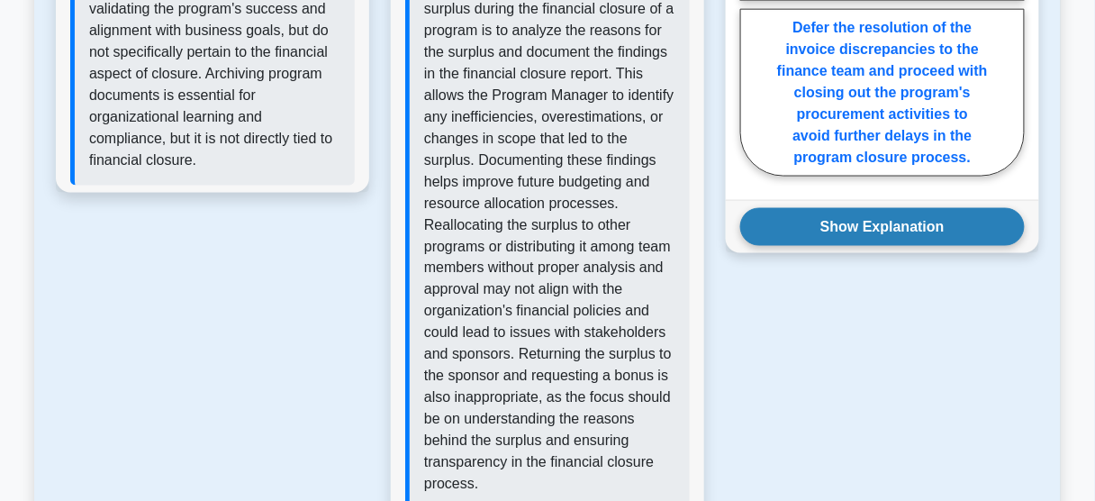
click at [867, 210] on button "Show Explanation" at bounding box center [882, 227] width 285 height 38
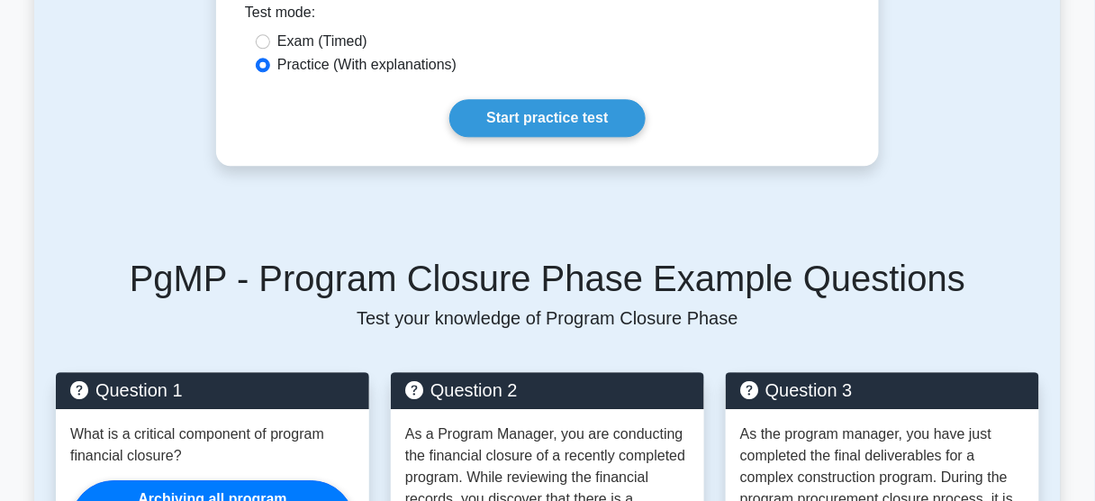
scroll to position [1081, 0]
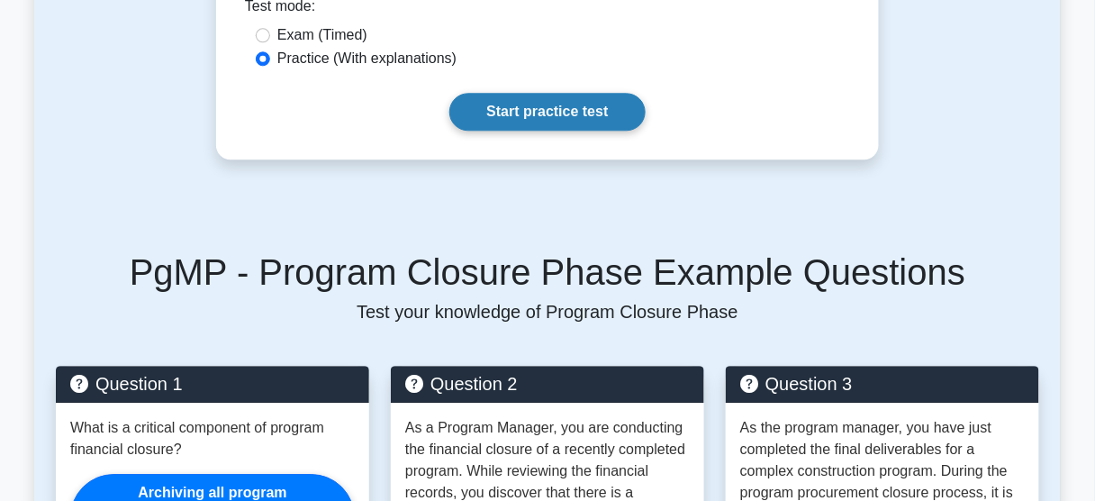
click at [579, 93] on link "Start practice test" at bounding box center [546, 112] width 195 height 38
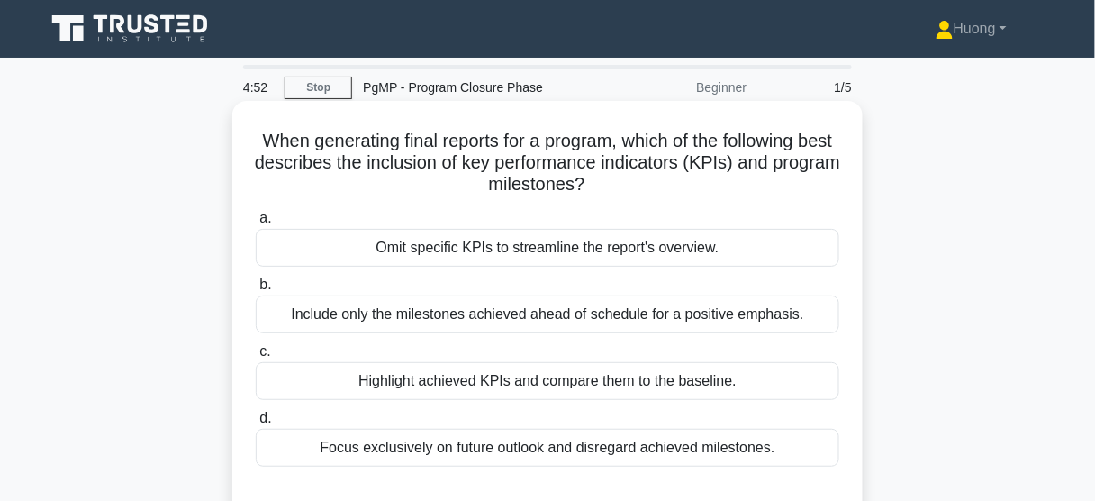
scroll to position [72, 0]
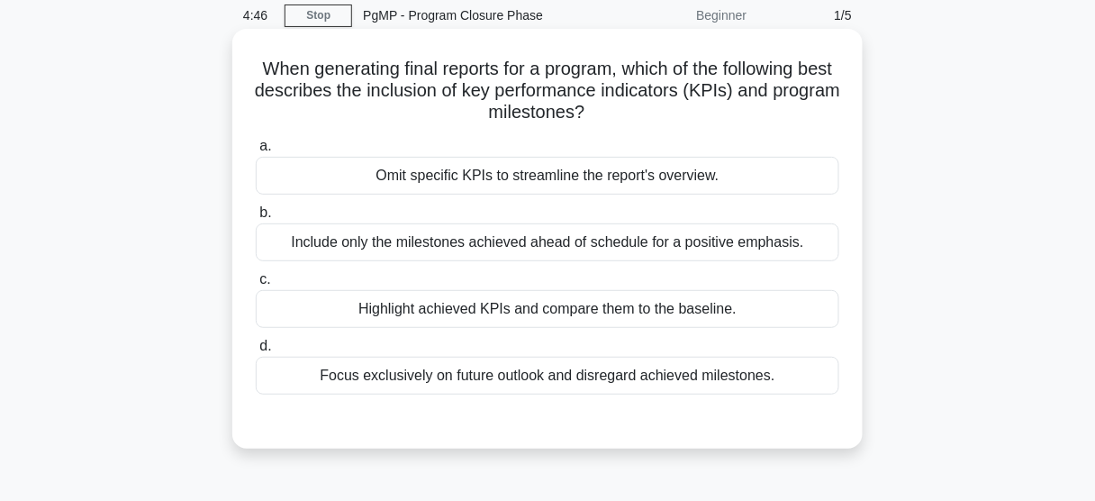
click at [685, 309] on div "Highlight achieved KPIs and compare them to the baseline." at bounding box center [548, 309] width 584 height 38
click at [256, 286] on input "c. Highlight achieved KPIs and compare them to the baseline." at bounding box center [256, 280] width 0 height 12
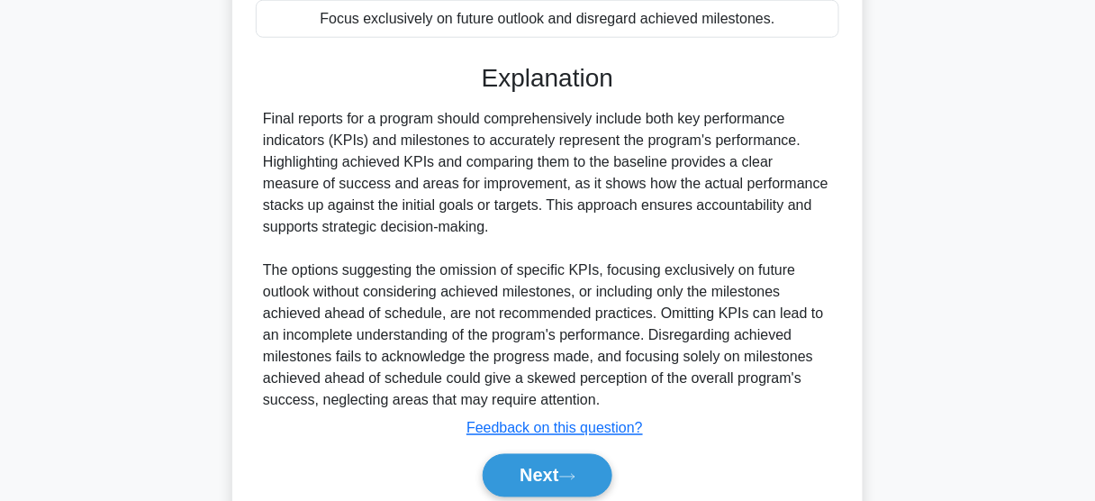
scroll to position [432, 0]
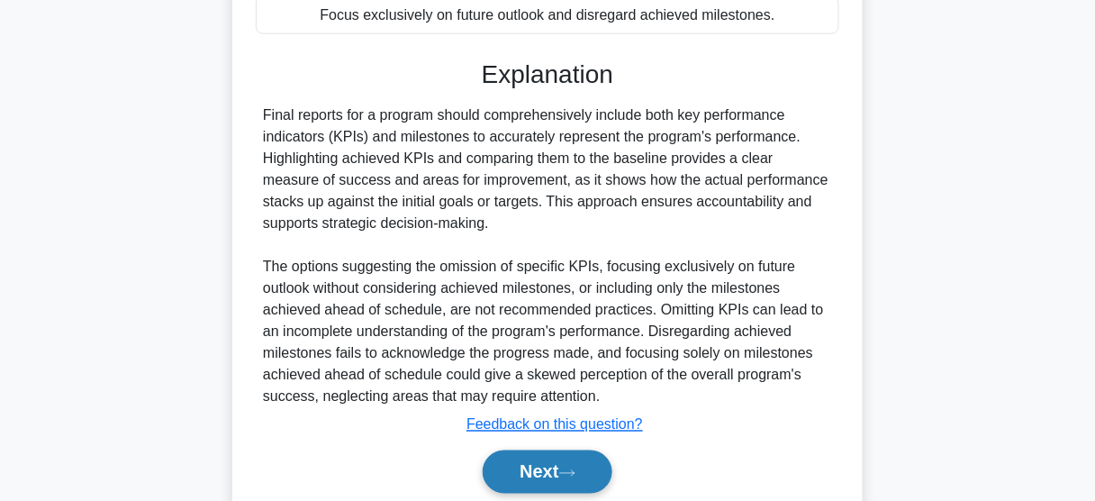
click at [540, 454] on button "Next" at bounding box center [547, 471] width 129 height 43
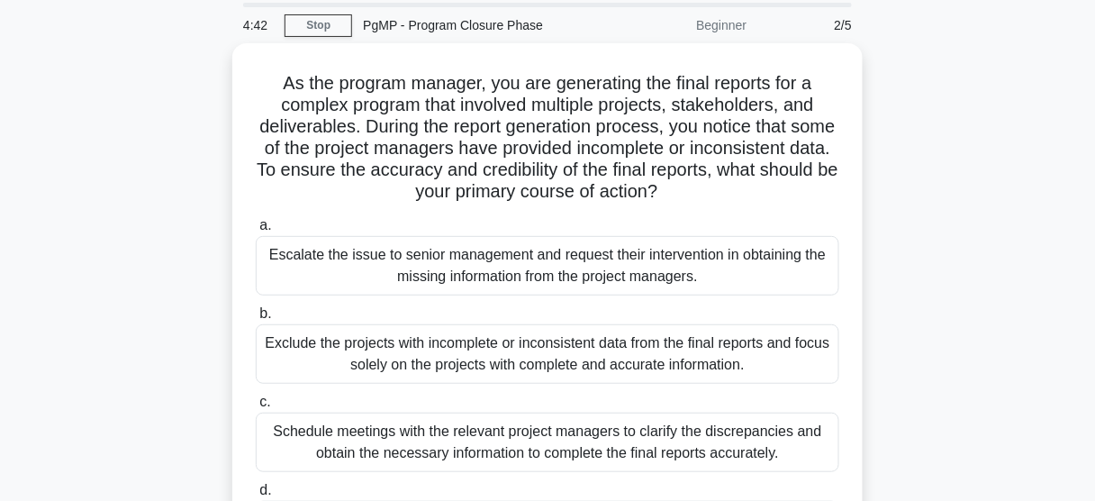
scroll to position [0, 0]
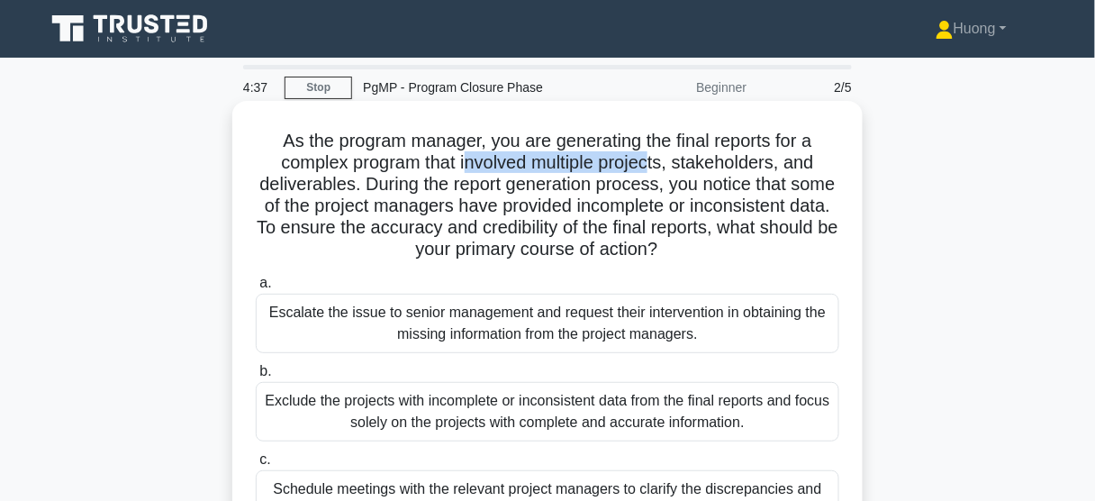
drag, startPoint x: 466, startPoint y: 162, endPoint x: 660, endPoint y: 162, distance: 194.6
click at [660, 162] on h5 "As the program manager, you are generating the final reports for a complex prog…" at bounding box center [547, 196] width 587 height 132
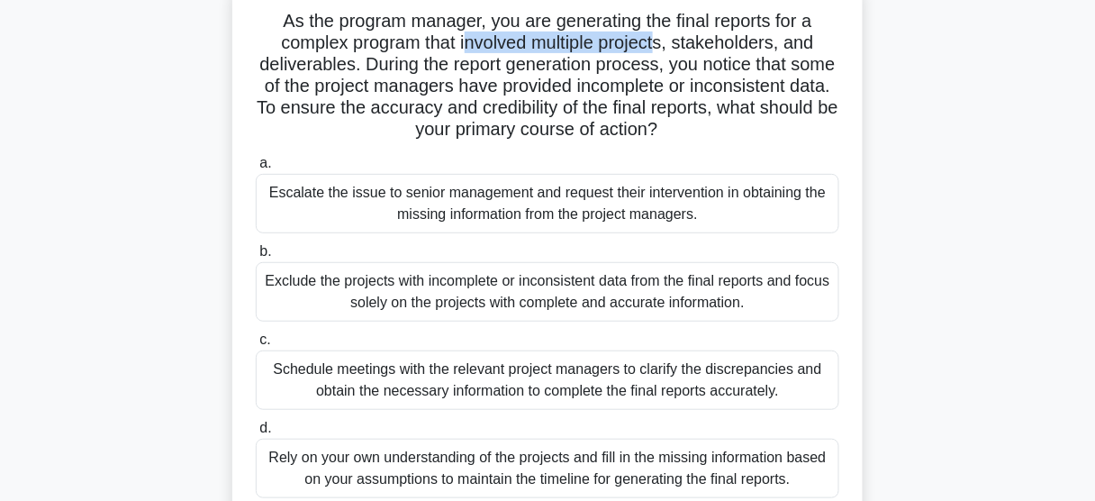
scroll to position [216, 0]
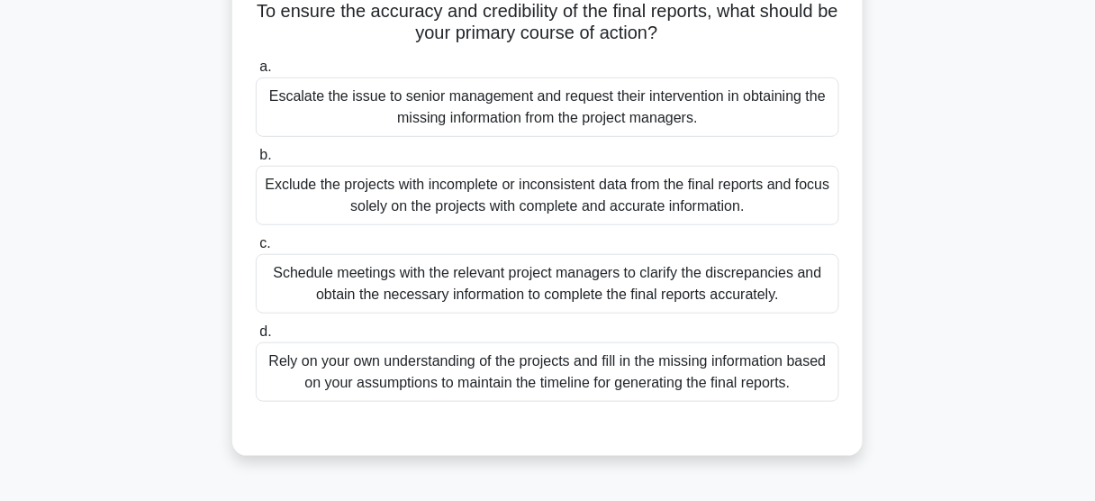
click at [611, 283] on div "Schedule meetings with the relevant project managers to clarify the discrepanci…" at bounding box center [548, 283] width 584 height 59
click at [256, 250] on input "c. Schedule meetings with the relevant project managers to clarify the discrepa…" at bounding box center [256, 244] width 0 height 12
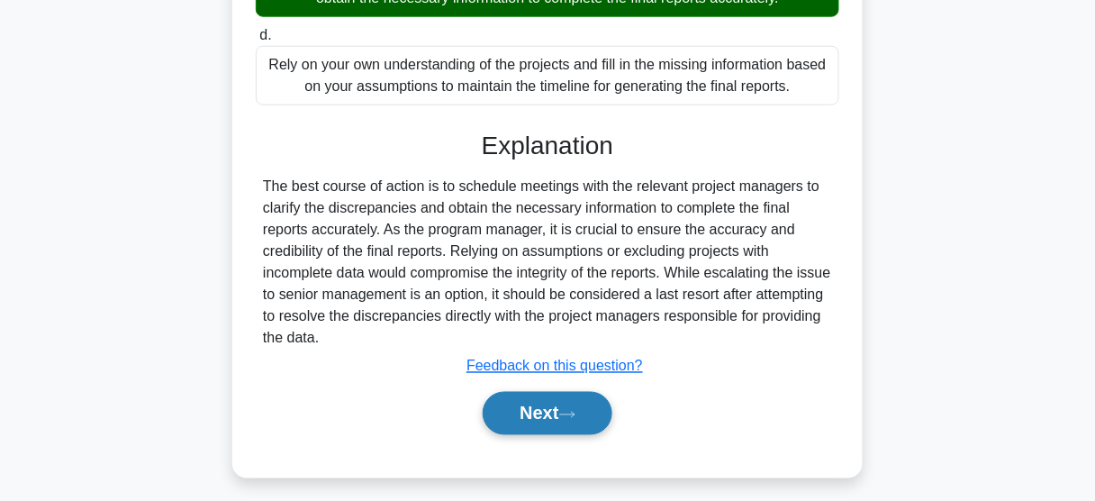
scroll to position [520, 0]
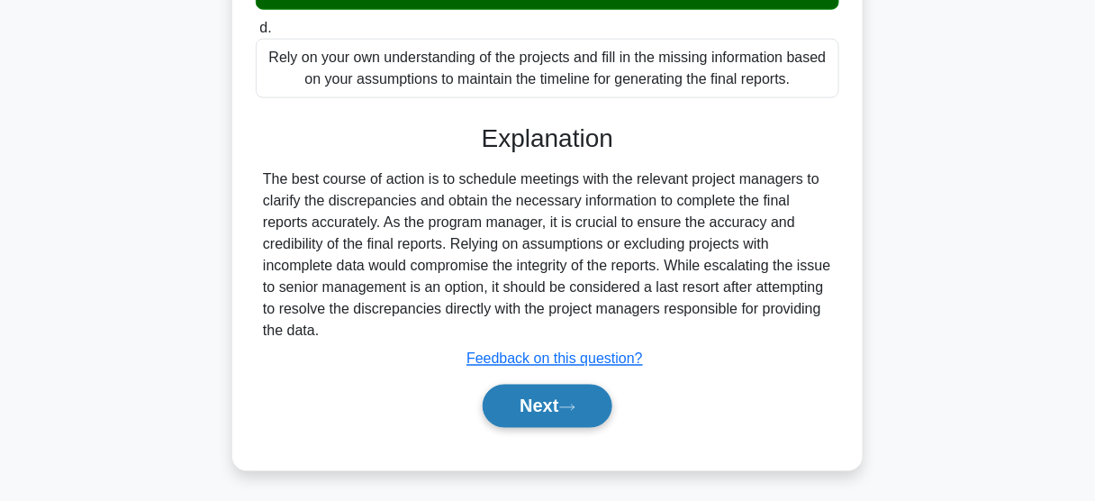
click at [583, 406] on button "Next" at bounding box center [547, 406] width 129 height 43
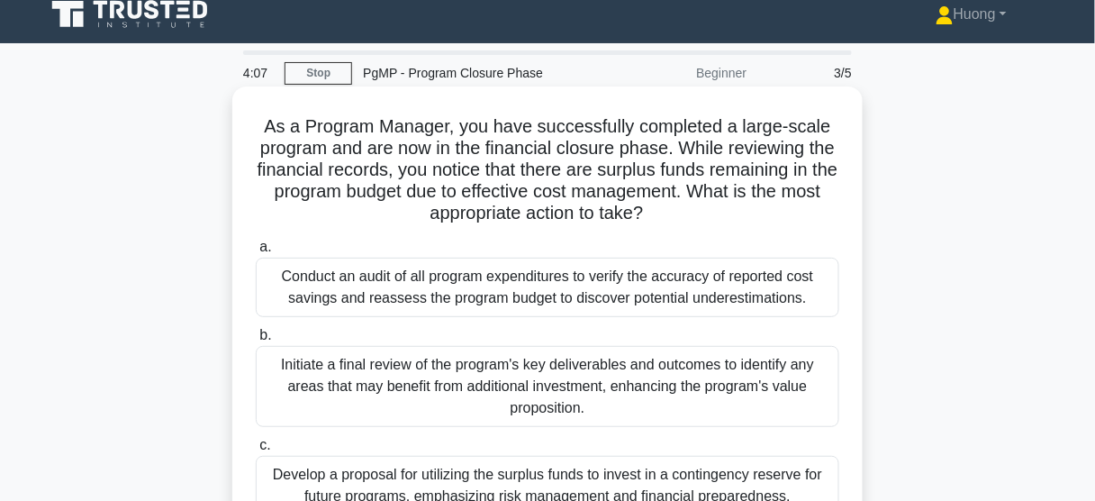
scroll to position [0, 0]
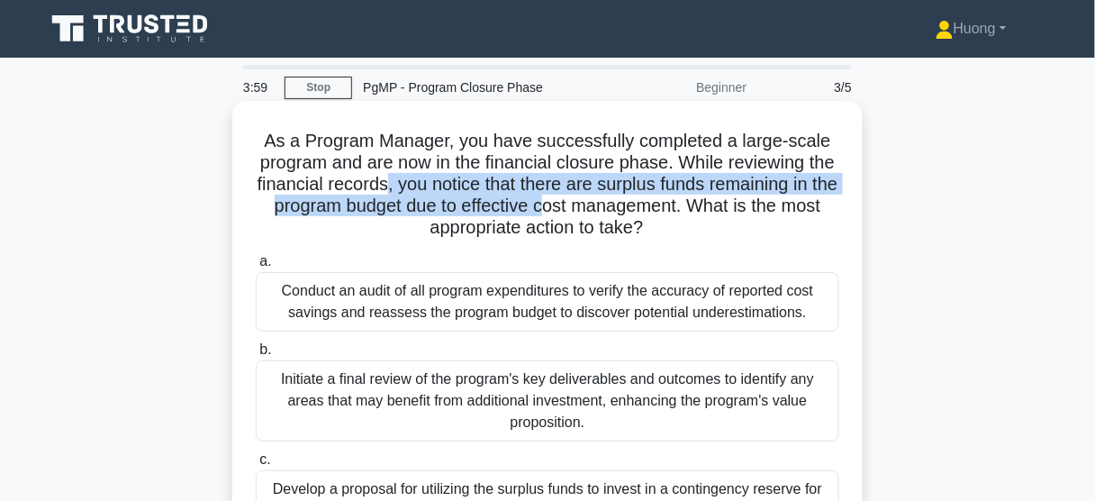
drag, startPoint x: 421, startPoint y: 186, endPoint x: 597, endPoint y: 216, distance: 179.0
click at [597, 216] on h5 "As a Program Manager, you have successfully completed a large-scale program and…" at bounding box center [547, 185] width 587 height 110
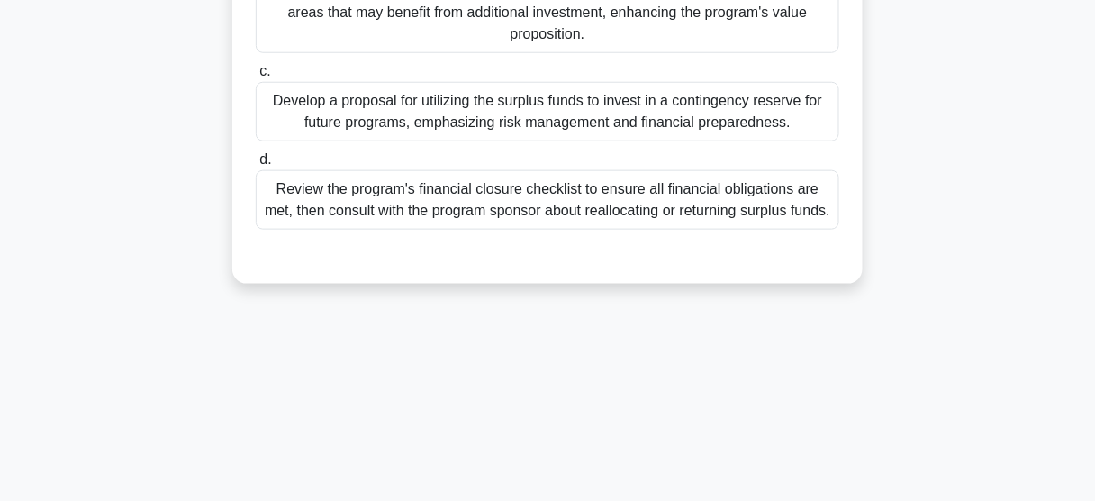
scroll to position [472, 0]
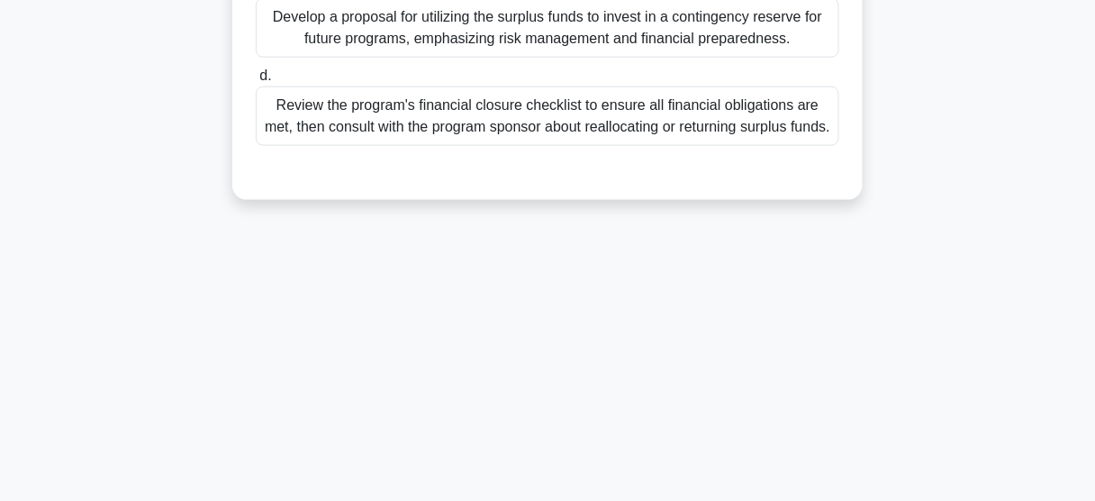
click at [476, 128] on div "Review the program's financial closure checklist to ensure all financial obliga…" at bounding box center [548, 115] width 584 height 59
click at [256, 82] on input "d. Review the program's financial closure checklist to ensure all financial obl…" at bounding box center [256, 76] width 0 height 12
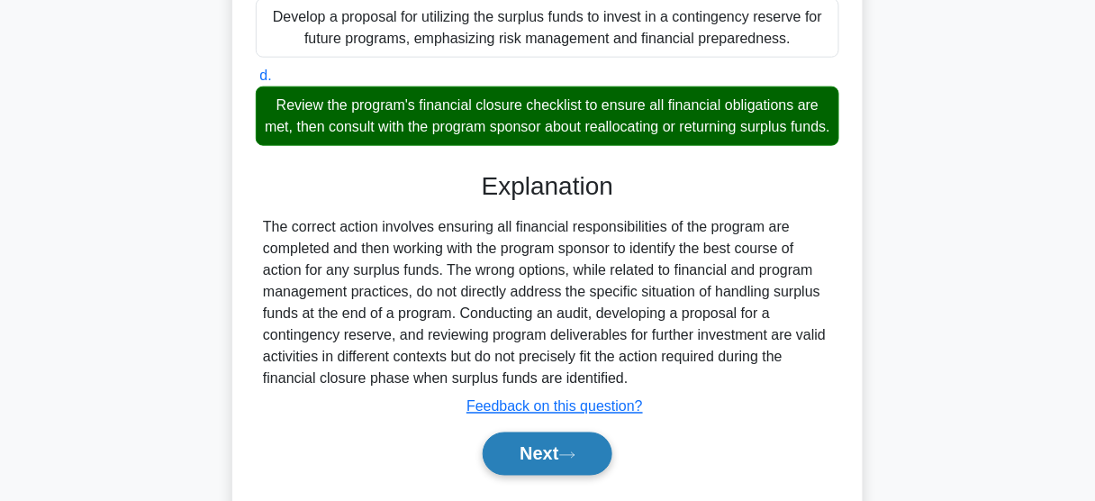
click at [528, 473] on button "Next" at bounding box center [547, 453] width 129 height 43
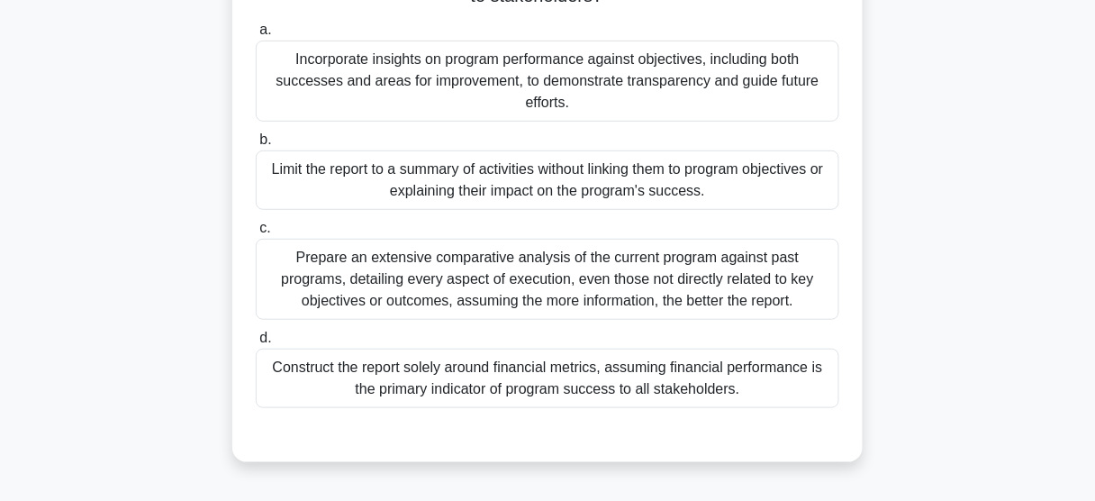
scroll to position [216, 0]
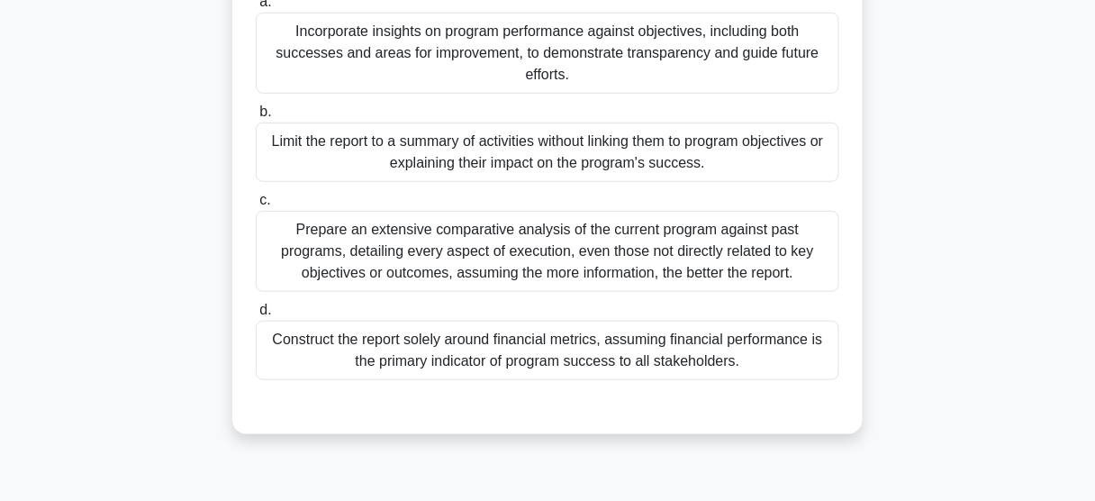
click at [444, 55] on div "Incorporate insights on program performance against objectives, including both …" at bounding box center [548, 53] width 584 height 81
click at [256, 8] on input "a. Incorporate insights on program performance against objectives, including bo…" at bounding box center [256, 2] width 0 height 12
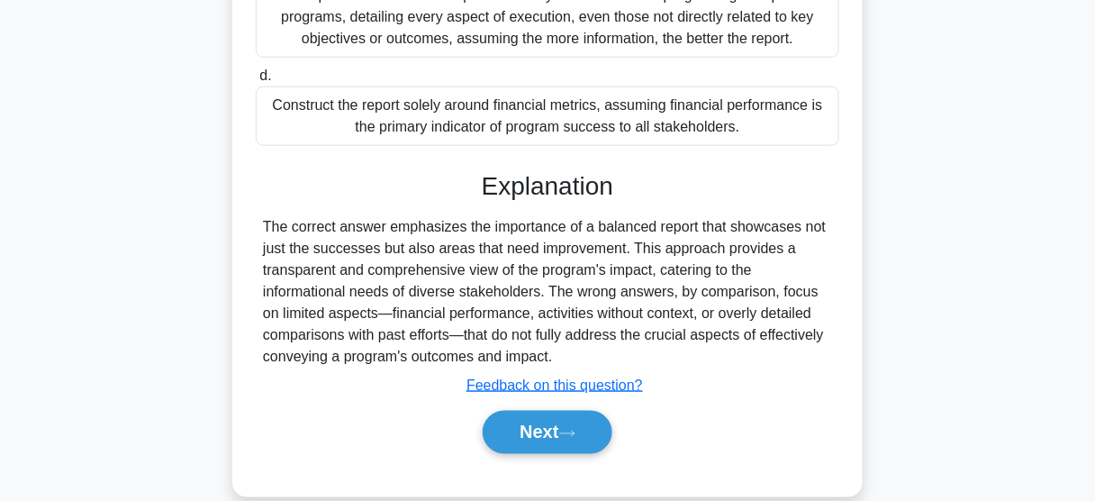
scroll to position [476, 0]
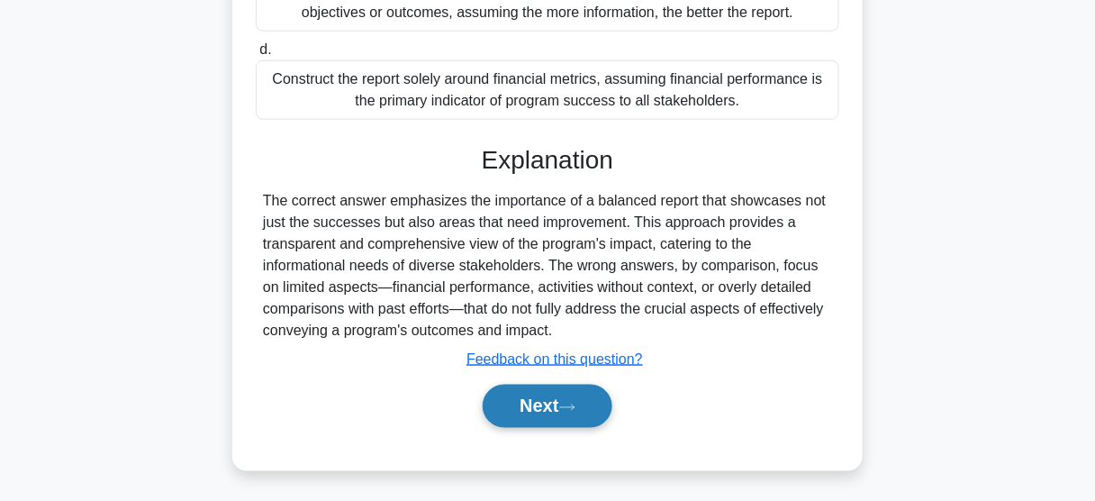
click at [566, 415] on button "Next" at bounding box center [547, 406] width 129 height 43
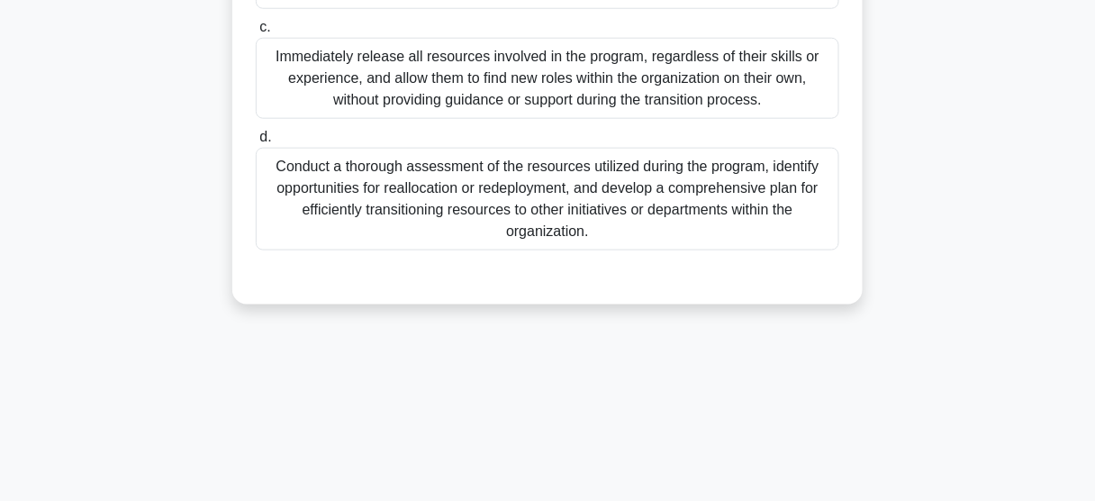
scroll to position [40, 0]
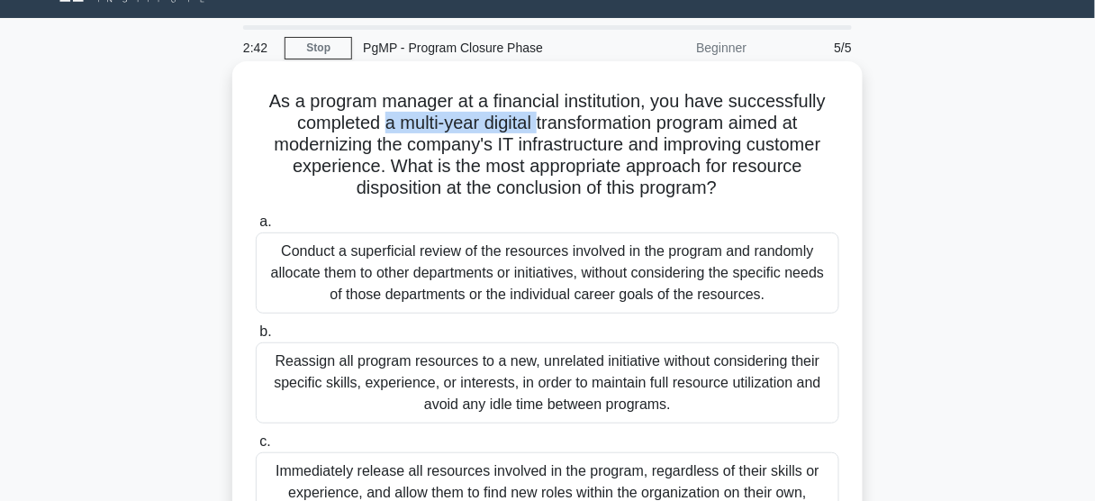
drag, startPoint x: 441, startPoint y: 123, endPoint x: 539, endPoint y: 124, distance: 97.3
click at [539, 124] on h5 "As a program manager at a financial institution, you have successfully complete…" at bounding box center [547, 145] width 587 height 110
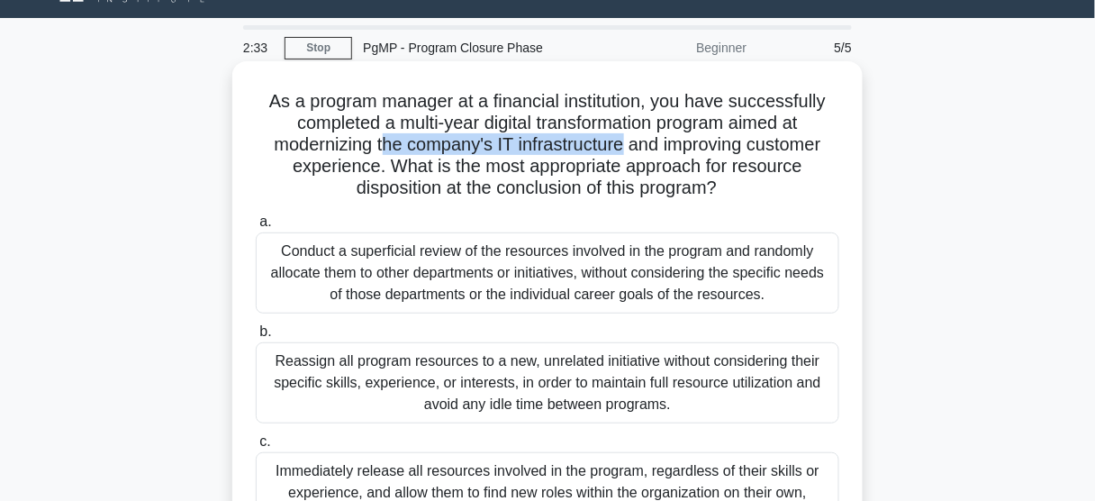
drag, startPoint x: 377, startPoint y: 153, endPoint x: 622, endPoint y: 153, distance: 245.0
click at [622, 153] on h5 "As a program manager at a financial institution, you have successfully complete…" at bounding box center [547, 145] width 587 height 110
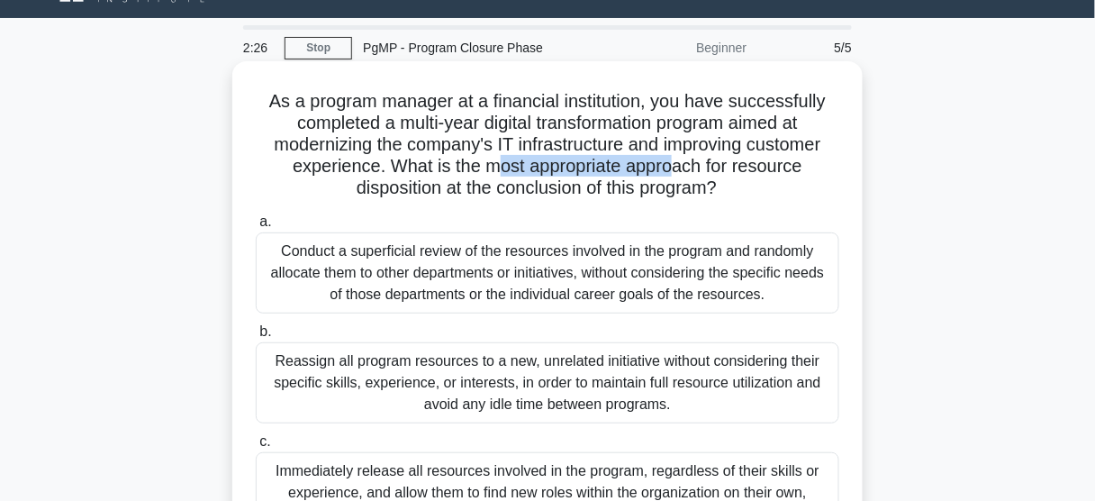
drag, startPoint x: 501, startPoint y: 170, endPoint x: 677, endPoint y: 174, distance: 176.6
click at [677, 174] on h5 "As a program manager at a financial institution, you have successfully complete…" at bounding box center [547, 145] width 587 height 110
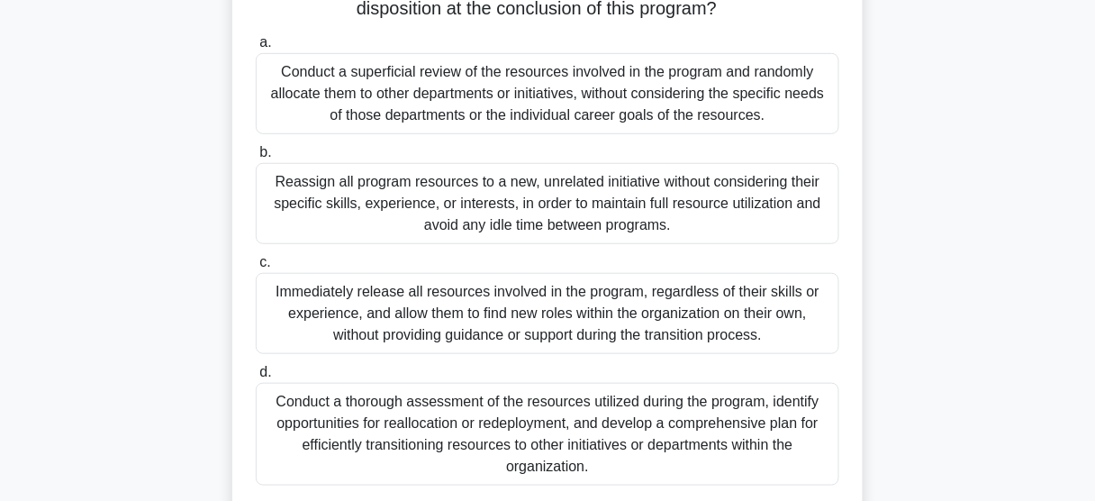
scroll to position [256, 0]
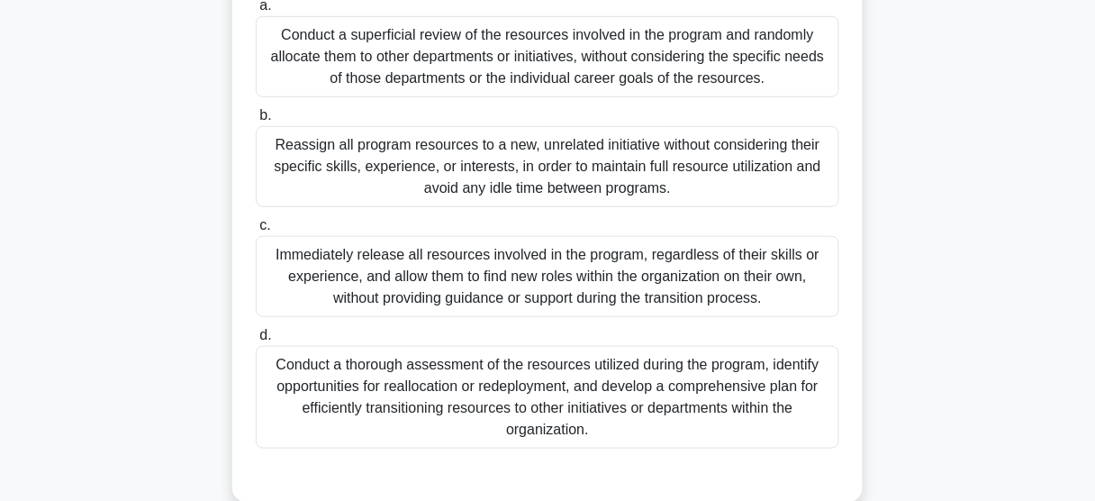
click at [639, 399] on div "Conduct a thorough assessment of the resources utilized during the program, ide…" at bounding box center [548, 397] width 584 height 103
click at [256, 341] on input "d. Conduct a thorough assessment of the resources utilized during the program, …" at bounding box center [256, 336] width 0 height 12
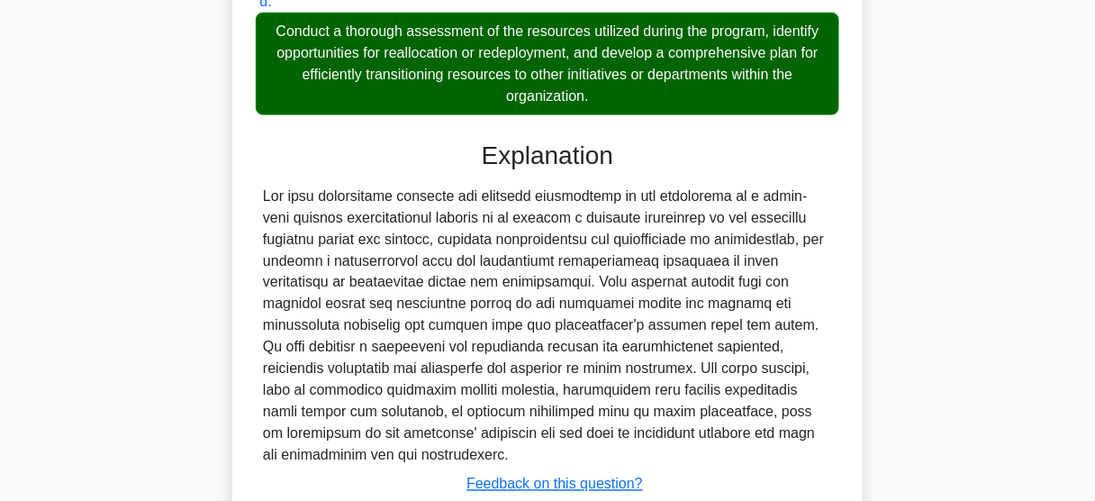
scroll to position [693, 0]
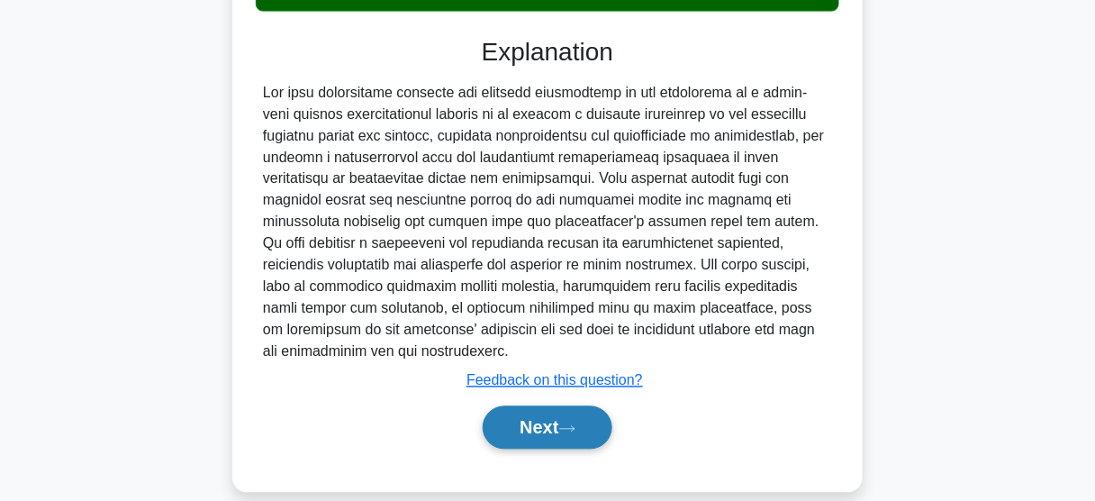
click at [540, 410] on button "Next" at bounding box center [547, 427] width 129 height 43
